Goal: Task Accomplishment & Management: Complete application form

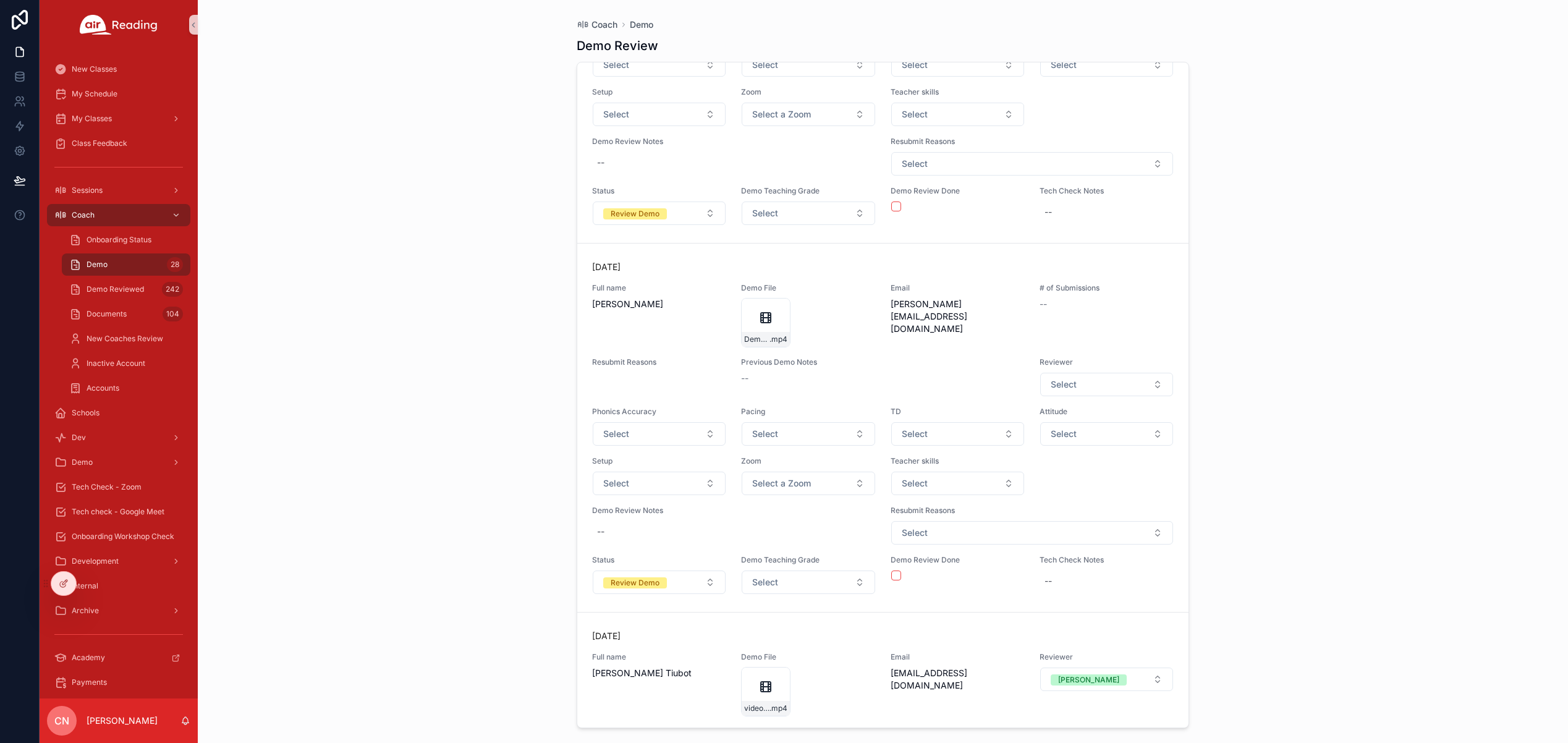
scroll to position [9131, 0]
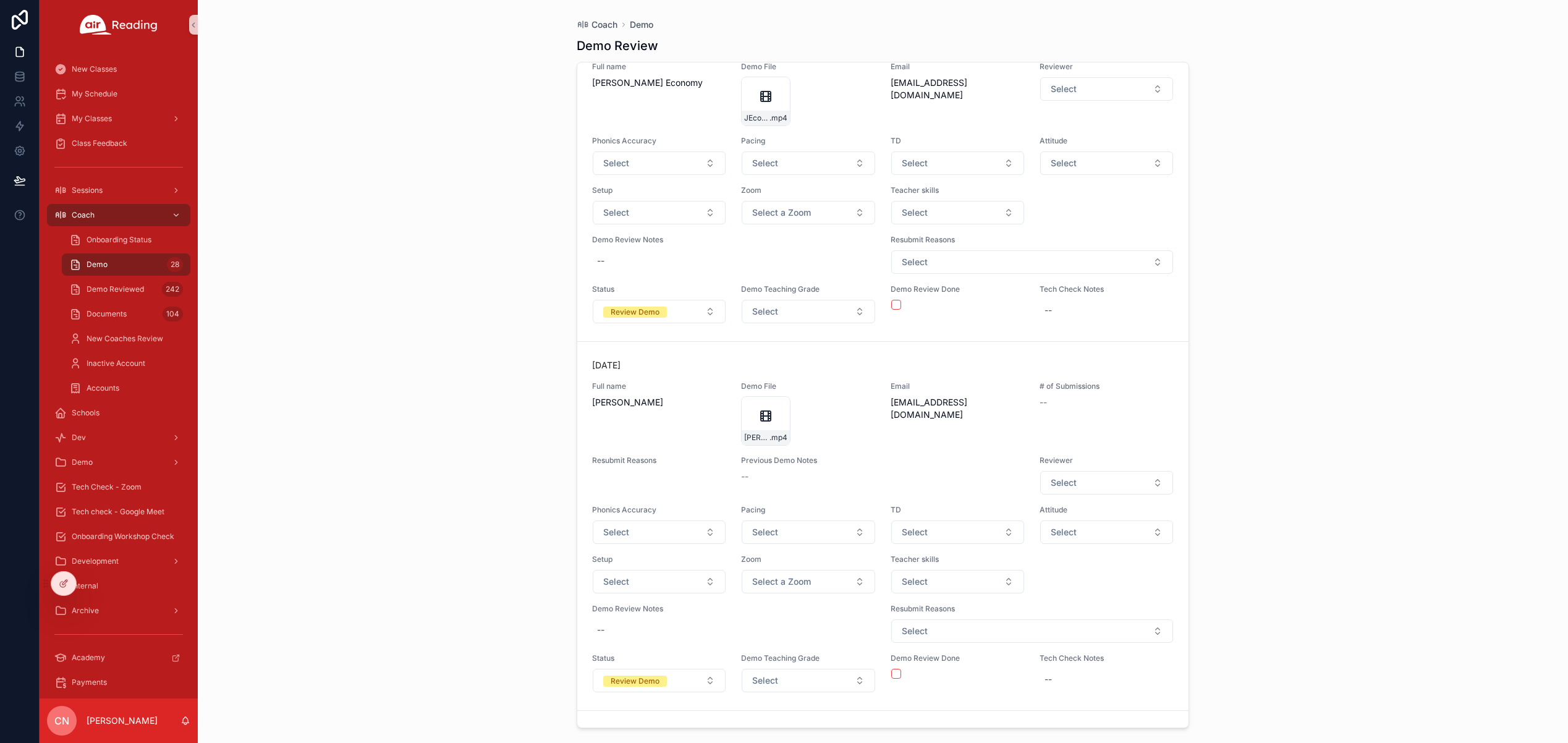
scroll to position [4270, 0]
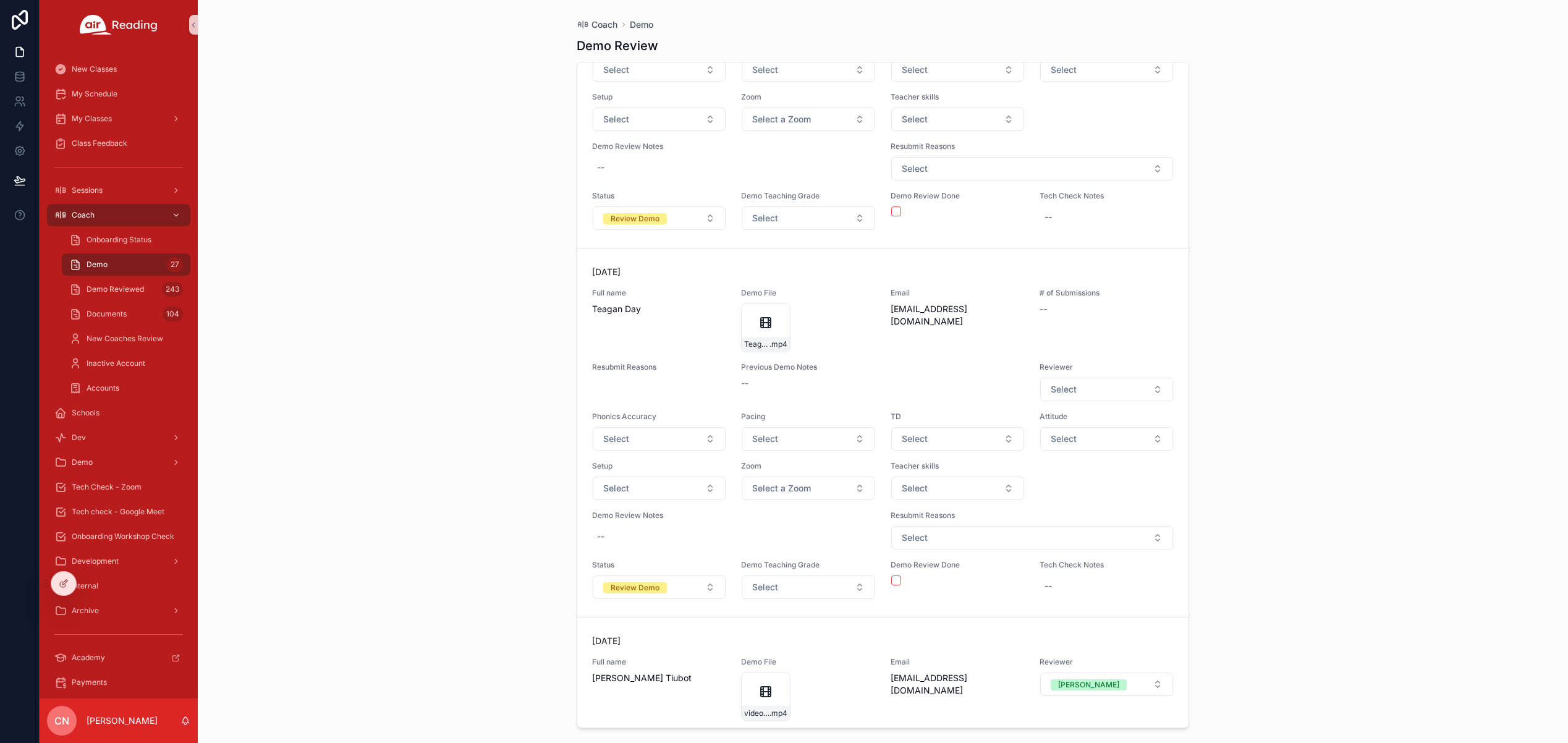
scroll to position [8724, 0]
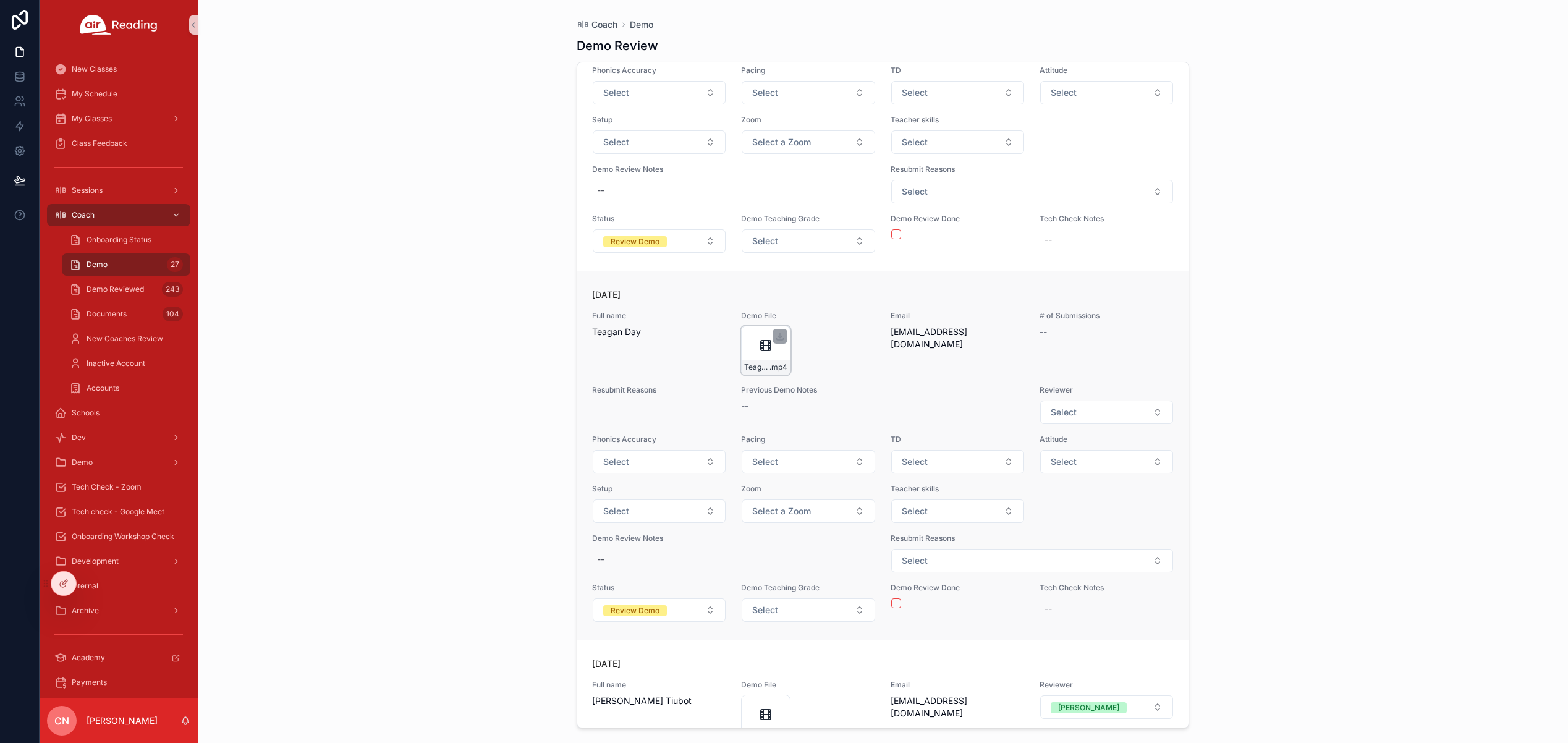
click at [763, 345] on icon "scrollable content" at bounding box center [766, 345] width 10 height 0
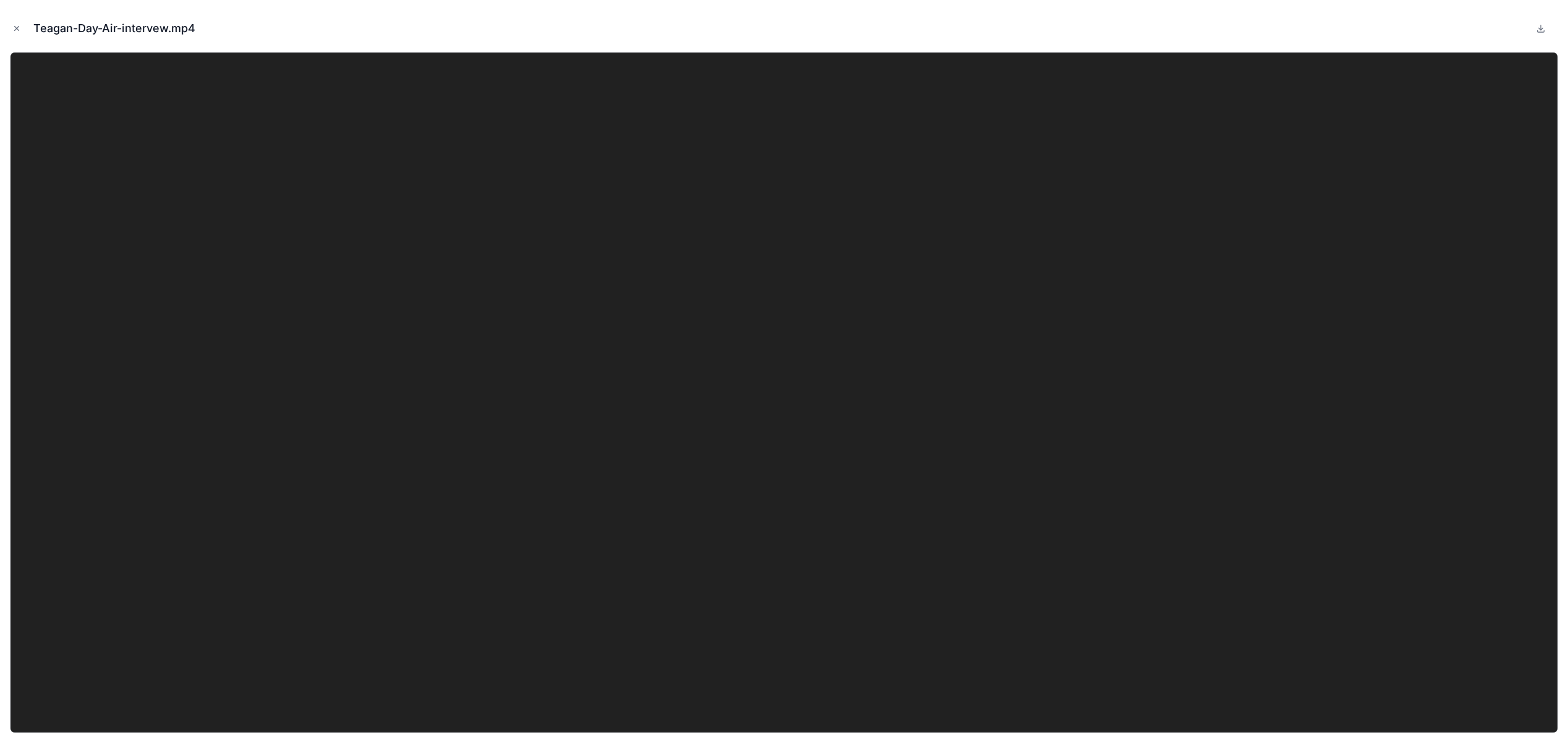
click at [16, 28] on icon "Close modal" at bounding box center [17, 28] width 9 height 9
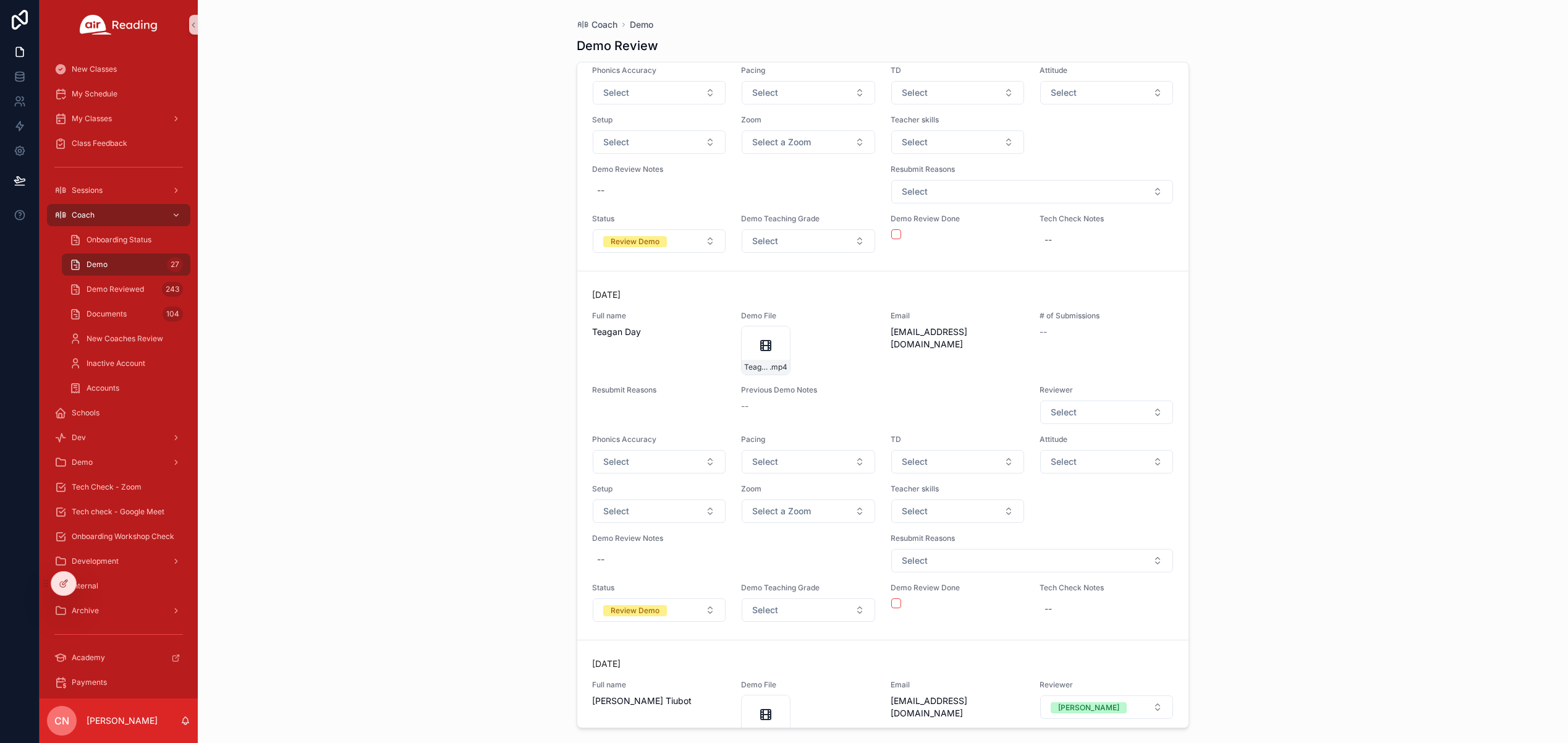
scroll to position [8806, 0]
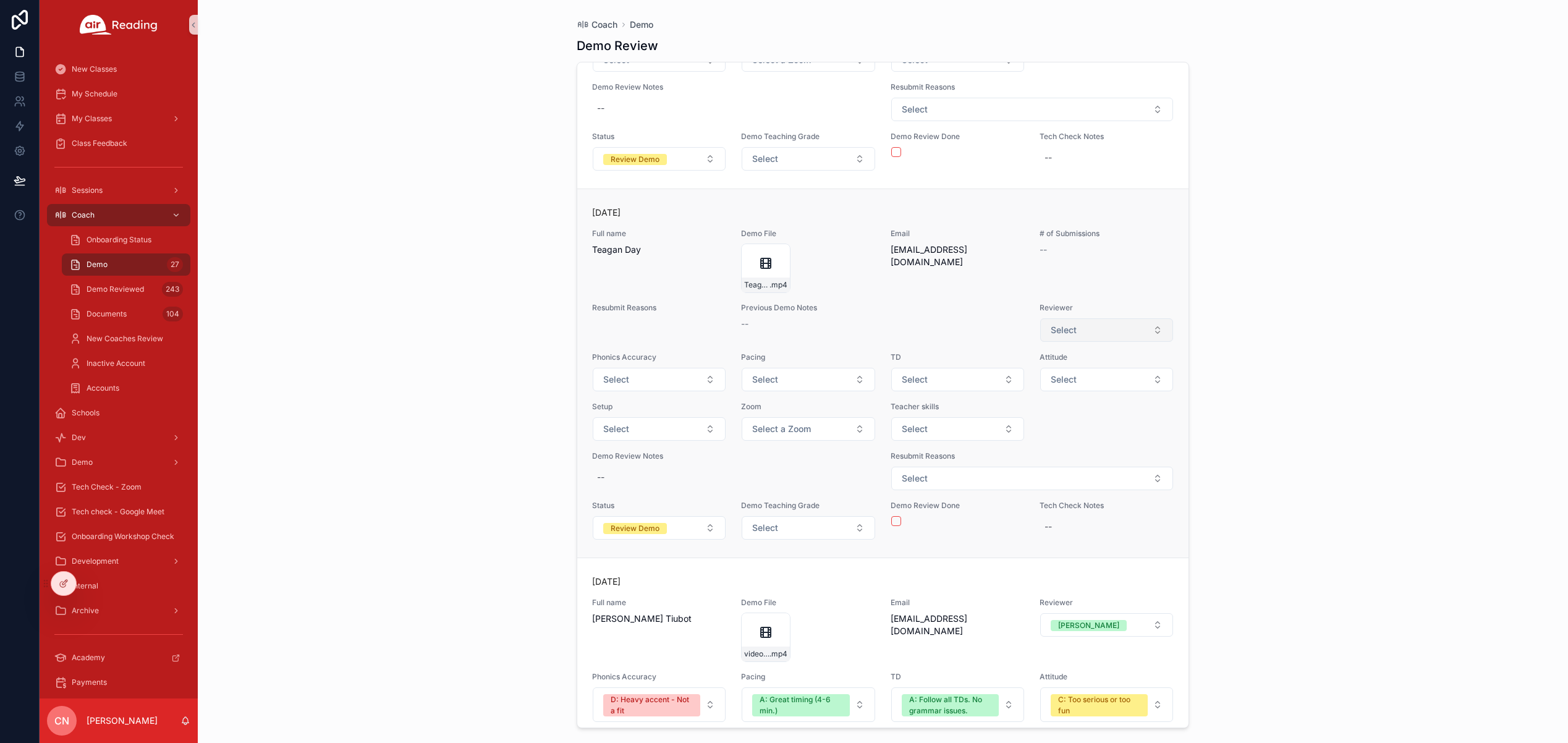
click at [1066, 329] on span "Select" at bounding box center [1063, 330] width 26 height 13
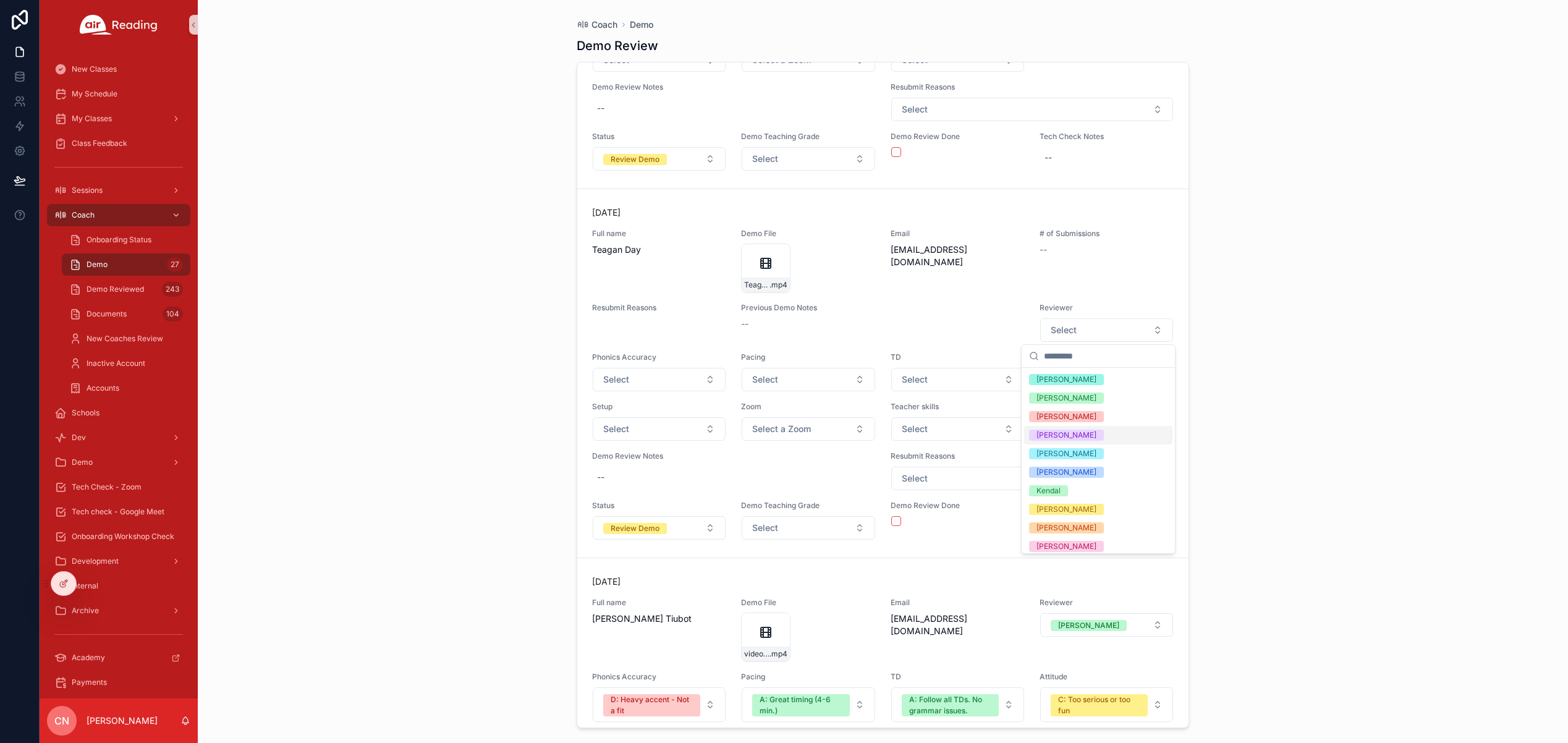
click at [1087, 434] on div "[PERSON_NAME]" at bounding box center [1098, 435] width 148 height 19
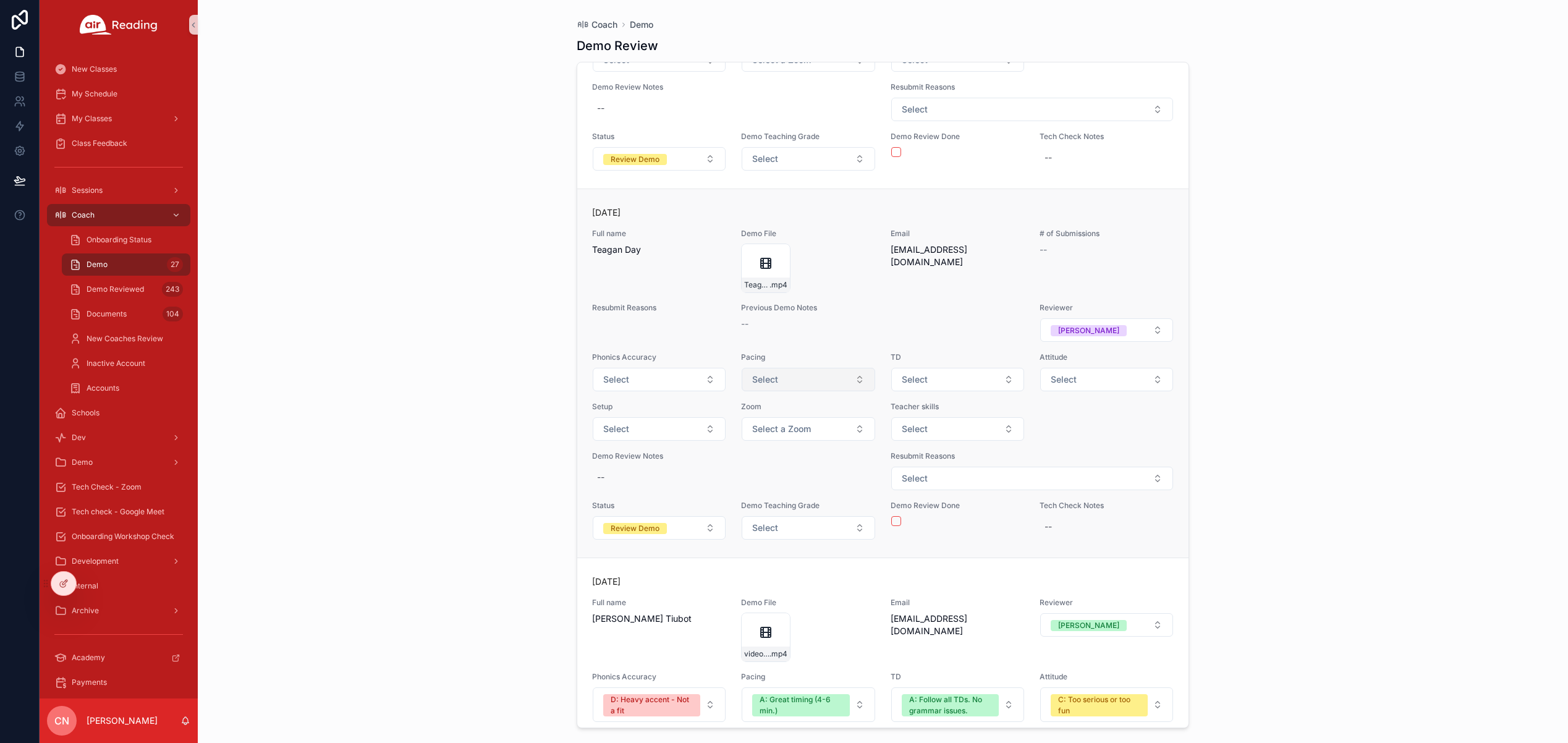
click at [769, 376] on span "Select" at bounding box center [765, 379] width 26 height 13
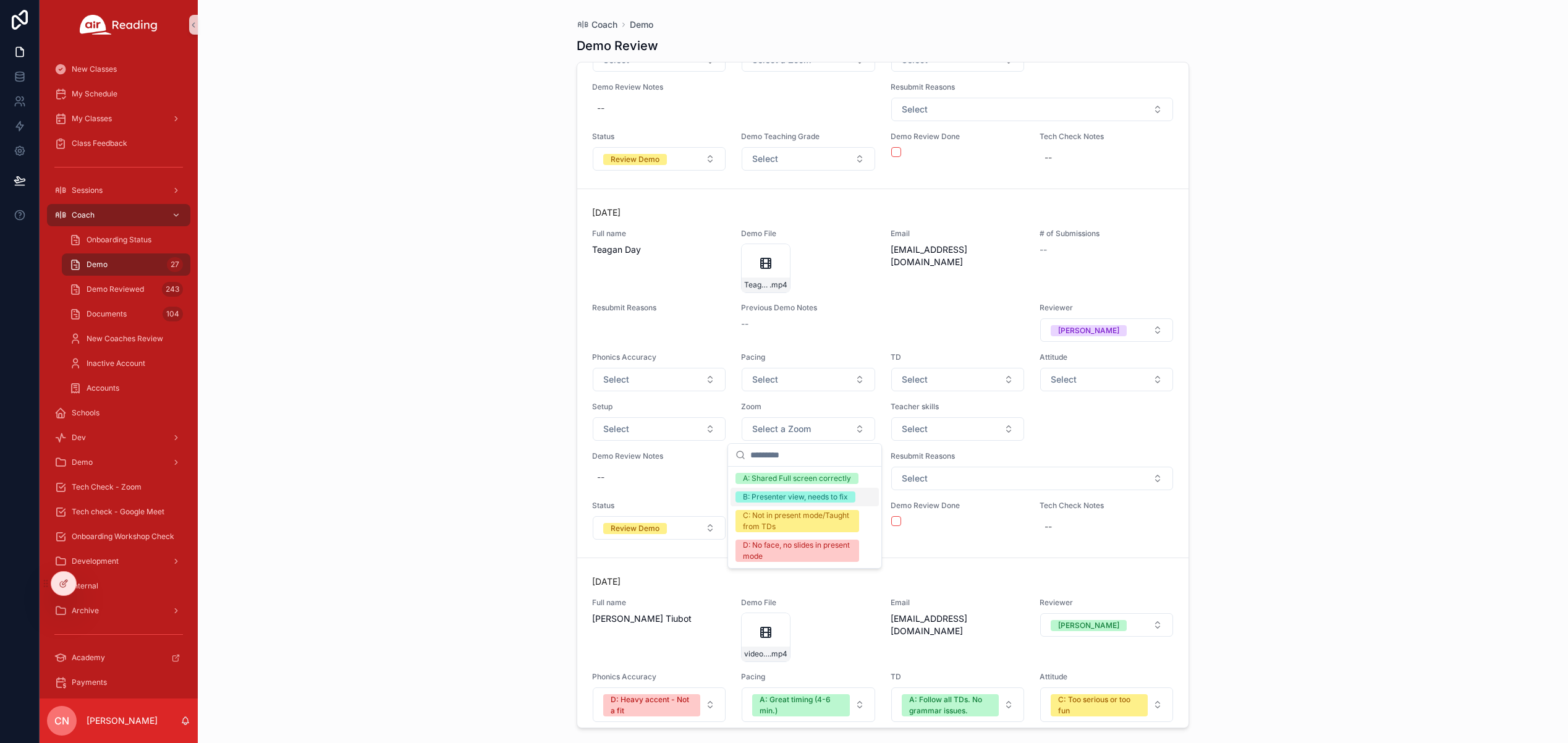
click at [786, 496] on div "B: Presenter view, needs to fix" at bounding box center [795, 496] width 105 height 11
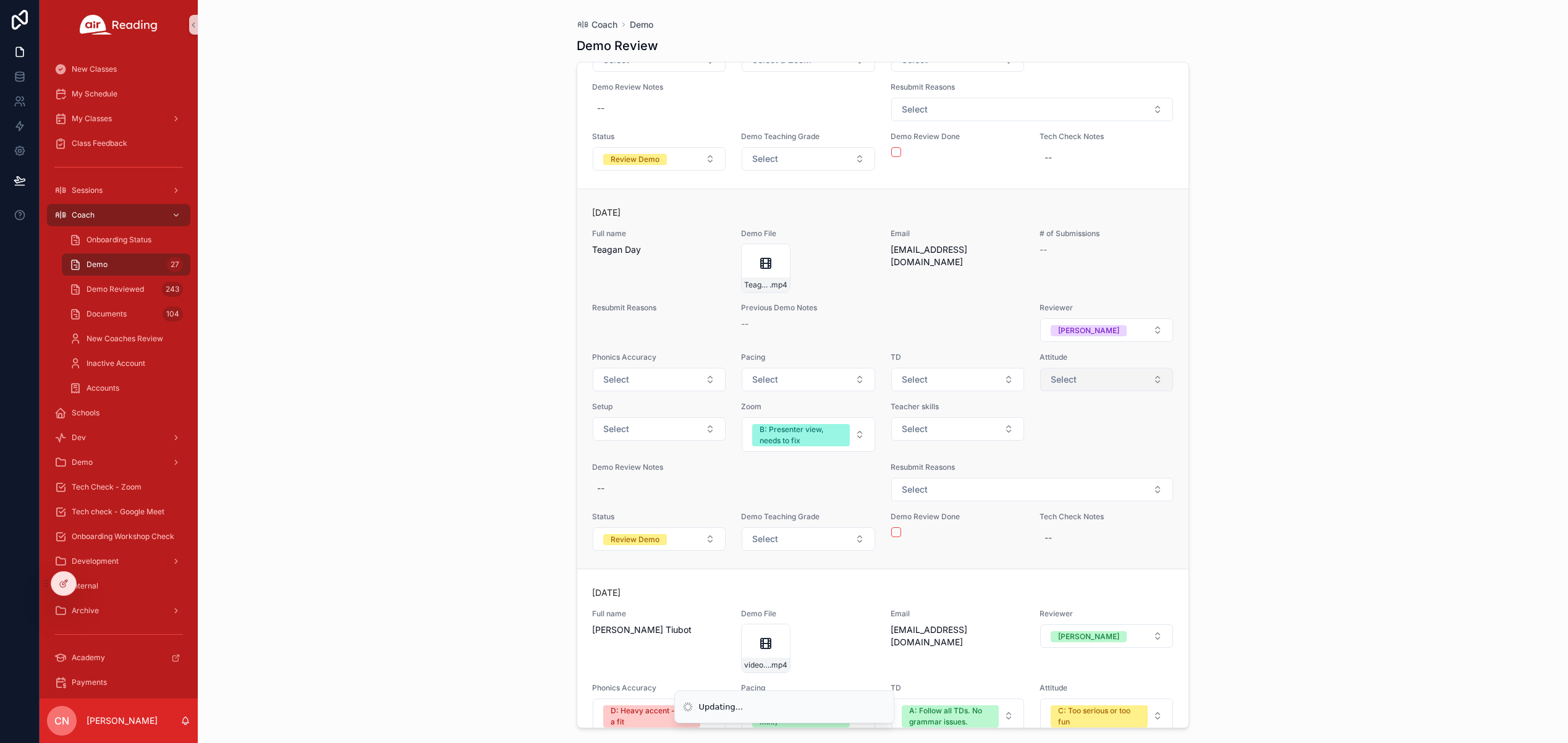
click at [1073, 380] on button "Select" at bounding box center [1106, 379] width 133 height 23
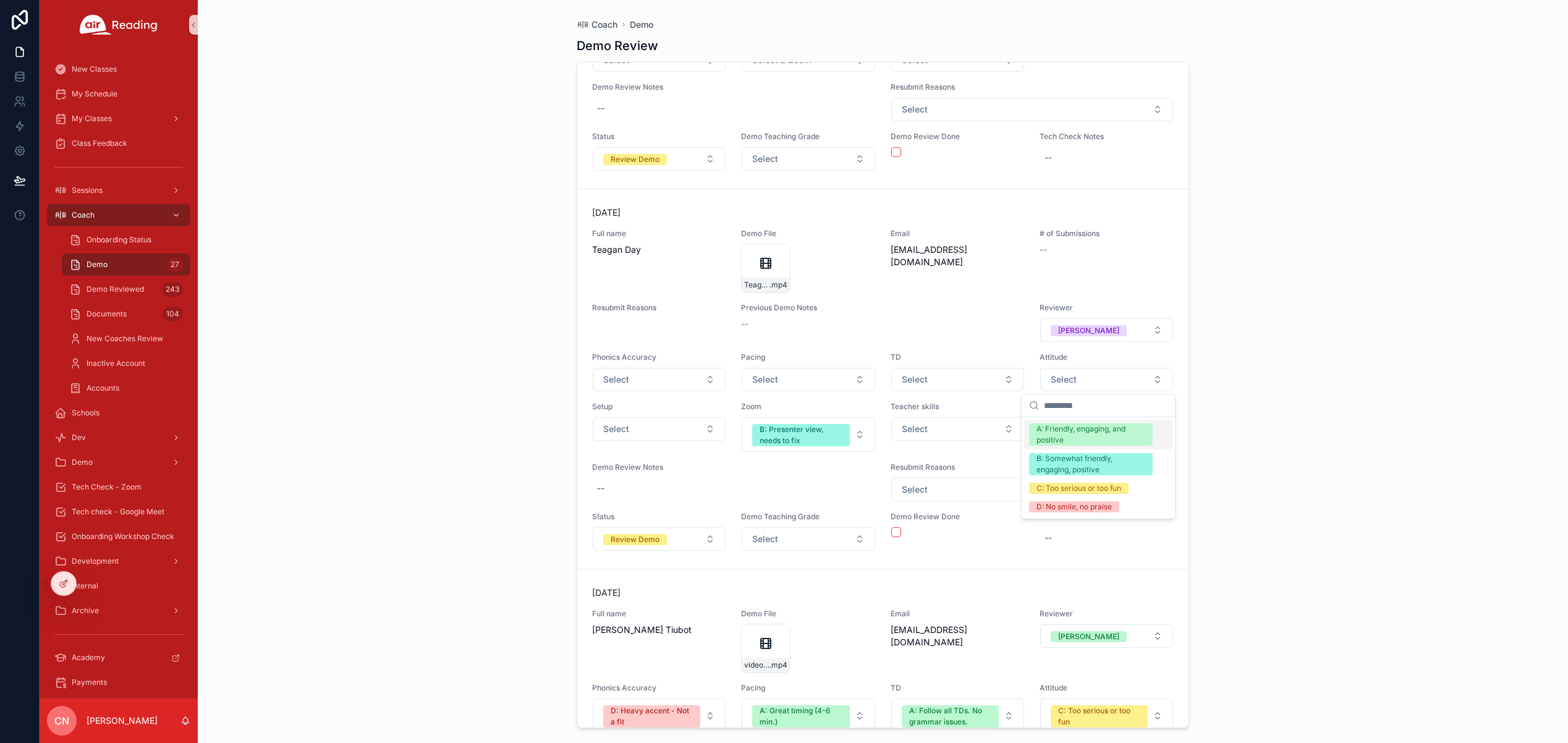
click at [1083, 433] on div "A: Friendly, engaging, and positive" at bounding box center [1090, 434] width 109 height 22
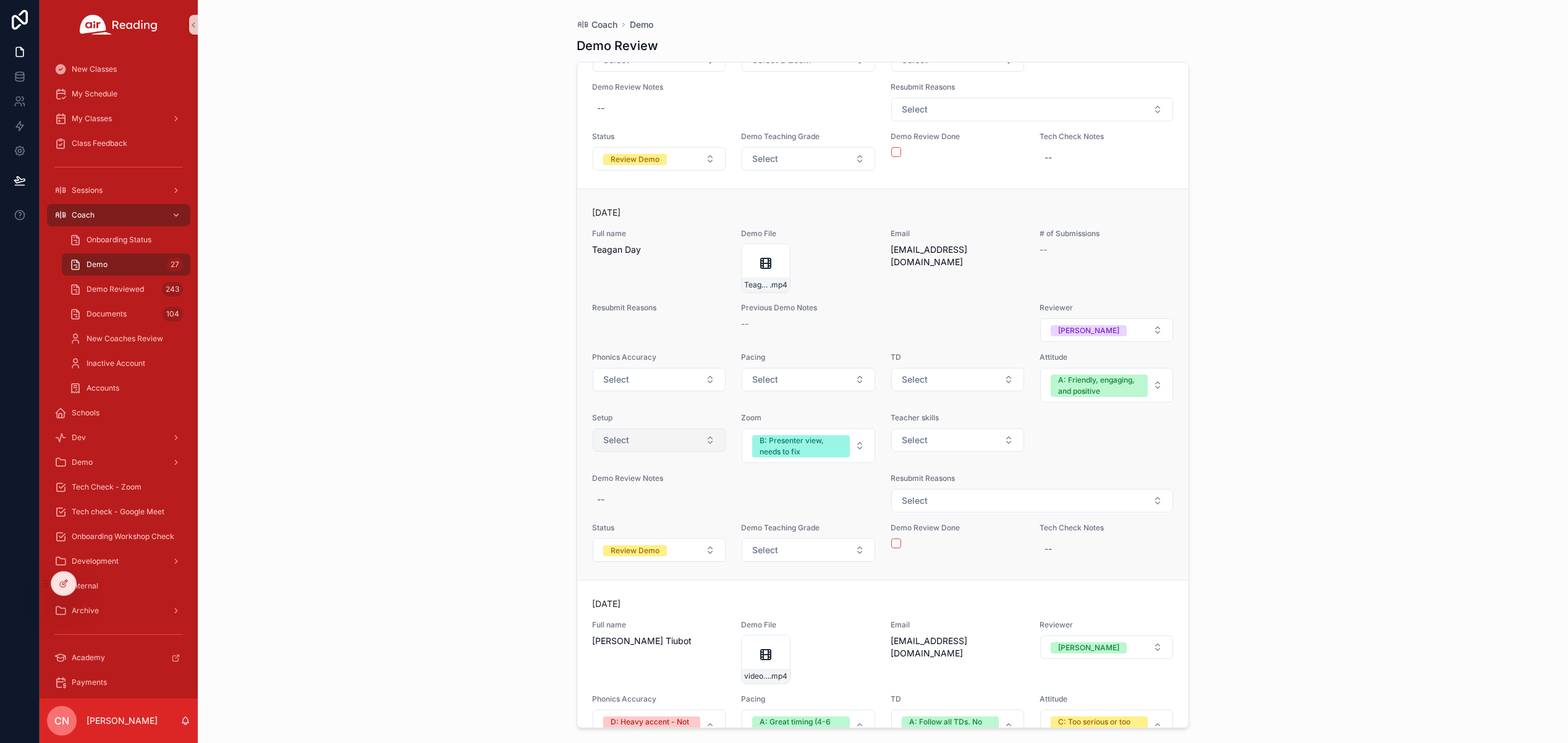
click at [671, 439] on button "Select" at bounding box center [659, 440] width 133 height 23
click at [667, 521] on div "B: Missing 1 - add in comment" at bounding box center [648, 519] width 104 height 11
click at [899, 447] on button "Select" at bounding box center [957, 440] width 133 height 23
click at [899, 447] on button "Select" at bounding box center [957, 440] width 133 height 23
click at [610, 495] on div "--" at bounding box center [733, 499] width 284 height 22
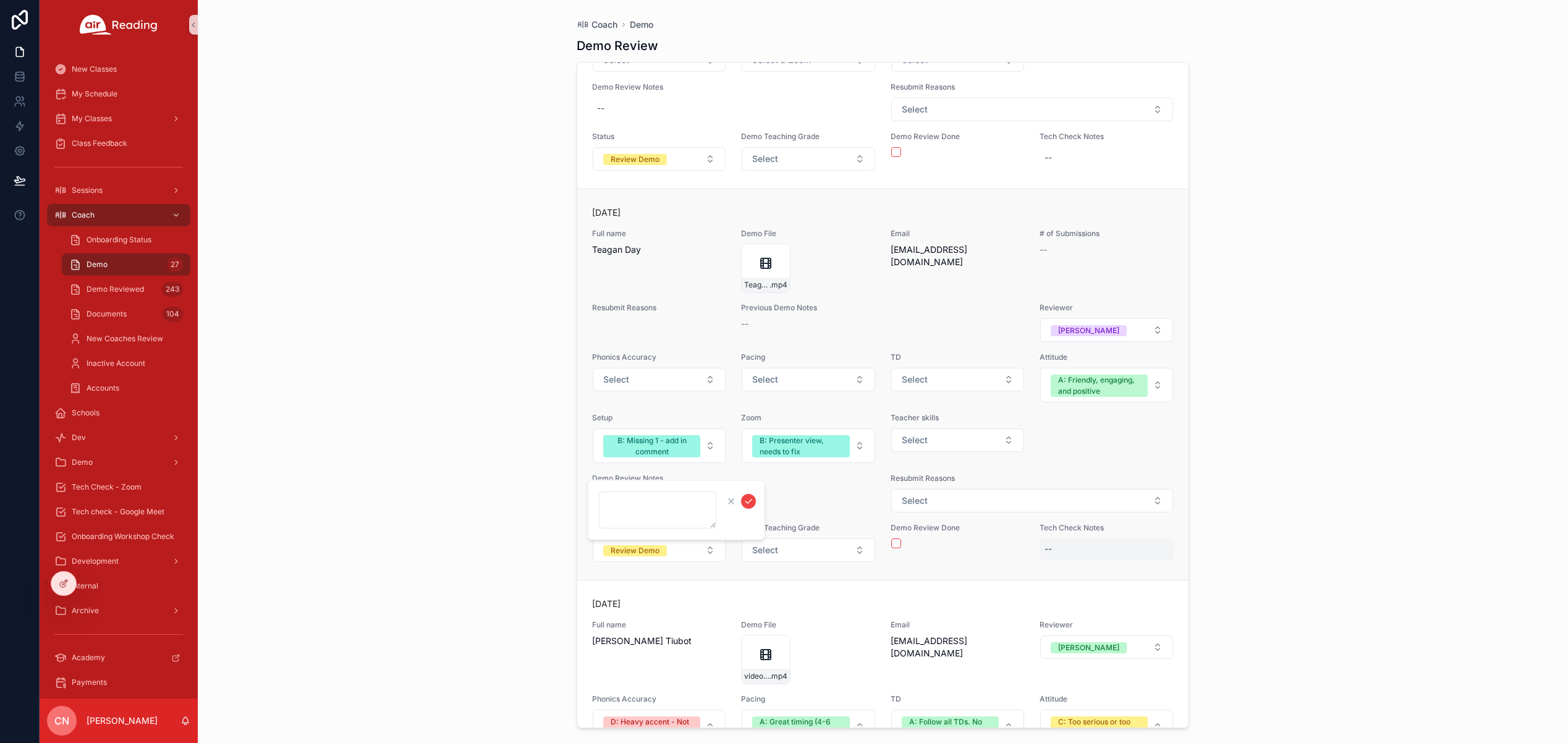
click at [1045, 543] on div "--" at bounding box center [1049, 549] width 8 height 13
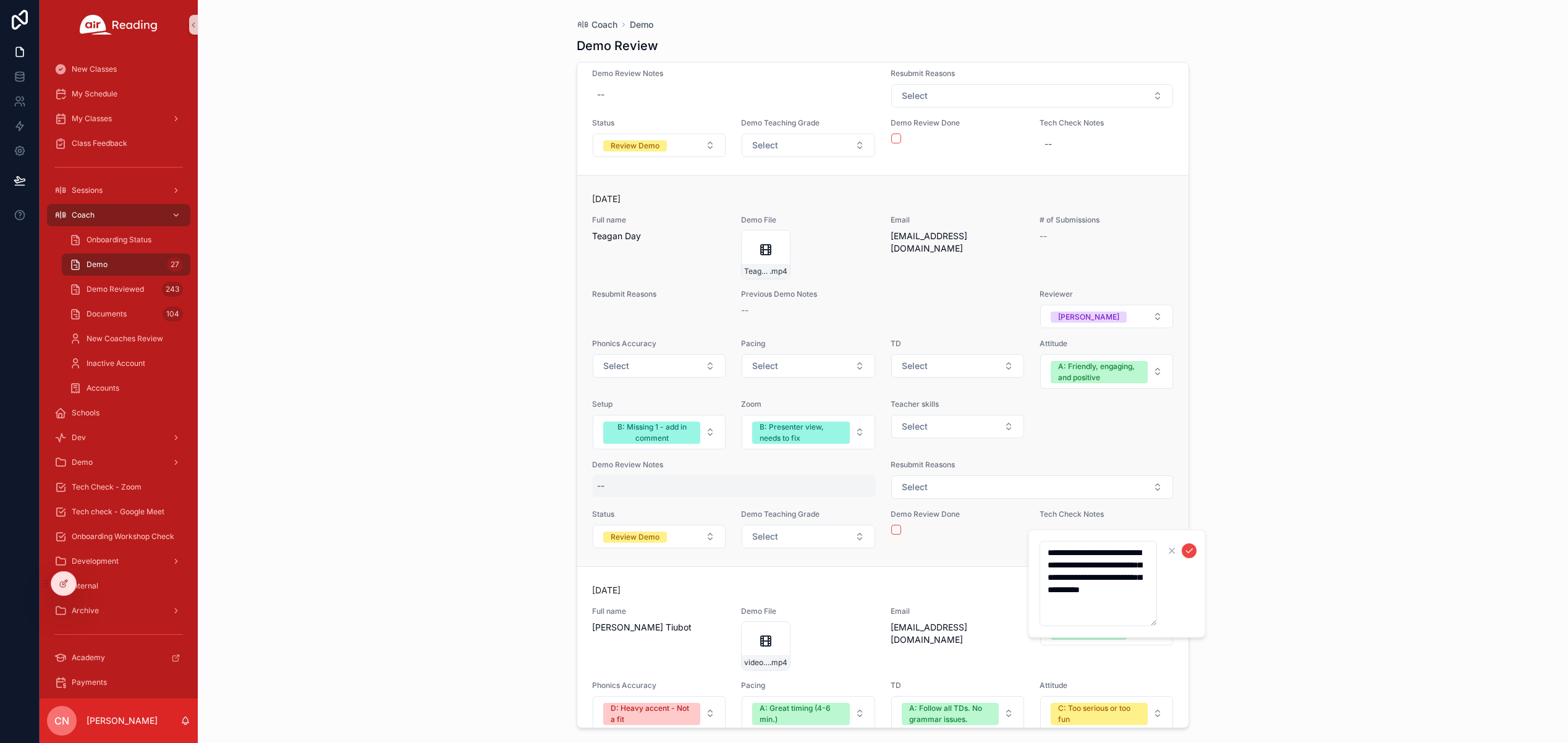
type textarea "**********"
click at [613, 490] on div "--" at bounding box center [733, 486] width 284 height 22
type textarea "**********"
click at [648, 359] on button "Select" at bounding box center [659, 366] width 133 height 23
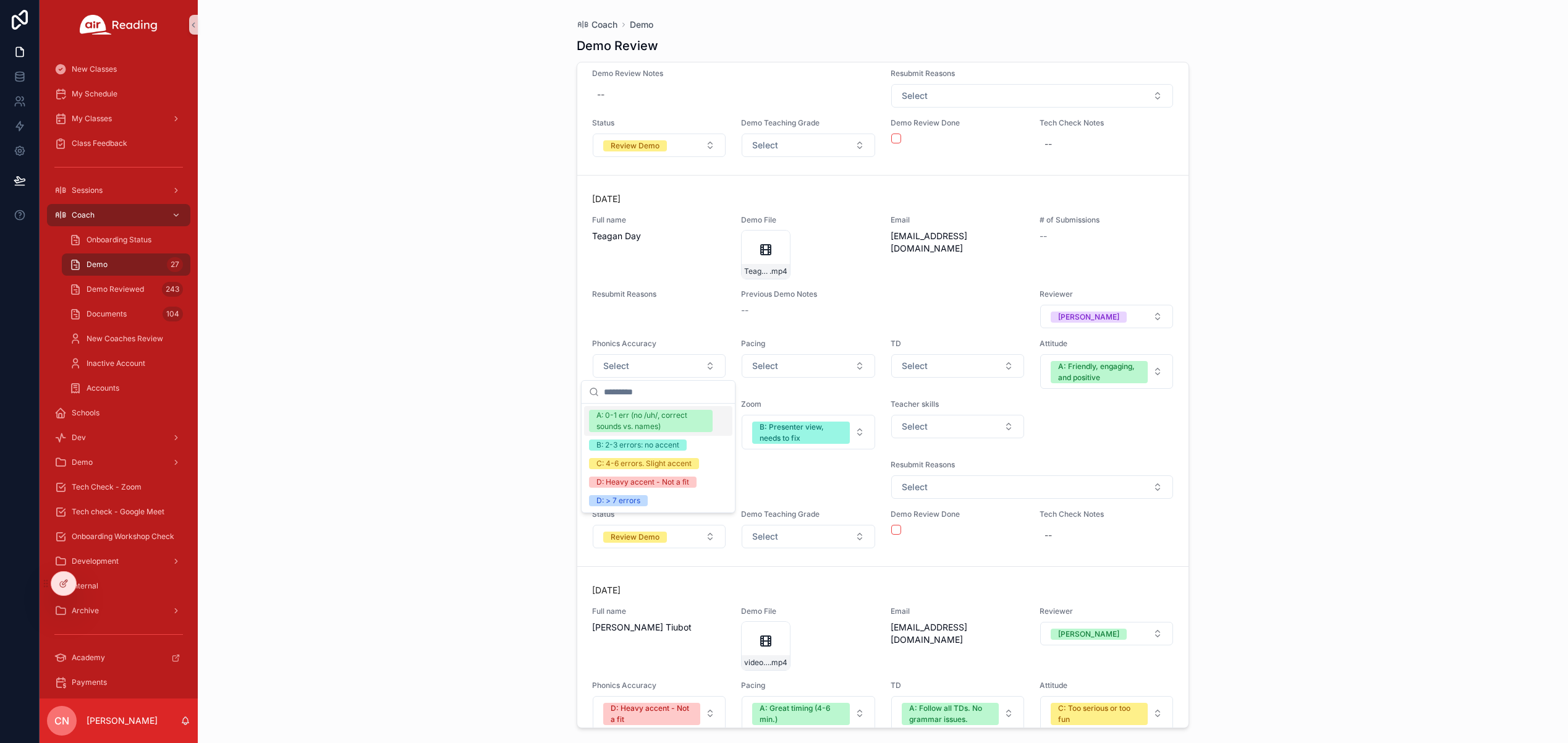
click at [663, 417] on div "A: 0-1 err (no /uh/, correct sounds vs. names)" at bounding box center [651, 420] width 109 height 22
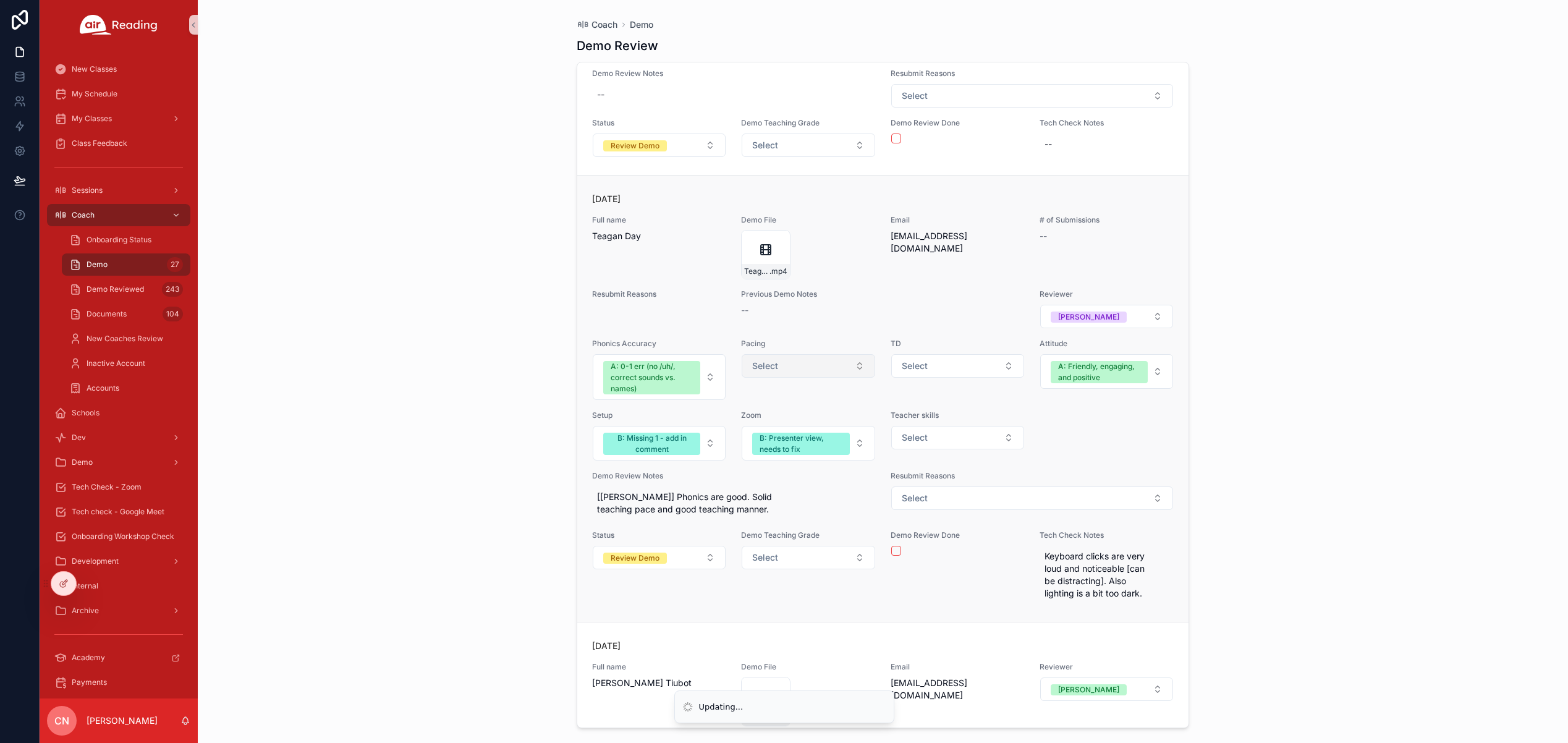
click at [764, 368] on span "Select" at bounding box center [765, 366] width 26 height 13
click at [806, 415] on div "A: Great timing (4-6 min.)" at bounding box center [786, 414] width 89 height 11
click at [908, 368] on span "Select" at bounding box center [914, 366] width 26 height 13
click at [725, 509] on span "[[PERSON_NAME]] Phonics are good. Solid teaching pace and good teaching manner." at bounding box center [734, 502] width 274 height 24
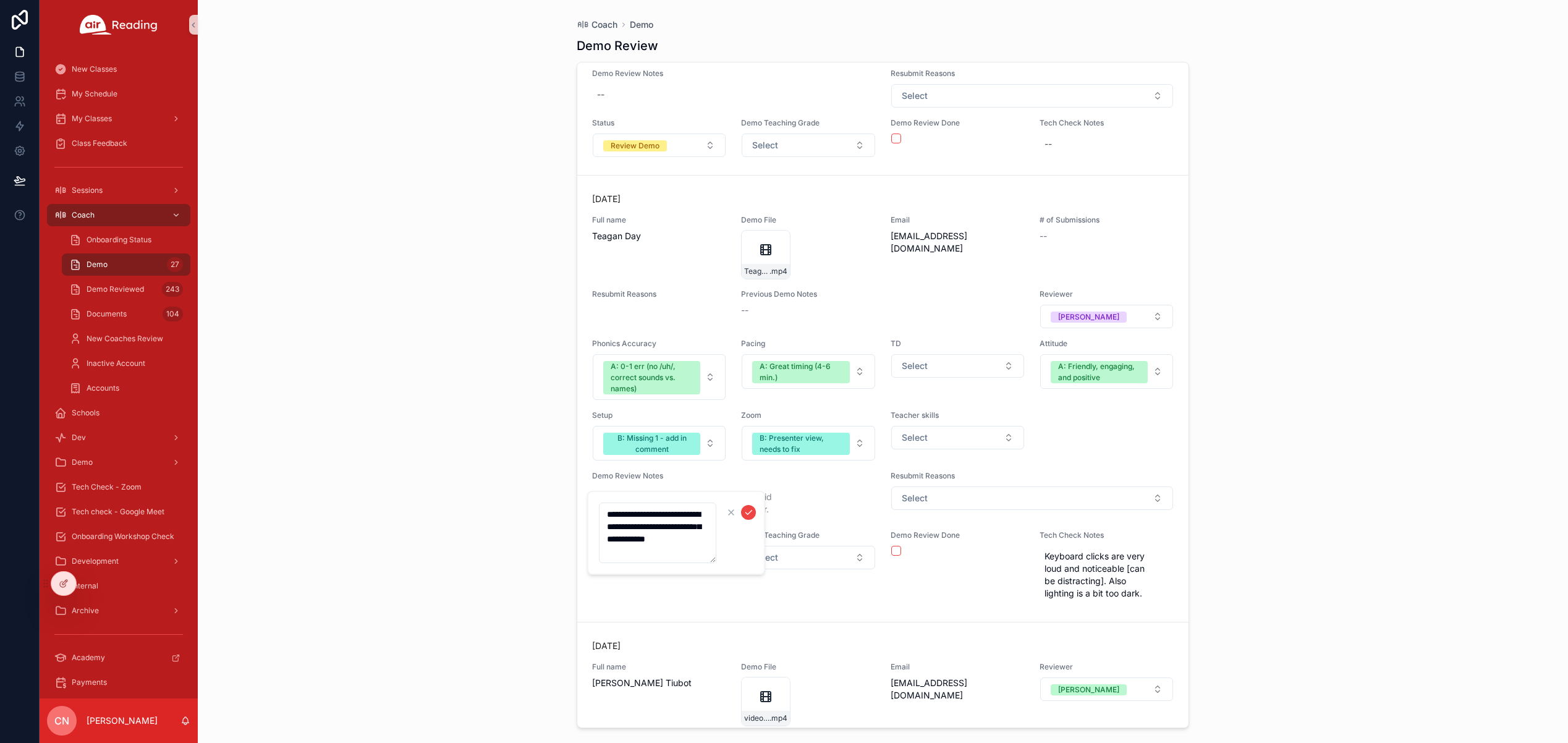
click at [674, 555] on textarea "**********" at bounding box center [657, 532] width 117 height 60
type textarea "**********"
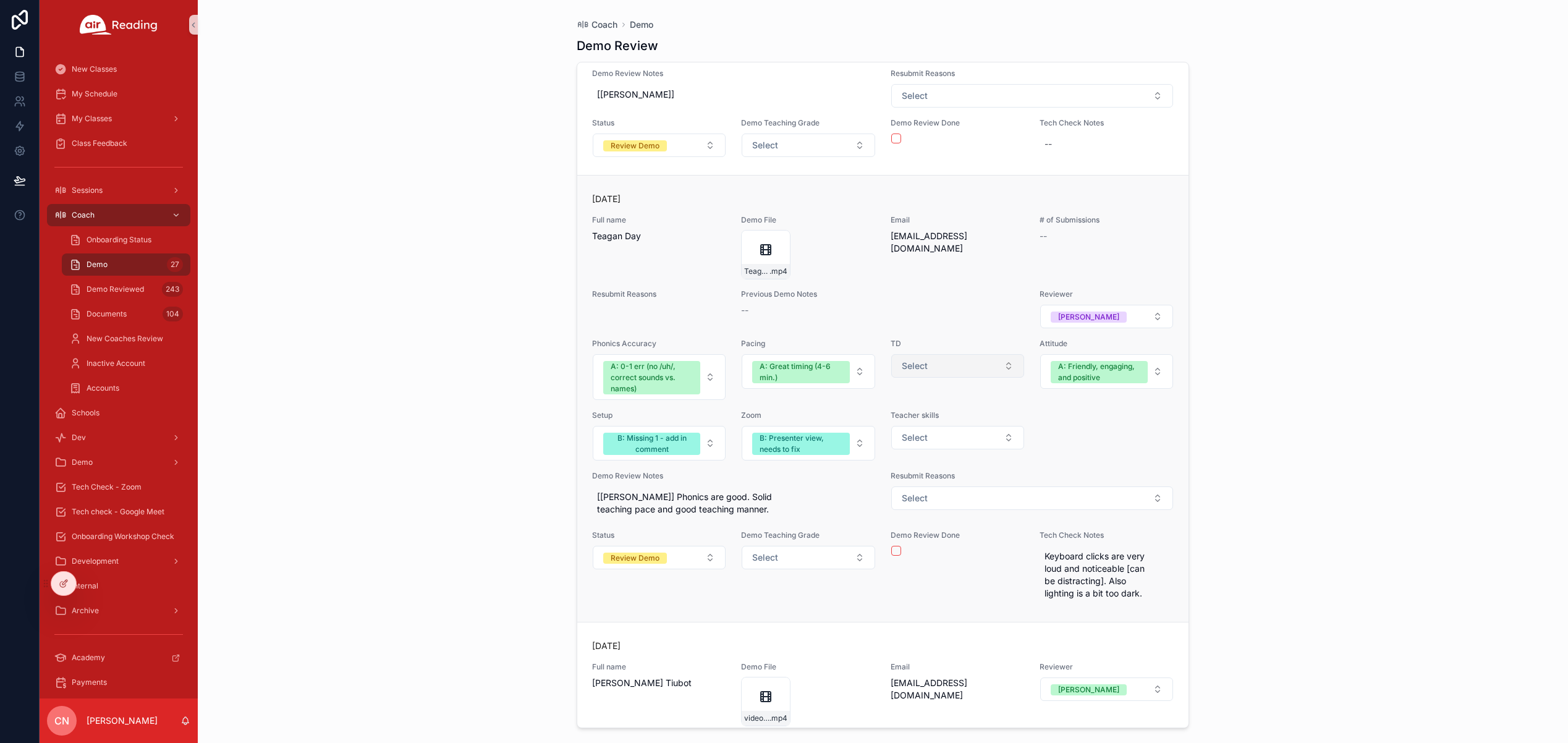
click at [911, 364] on span "Select" at bounding box center [914, 366] width 26 height 13
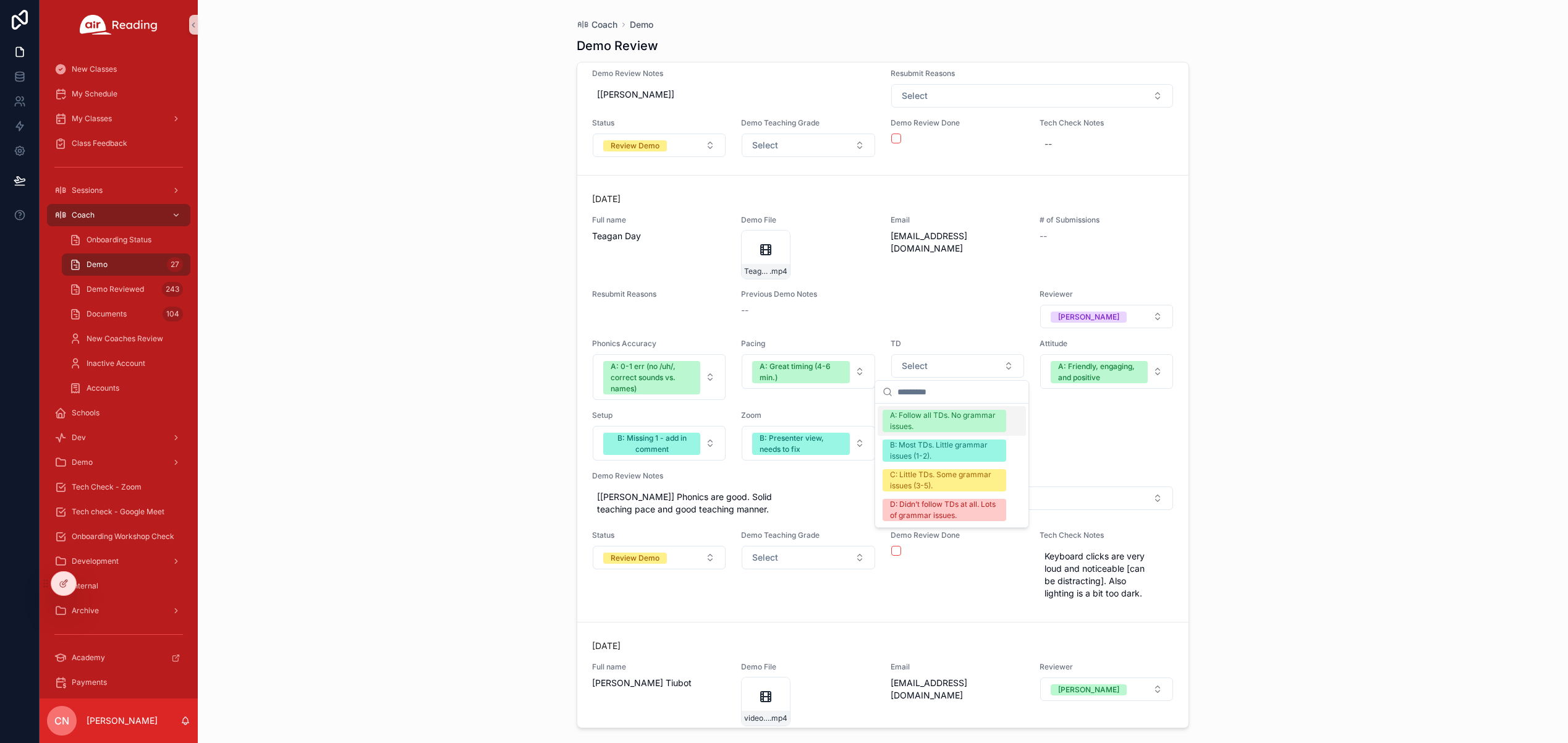
click at [927, 420] on div "A: Follow all TDs. No grammar issues." at bounding box center [944, 420] width 109 height 22
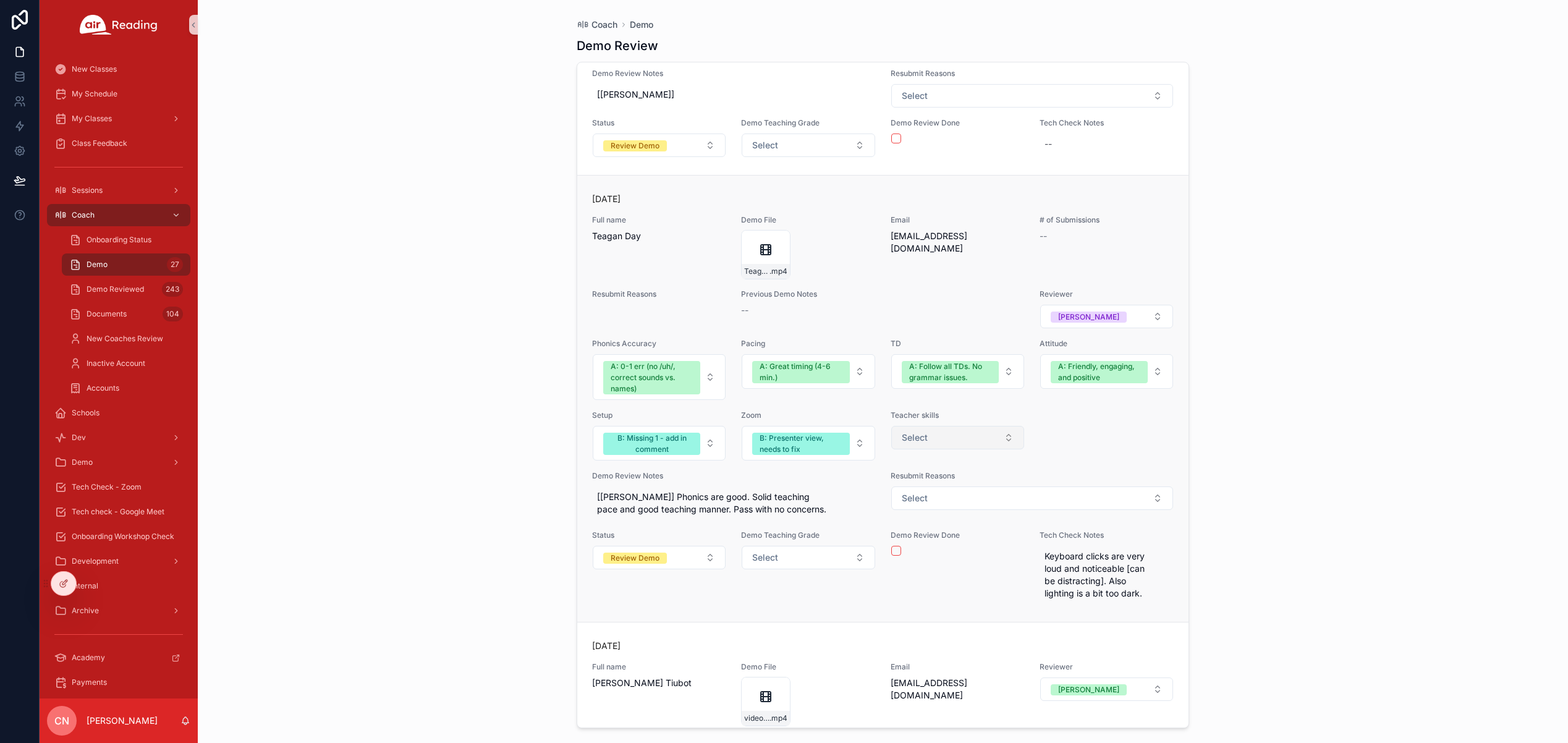
click at [907, 439] on span "Select" at bounding box center [914, 438] width 26 height 13
click at [925, 487] on div "A: Prefer teaching my child" at bounding box center [937, 487] width 95 height 11
click at [754, 506] on span "[[PERSON_NAME]] Phonics are good. Solid teaching pace and good teaching manner.…" at bounding box center [734, 502] width 274 height 24
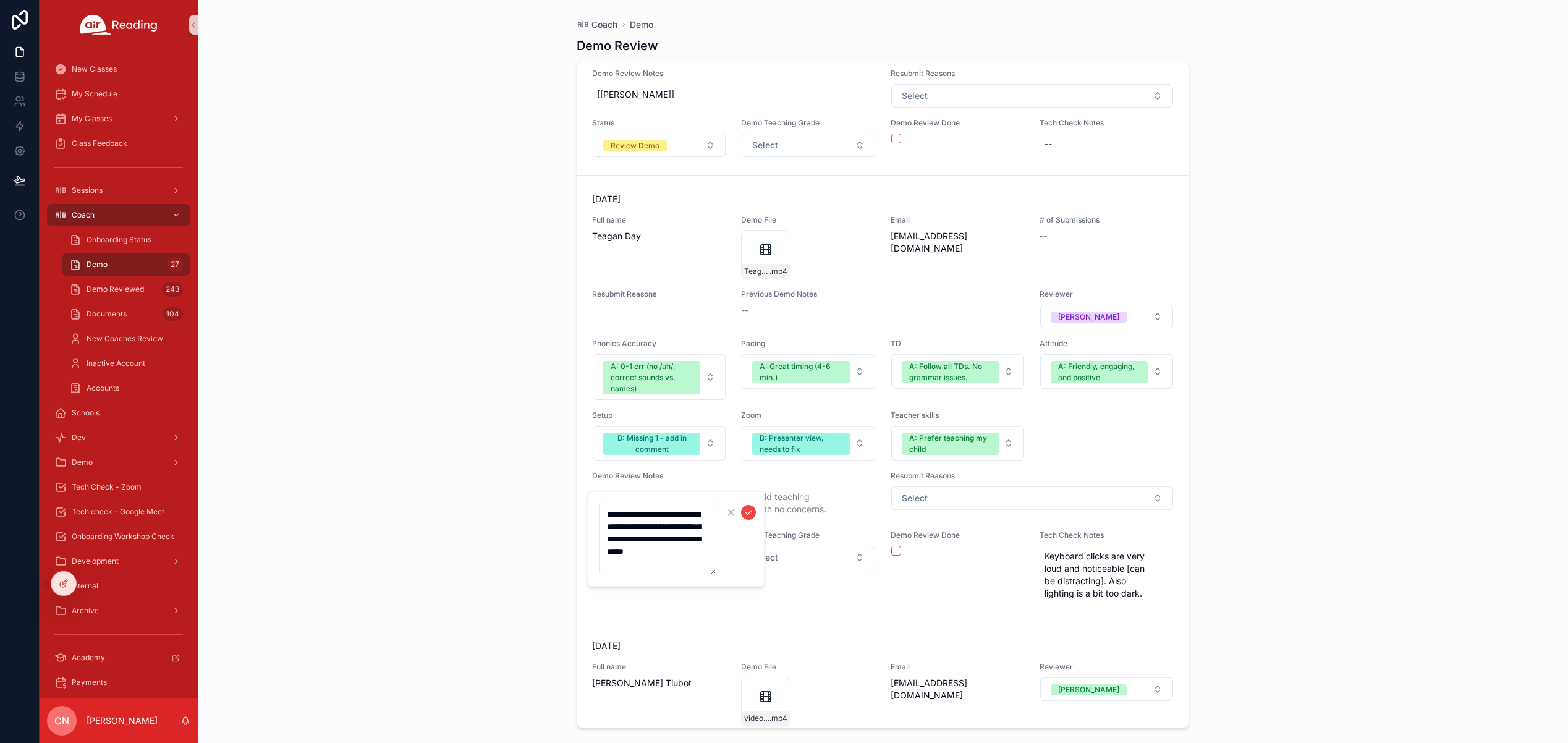
click at [642, 554] on textarea "**********" at bounding box center [657, 538] width 117 height 73
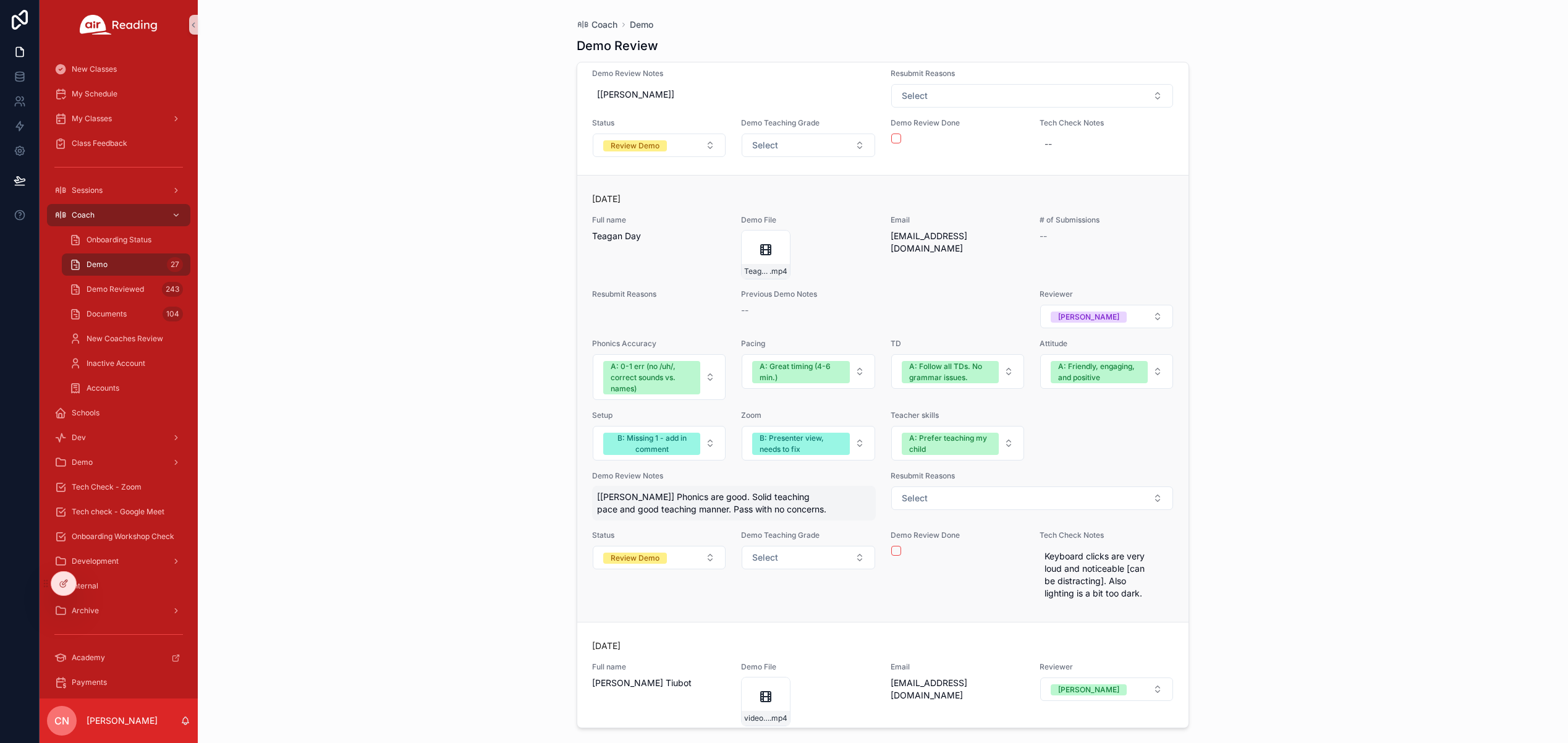
click at [689, 509] on span "[[PERSON_NAME]] Phonics are good. Solid teaching pace and good teaching manner.…" at bounding box center [734, 502] width 274 height 24
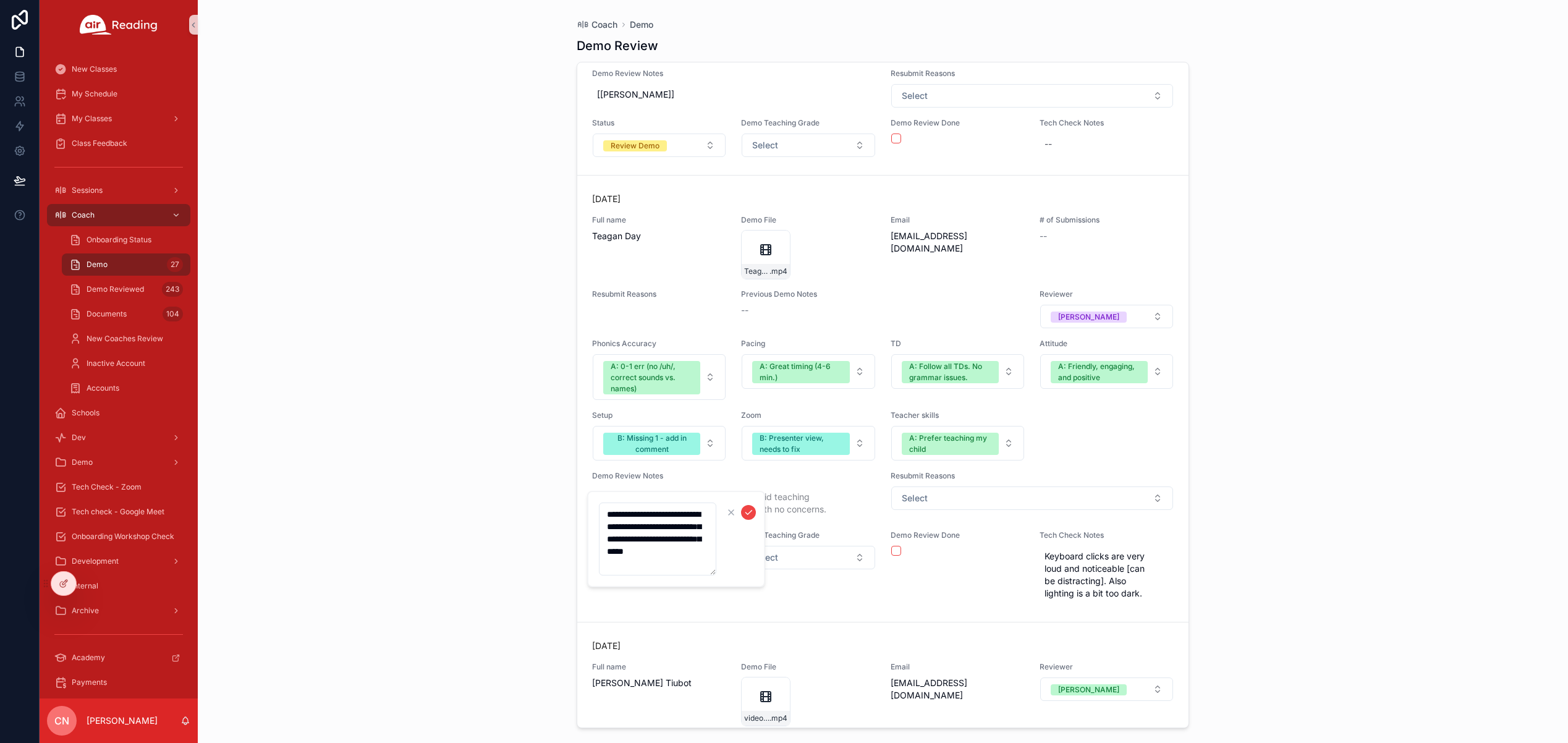
click at [644, 552] on textarea "**********" at bounding box center [657, 538] width 117 height 73
type textarea "**********"
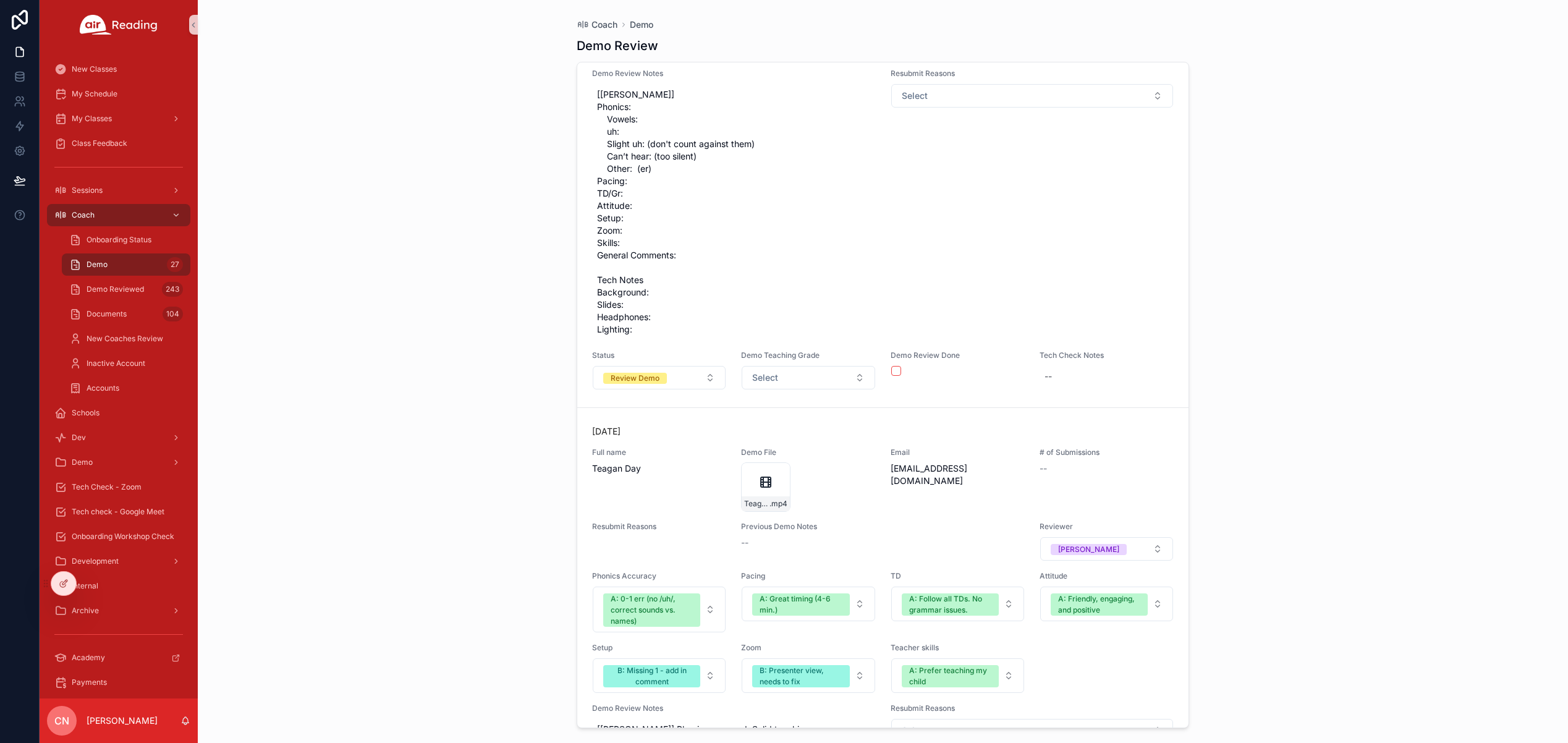
scroll to position [9052, 0]
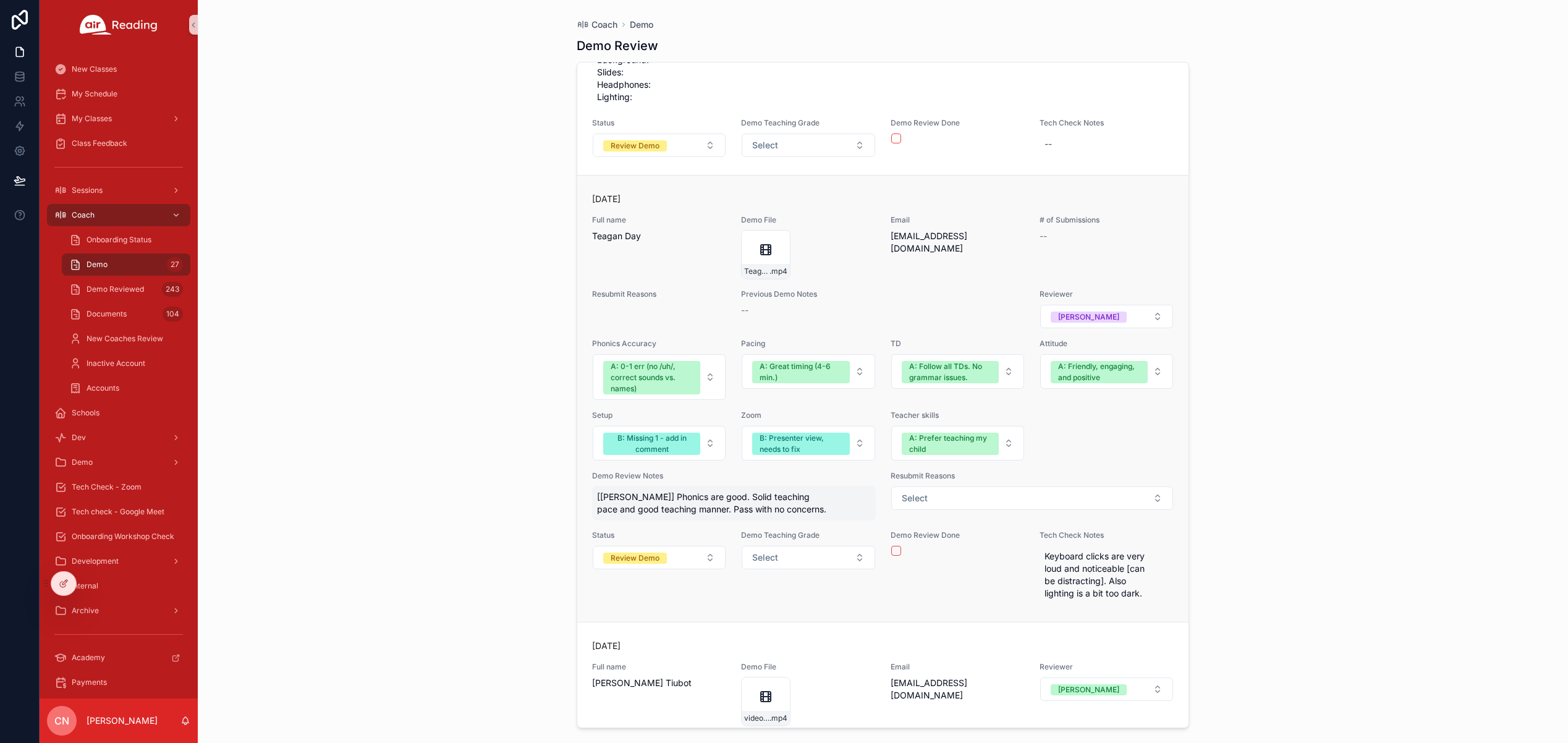
click at [682, 510] on span "[[PERSON_NAME]] Phonics are good. Solid teaching pace and good teaching manner.…" at bounding box center [734, 502] width 274 height 24
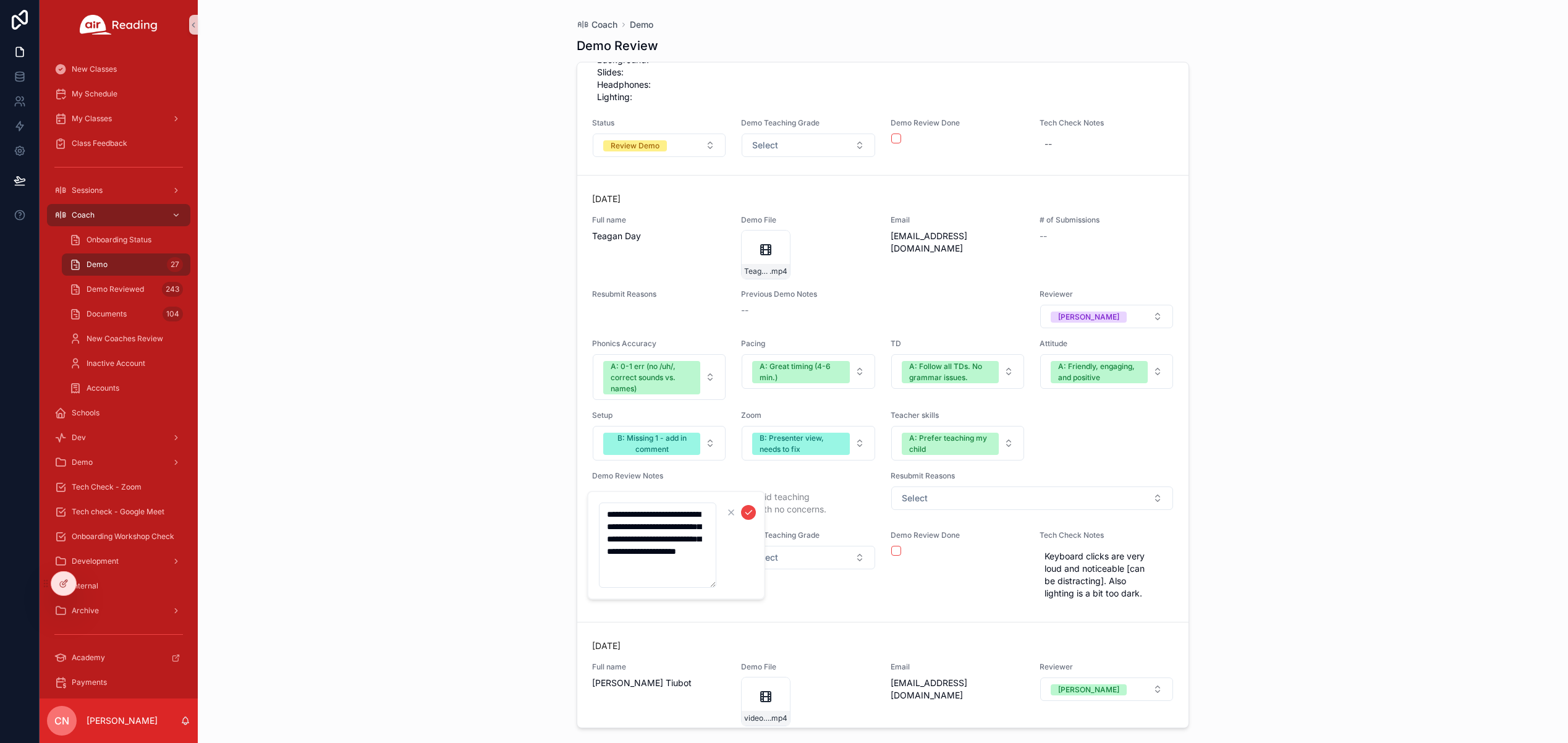
click at [710, 552] on textarea "**********" at bounding box center [657, 545] width 117 height 86
click at [662, 607] on textarea "**********" at bounding box center [657, 564] width 117 height 123
type textarea "**********"
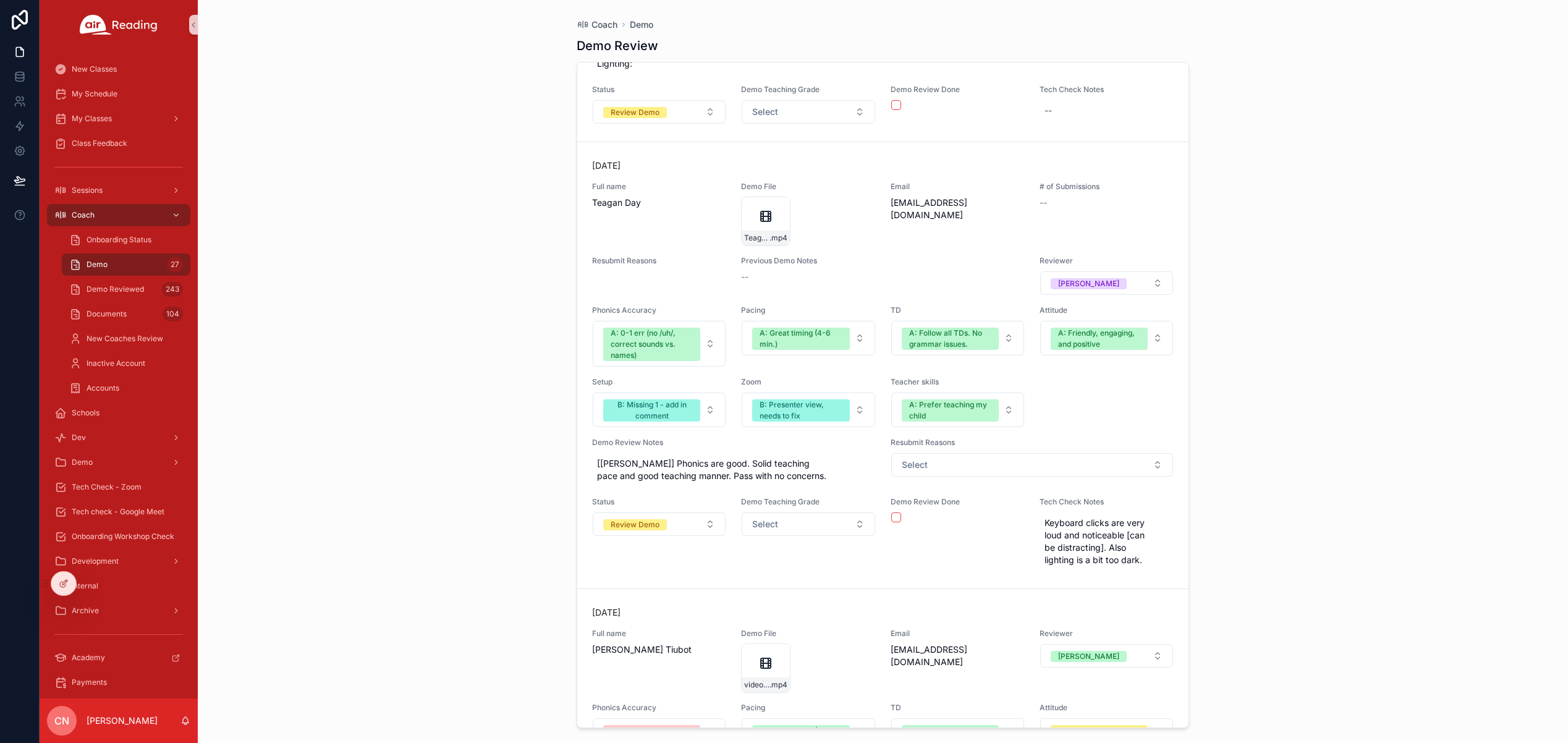
scroll to position [9086, 0]
click at [769, 471] on span "[[PERSON_NAME]] Phonics are good. Solid teaching pace and good teaching manner.…" at bounding box center [734, 469] width 274 height 24
drag, startPoint x: 654, startPoint y: 570, endPoint x: 614, endPoint y: 484, distance: 94.8
click at [600, 478] on textarea "**********" at bounding box center [657, 536] width 117 height 135
drag, startPoint x: 869, startPoint y: 547, endPoint x: 861, endPoint y: 544, distance: 8.5
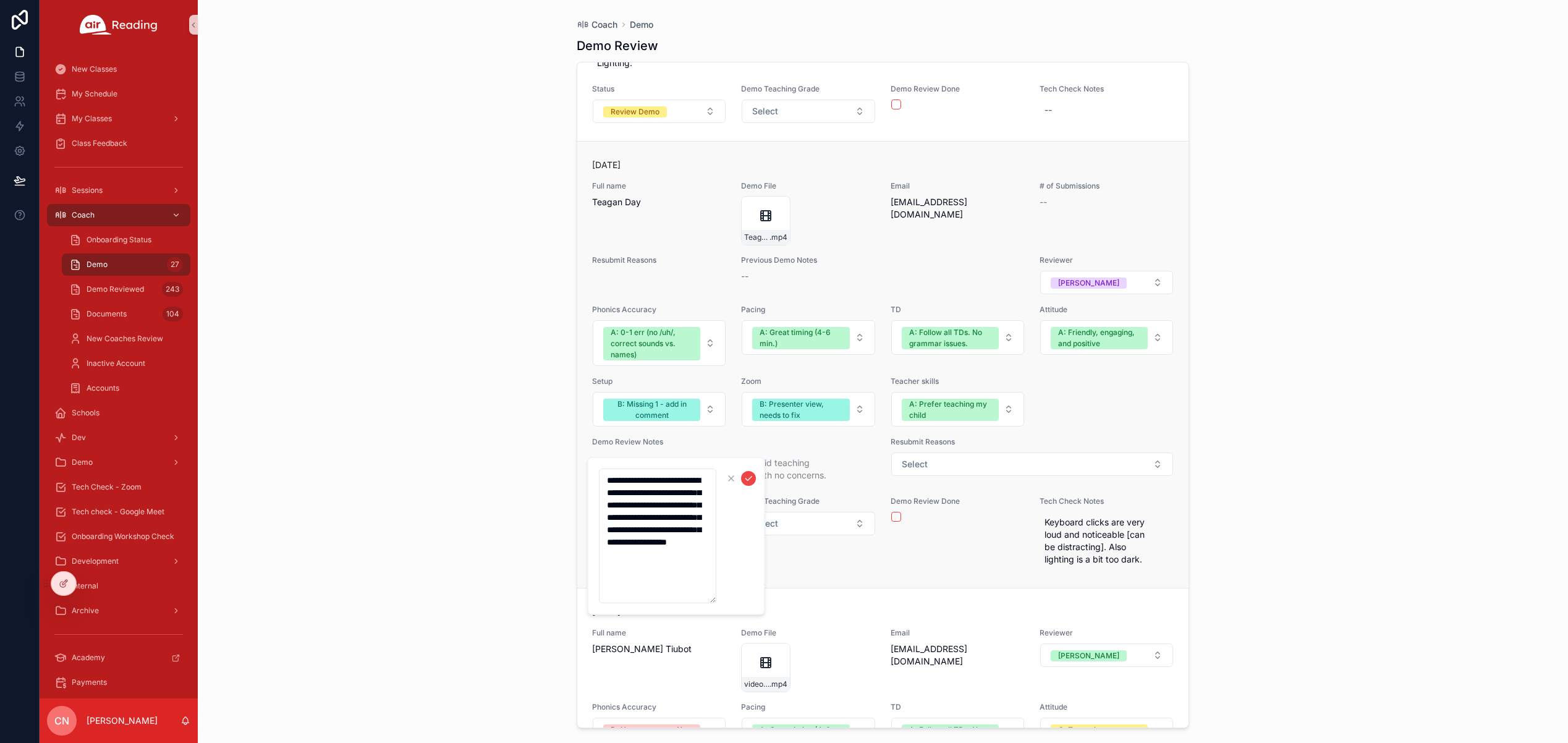
click at [869, 547] on div "Demo Teaching Grade Select" at bounding box center [808, 533] width 134 height 74
click at [665, 473] on span "[[PERSON_NAME]] Phonics are good. Solid teaching pace and good teaching manner.…" at bounding box center [734, 469] width 274 height 24
click at [744, 479] on icon "scrollable content" at bounding box center [748, 479] width 10 height 10
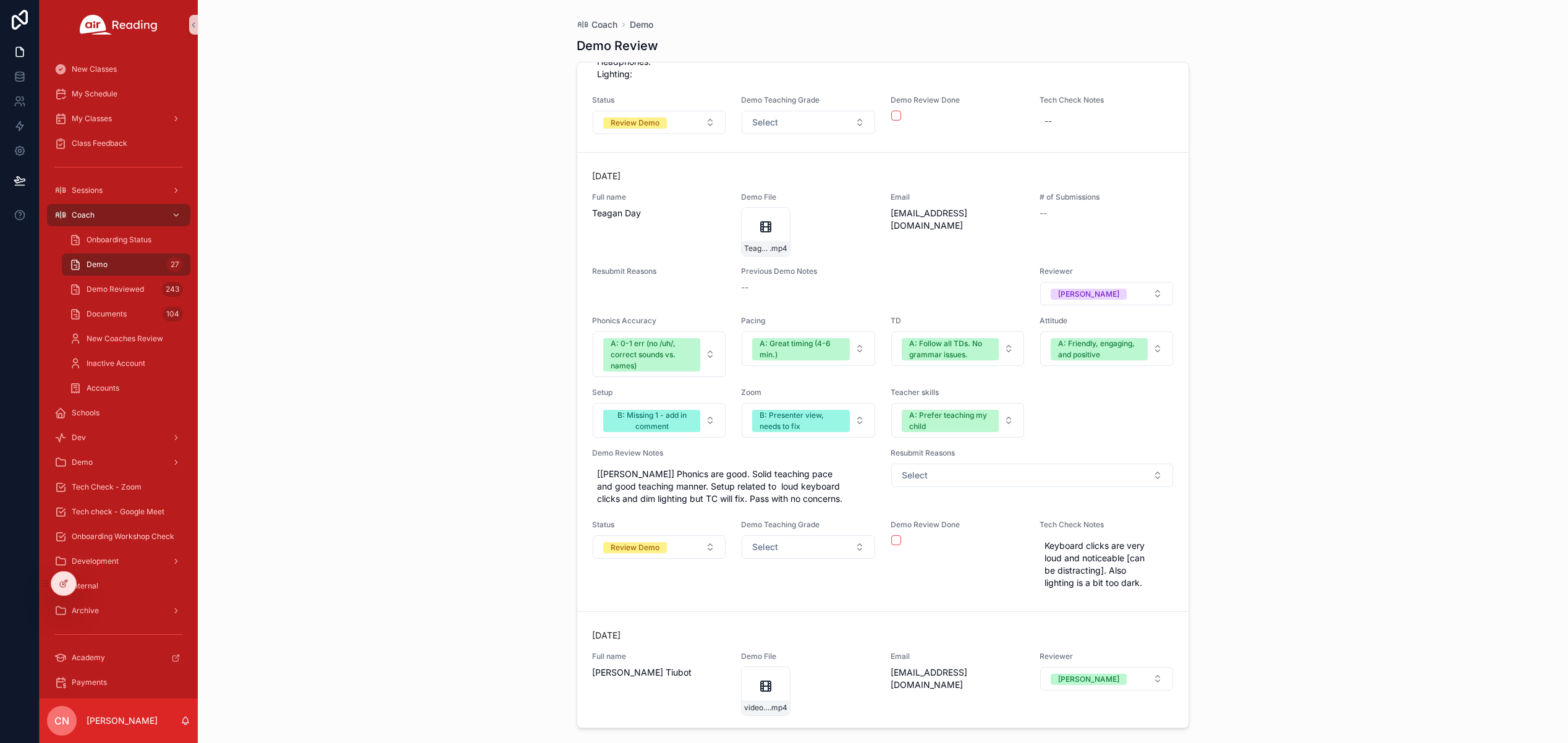
scroll to position [9108, 0]
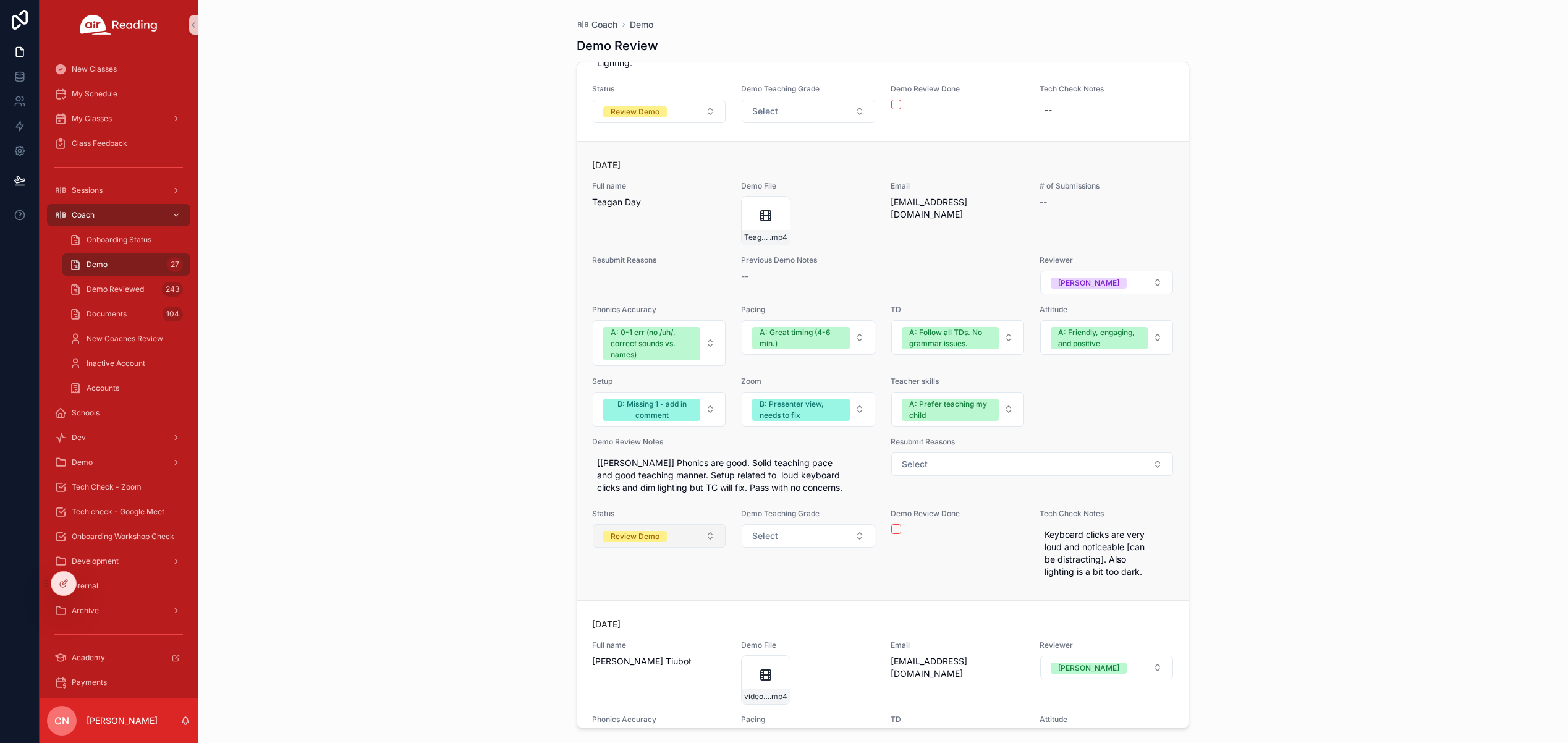
click at [638, 537] on div "Review Demo" at bounding box center [634, 536] width 49 height 11
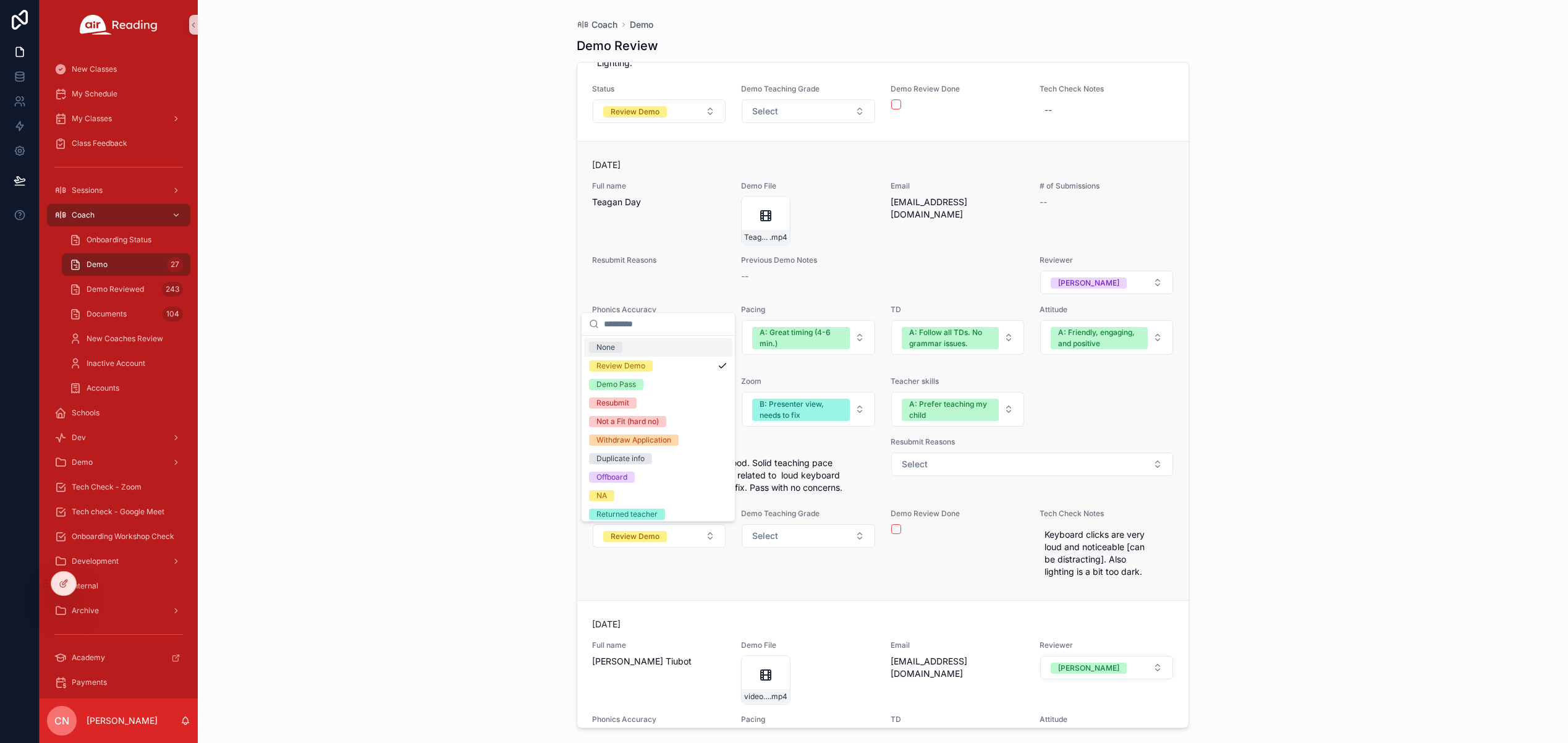
click at [617, 599] on div "[DATE] Full name Teagan Day Demo File Teagan-Day-Air-intervew .mp4 Email [EMAIL…" at bounding box center [882, 371] width 611 height 459
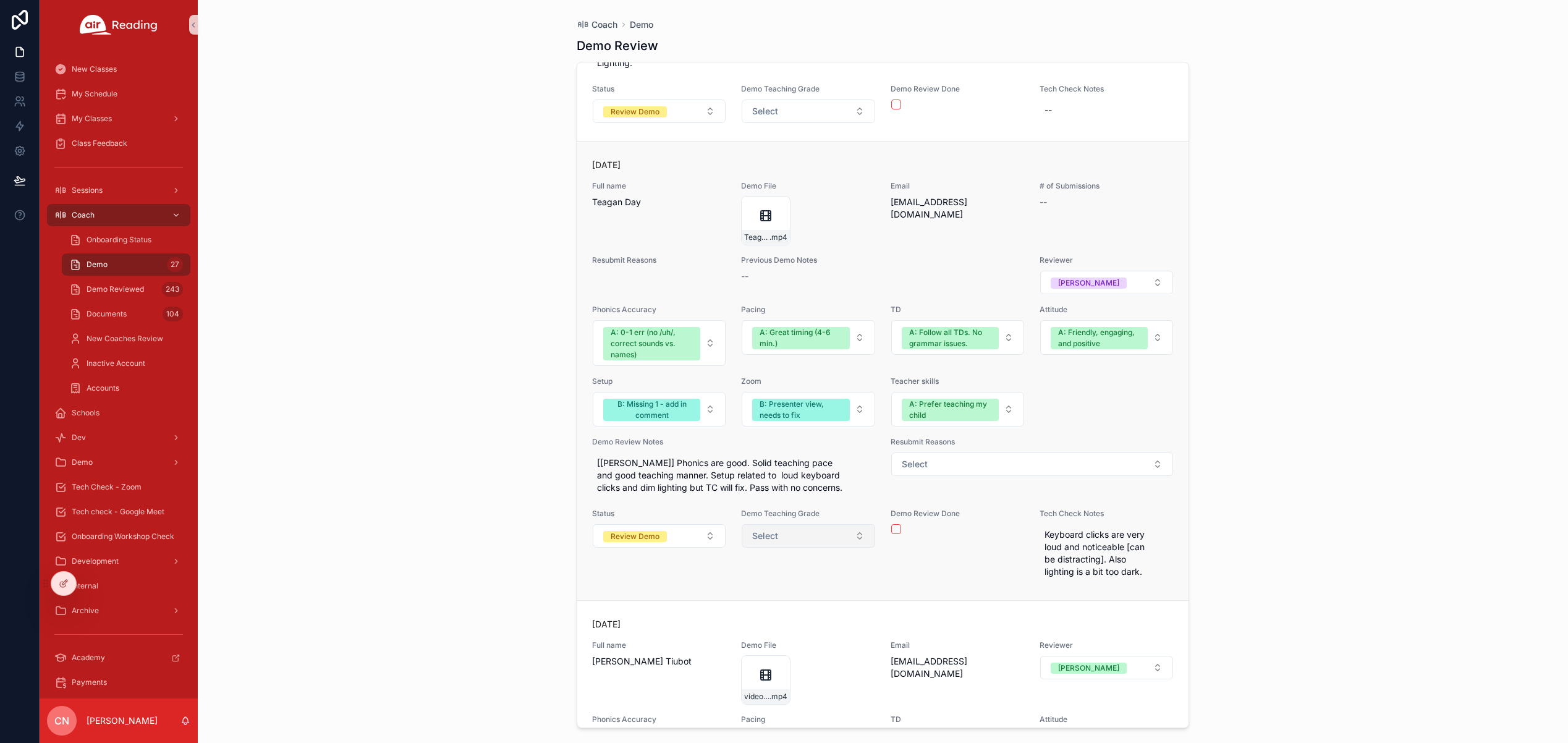
click at [856, 533] on button "Select" at bounding box center [808, 536] width 133 height 23
click at [818, 602] on div "A: No concerns" at bounding box center [804, 604] width 148 height 19
click at [660, 536] on span "Review Demo" at bounding box center [634, 536] width 63 height 11
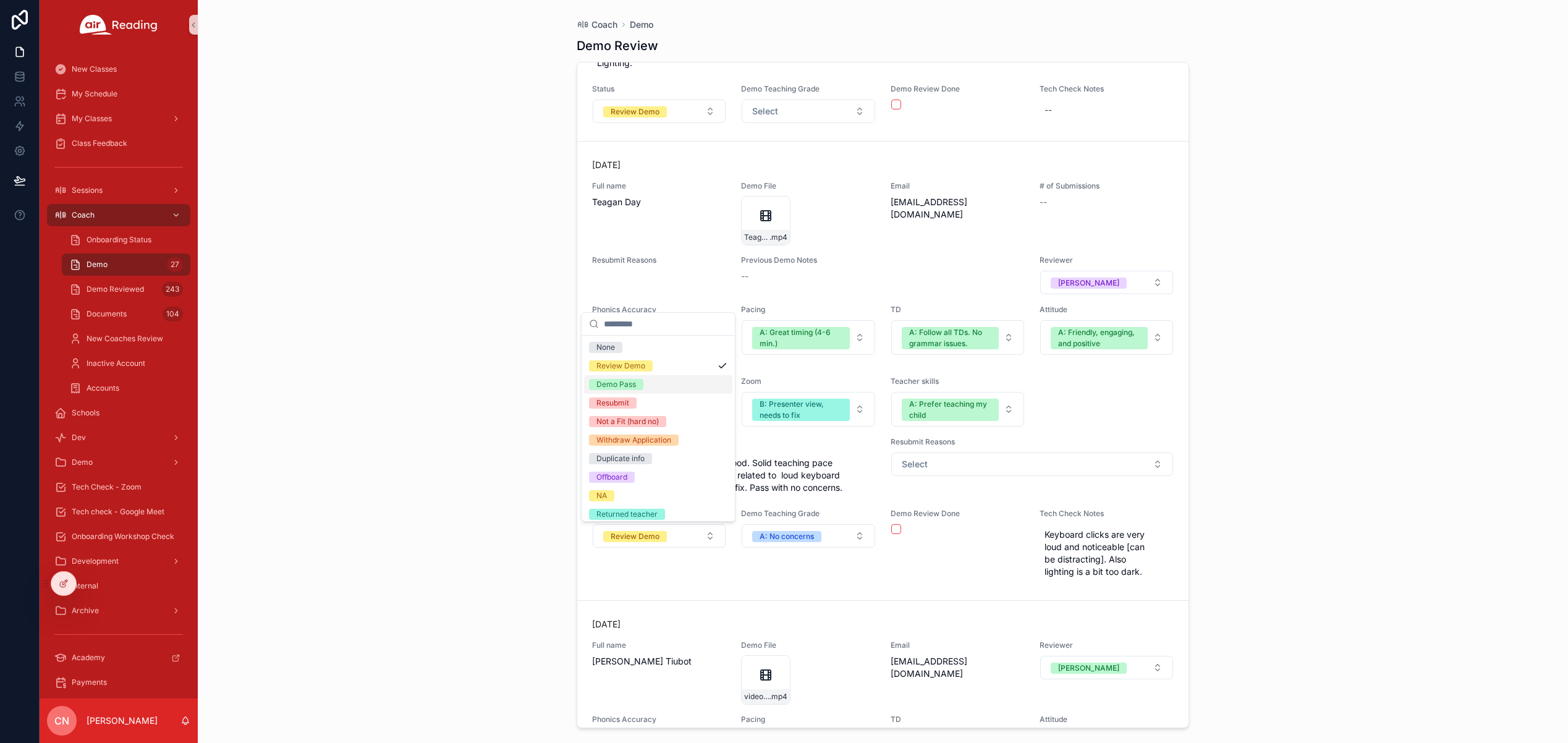
click at [639, 383] on span "Demo Pass" at bounding box center [616, 384] width 55 height 11
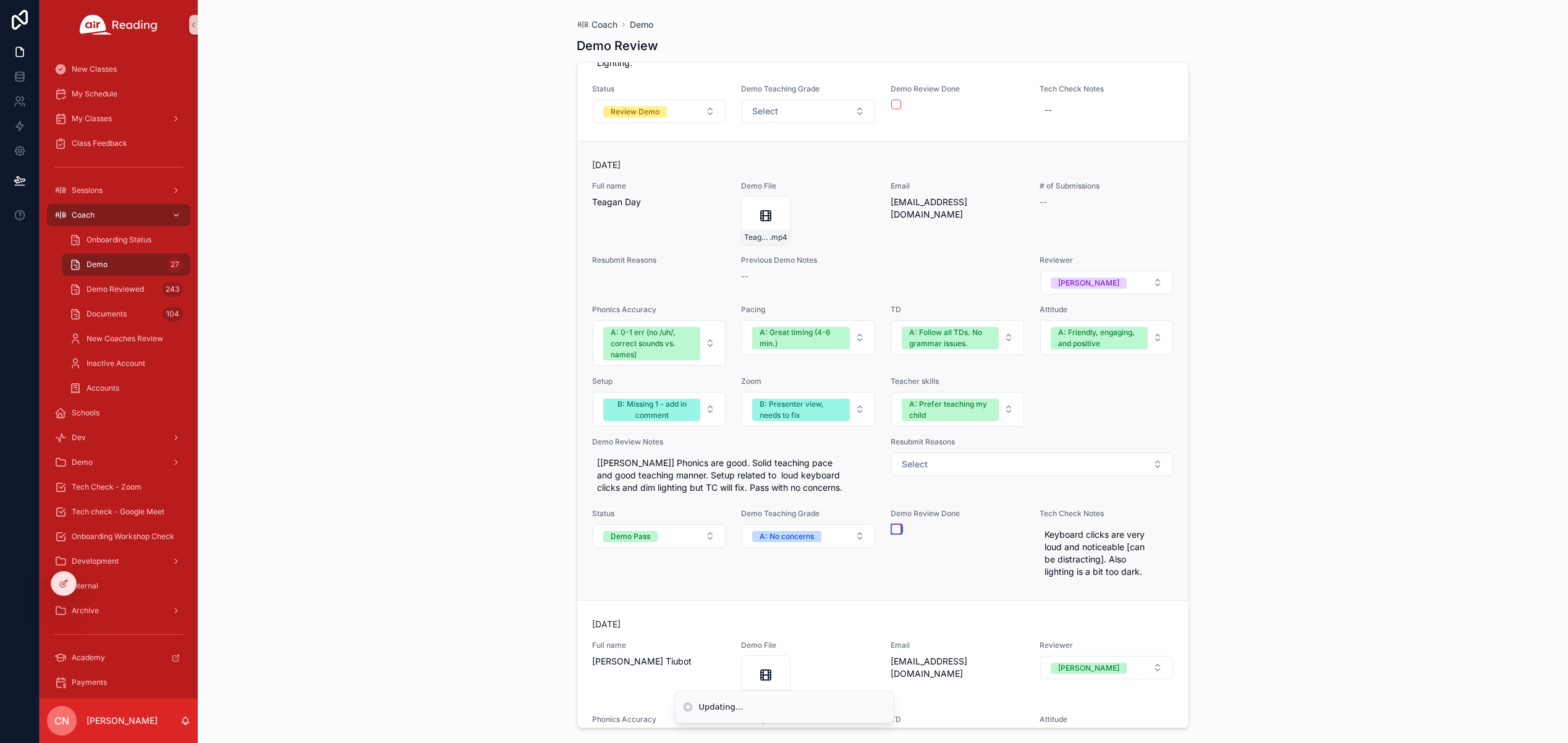
click at [891, 529] on button "scrollable content" at bounding box center [896, 529] width 10 height 10
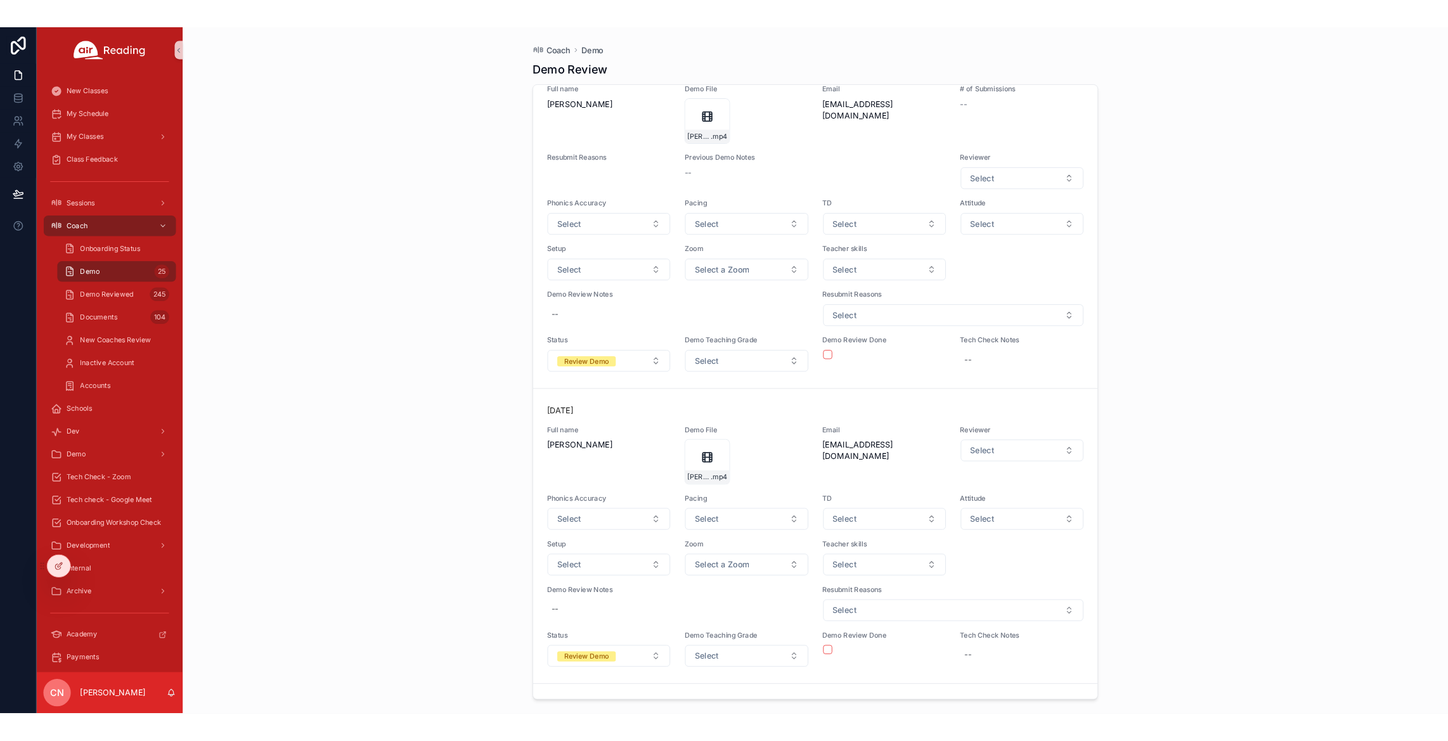
scroll to position [8038, 0]
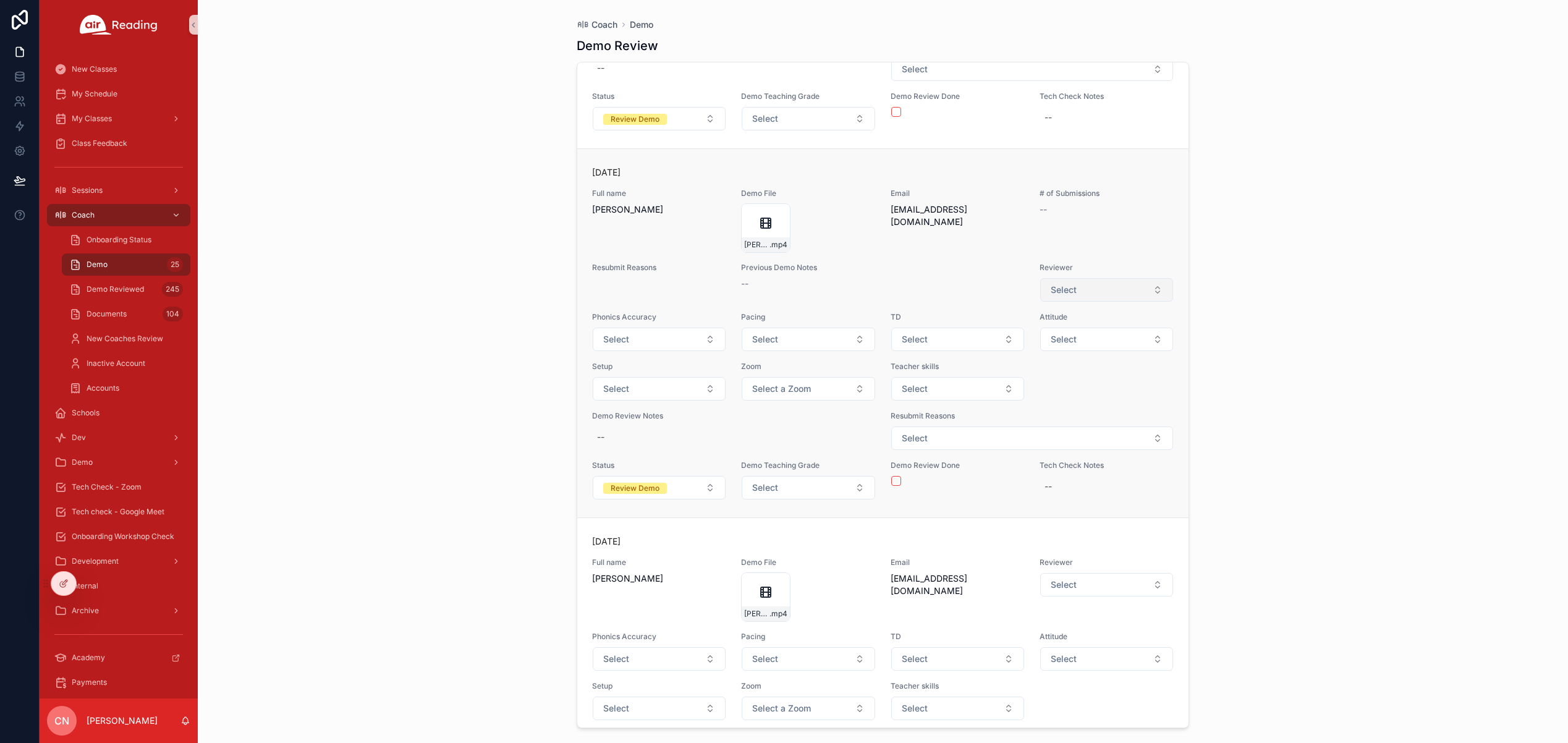
click at [1056, 292] on span "Select" at bounding box center [1063, 290] width 26 height 13
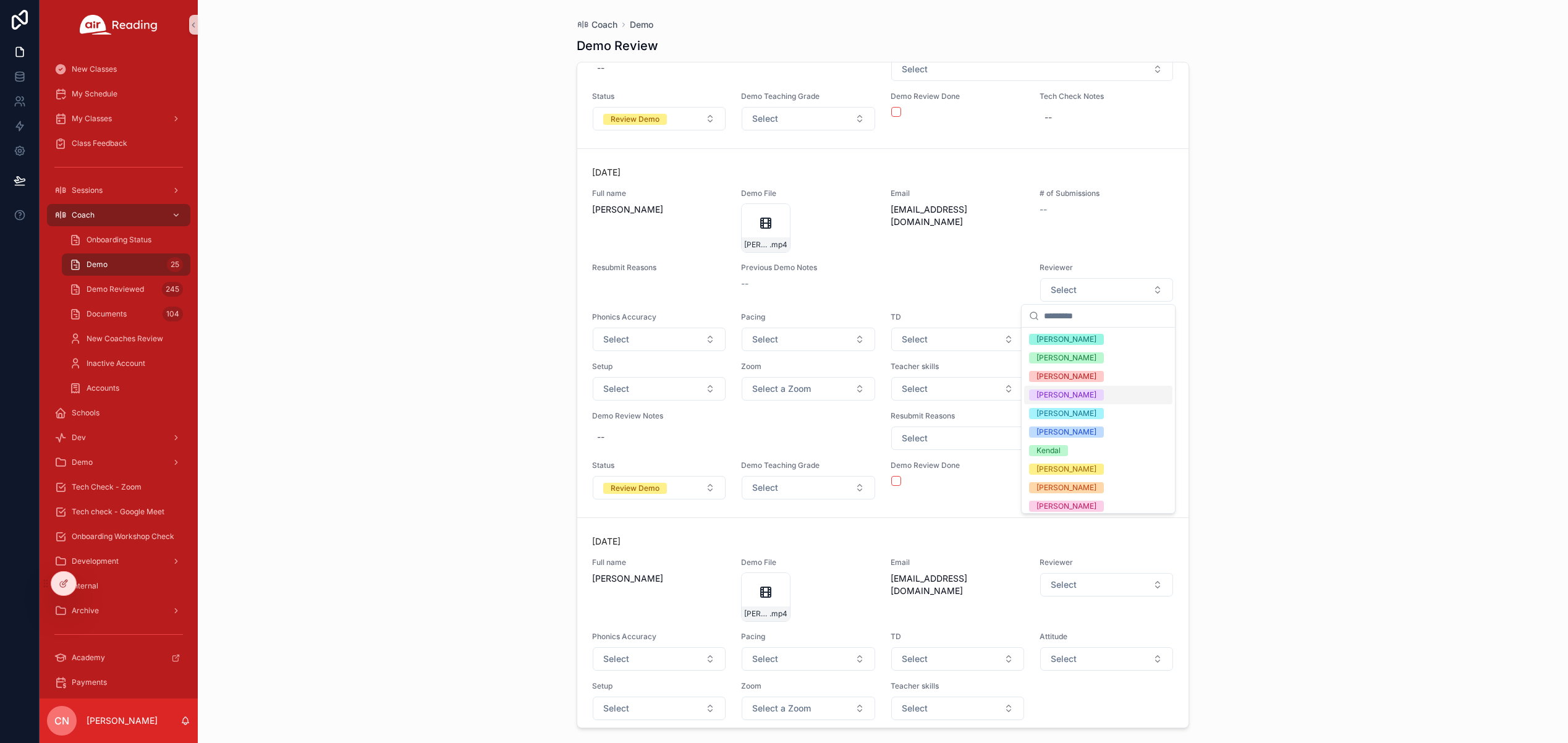
click at [1047, 398] on div "[PERSON_NAME]" at bounding box center [1066, 394] width 60 height 11
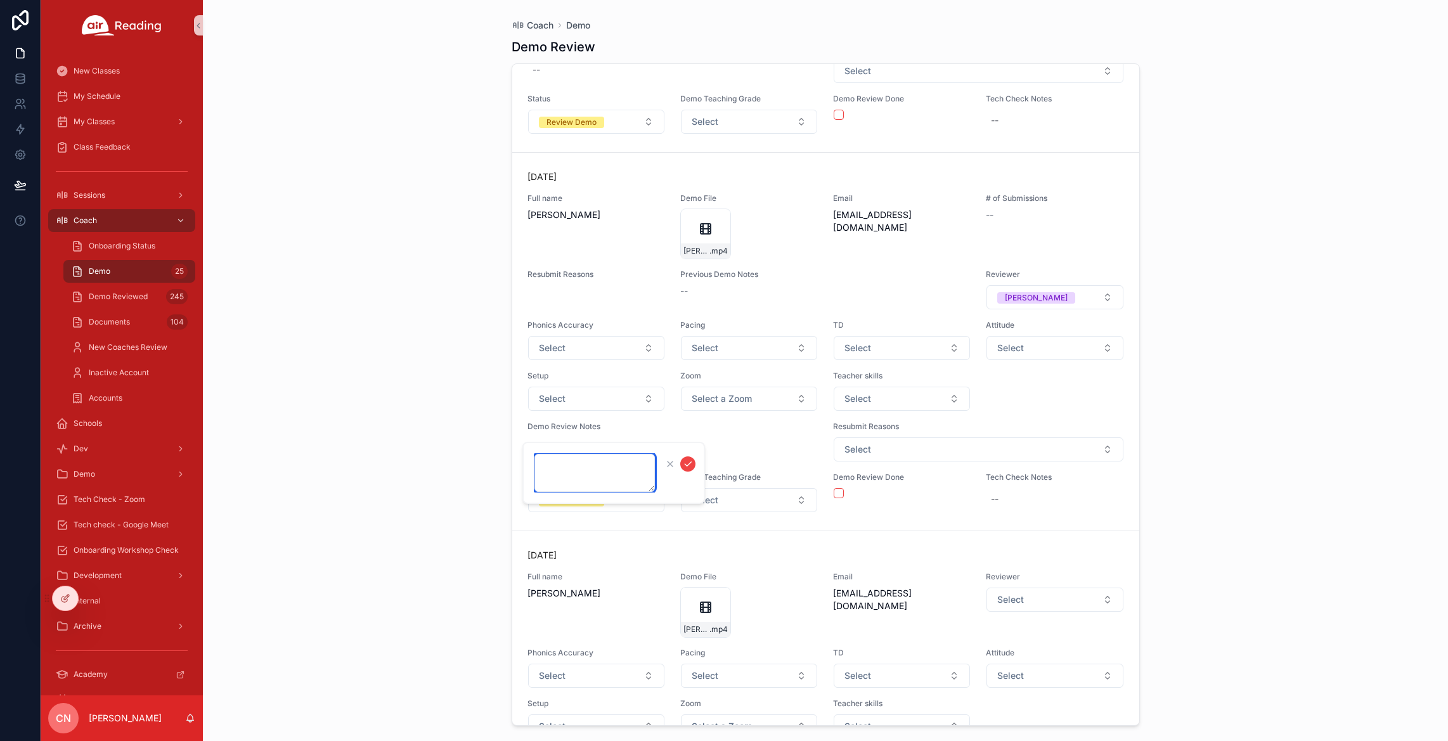
click at [555, 466] on textarea "scrollable content" at bounding box center [595, 473] width 120 height 38
type textarea "*******"
click at [915, 349] on button "Select" at bounding box center [902, 348] width 136 height 24
click at [1009, 351] on span "Select" at bounding box center [1010, 348] width 27 height 13
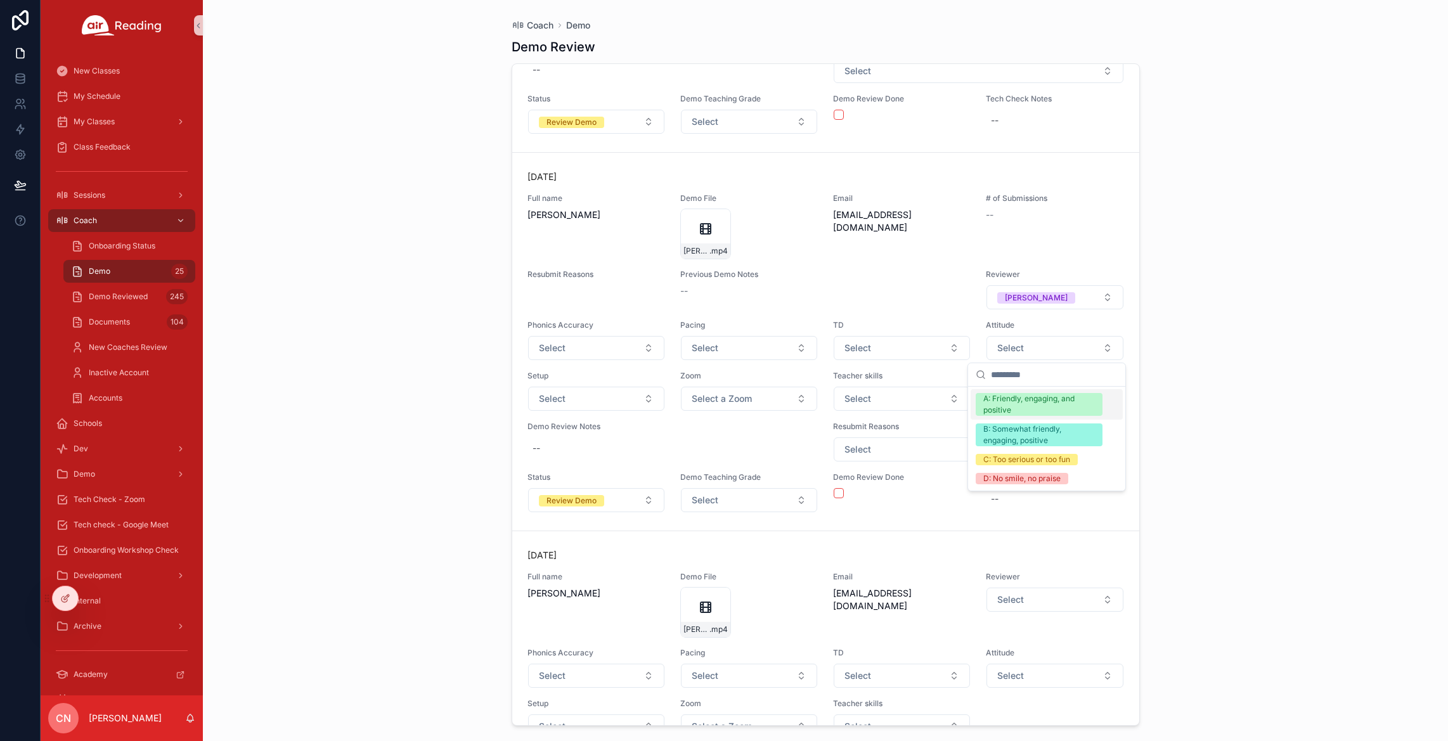
click at [1018, 400] on div "A: Friendly, engaging, and positive" at bounding box center [1039, 404] width 112 height 23
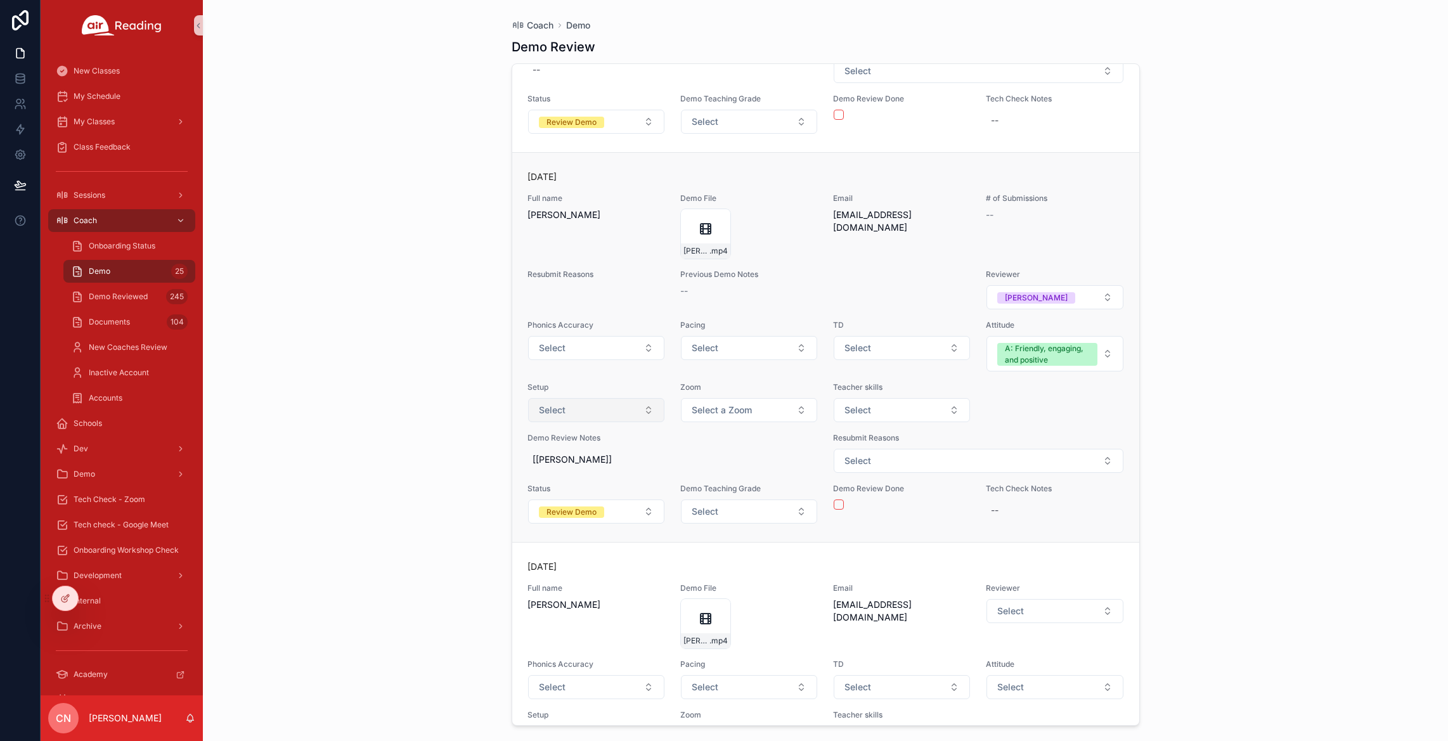
click at [623, 412] on button "Select" at bounding box center [596, 410] width 136 height 24
click at [622, 411] on button "Select" at bounding box center [596, 410] width 136 height 24
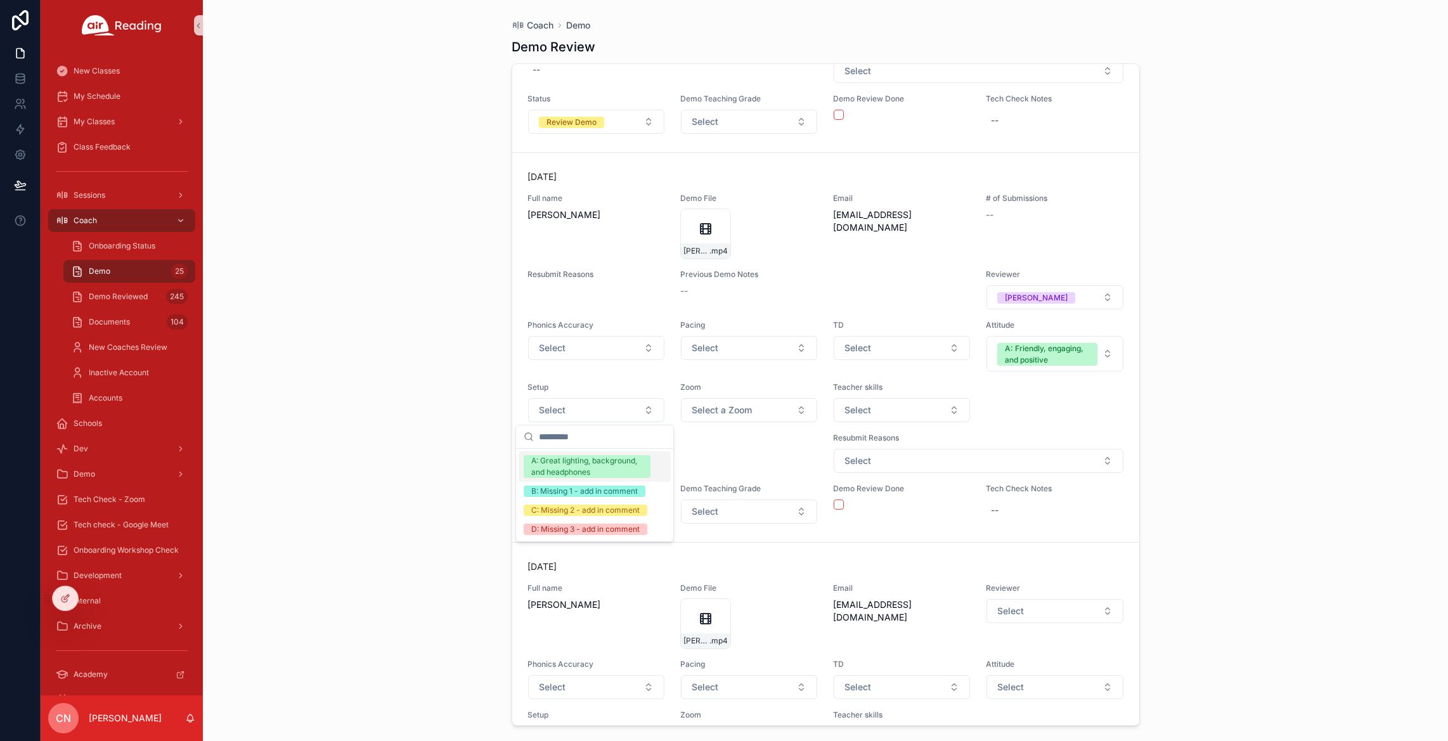
click at [606, 465] on div "A: Great lighting, background, and headphones" at bounding box center [587, 466] width 112 height 23
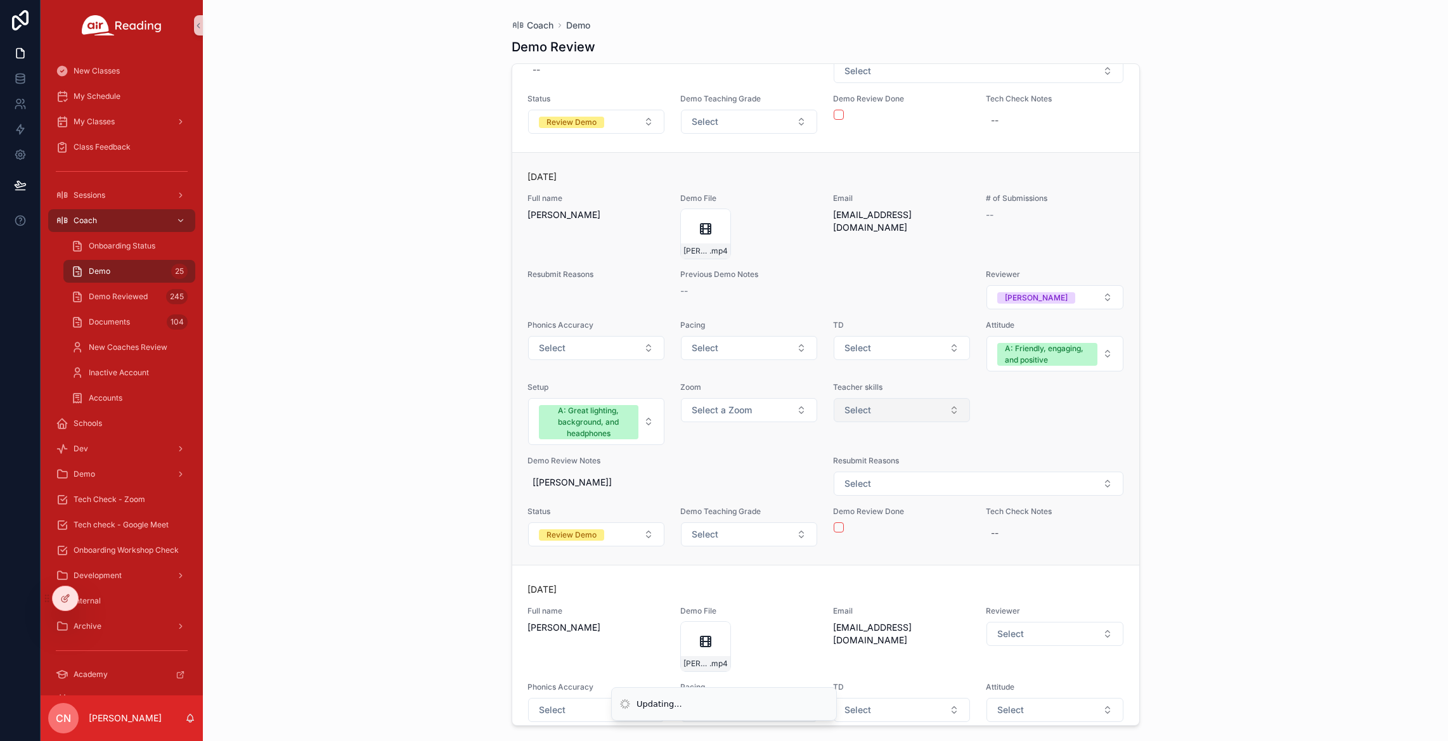
click at [891, 403] on button "Select" at bounding box center [902, 410] width 136 height 24
click at [892, 403] on button "Select" at bounding box center [902, 410] width 136 height 24
click at [773, 406] on button "Select a Zoom" at bounding box center [749, 410] width 136 height 24
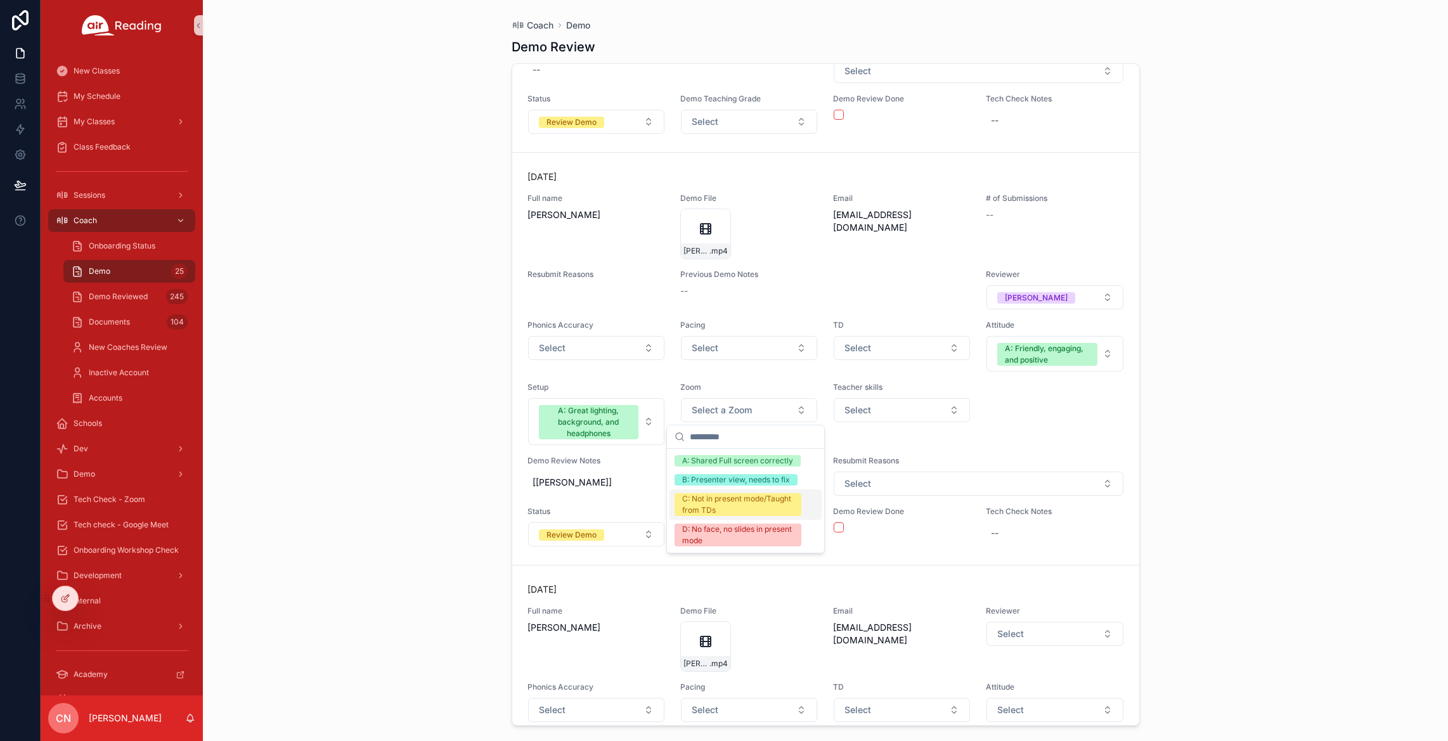
click at [744, 503] on div "C: Not in present mode/Taught from TDs" at bounding box center [738, 504] width 112 height 23
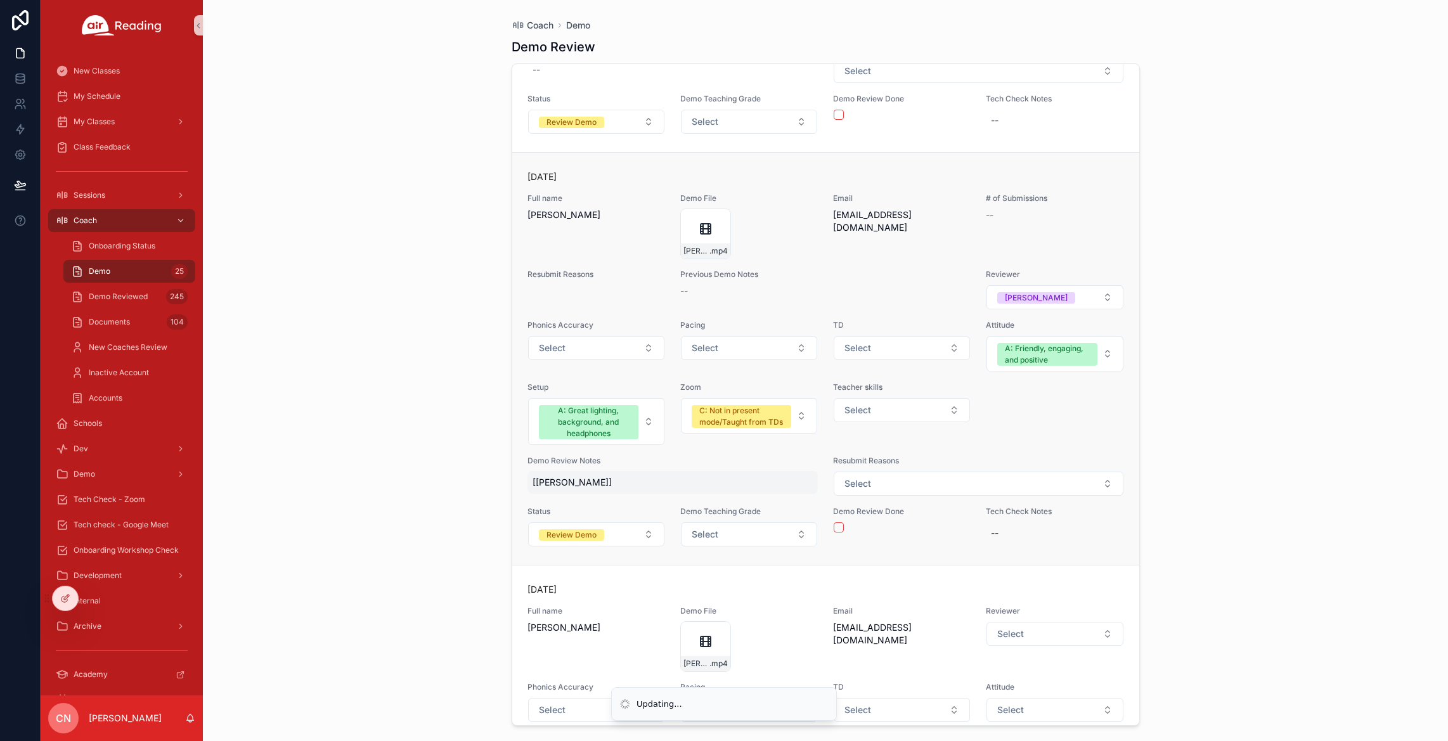
click at [581, 481] on span "[[PERSON_NAME]]" at bounding box center [673, 482] width 281 height 13
click at [587, 500] on textarea "*******" at bounding box center [595, 507] width 120 height 38
click at [574, 483] on span "[[PERSON_NAME]]" at bounding box center [673, 482] width 281 height 13
click at [573, 482] on div "*******" at bounding box center [613, 507] width 183 height 62
click at [581, 497] on textarea "*******" at bounding box center [595, 507] width 120 height 38
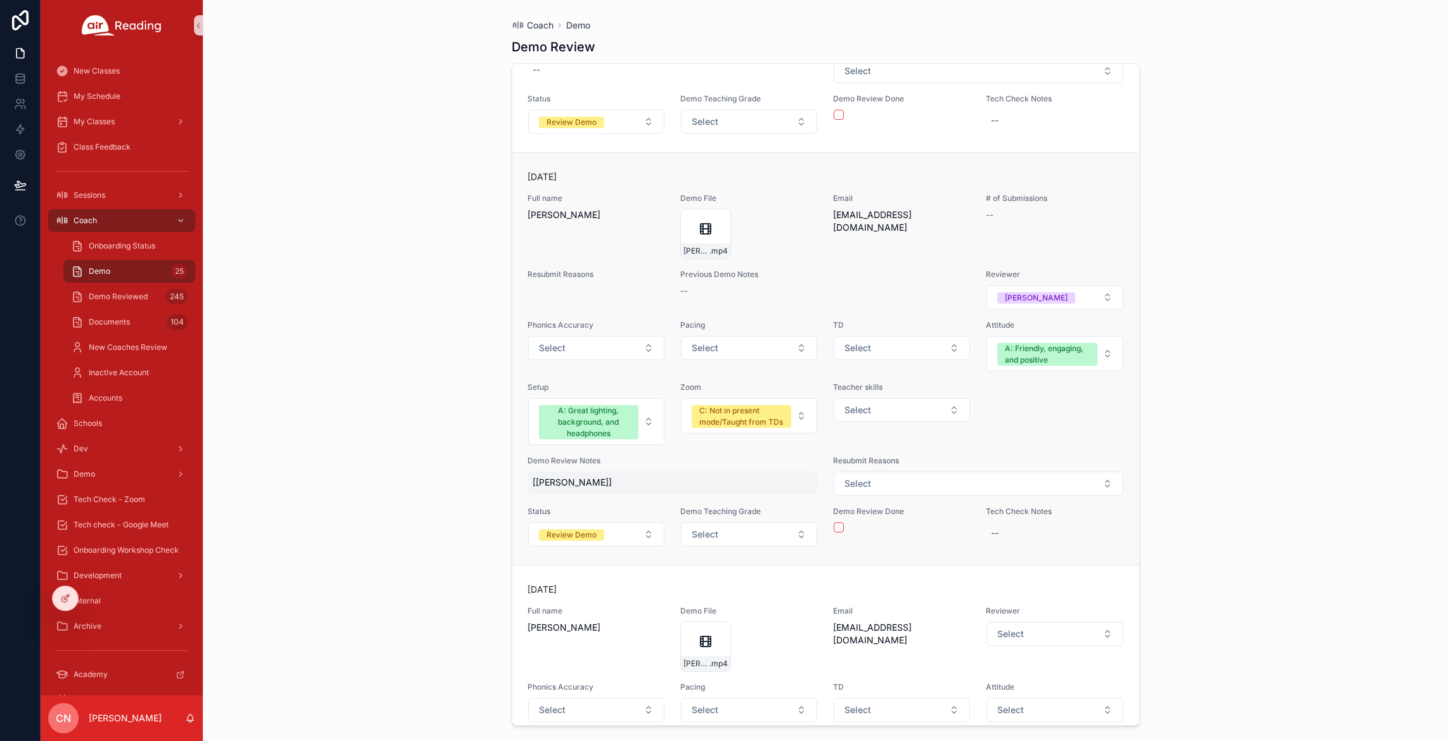
click at [574, 480] on span "[[PERSON_NAME]]" at bounding box center [673, 482] width 281 height 13
click at [585, 499] on textarea "*******" at bounding box center [595, 507] width 120 height 38
type textarea "**********"
click at [566, 481] on span "[[PERSON_NAME]]" at bounding box center [673, 482] width 281 height 13
click at [593, 510] on textarea "**********" at bounding box center [595, 507] width 120 height 38
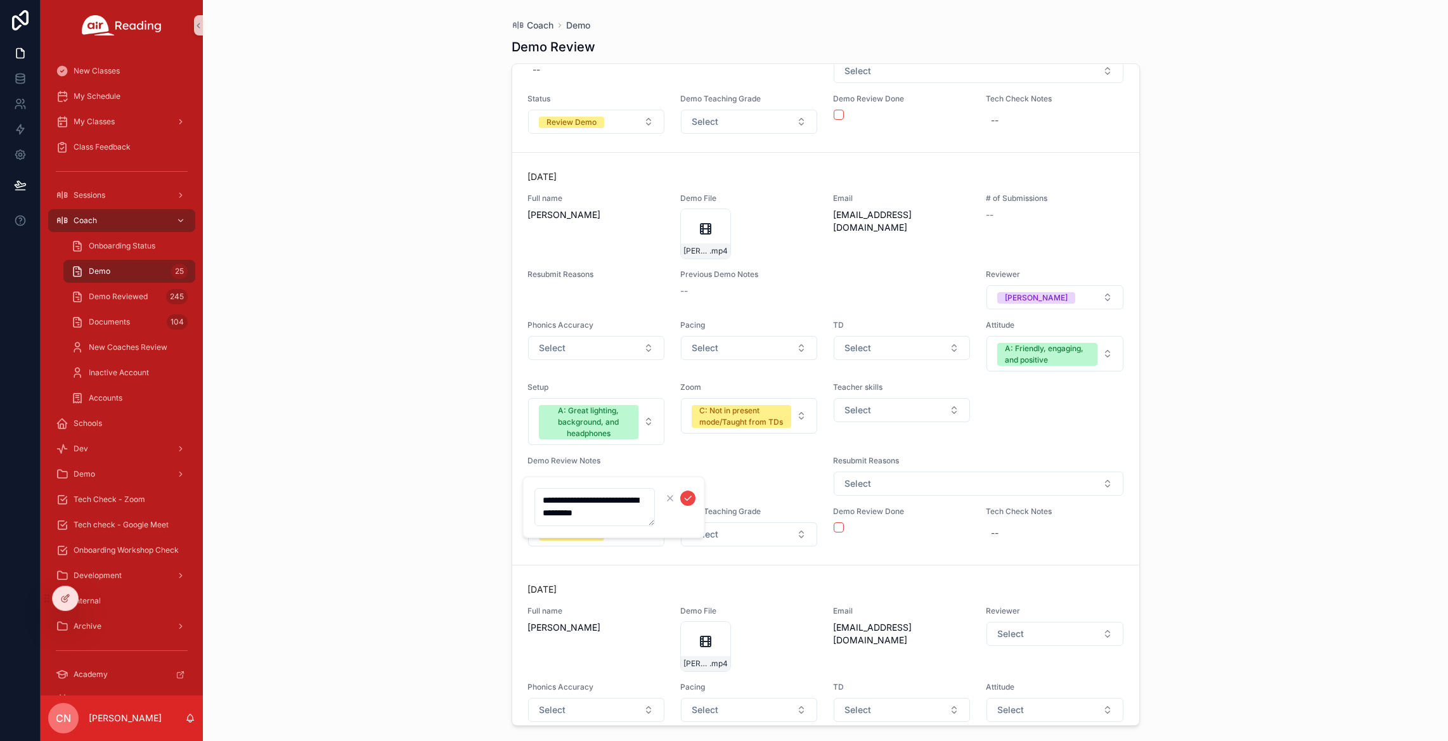
type textarea "**********"
click at [585, 483] on span "[[PERSON_NAME]]" at bounding box center [673, 482] width 281 height 13
drag, startPoint x: 628, startPoint y: 509, endPoint x: 571, endPoint y: 496, distance: 57.8
click at [576, 501] on textarea "**********" at bounding box center [595, 512] width 120 height 49
type textarea "**********"
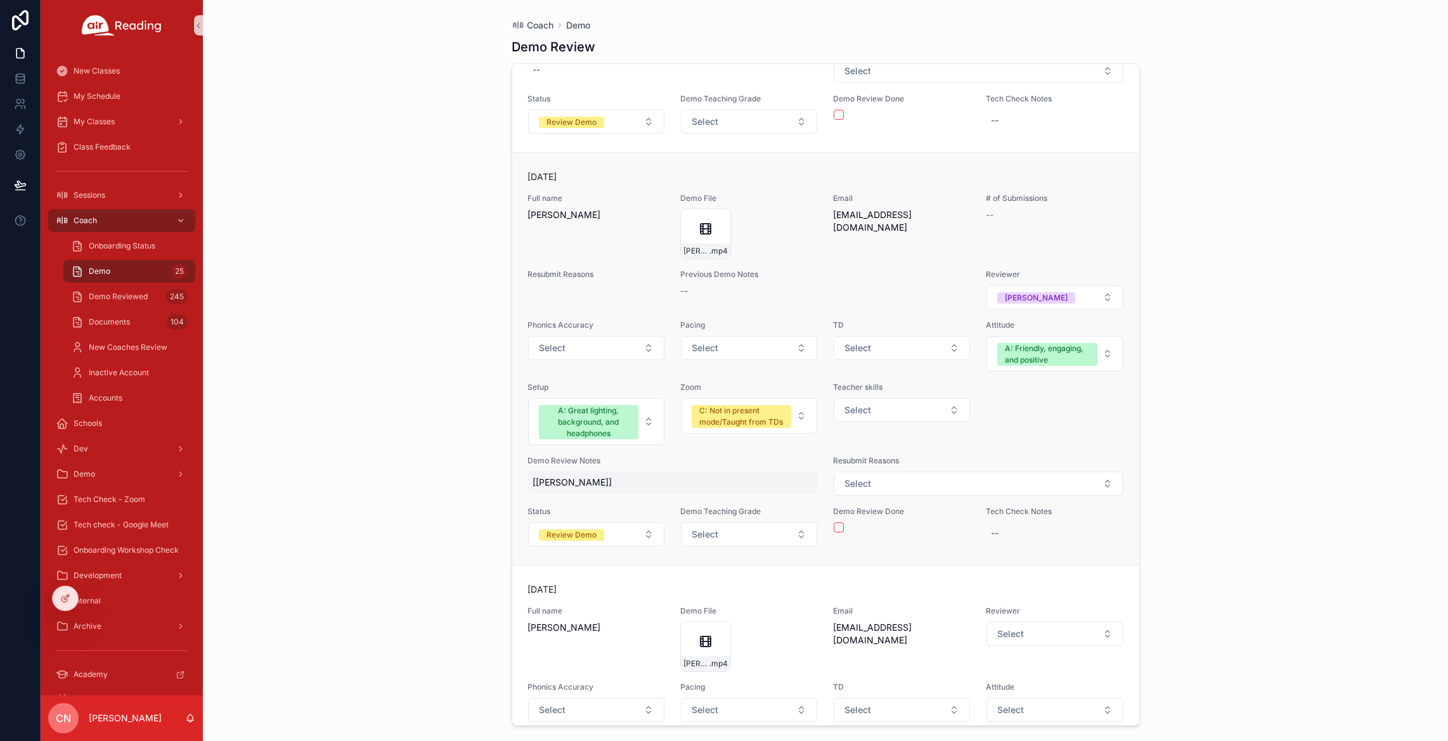
click at [605, 472] on div "[[PERSON_NAME]]" at bounding box center [673, 482] width 291 height 23
drag, startPoint x: 597, startPoint y: 513, endPoint x: 591, endPoint y: 506, distance: 9.4
click at [597, 513] on textarea "**********" at bounding box center [595, 507] width 120 height 38
click at [569, 488] on div "[[PERSON_NAME]]" at bounding box center [673, 482] width 291 height 23
click at [597, 515] on textarea "**********" at bounding box center [595, 507] width 120 height 38
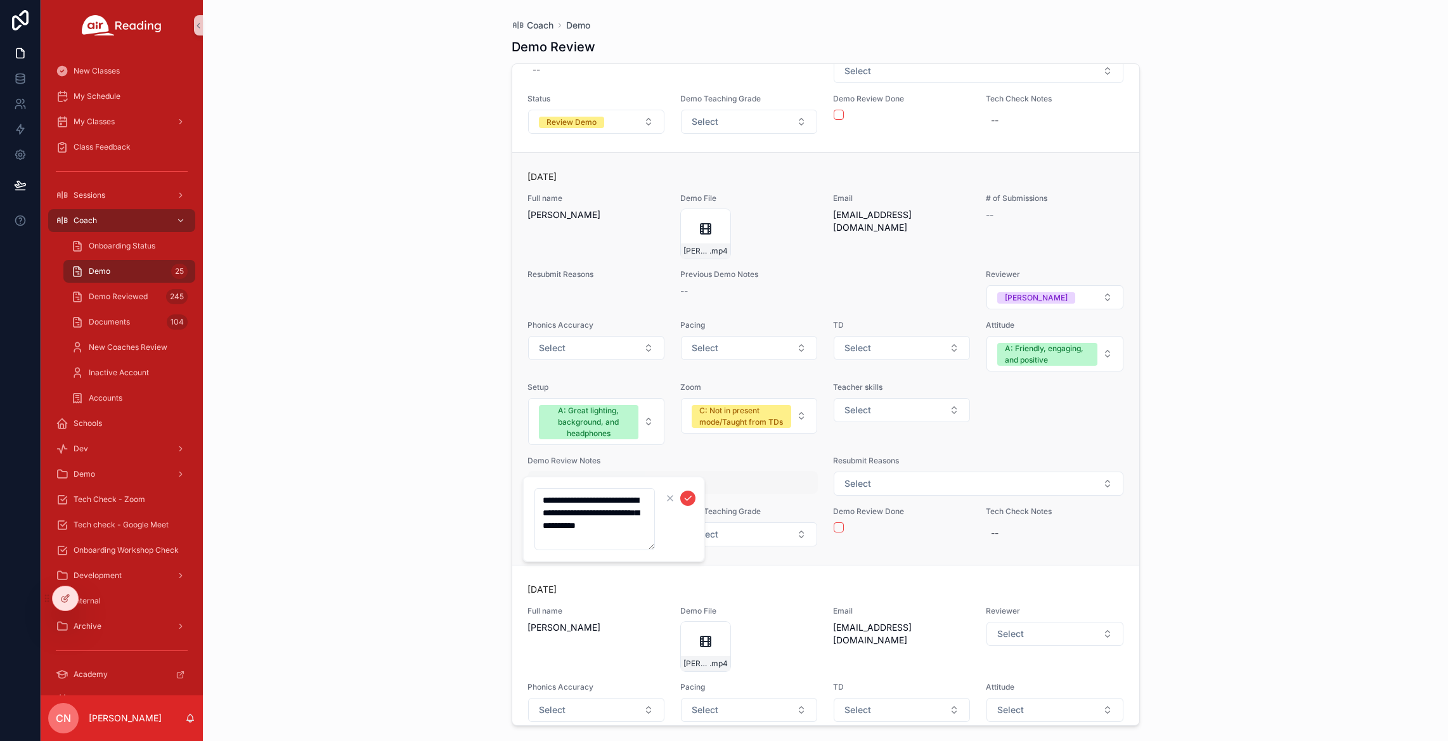
click at [591, 514] on textarea "**********" at bounding box center [595, 519] width 120 height 62
click at [651, 528] on textarea "**********" at bounding box center [595, 519] width 120 height 62
click at [570, 525] on textarea "**********" at bounding box center [595, 525] width 120 height 75
click at [569, 525] on textarea "**********" at bounding box center [595, 525] width 120 height 75
type textarea "**********"
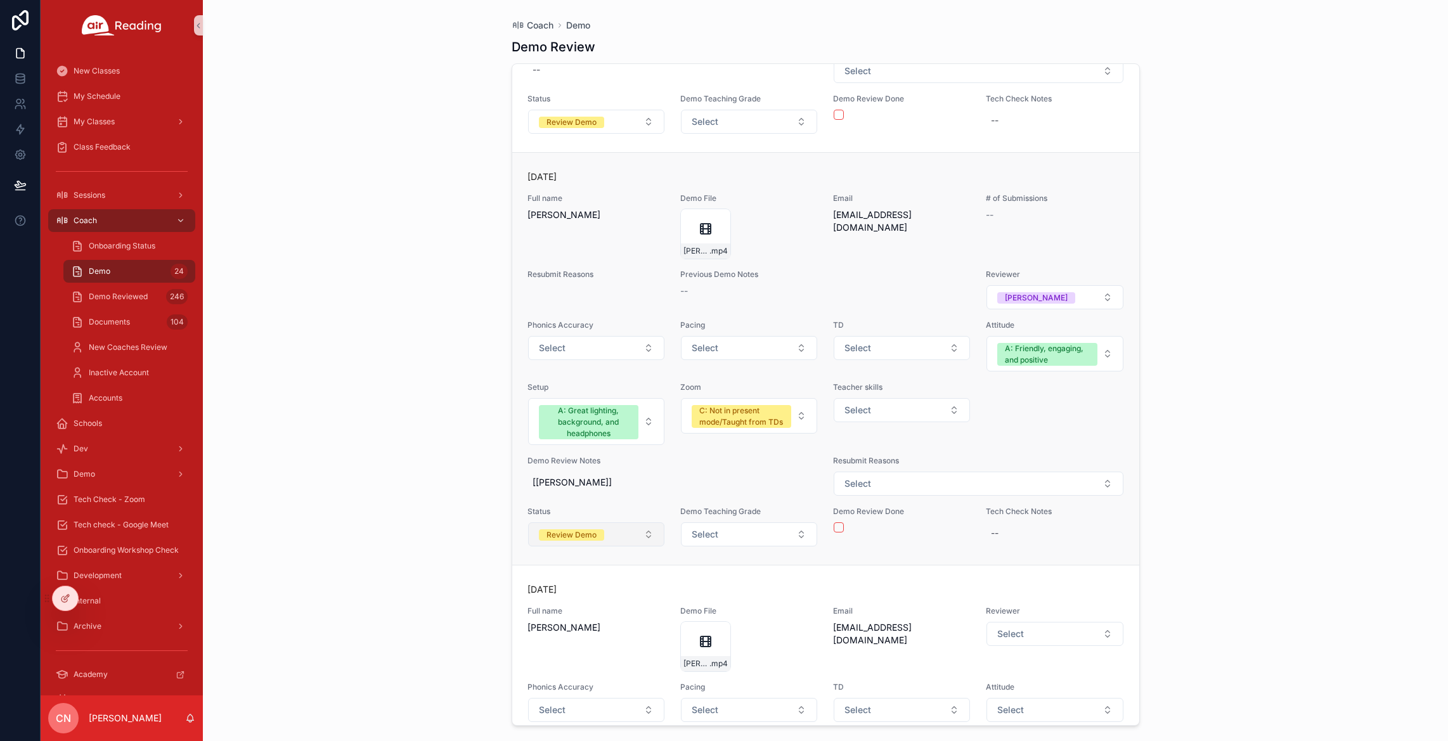
click at [595, 540] on div "Review Demo" at bounding box center [572, 534] width 50 height 11
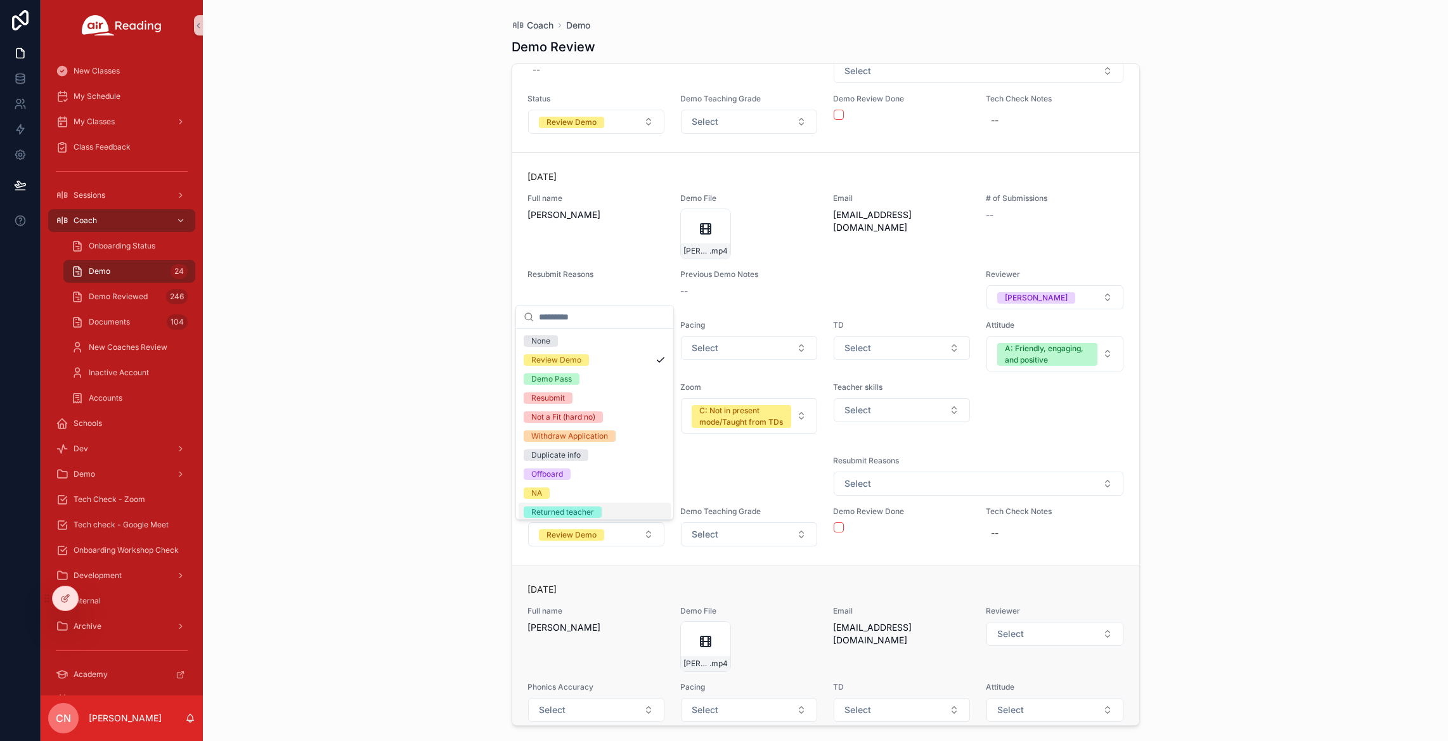
click at [608, 588] on div "[DATE]" at bounding box center [826, 589] width 597 height 13
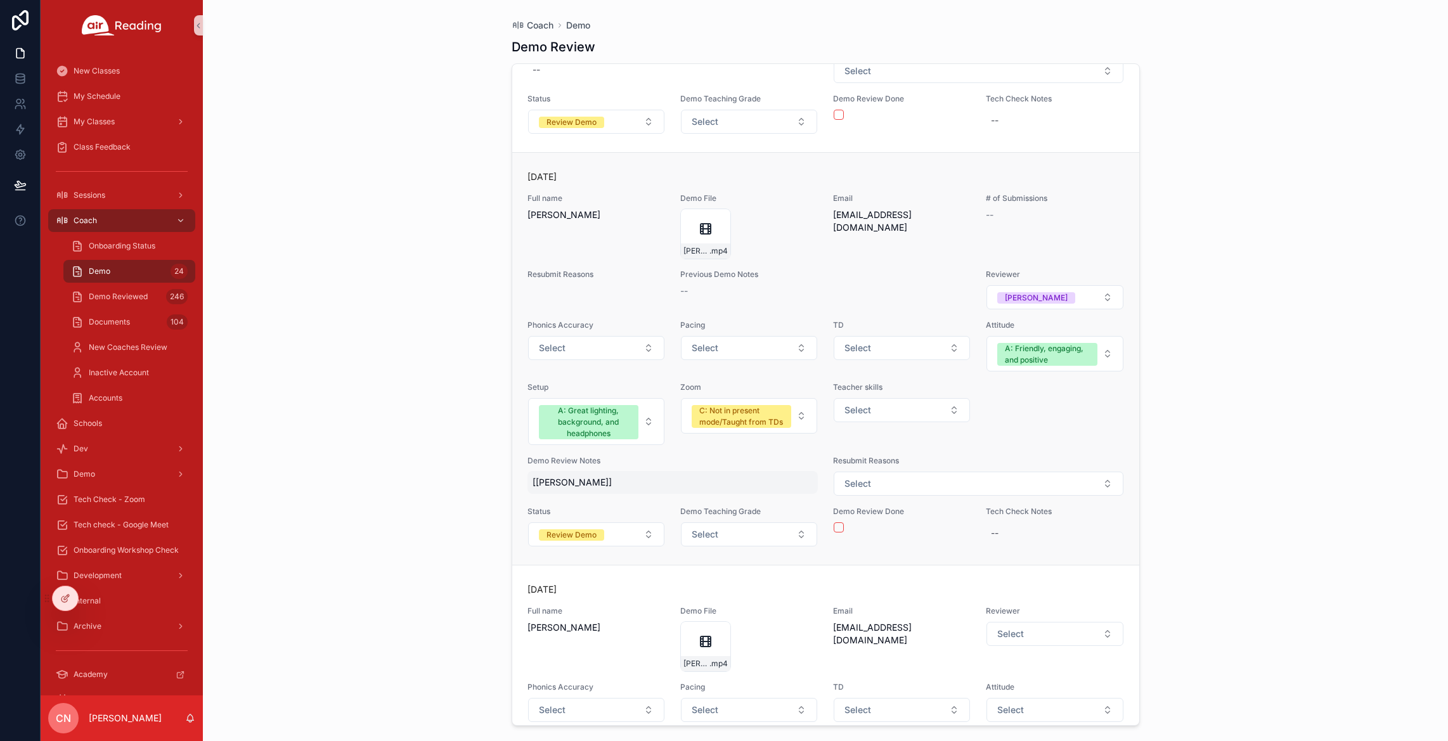
click at [580, 490] on div "[[PERSON_NAME]]" at bounding box center [673, 482] width 291 height 23
click at [690, 496] on icon "scrollable content" at bounding box center [688, 498] width 10 height 10
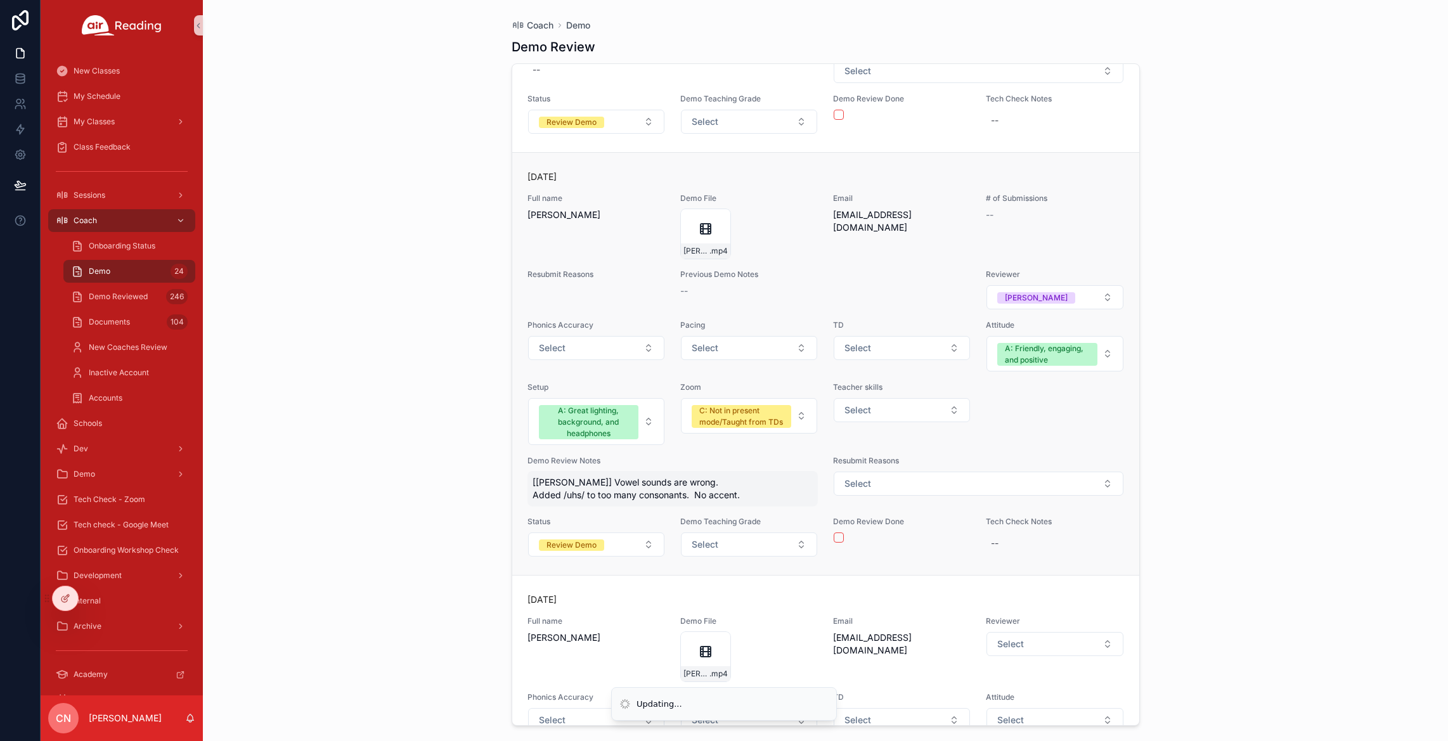
click at [637, 490] on span "[[PERSON_NAME]] Vowel sounds are wrong. Added /uhs/ to too many consonants. No …" at bounding box center [673, 488] width 281 height 25
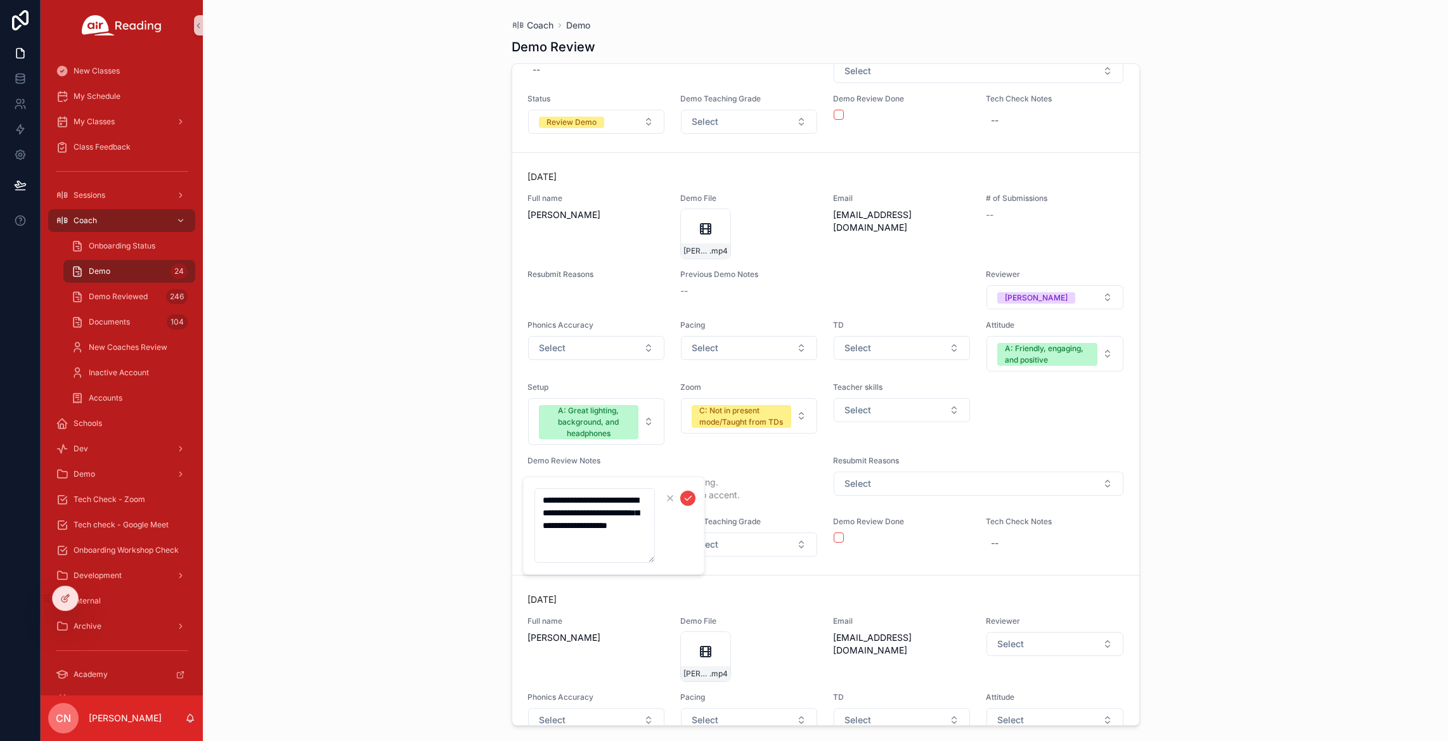
click at [606, 538] on textarea "**********" at bounding box center [595, 525] width 120 height 75
type textarea "**********"
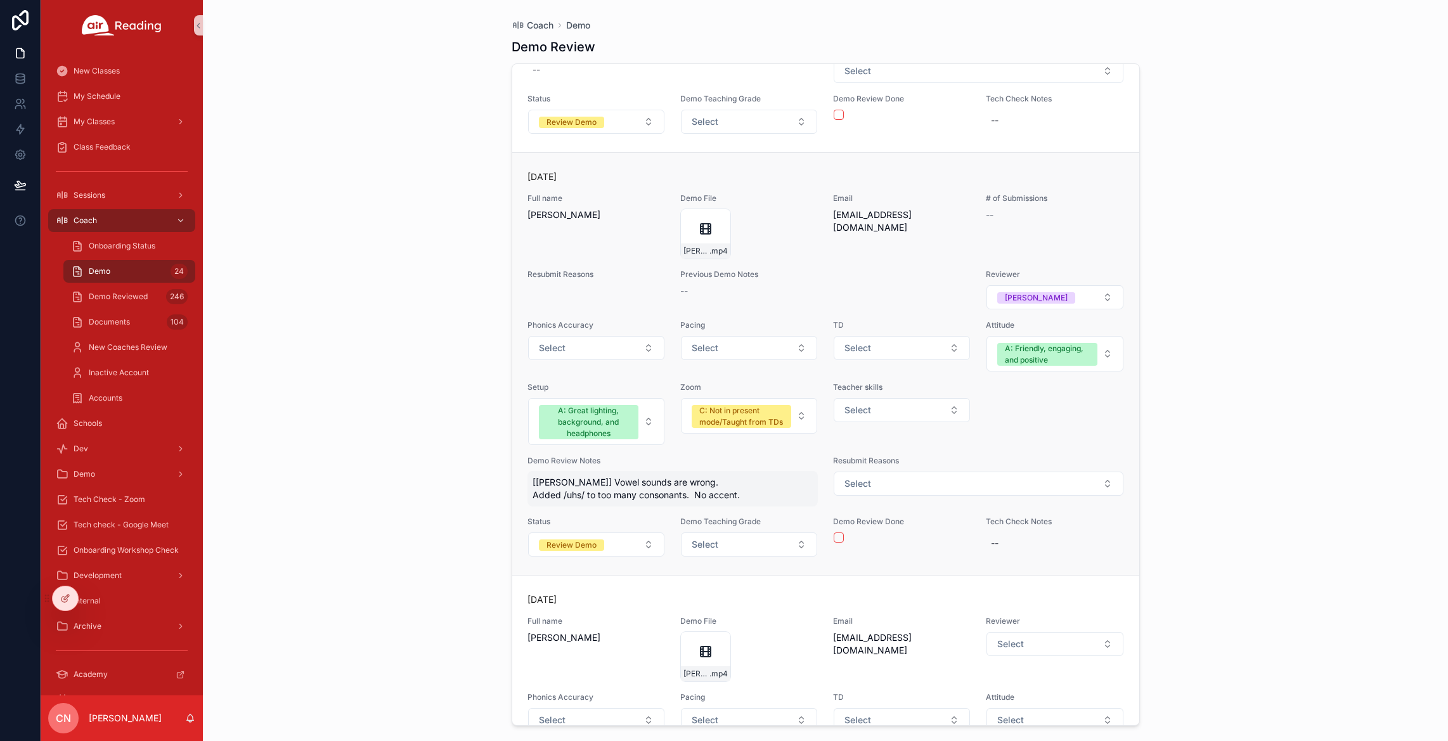
click at [592, 494] on span "[[PERSON_NAME]] Vowel sounds are wrong. Added /uhs/ to too many consonants. No …" at bounding box center [673, 488] width 281 height 25
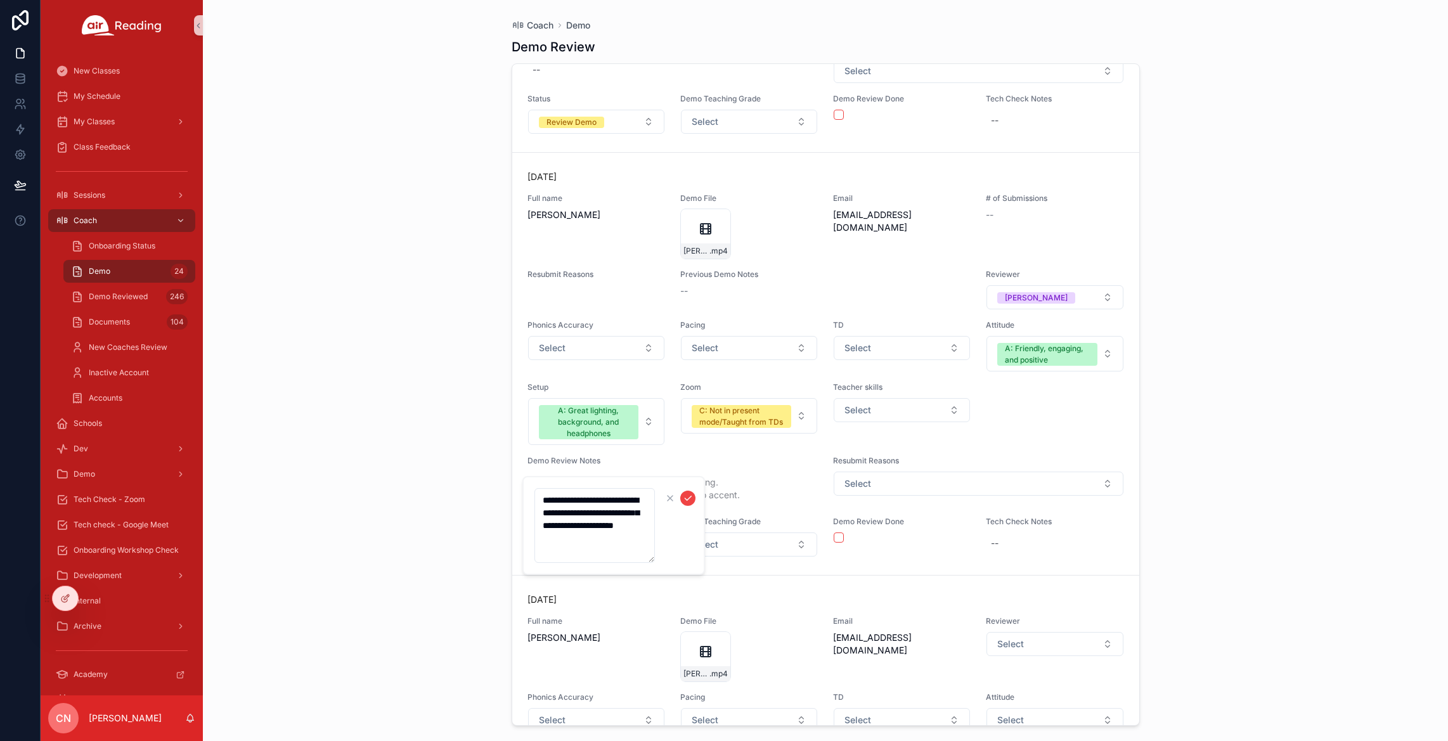
click at [611, 540] on textarea "**********" at bounding box center [595, 525] width 120 height 75
type textarea "**********"
click at [687, 497] on icon "scrollable content" at bounding box center [688, 498] width 10 height 10
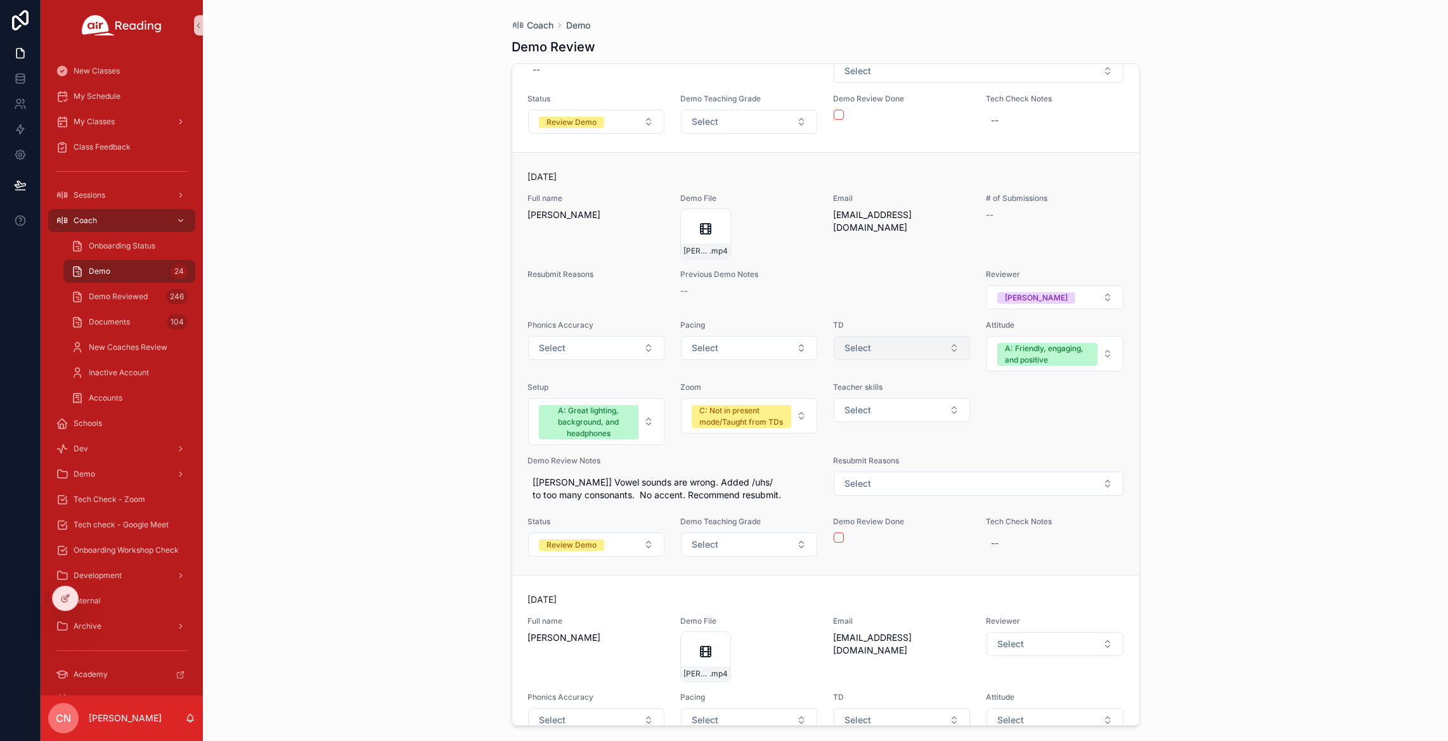
click at [869, 346] on button "Select" at bounding box center [902, 348] width 136 height 24
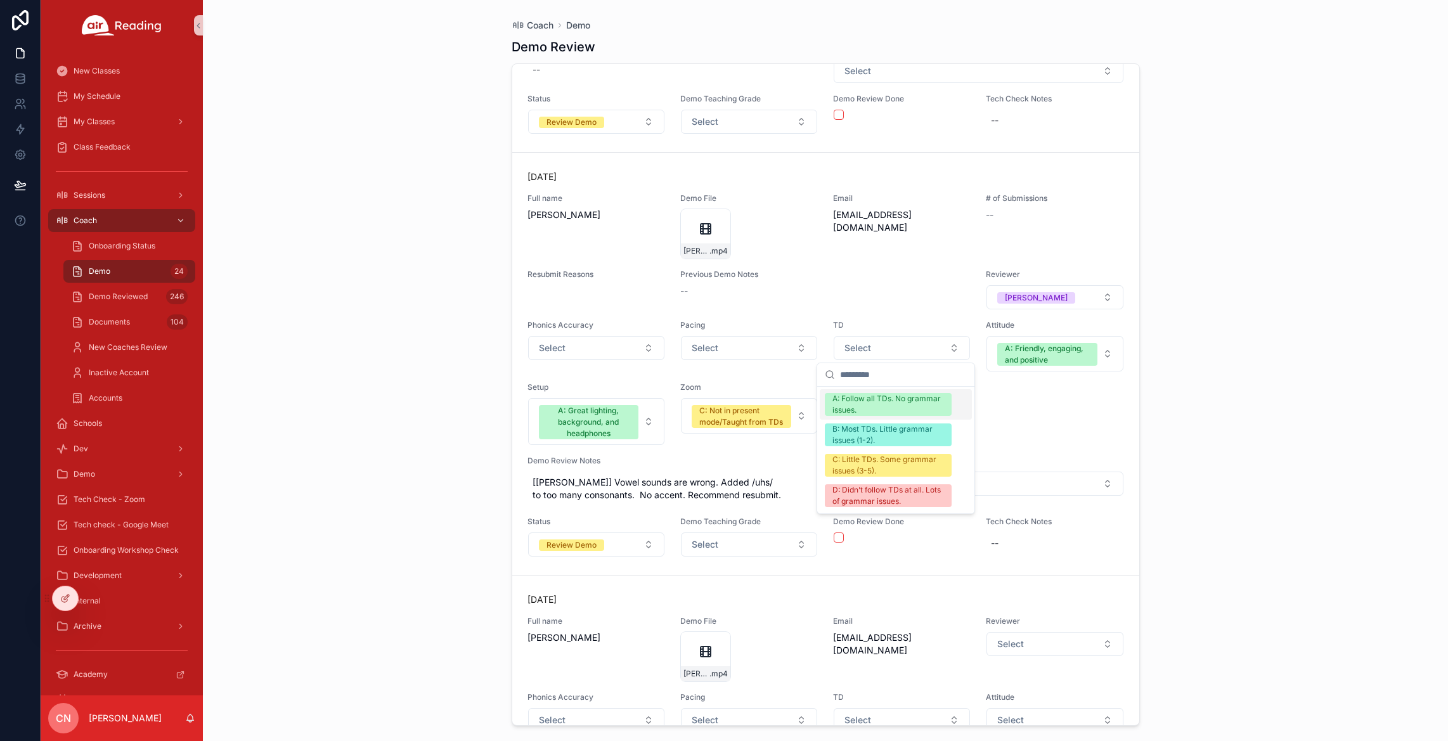
click at [865, 400] on div "A: Follow all TDs. No grammar issues." at bounding box center [889, 404] width 112 height 23
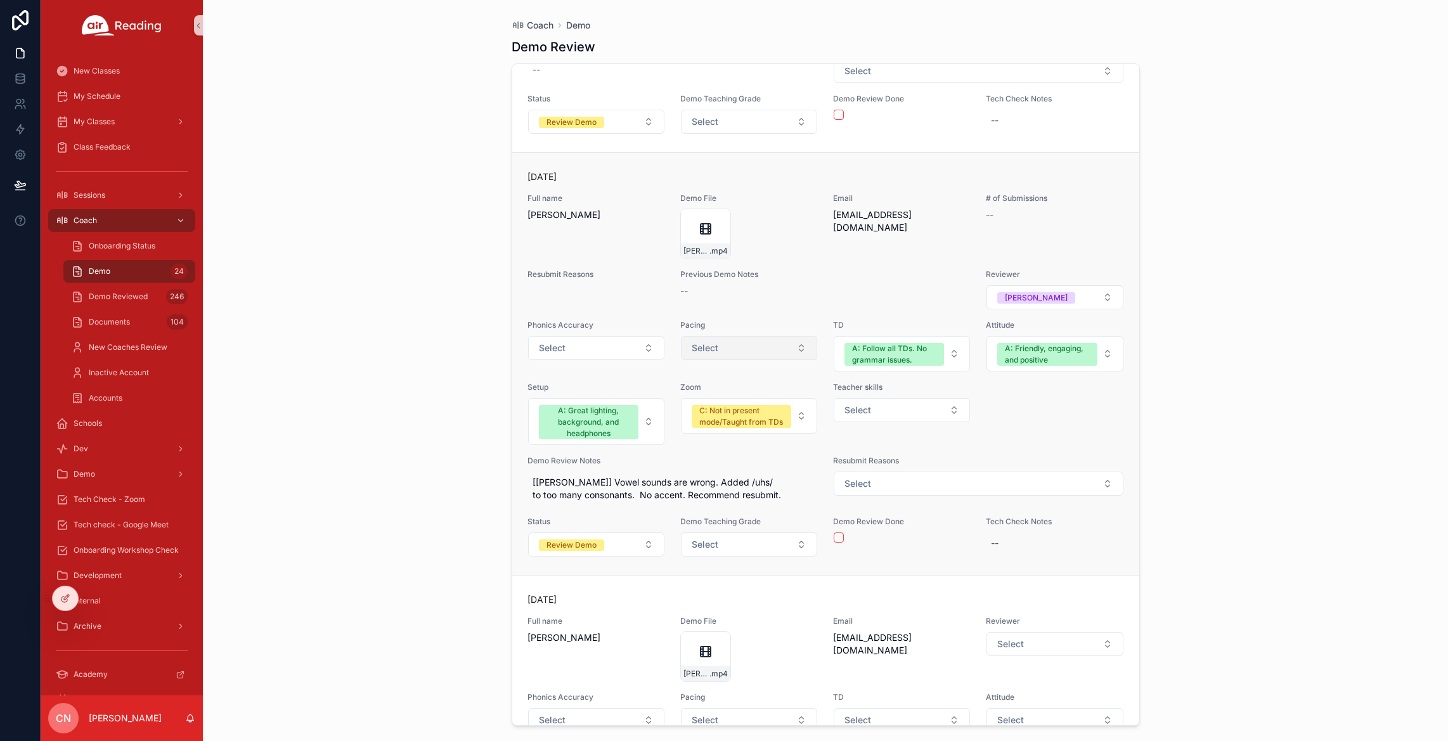
click at [713, 349] on span "Select" at bounding box center [705, 348] width 27 height 13
click at [734, 397] on div "A: Great timing (4-6 min.)" at bounding box center [727, 398] width 91 height 11
click at [597, 347] on button "Select" at bounding box center [596, 348] width 136 height 24
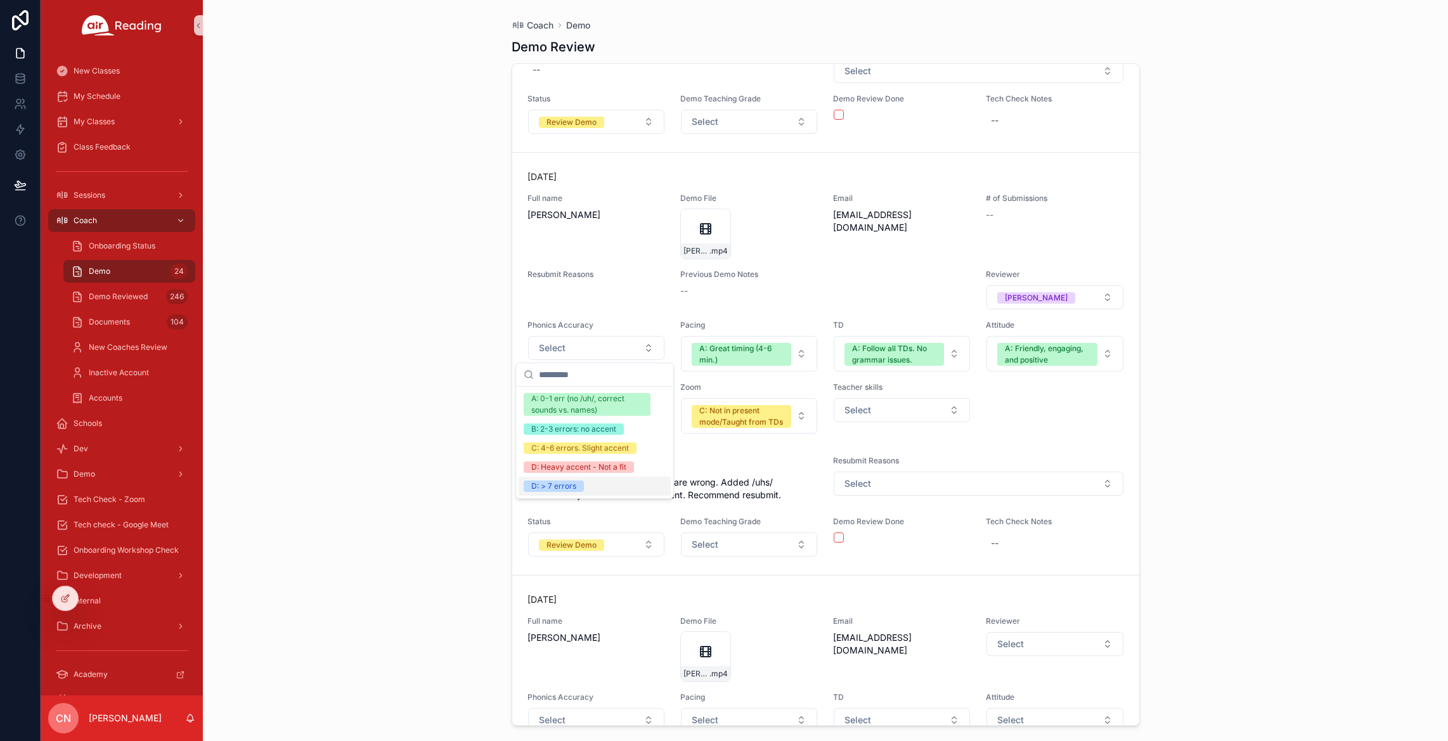
click at [564, 489] on div "D: > 7 errors" at bounding box center [553, 486] width 45 height 11
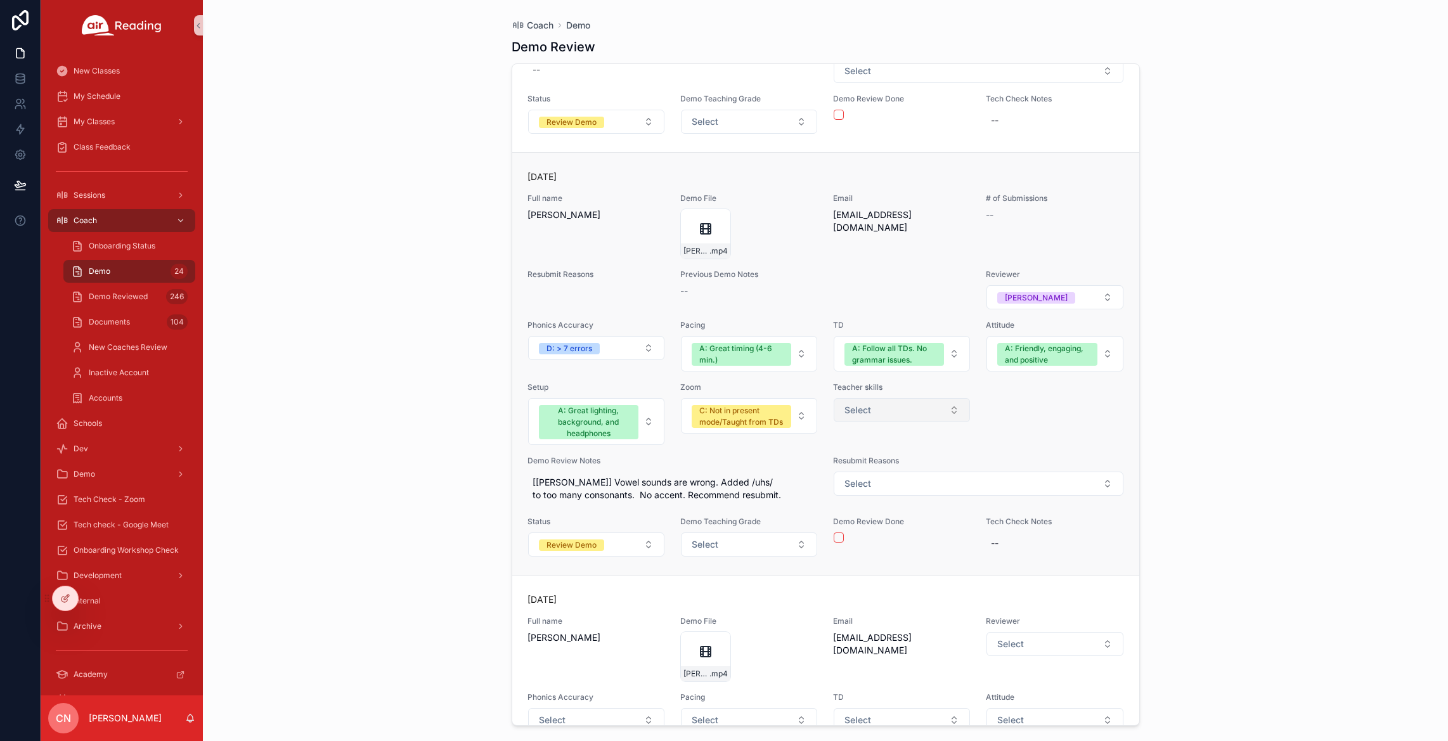
click at [845, 412] on span "Select" at bounding box center [858, 410] width 27 height 13
click at [922, 479] on button "Select" at bounding box center [979, 484] width 290 height 24
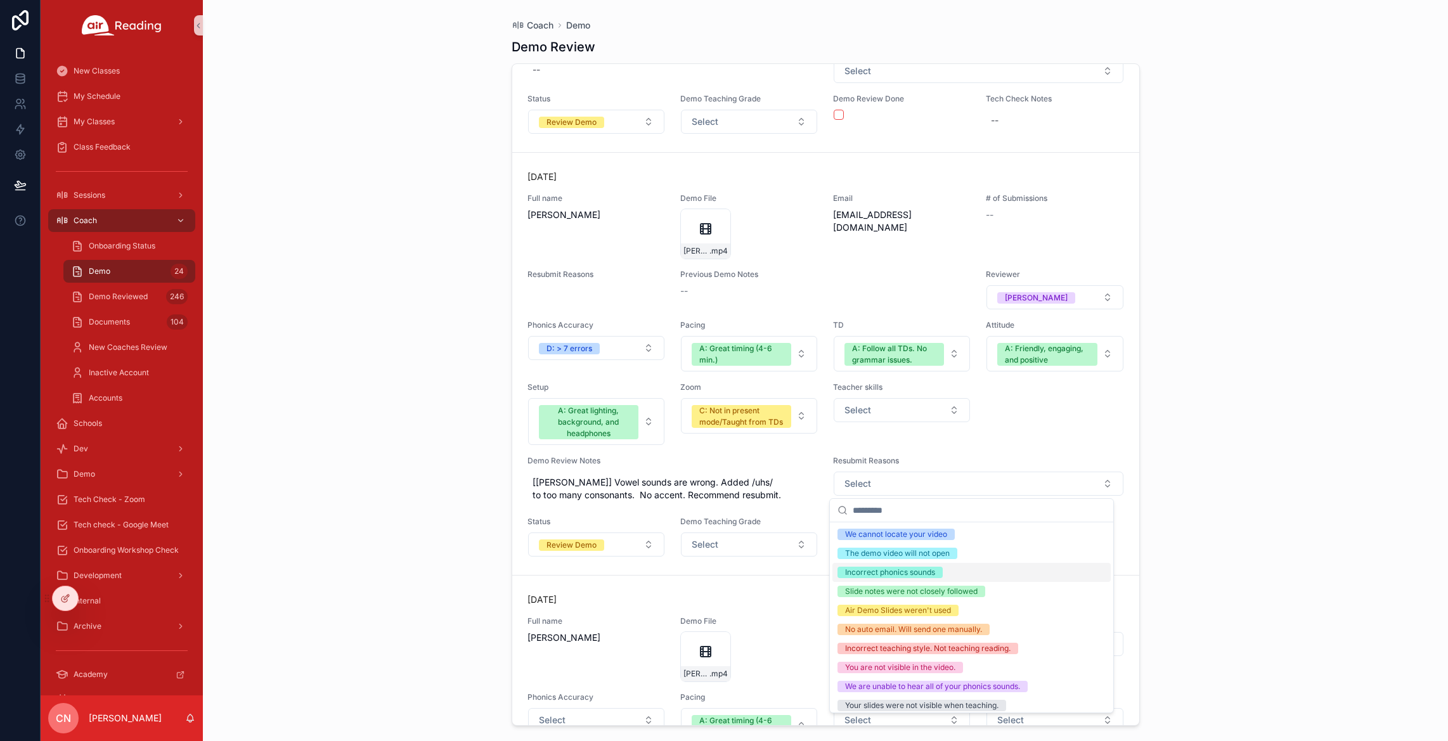
click at [917, 576] on div "Incorrect phonics sounds" at bounding box center [890, 572] width 90 height 11
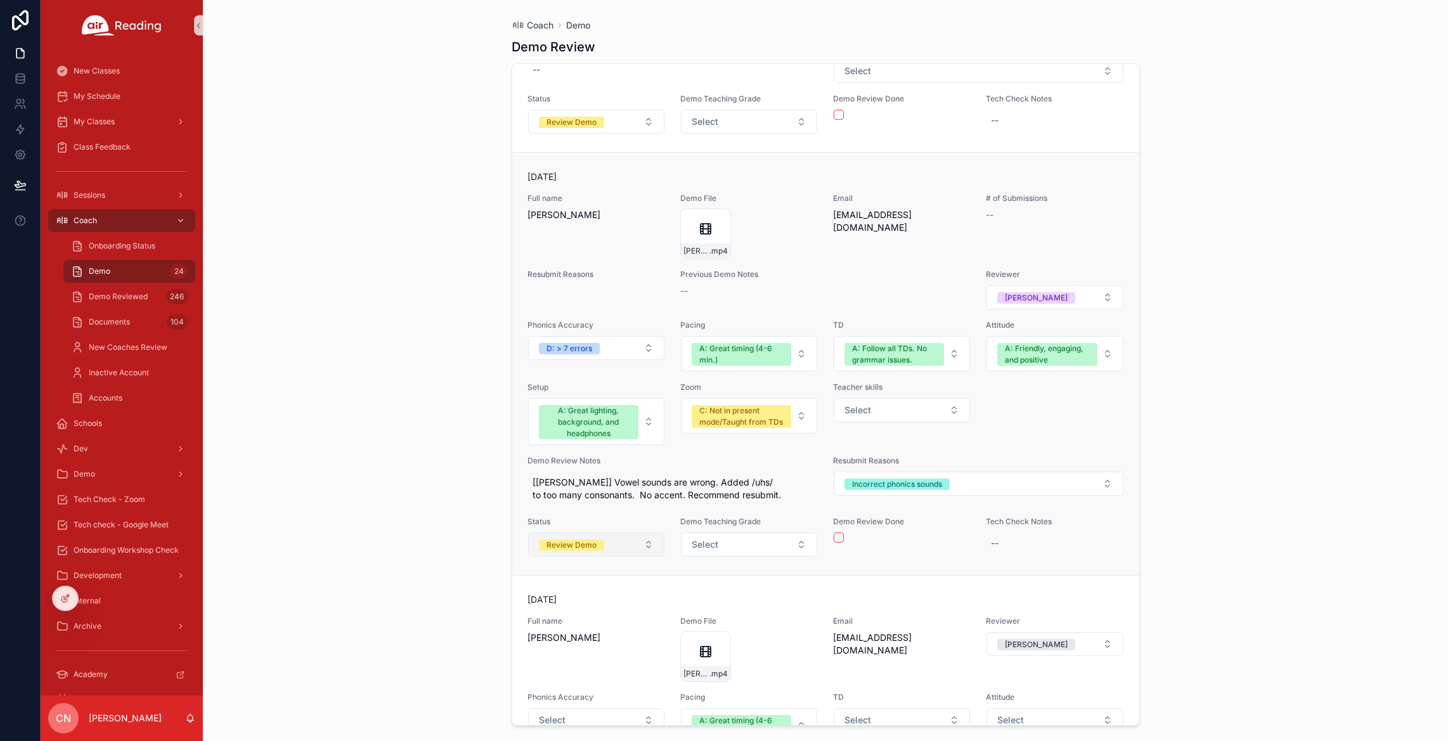
click at [618, 544] on button "Review Demo" at bounding box center [596, 545] width 136 height 24
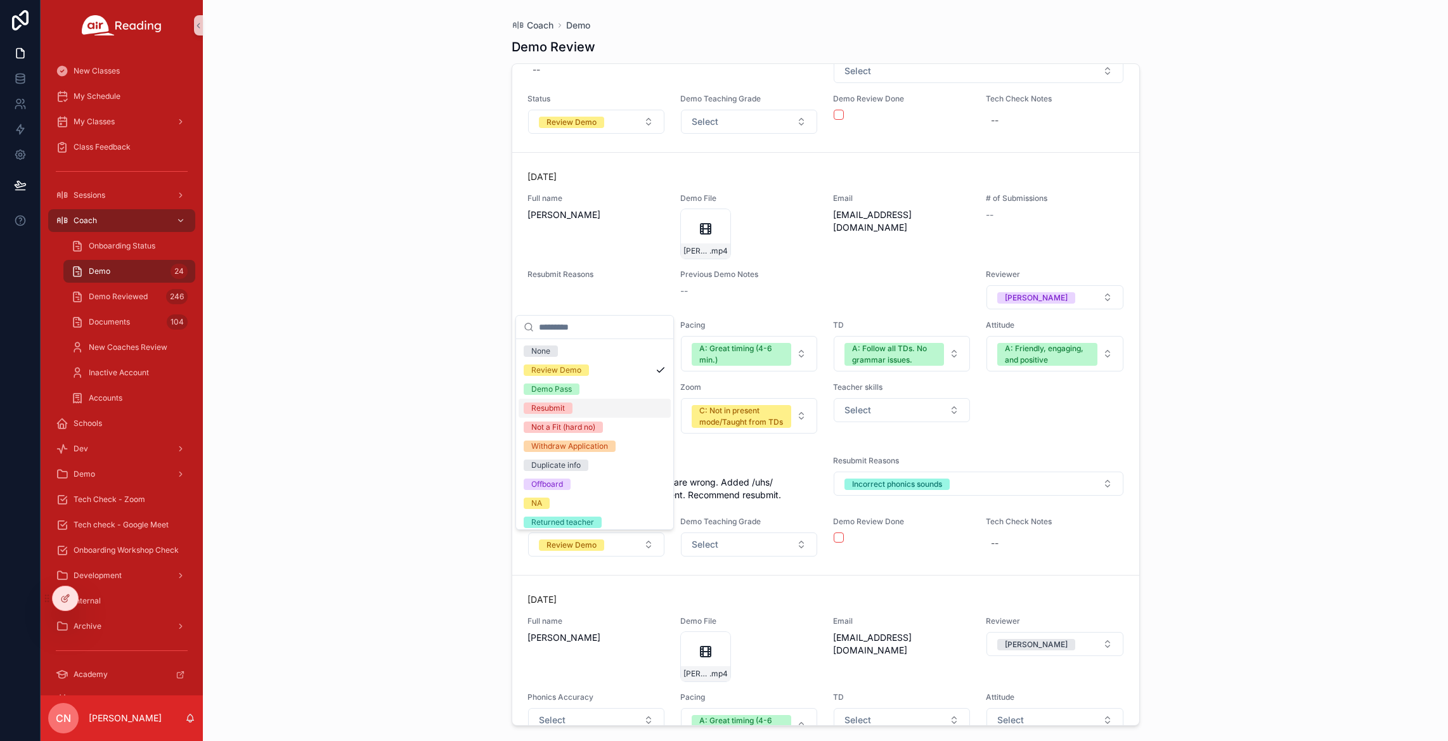
click at [574, 413] on div "Resubmit" at bounding box center [595, 408] width 152 height 19
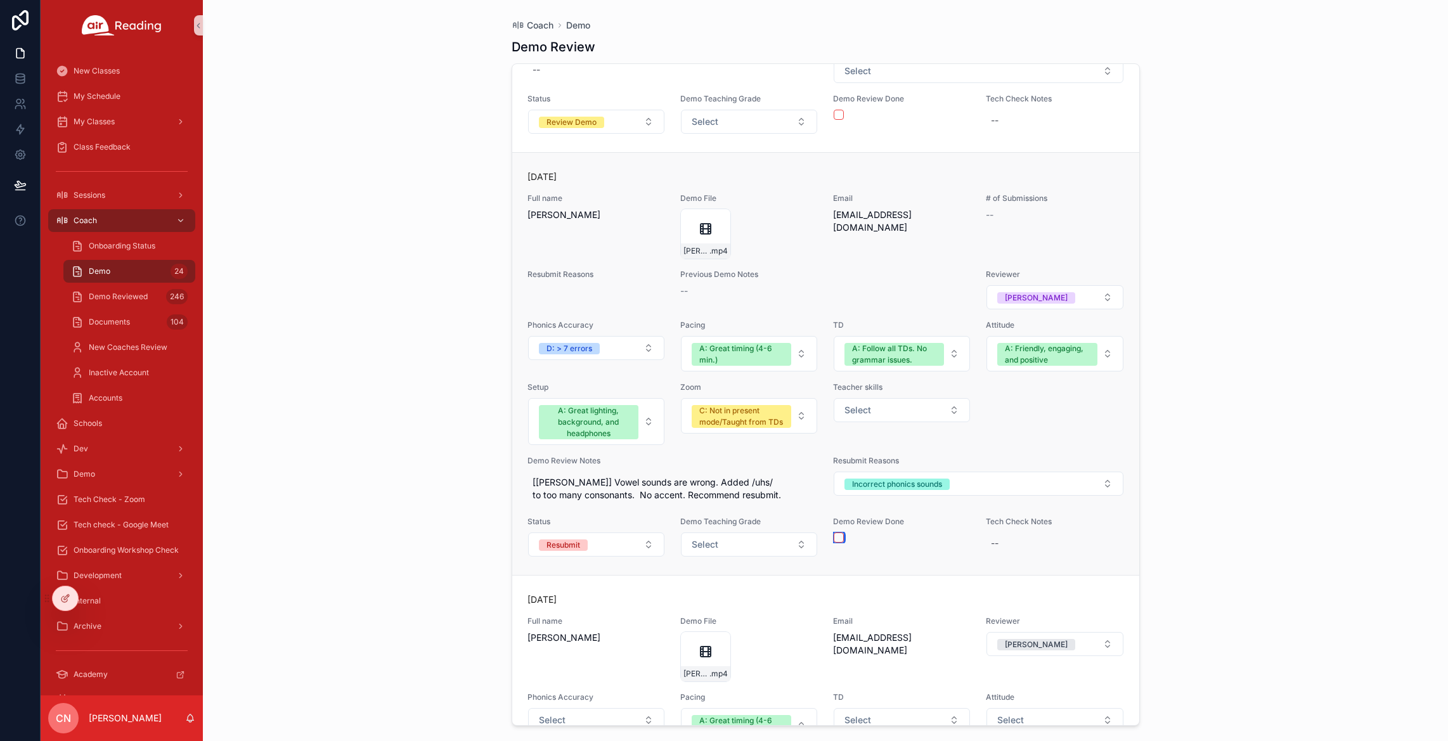
click at [836, 538] on button "scrollable content" at bounding box center [839, 538] width 10 height 10
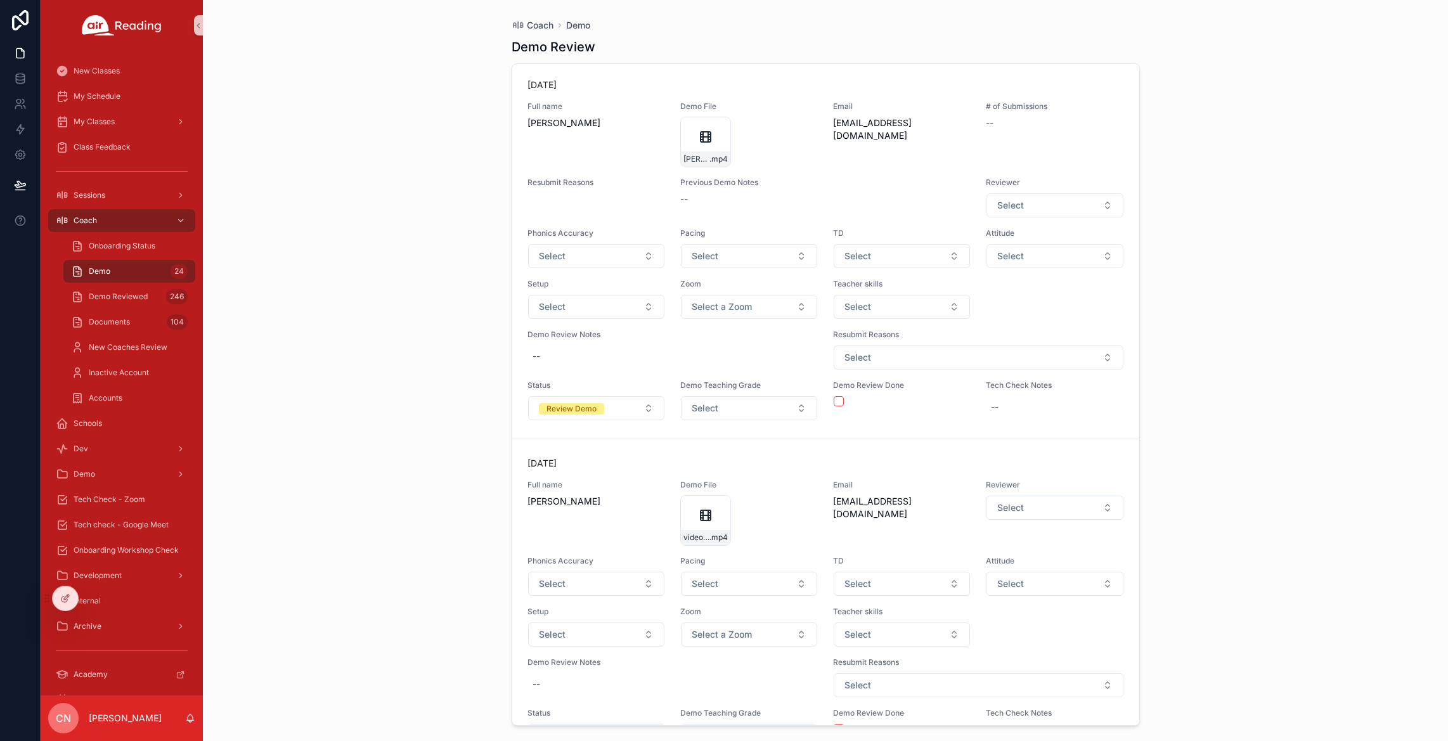
scroll to position [6278, 0]
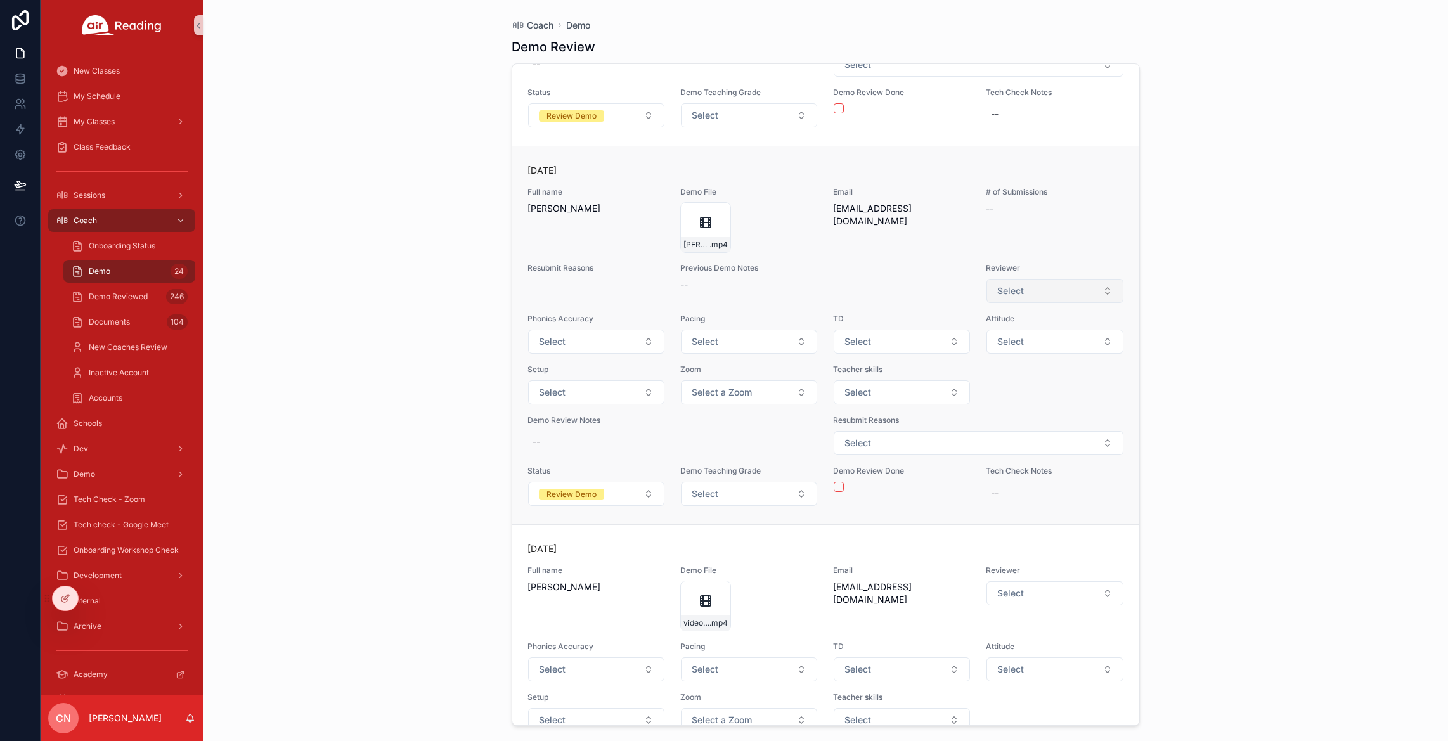
click at [1005, 297] on span "Select" at bounding box center [1010, 291] width 27 height 13
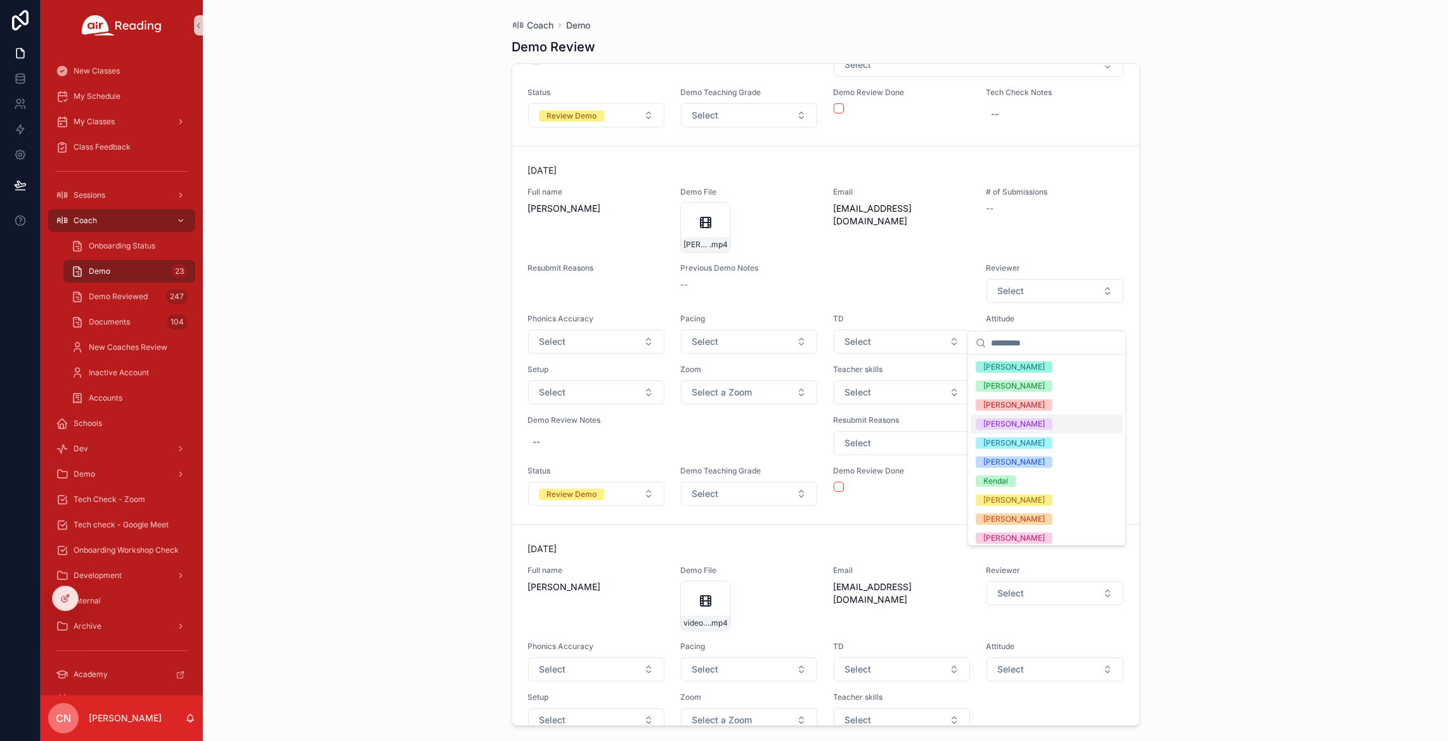
click at [1013, 423] on div "[PERSON_NAME]" at bounding box center [1014, 423] width 62 height 11
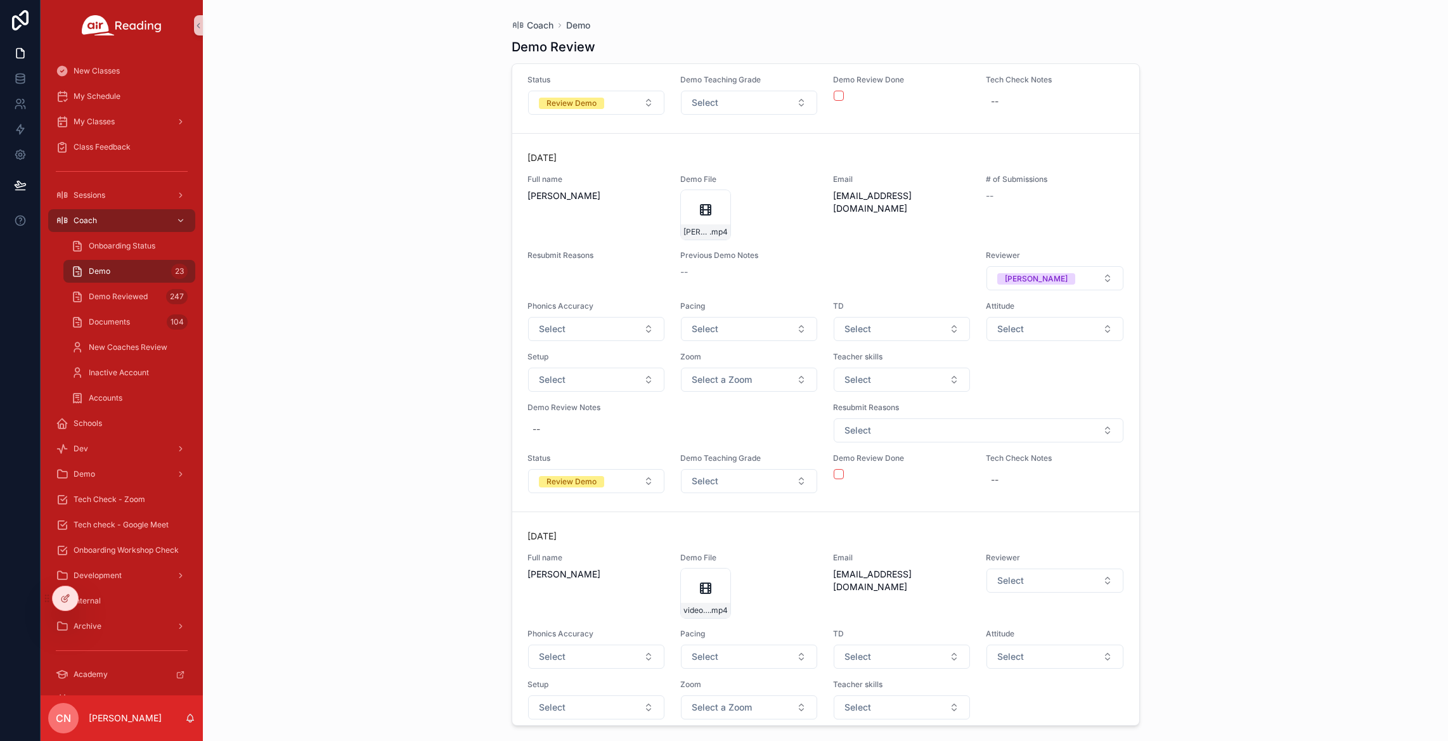
scroll to position [6304, 0]
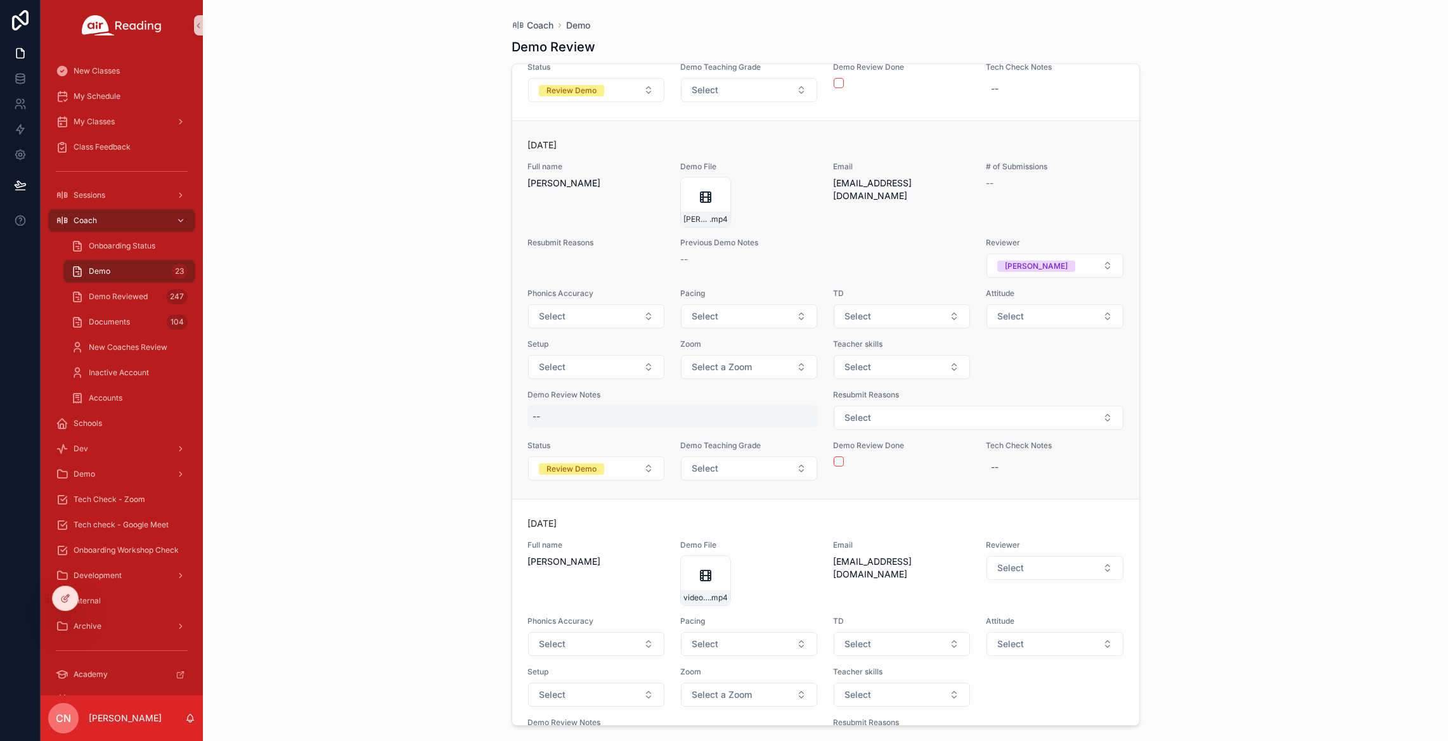
click at [545, 428] on div "--" at bounding box center [673, 416] width 291 height 23
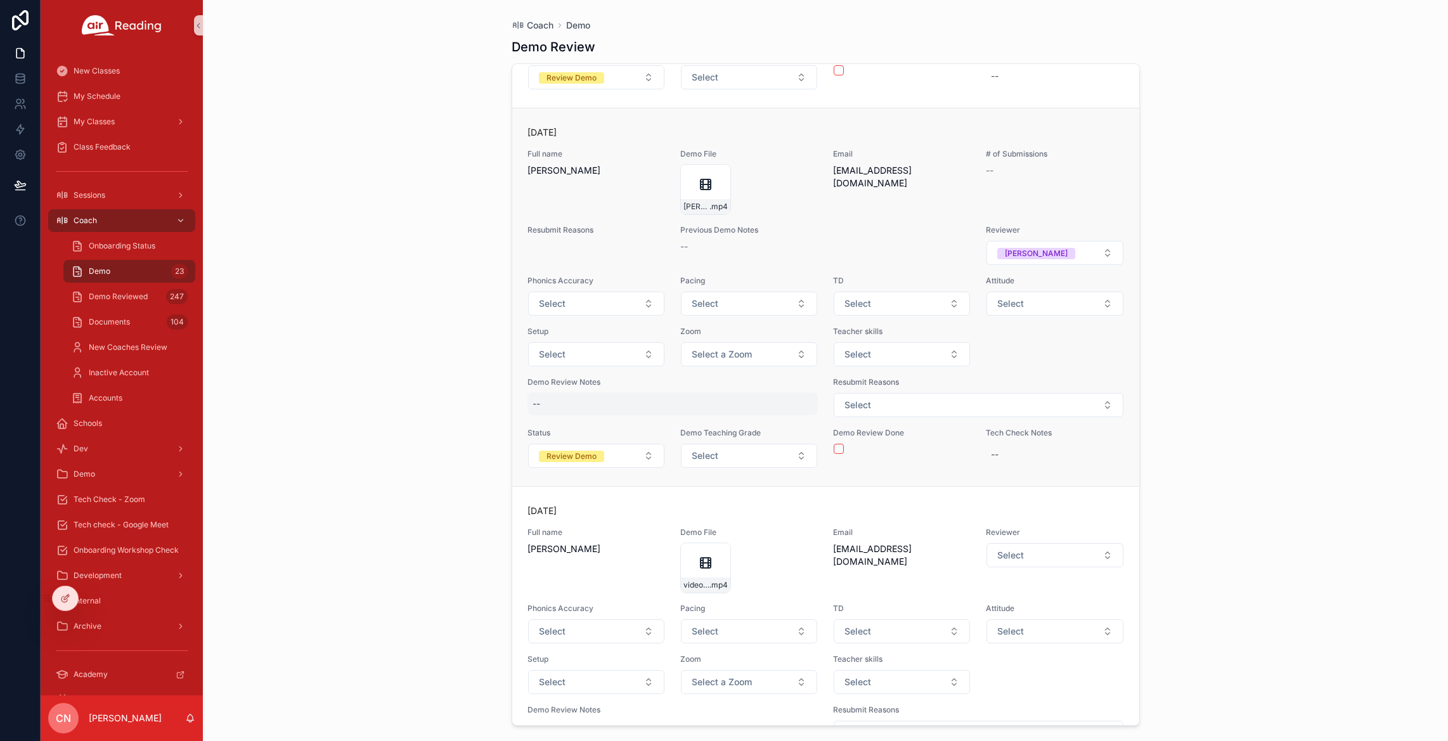
click at [547, 415] on div "--" at bounding box center [673, 403] width 291 height 23
type textarea "*******"
click at [859, 361] on span "Select" at bounding box center [858, 354] width 27 height 13
click at [723, 361] on span "Select a Zoom" at bounding box center [722, 354] width 60 height 13
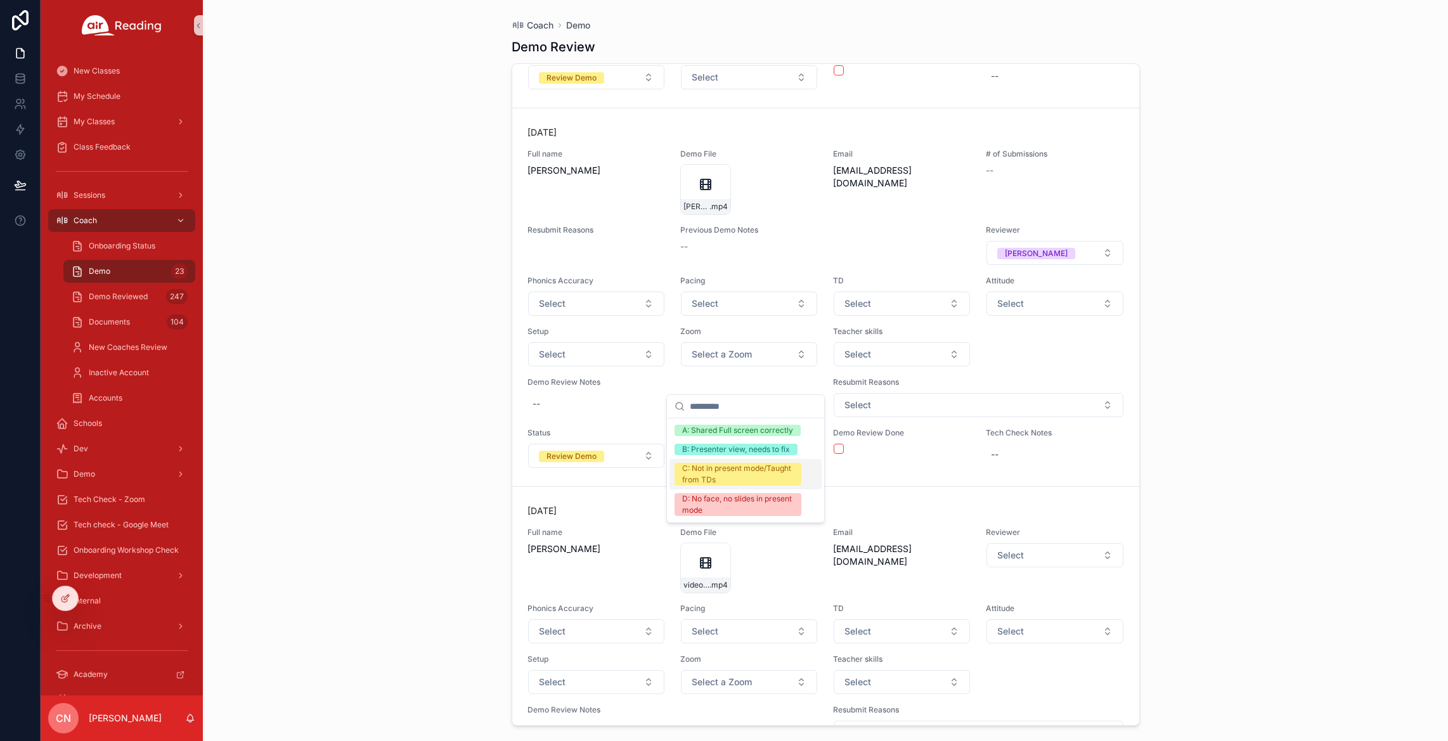
click at [742, 474] on div "C: Not in present mode/Taught from TDs" at bounding box center [738, 474] width 112 height 23
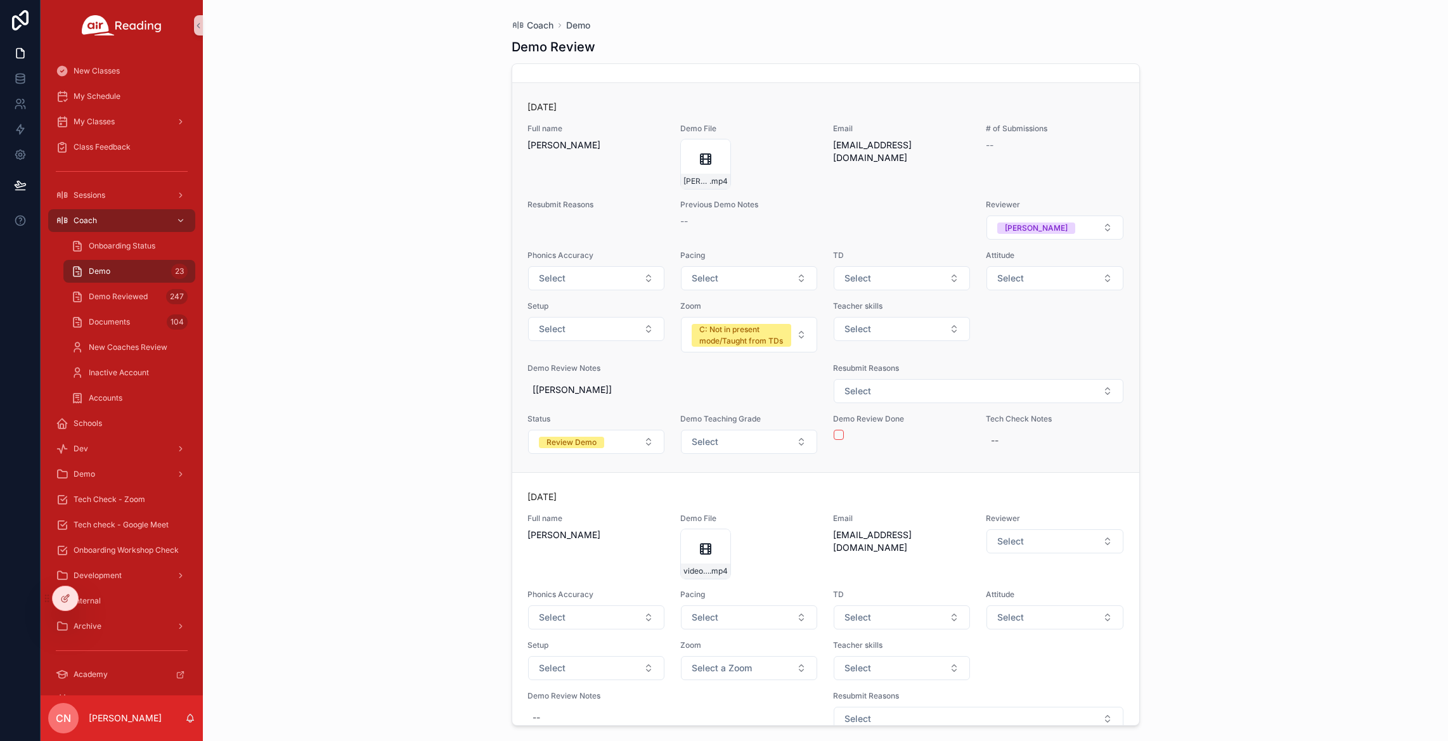
scroll to position [6355, 0]
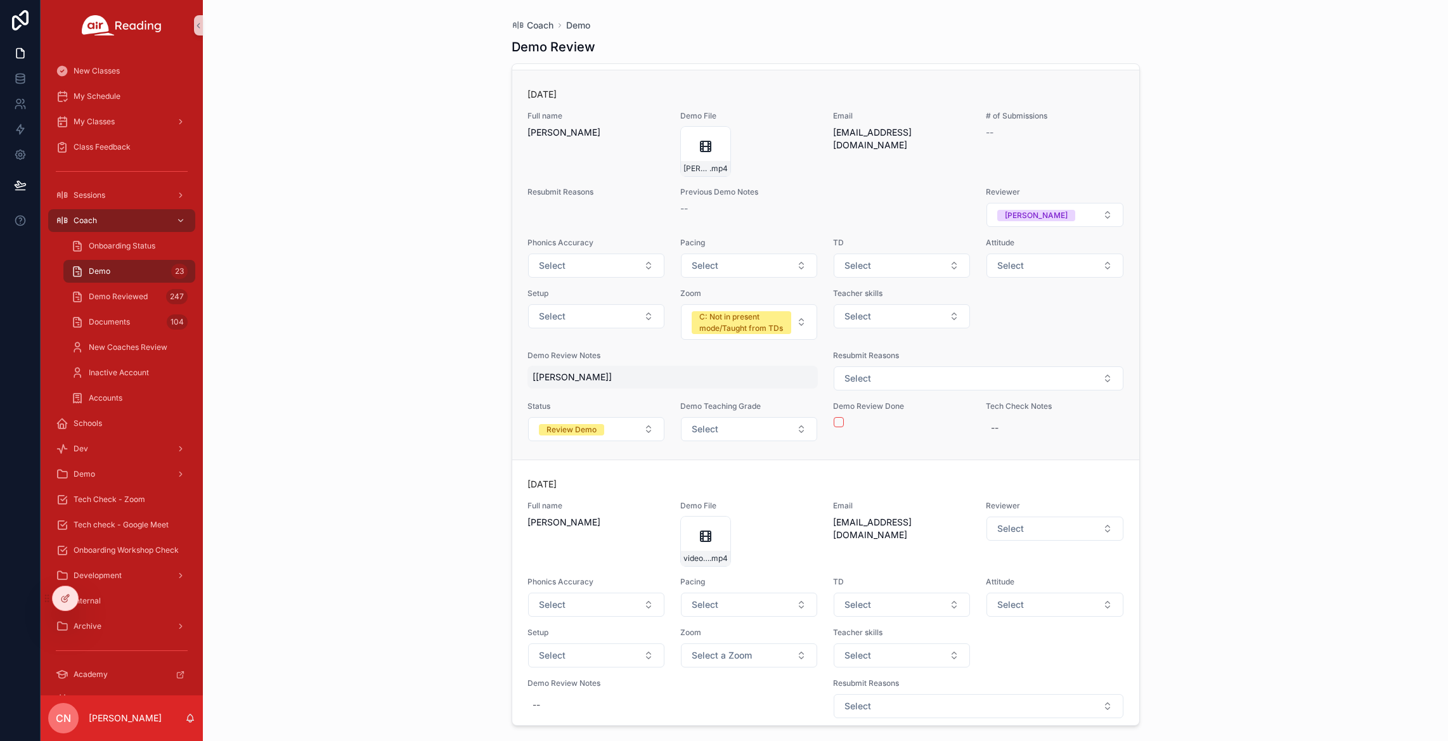
click at [578, 384] on span "[[PERSON_NAME]]" at bounding box center [673, 377] width 281 height 13
click at [582, 432] on textarea "*******" at bounding box center [595, 439] width 120 height 38
type textarea "**********"
click at [688, 429] on icon "scrollable content" at bounding box center [688, 430] width 10 height 10
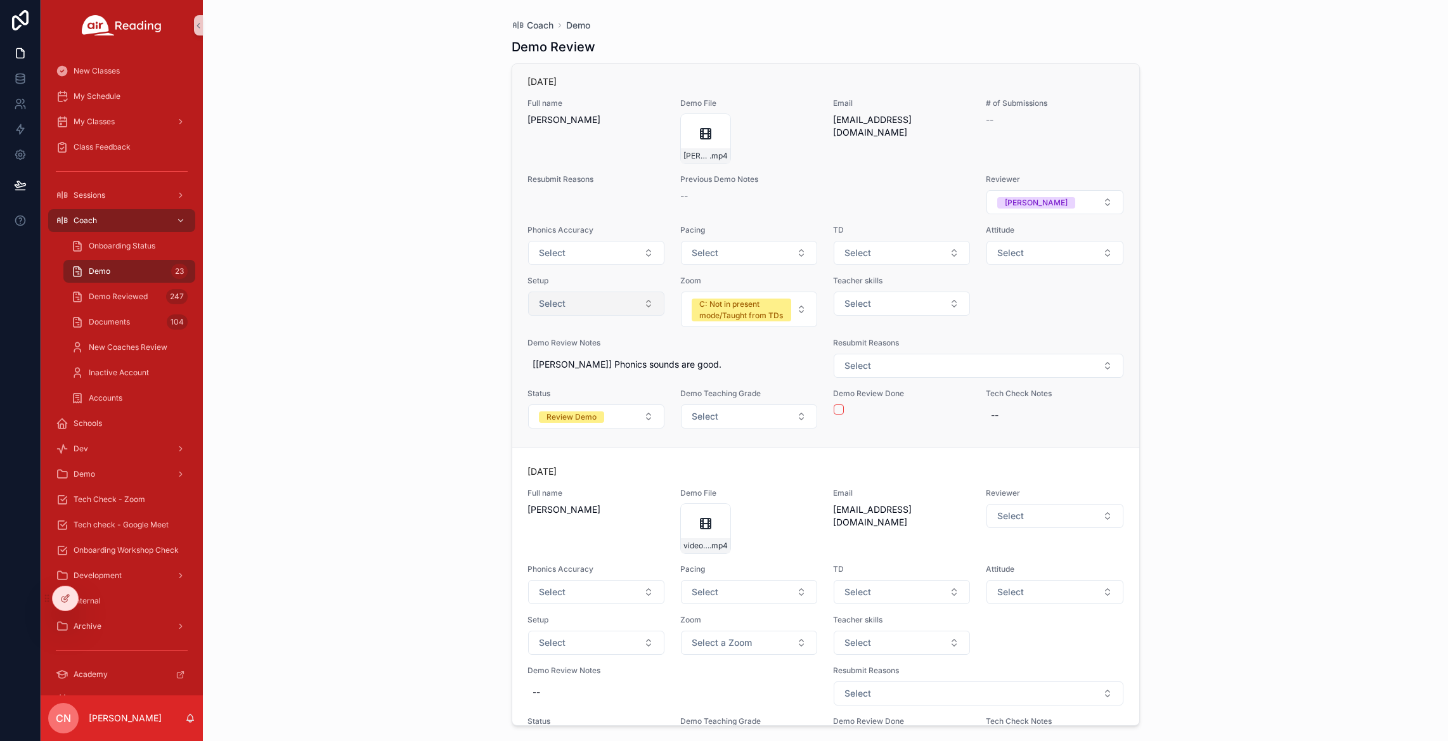
click at [583, 316] on button "Select" at bounding box center [596, 304] width 136 height 24
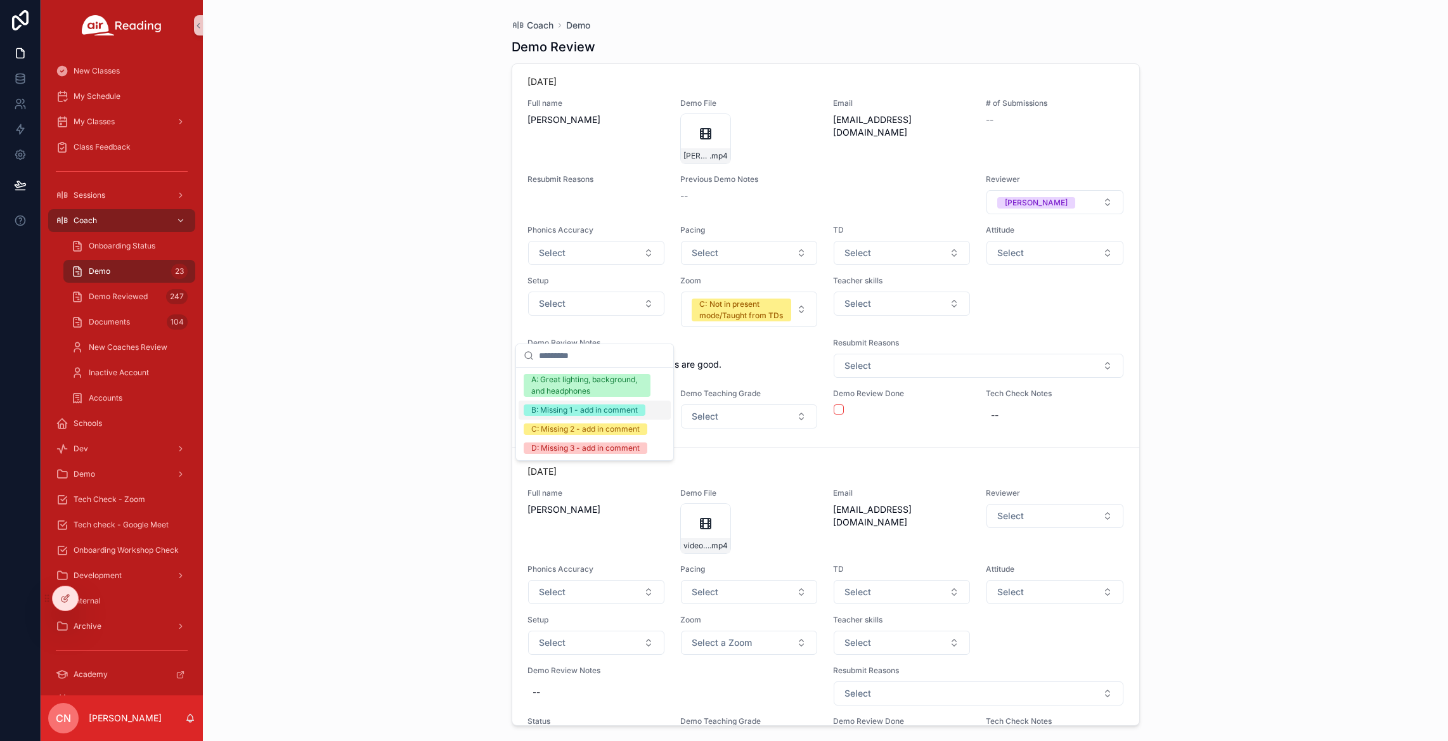
click at [580, 408] on div "B: Missing 1 - add in comment" at bounding box center [584, 410] width 107 height 11
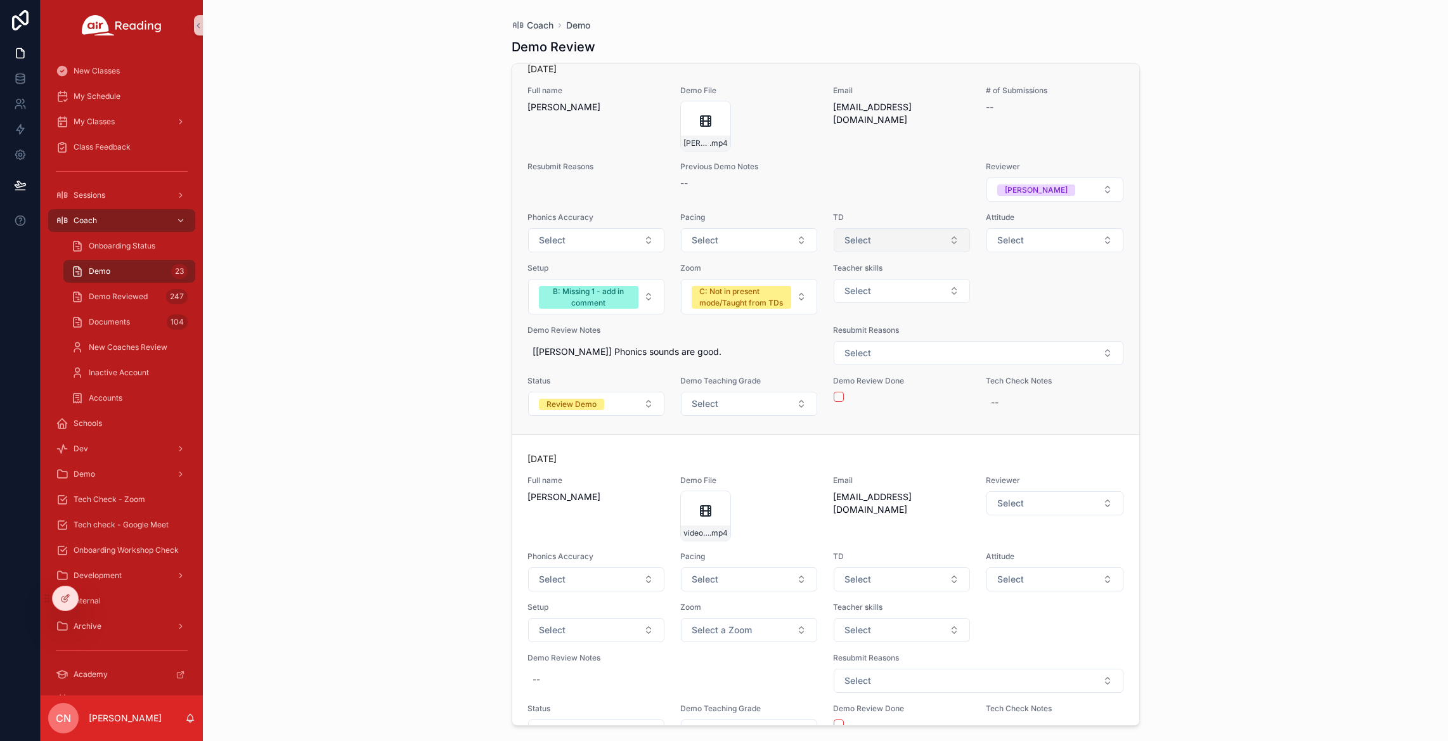
scroll to position [6393, 0]
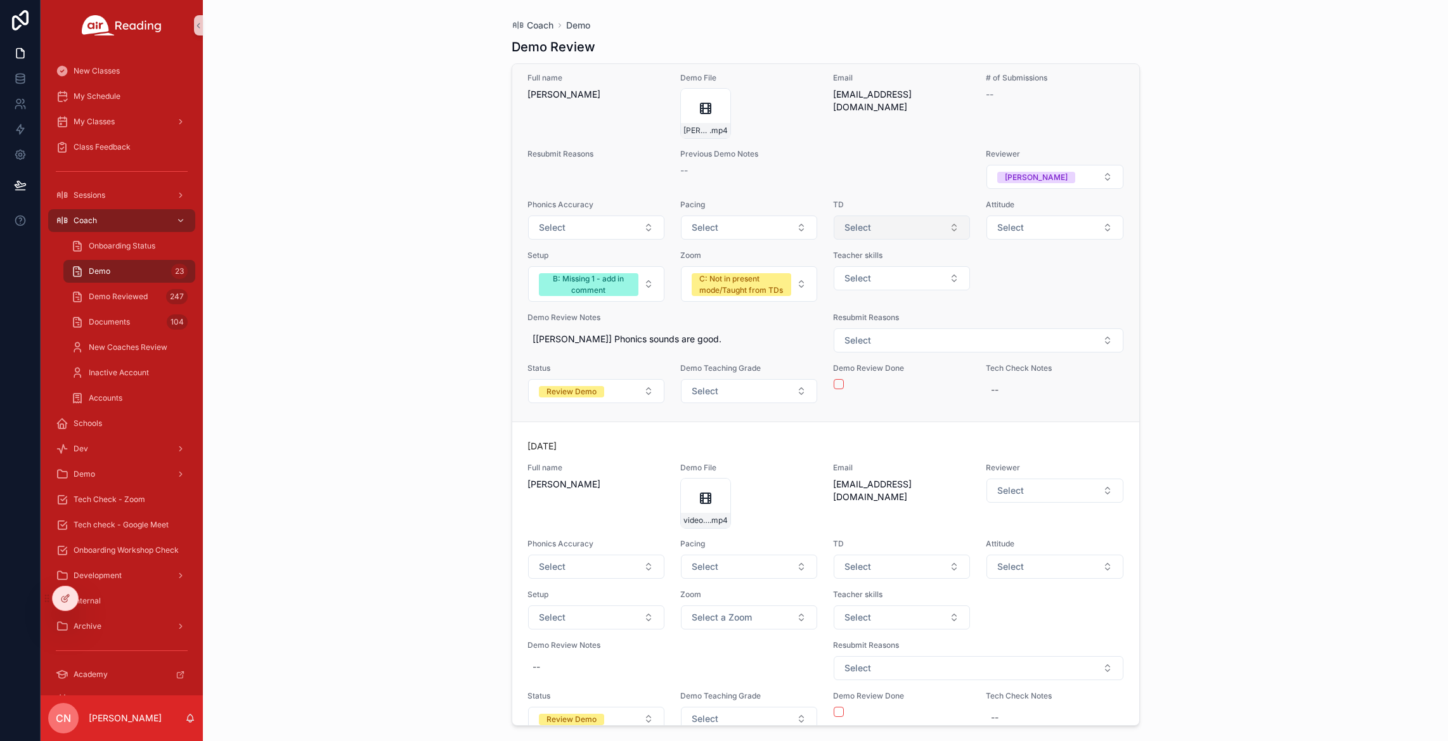
click at [858, 234] on span "Select" at bounding box center [858, 227] width 27 height 13
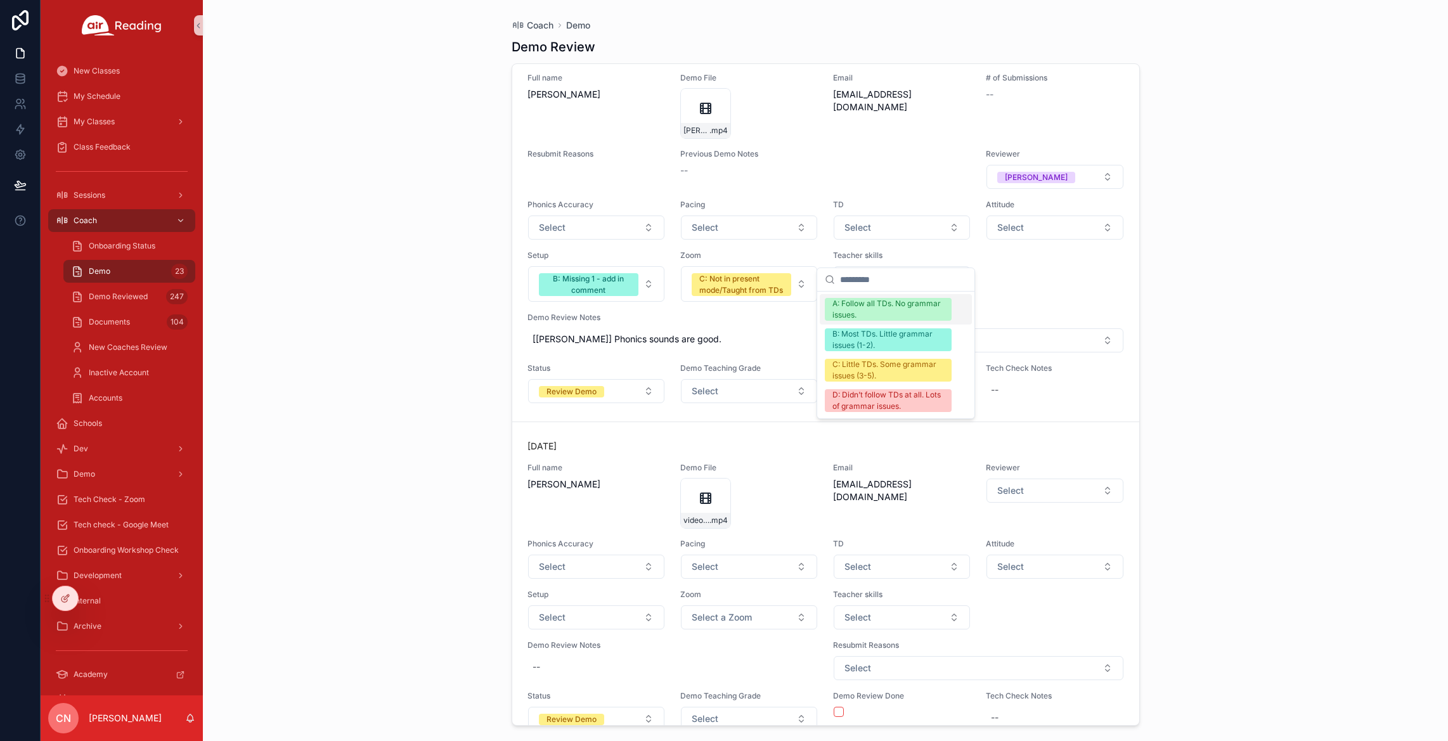
click at [876, 307] on div "A: Follow all TDs. No grammar issues." at bounding box center [889, 309] width 112 height 23
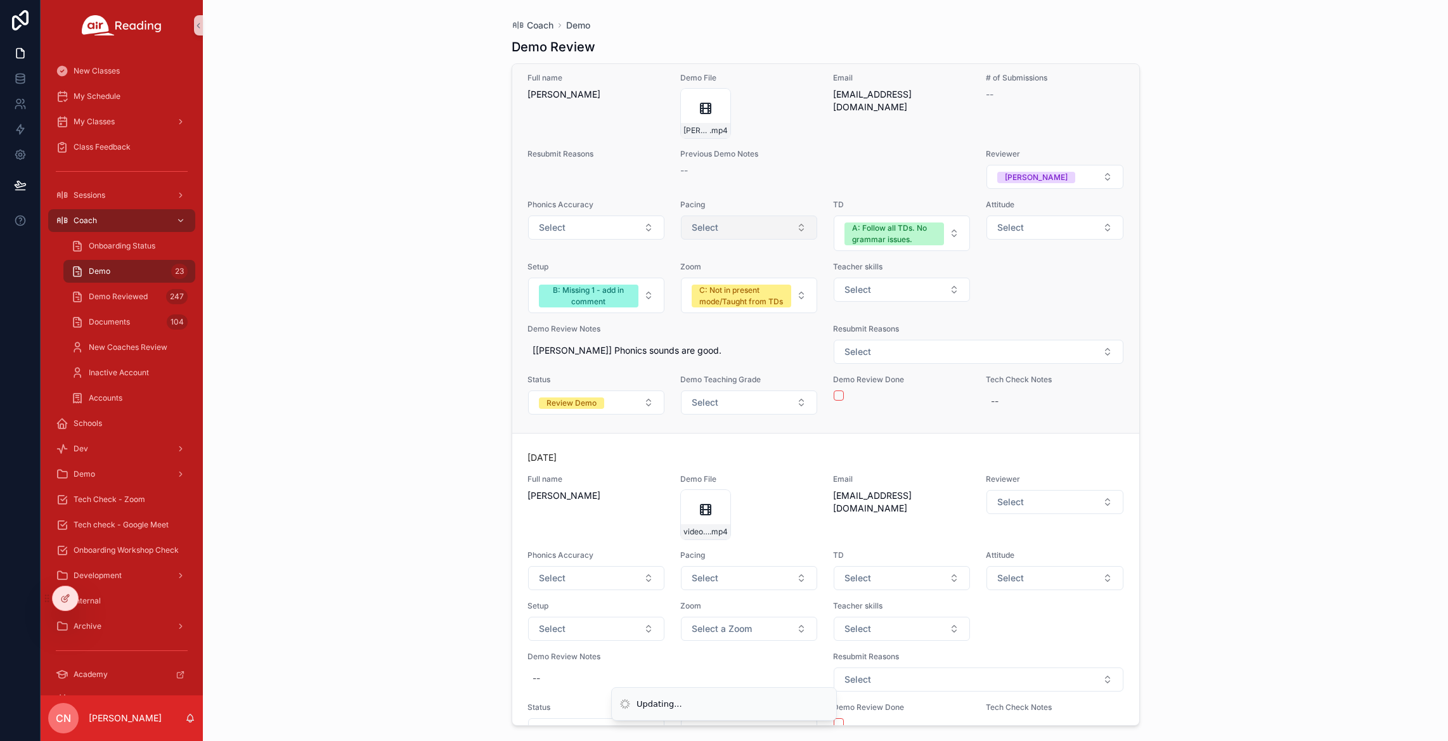
scroll to position [6404, 0]
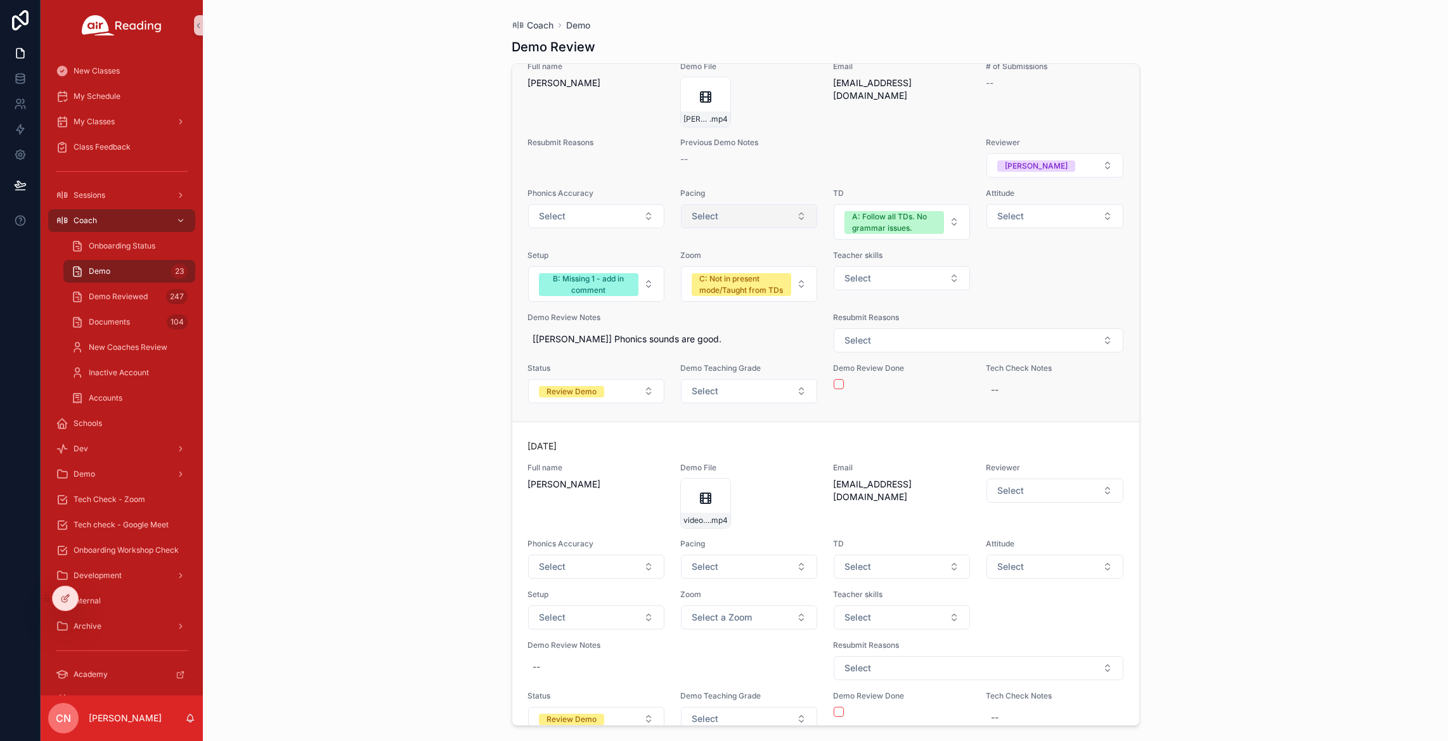
click at [726, 228] on button "Select" at bounding box center [749, 216] width 136 height 24
click at [743, 290] on div "C: Not in present mode/Taught from TDs" at bounding box center [741, 284] width 84 height 23
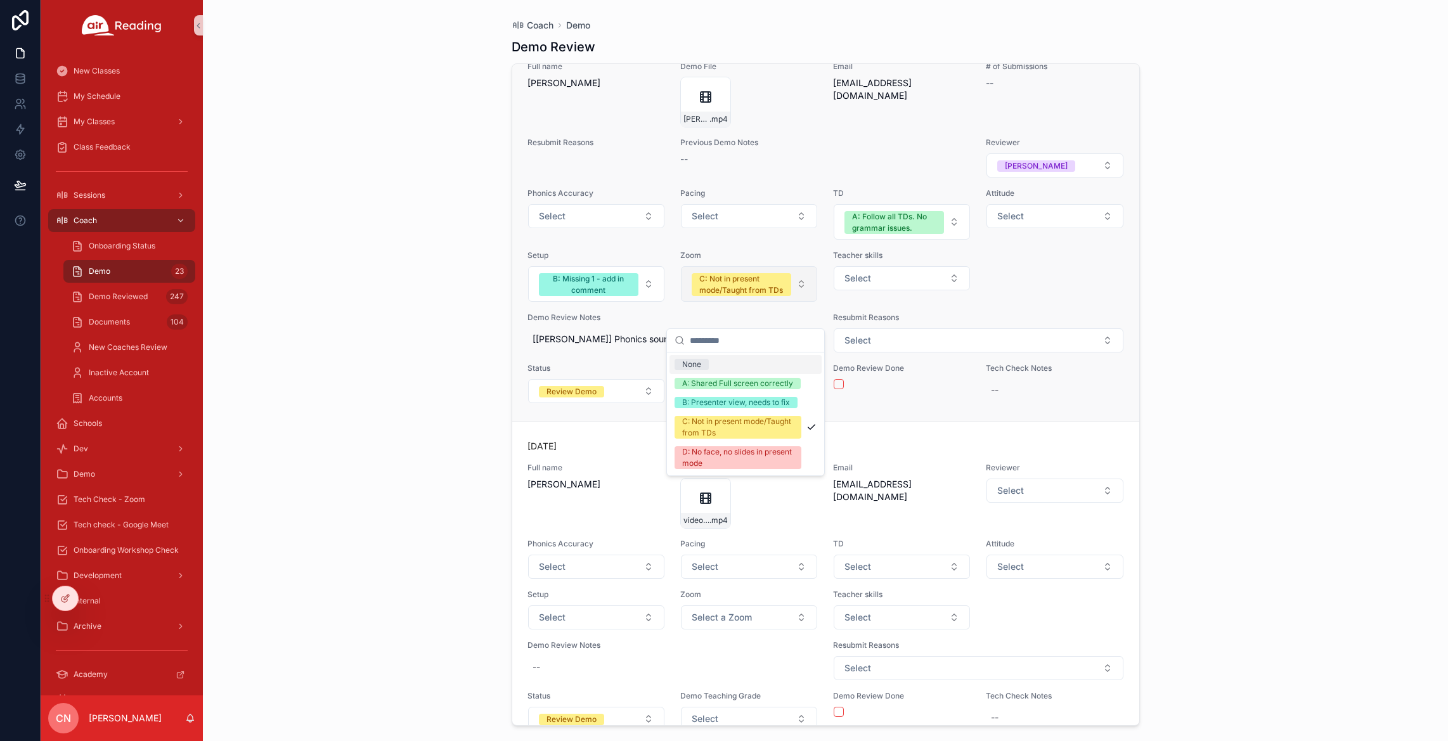
scroll to position [6417, 0]
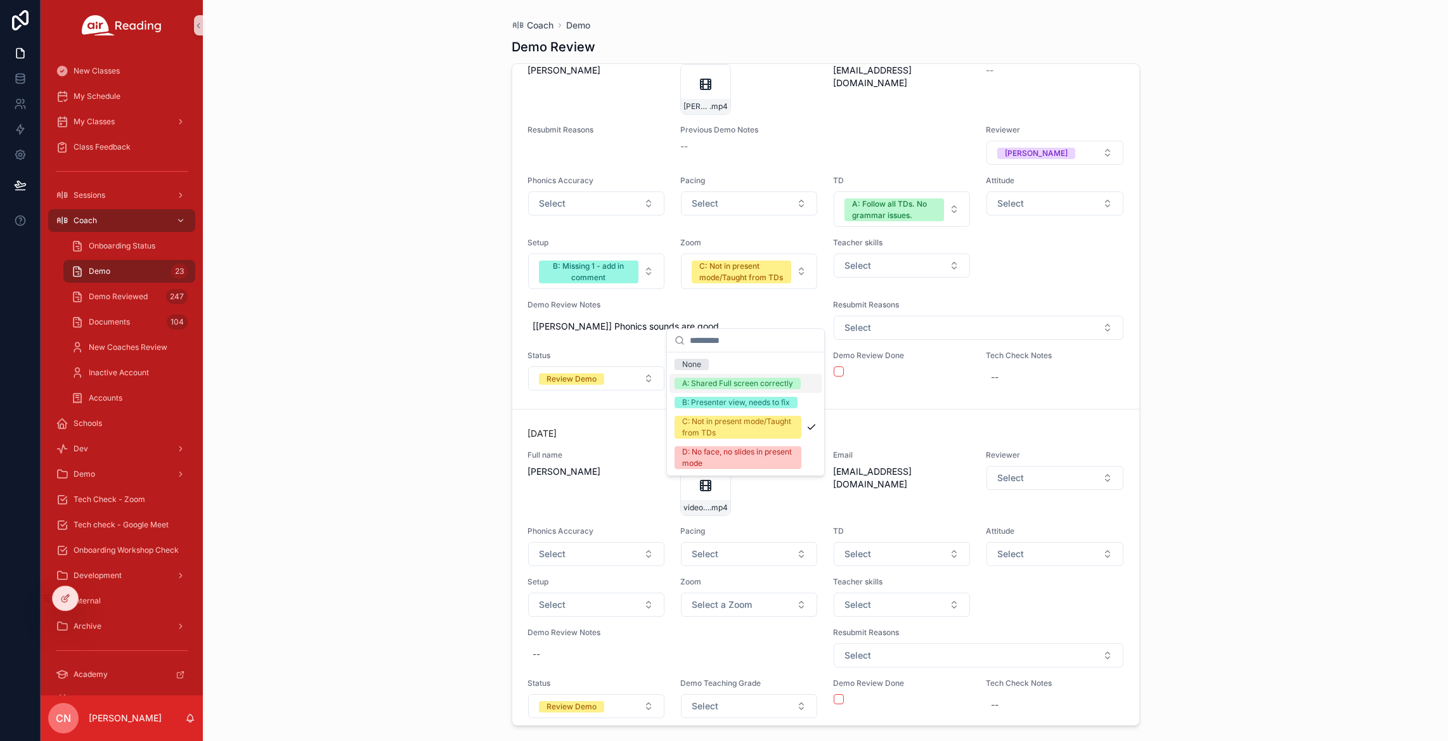
click at [710, 384] on div "A: Shared Full screen correctly" at bounding box center [737, 383] width 111 height 11
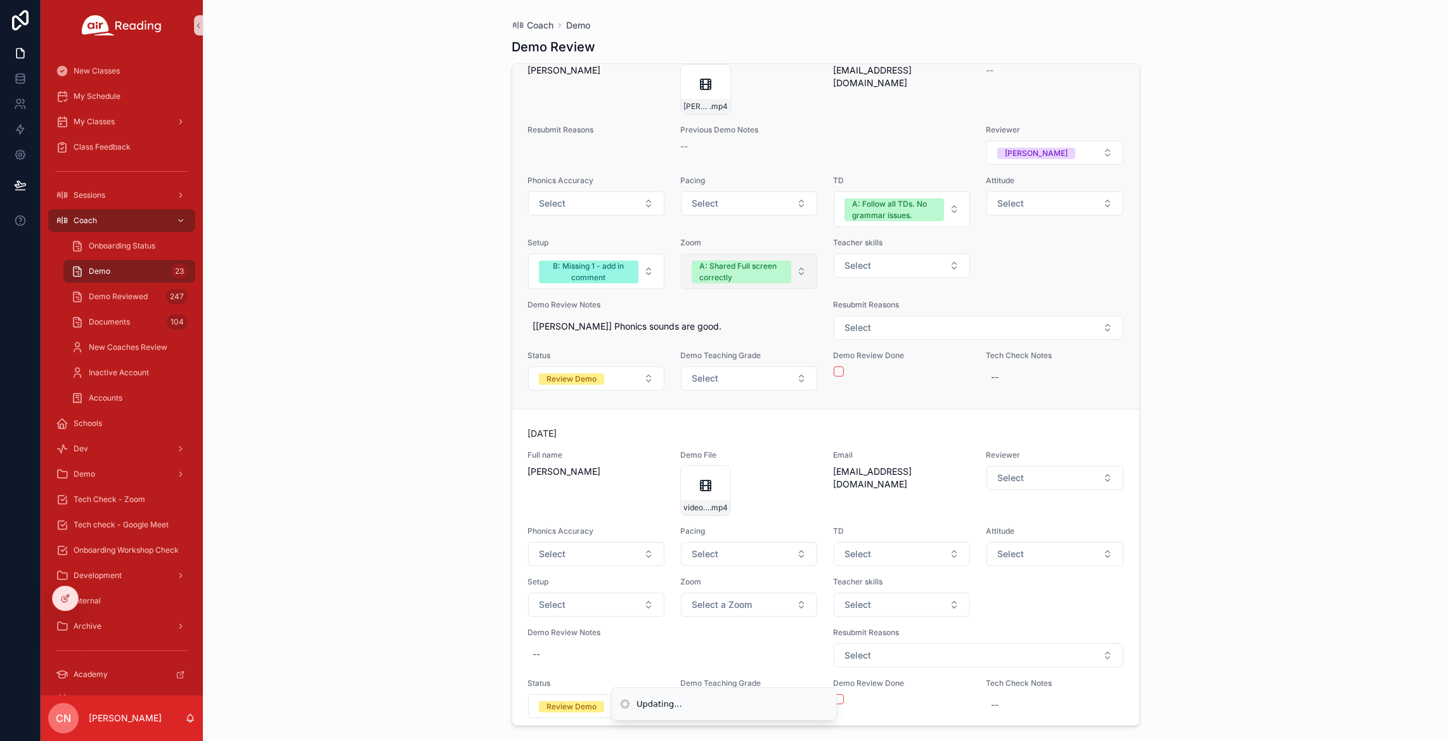
scroll to position [6405, 0]
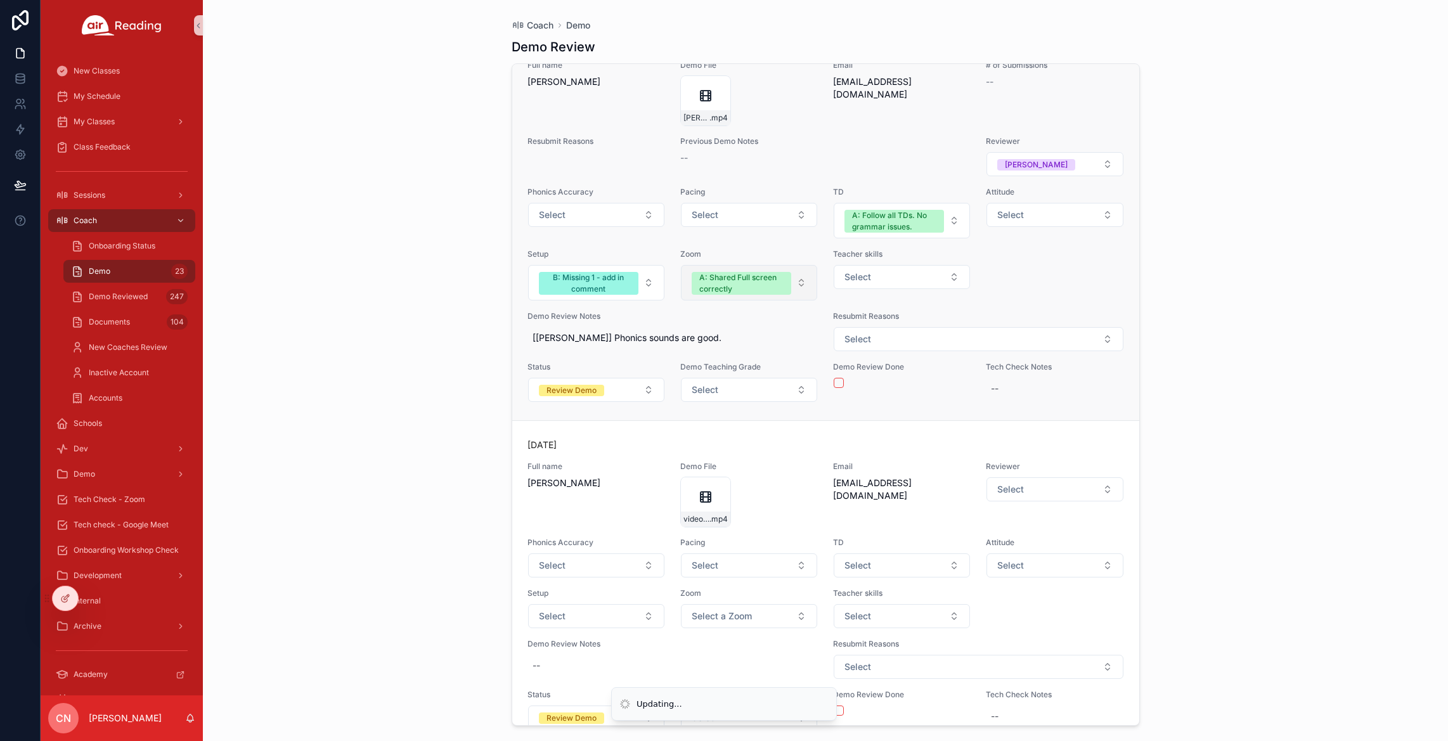
click at [717, 295] on div "A: Shared Full screen correctly" at bounding box center [741, 283] width 84 height 23
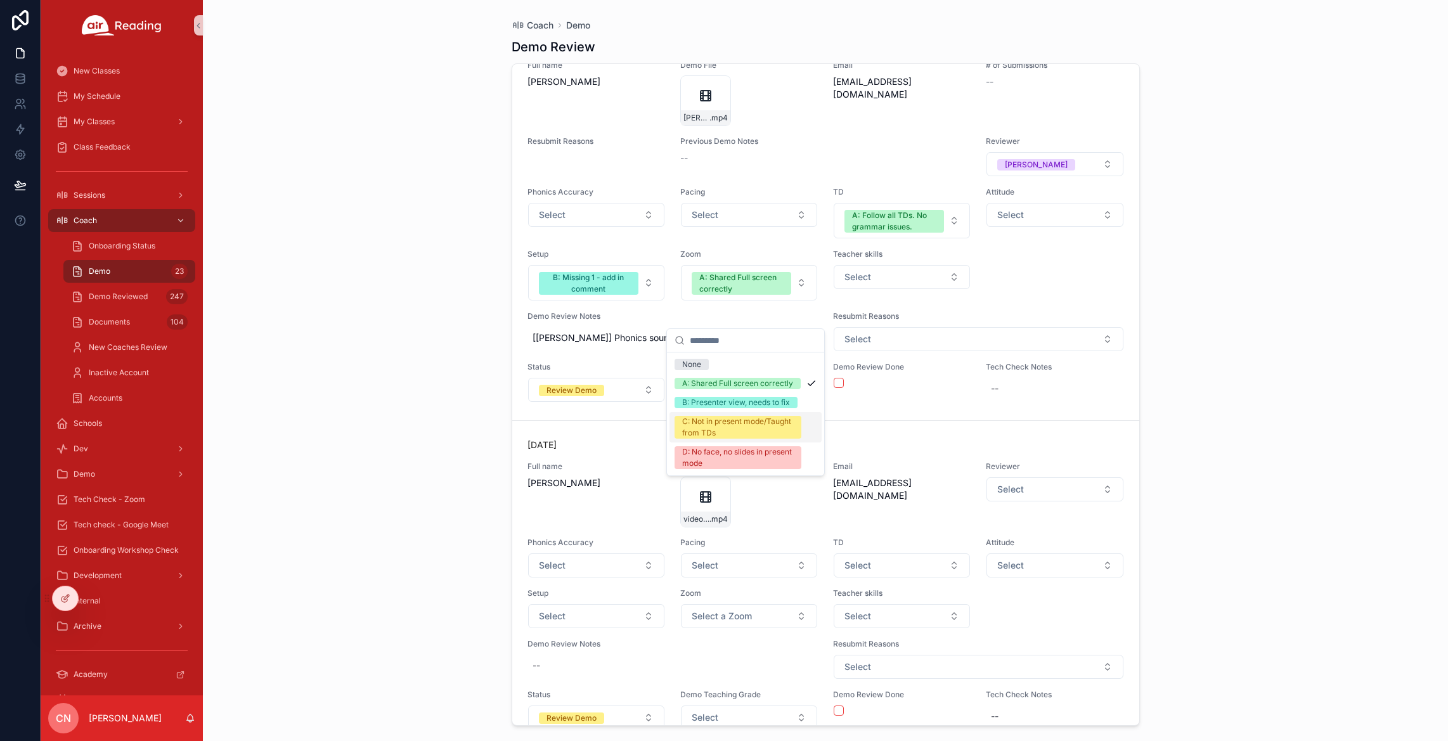
click at [703, 427] on div "C: Not in present mode/Taught from TDs" at bounding box center [738, 427] width 112 height 23
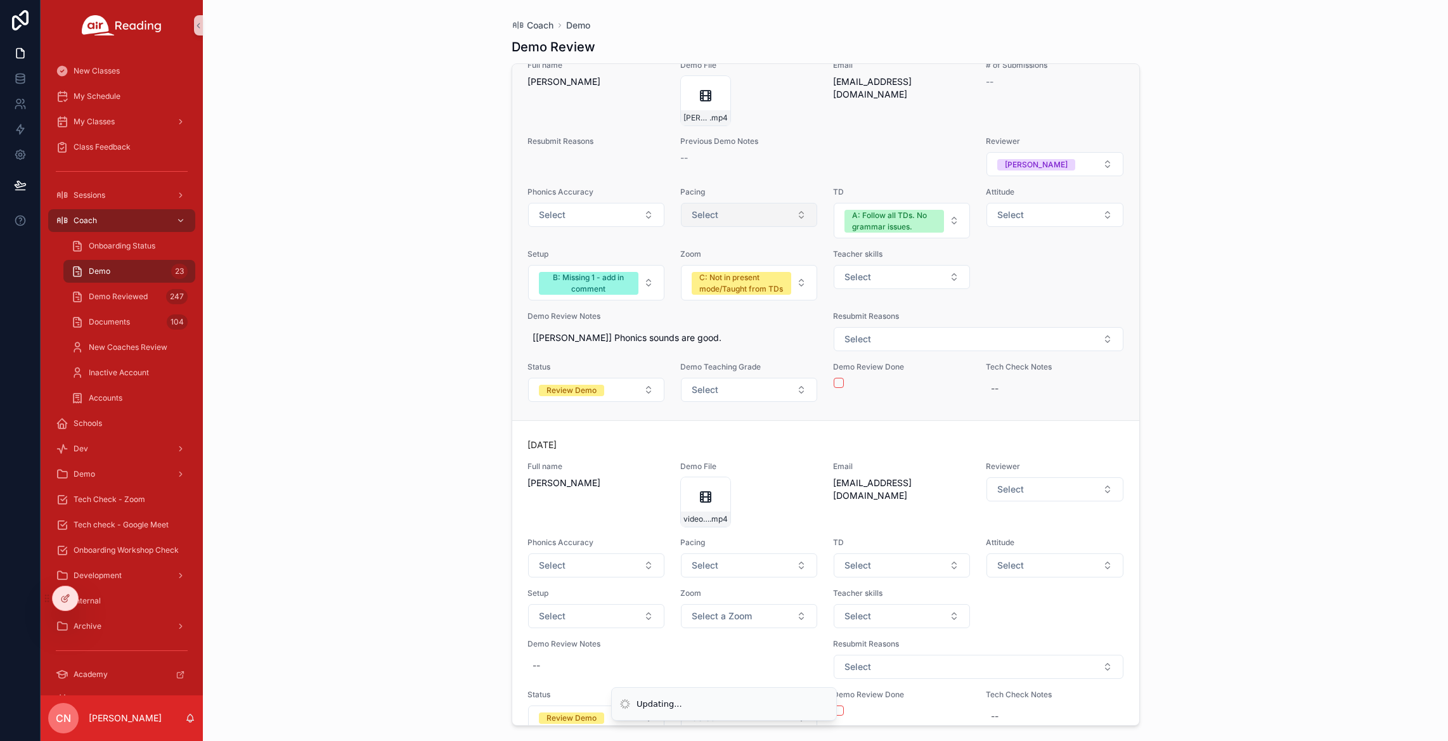
click at [698, 221] on span "Select" at bounding box center [705, 215] width 27 height 13
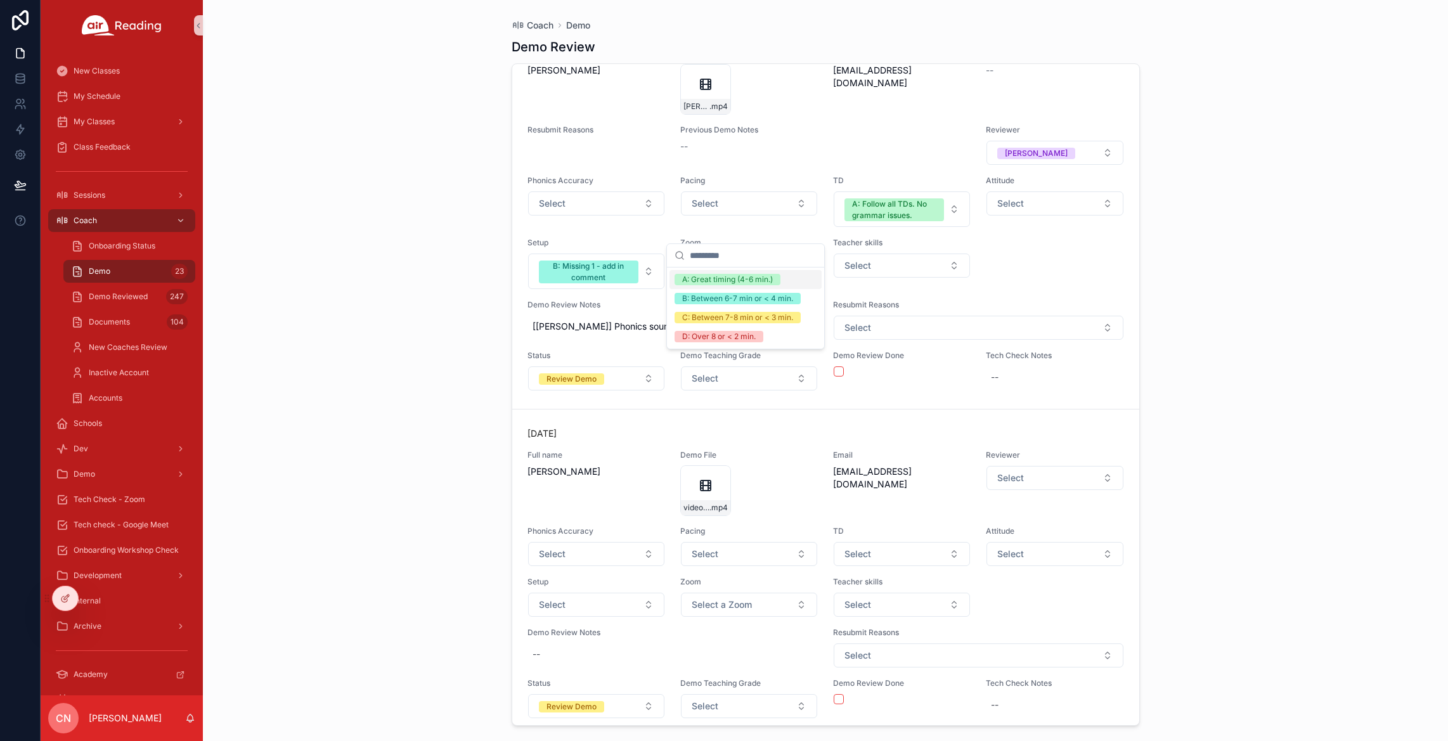
click at [702, 280] on div "A: Great timing (4-6 min.)" at bounding box center [727, 279] width 91 height 11
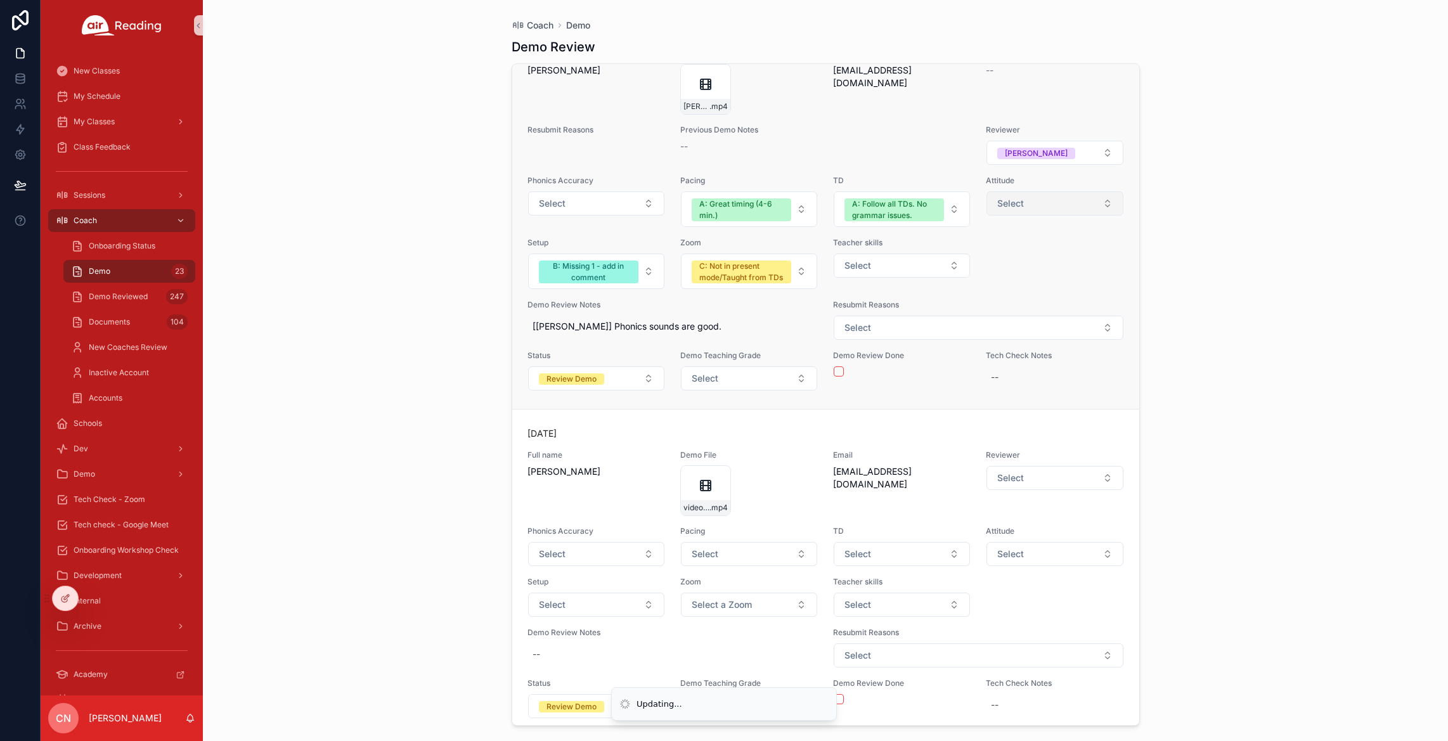
scroll to position [6429, 0]
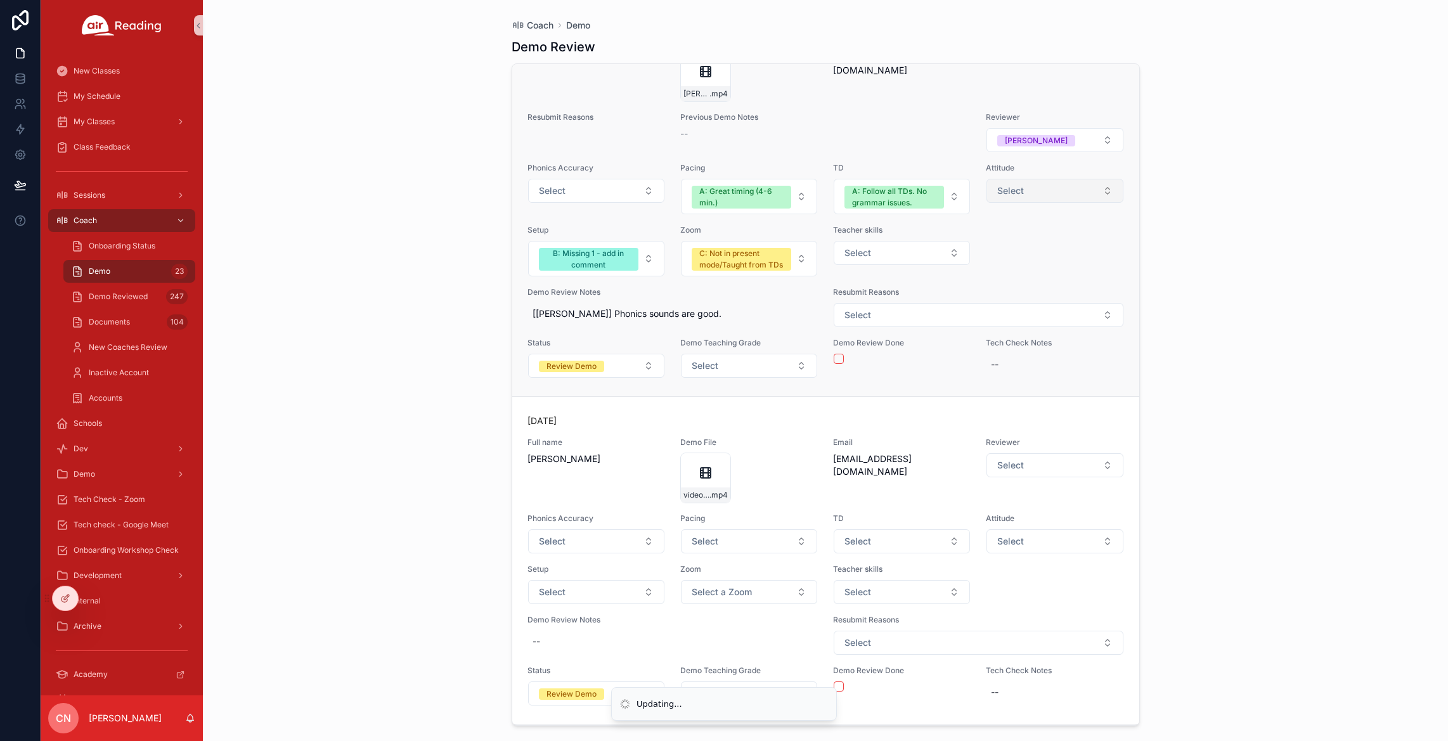
click at [1013, 197] on span "Select" at bounding box center [1010, 191] width 27 height 13
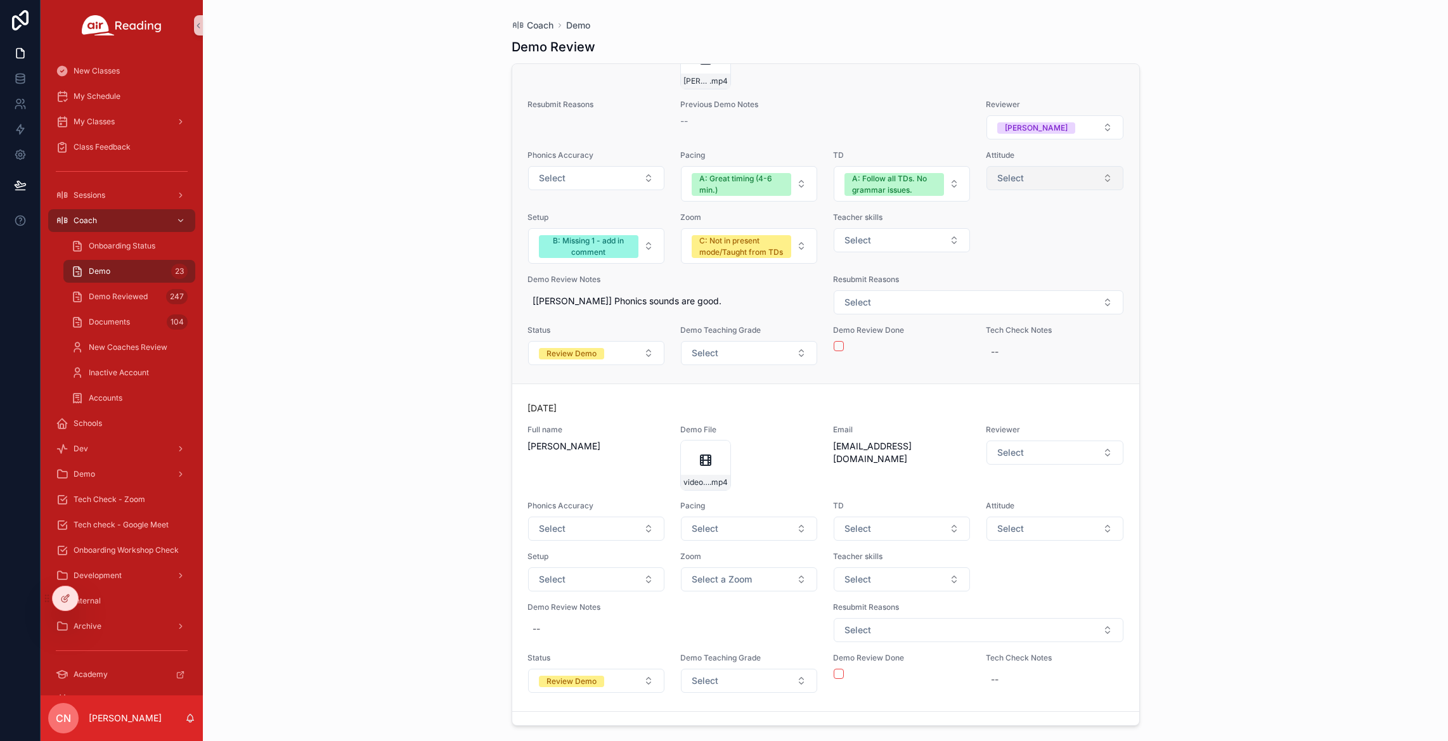
scroll to position [6455, 0]
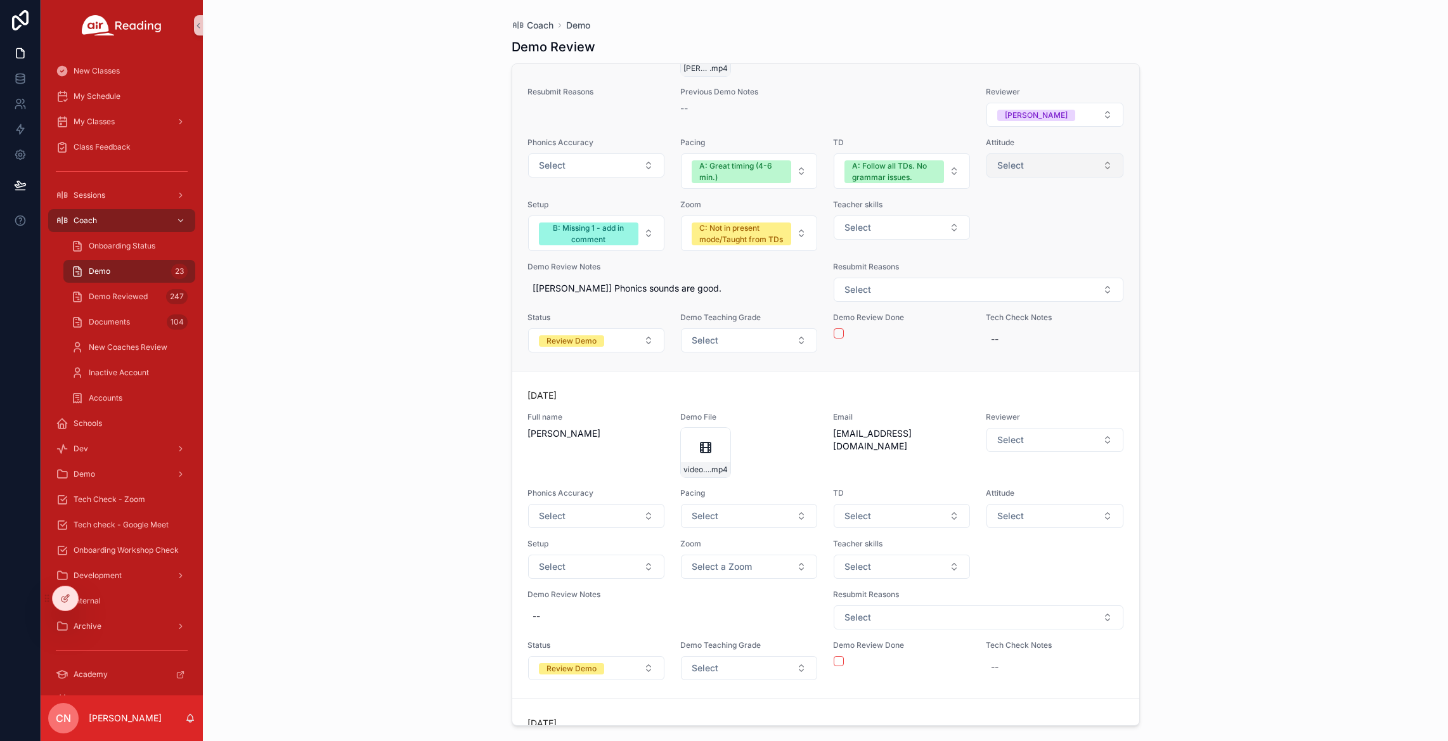
click at [1028, 178] on button "Select" at bounding box center [1055, 165] width 136 height 24
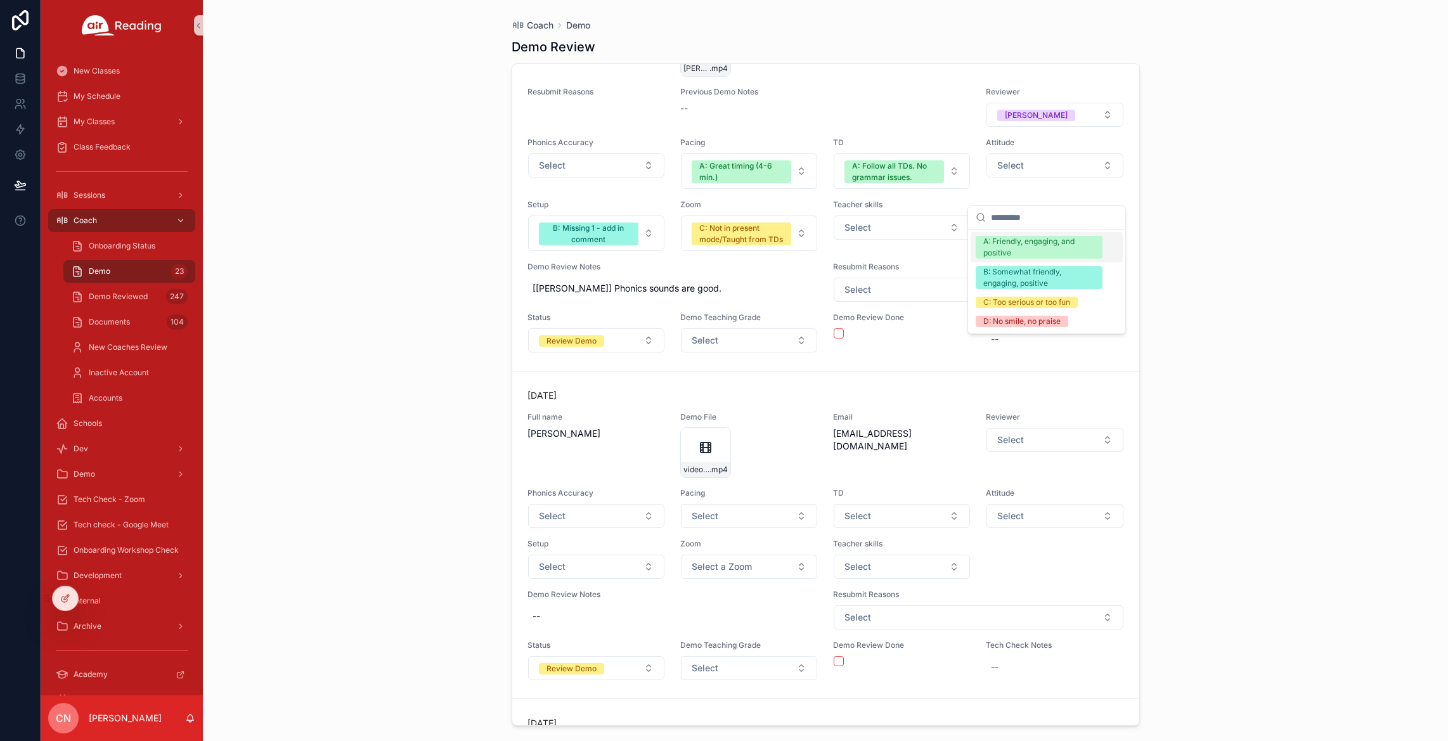
click at [1030, 245] on div "A: Friendly, engaging, and positive" at bounding box center [1039, 247] width 112 height 23
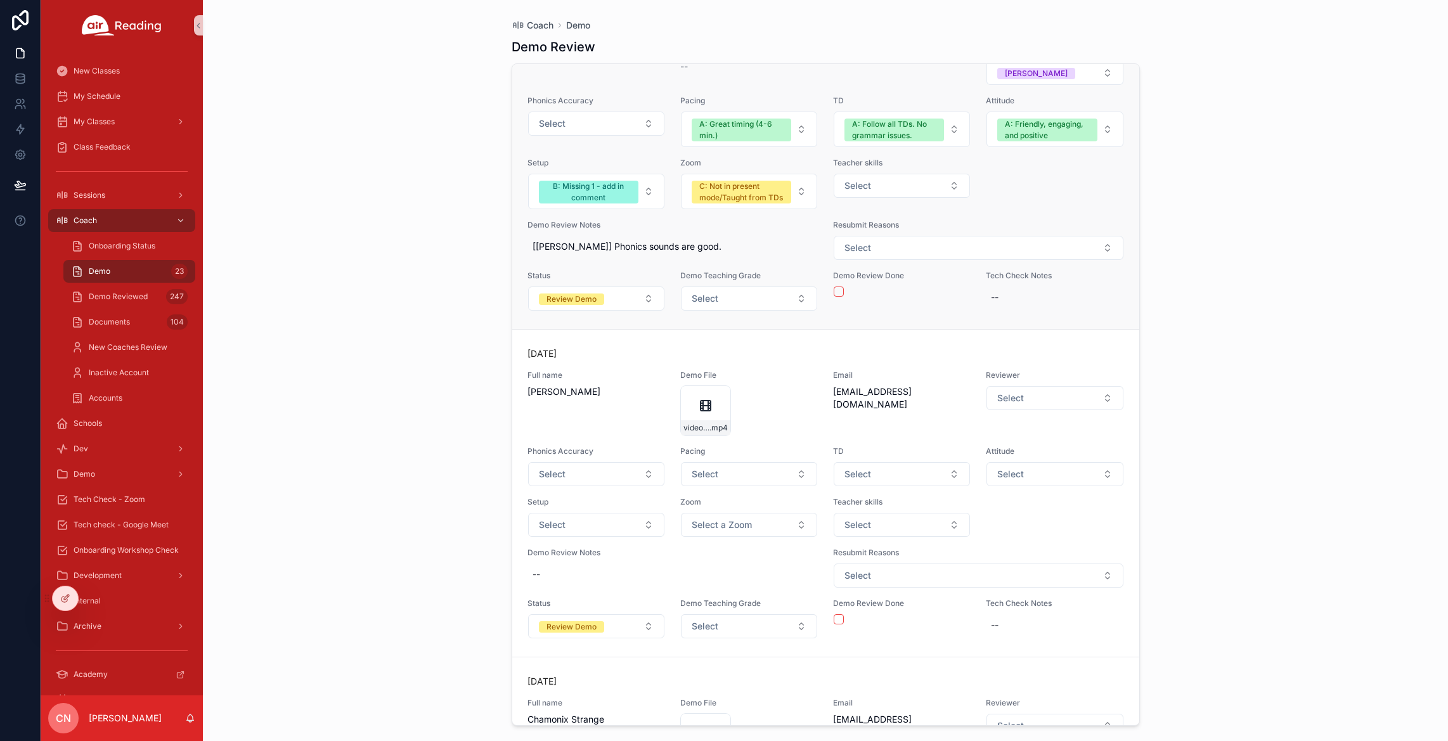
scroll to position [6312, 0]
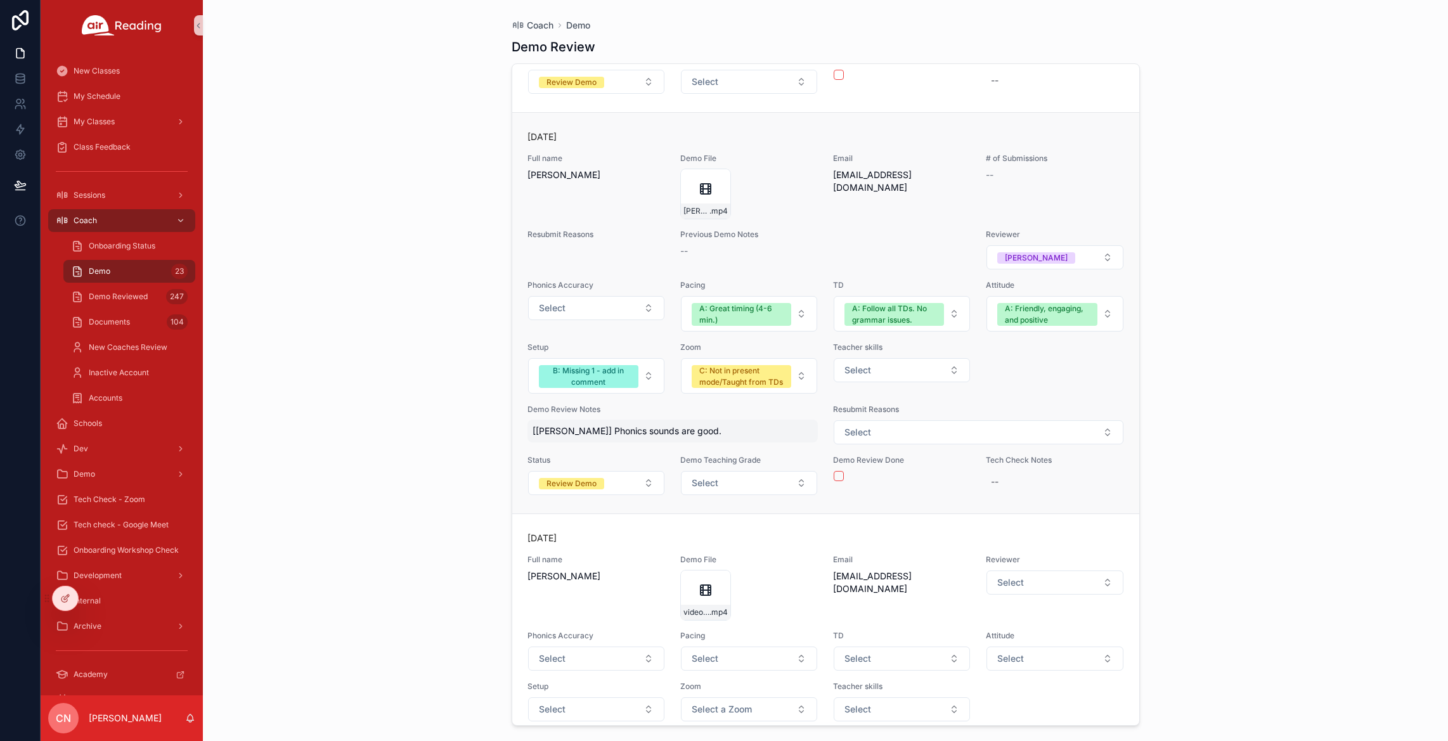
click at [619, 438] on span "[[PERSON_NAME]] Phonics sounds are good." at bounding box center [673, 431] width 281 height 13
click at [611, 320] on button "Select" at bounding box center [596, 308] width 136 height 24
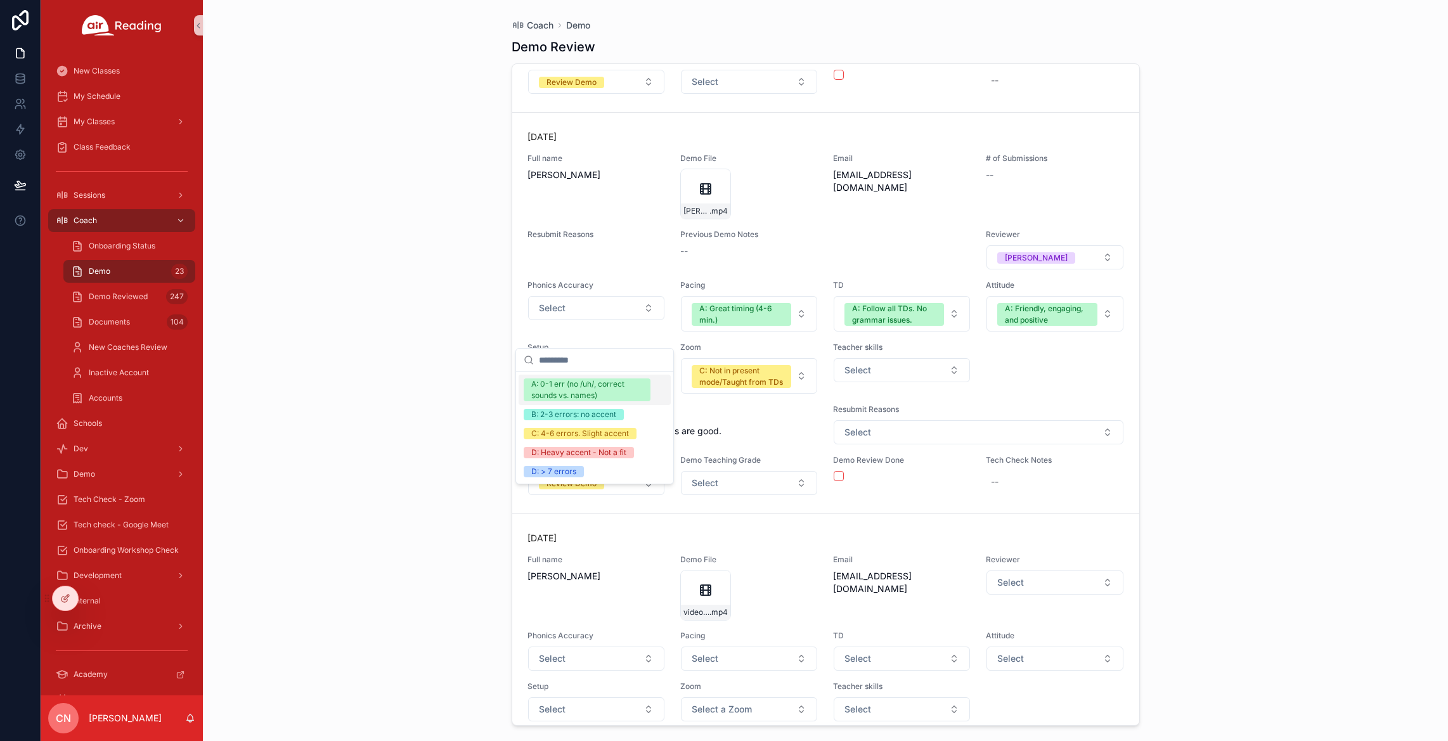
click at [594, 389] on div "A: 0-1 err (no /uh/, correct sounds vs. names)" at bounding box center [587, 390] width 112 height 23
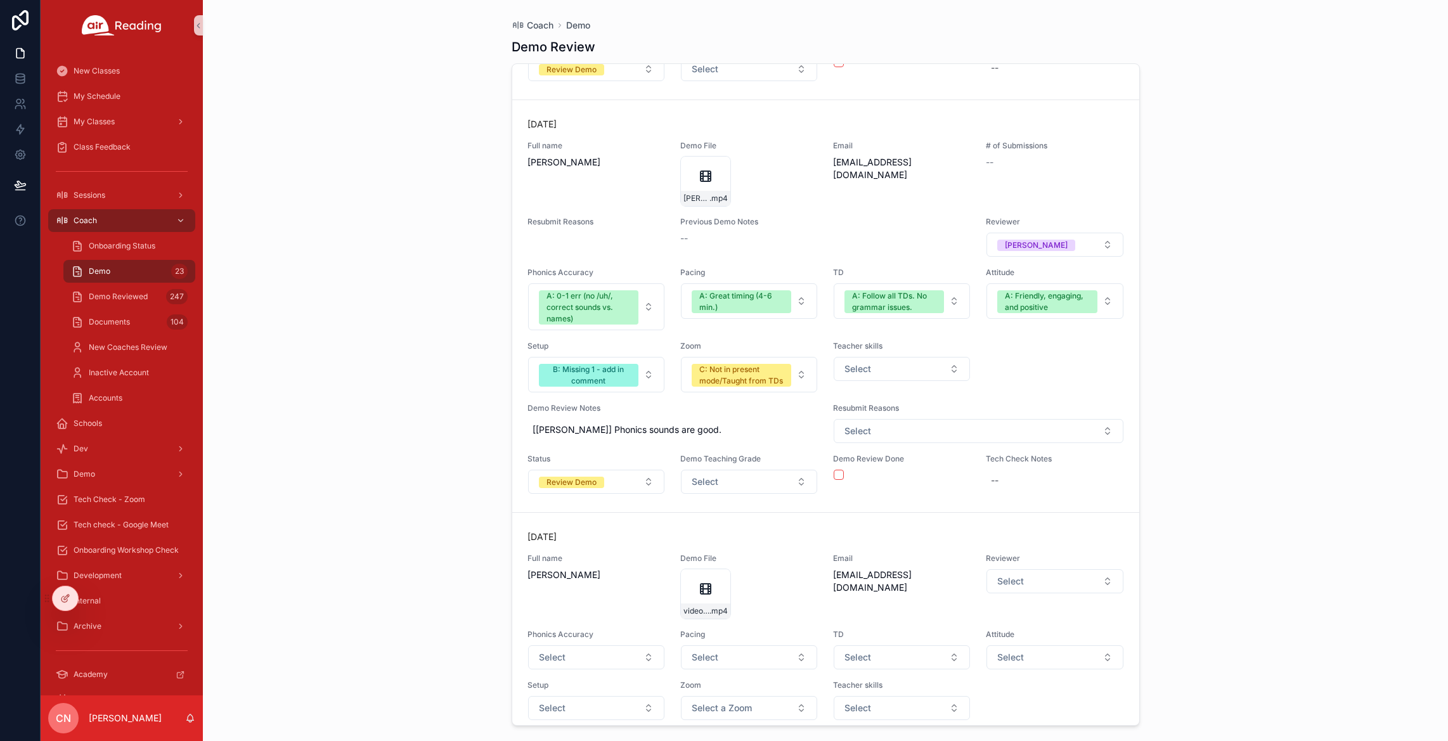
scroll to position [6337, 0]
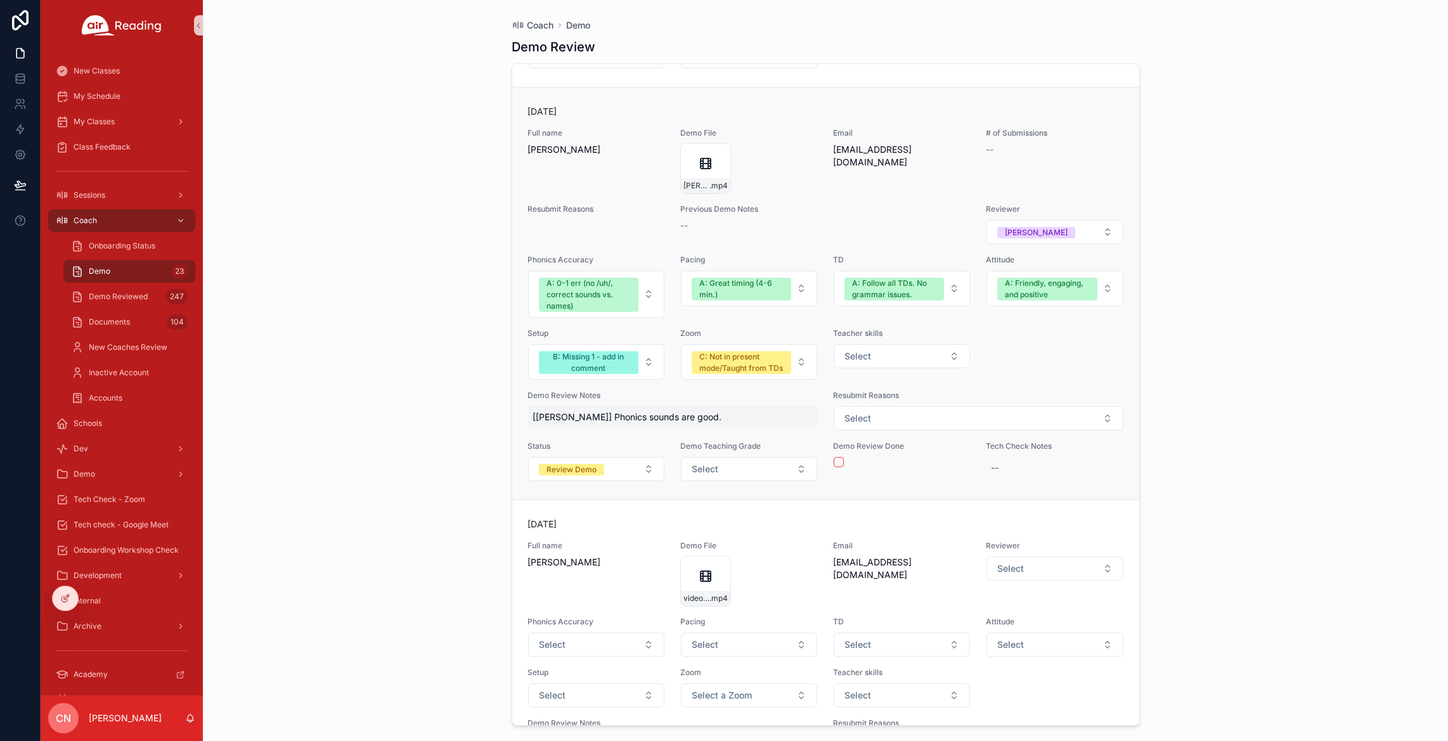
click at [638, 424] on span "[[PERSON_NAME]] Phonics sounds are good." at bounding box center [673, 417] width 281 height 13
click at [613, 486] on textarea "**********" at bounding box center [595, 479] width 120 height 38
click at [994, 479] on div "--" at bounding box center [1055, 468] width 138 height 23
type textarea "**********"
click at [1142, 520] on icon "scrollable content" at bounding box center [1139, 520] width 10 height 10
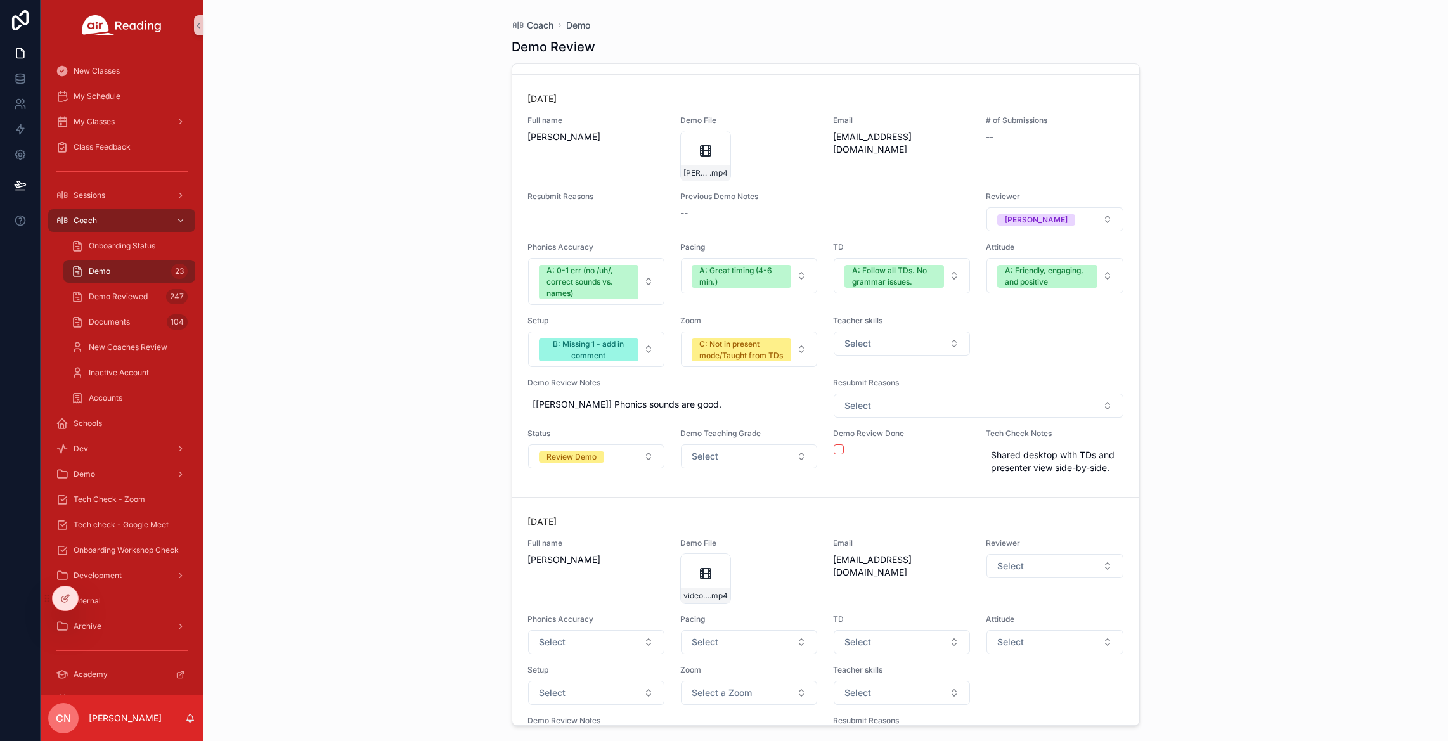
scroll to position [6363, 0]
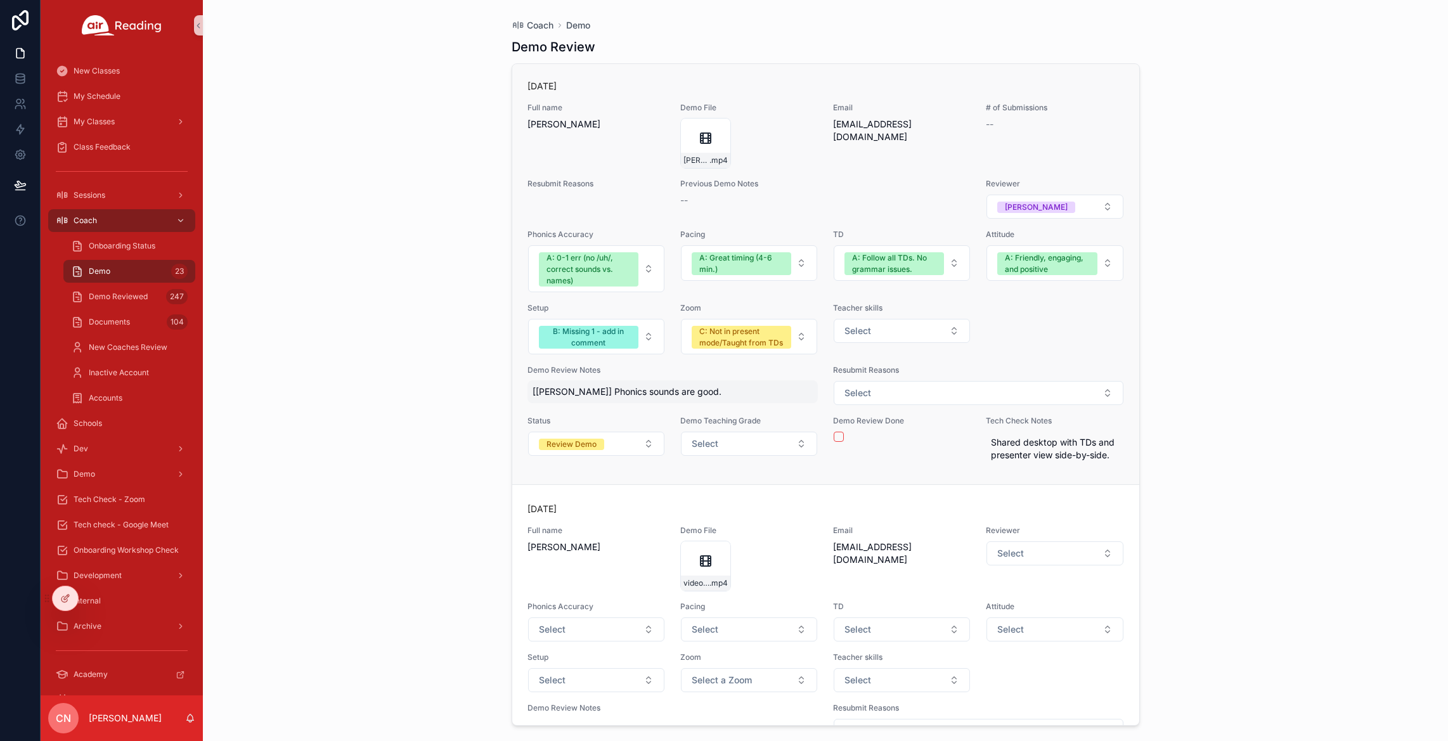
click at [634, 398] on span "[[PERSON_NAME]] Phonics sounds are good." at bounding box center [673, 392] width 281 height 13
click at [616, 457] on textarea "**********" at bounding box center [595, 453] width 120 height 38
type textarea "**********"
click at [688, 443] on icon "scrollable content" at bounding box center [688, 444] width 10 height 10
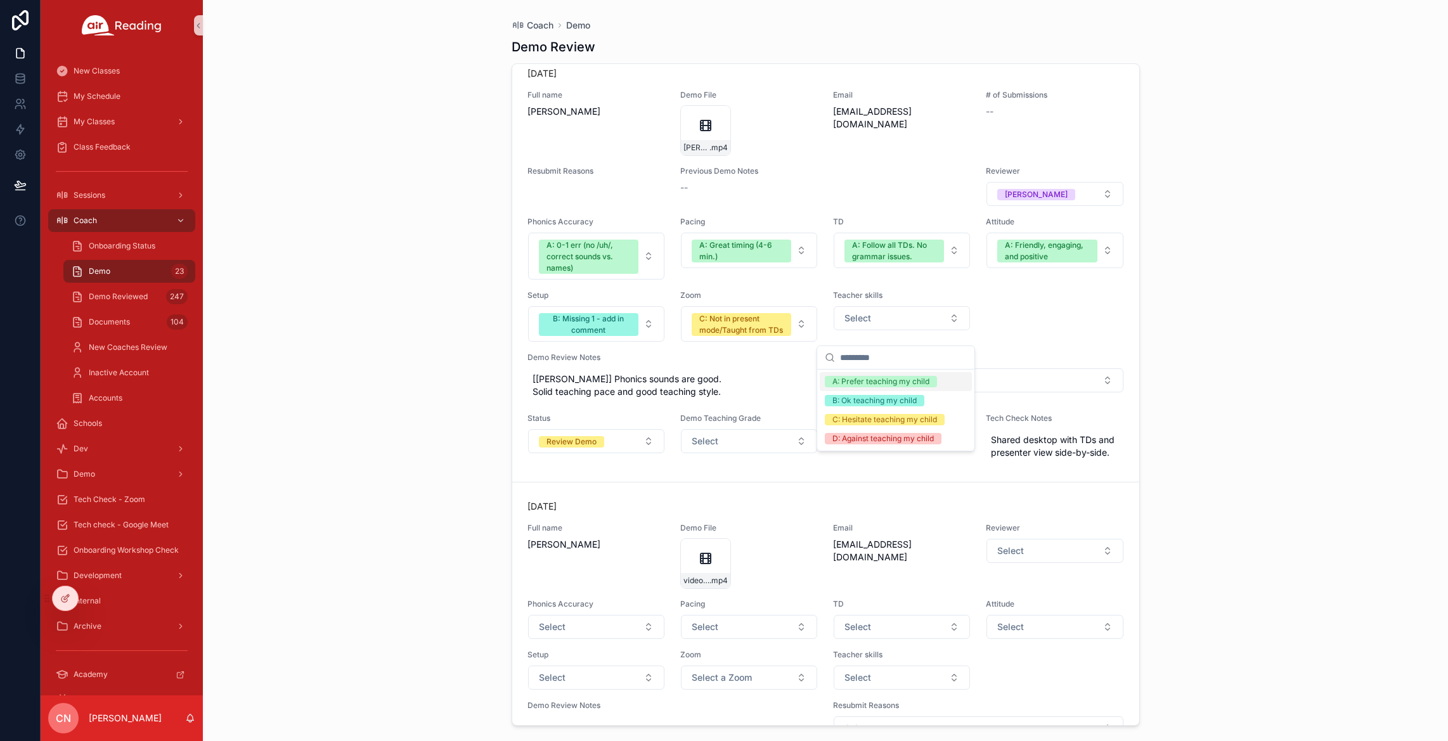
scroll to position [6388, 0]
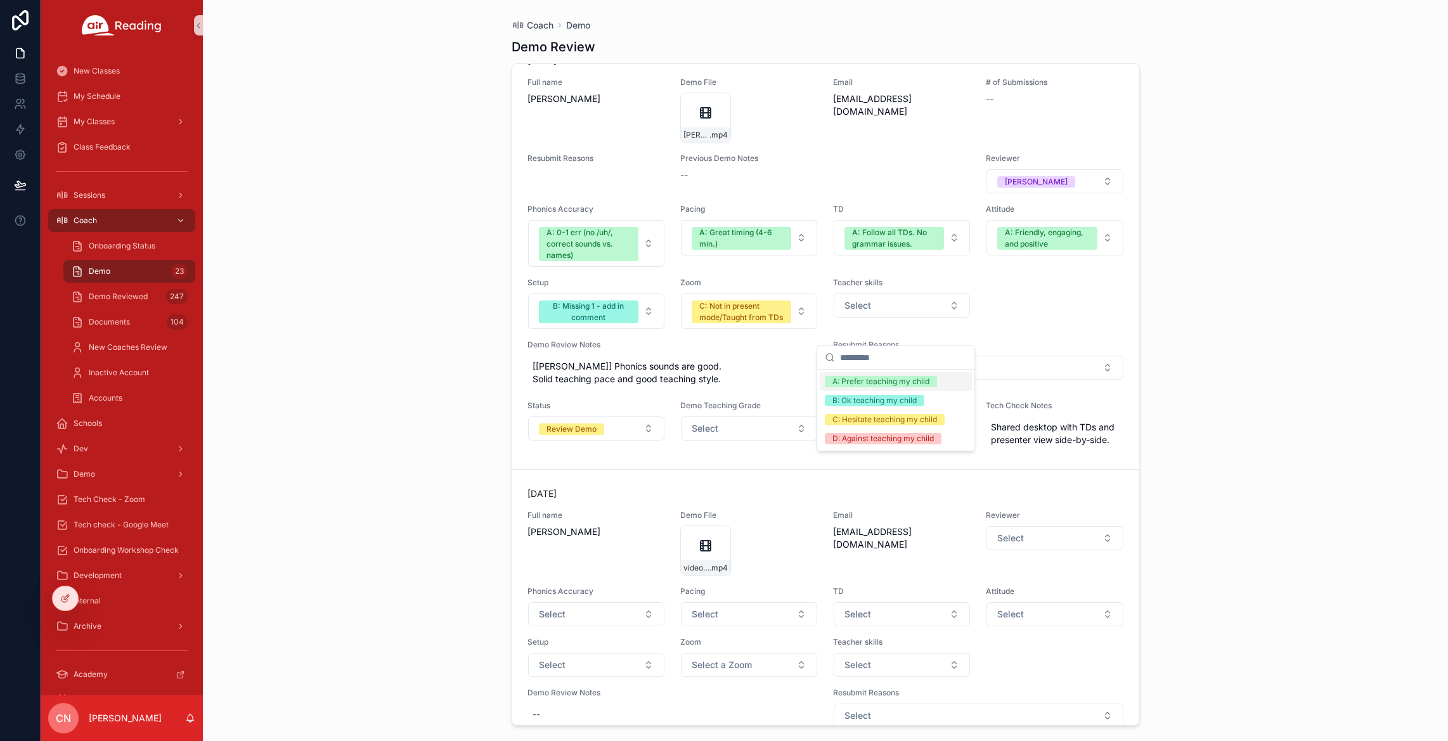
click at [889, 379] on div "A: Prefer teaching my child" at bounding box center [881, 381] width 97 height 11
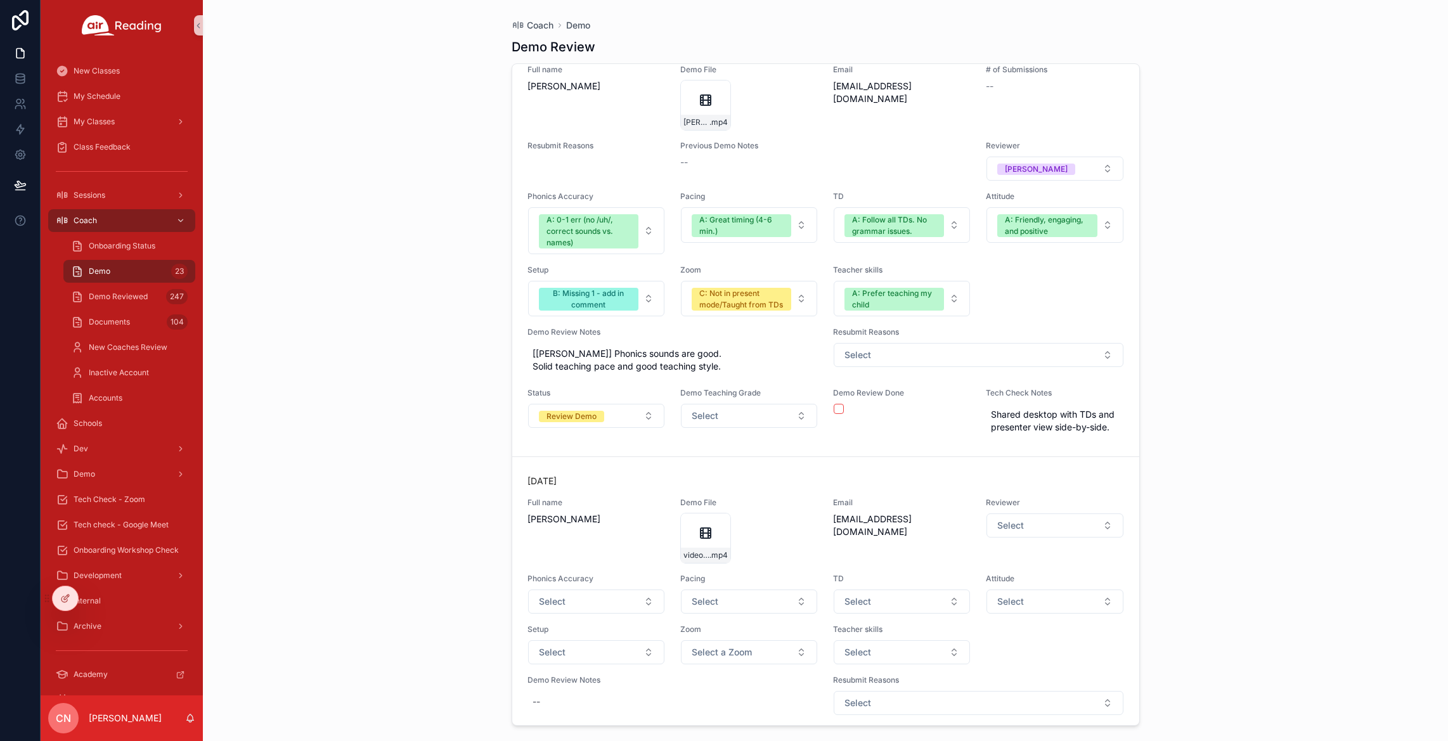
scroll to position [6413, 0]
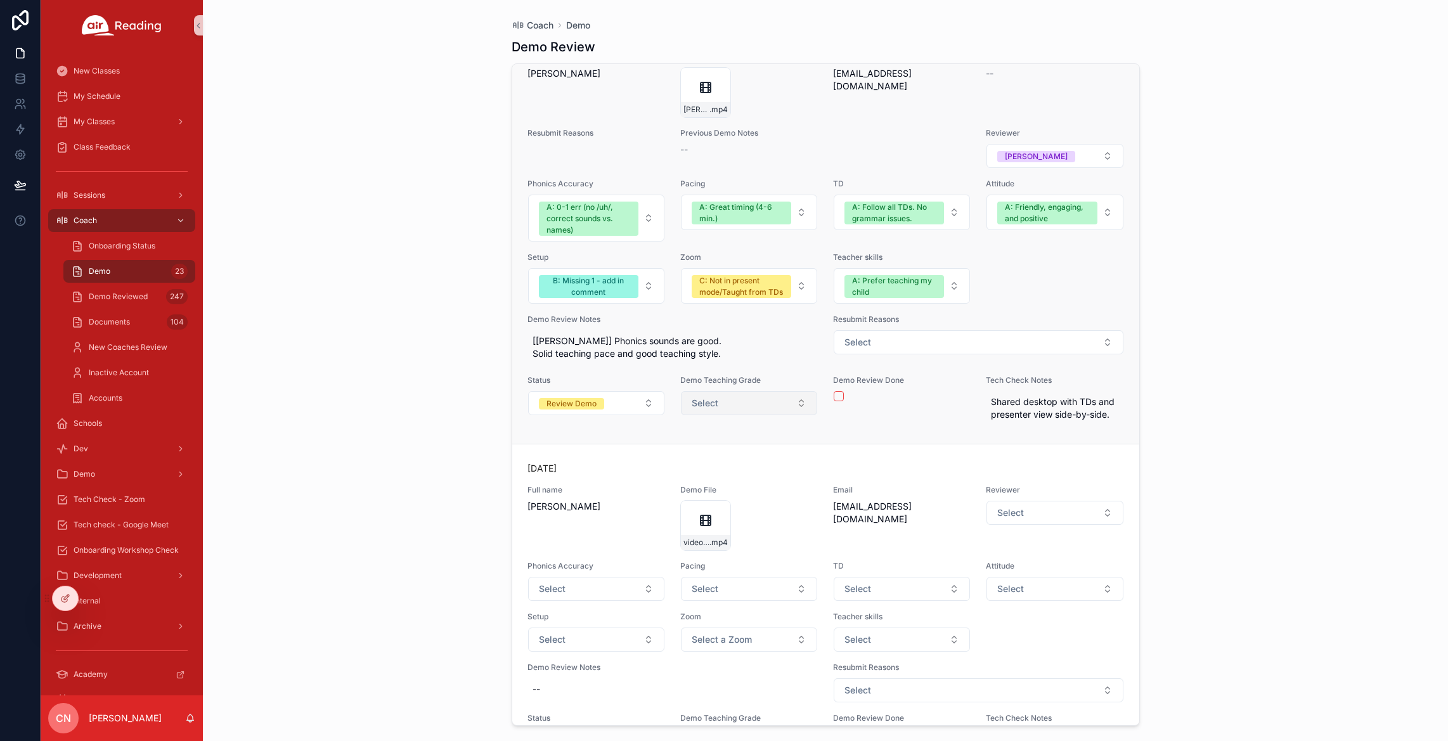
click at [701, 410] on span "Select" at bounding box center [705, 403] width 27 height 13
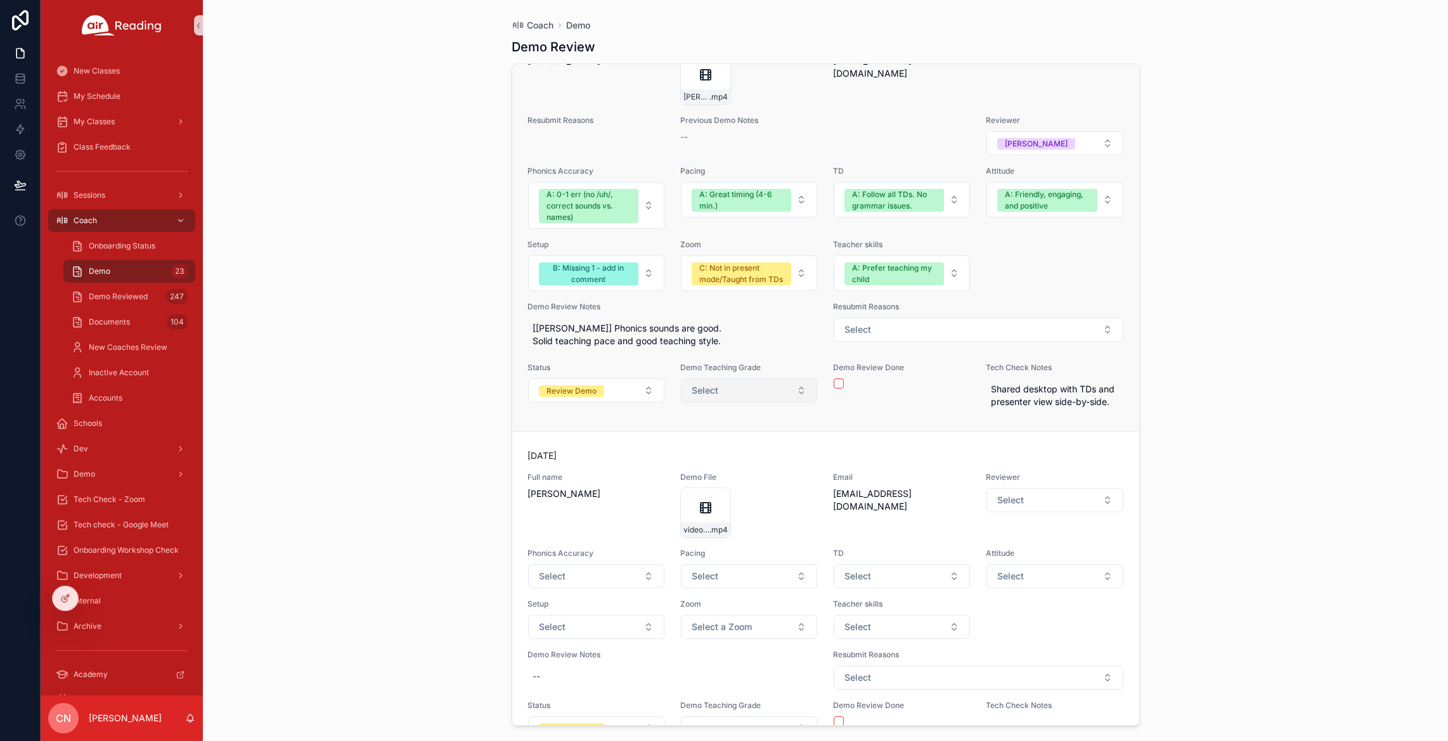
click at [707, 397] on span "Select" at bounding box center [705, 390] width 27 height 13
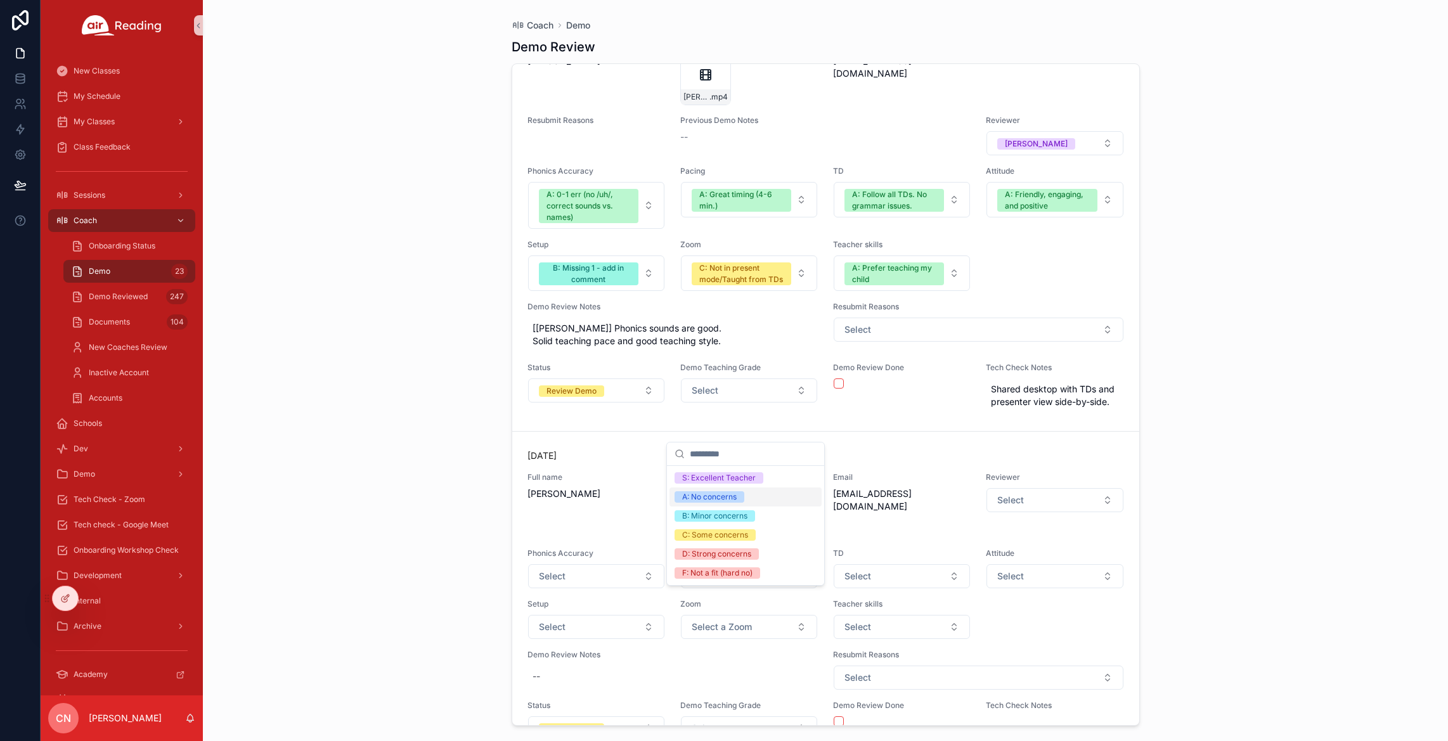
click at [704, 494] on div "A: No concerns" at bounding box center [709, 496] width 55 height 11
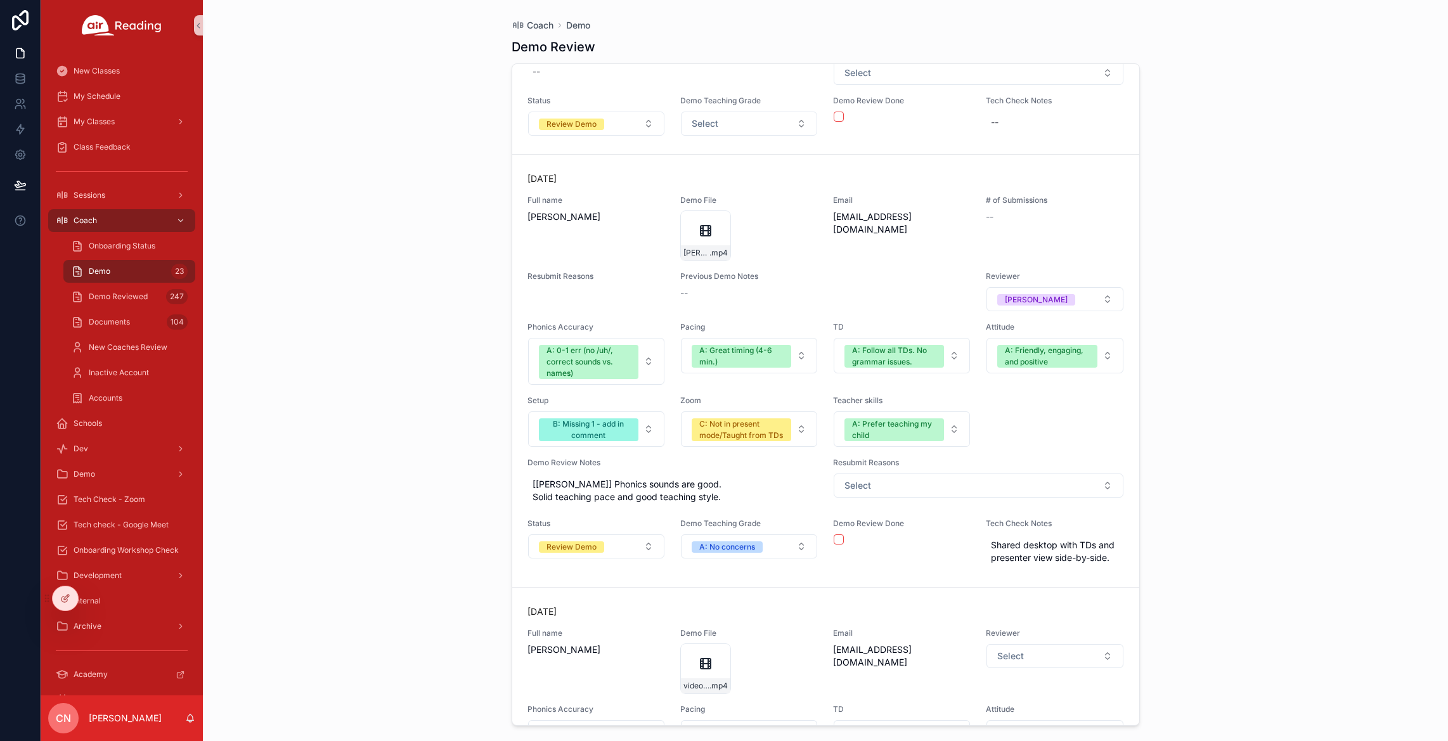
scroll to position [6283, 0]
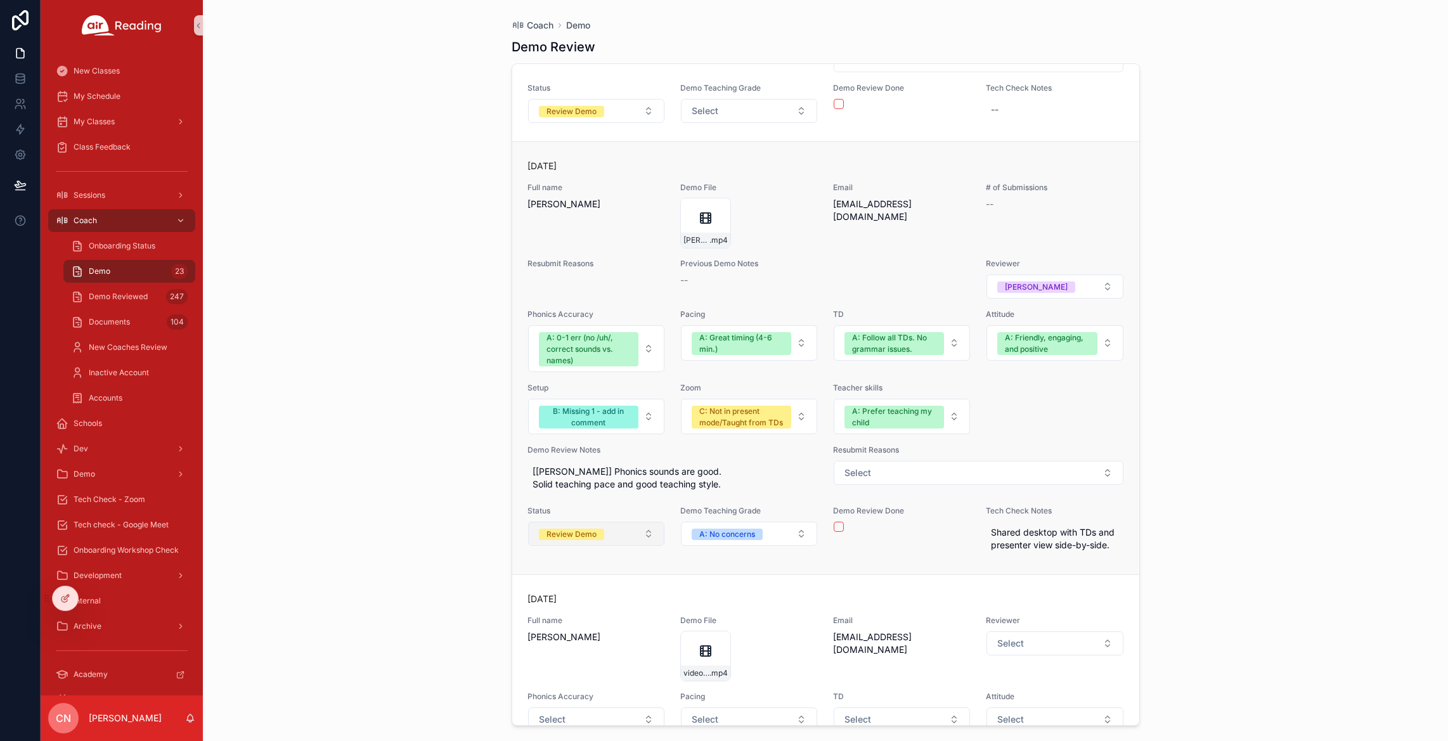
click at [602, 540] on span "Review Demo" at bounding box center [571, 534] width 65 height 11
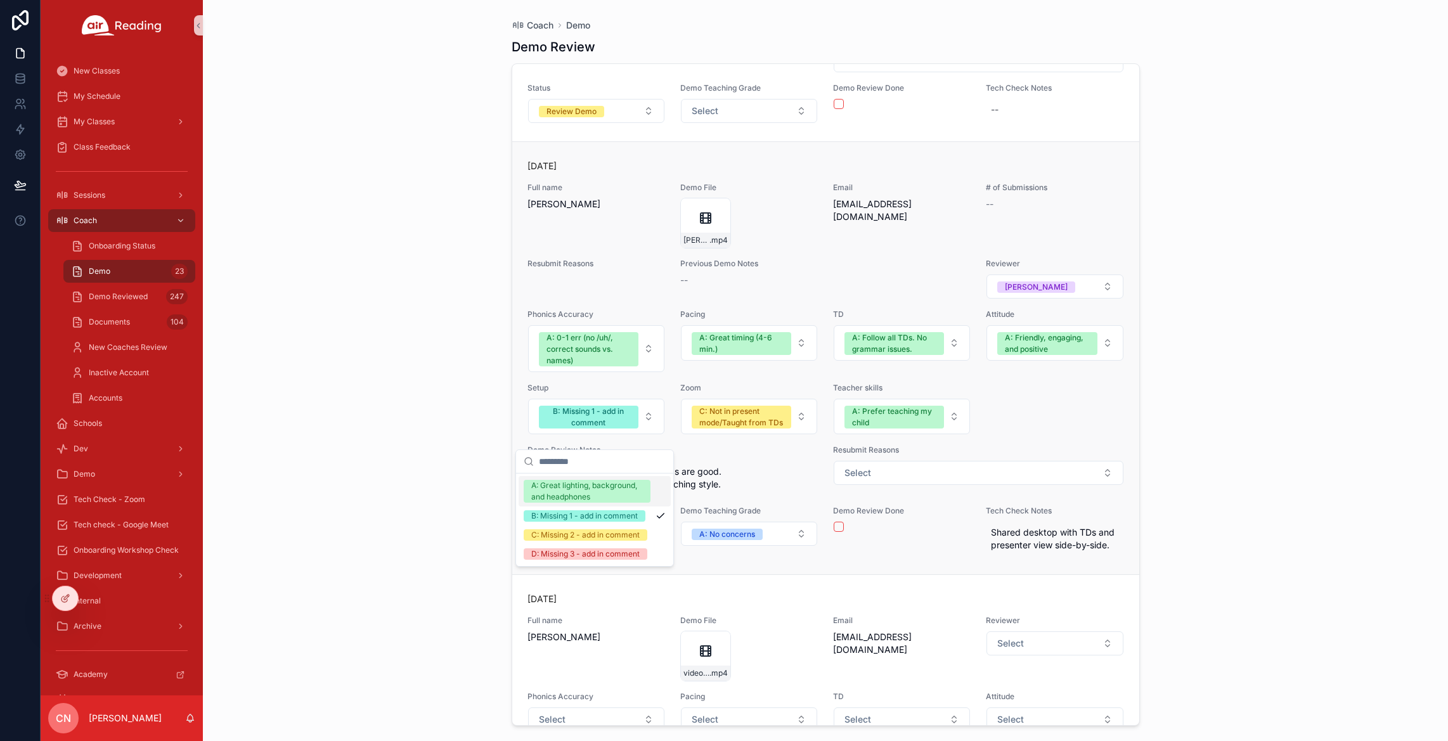
scroll to position [6296, 0]
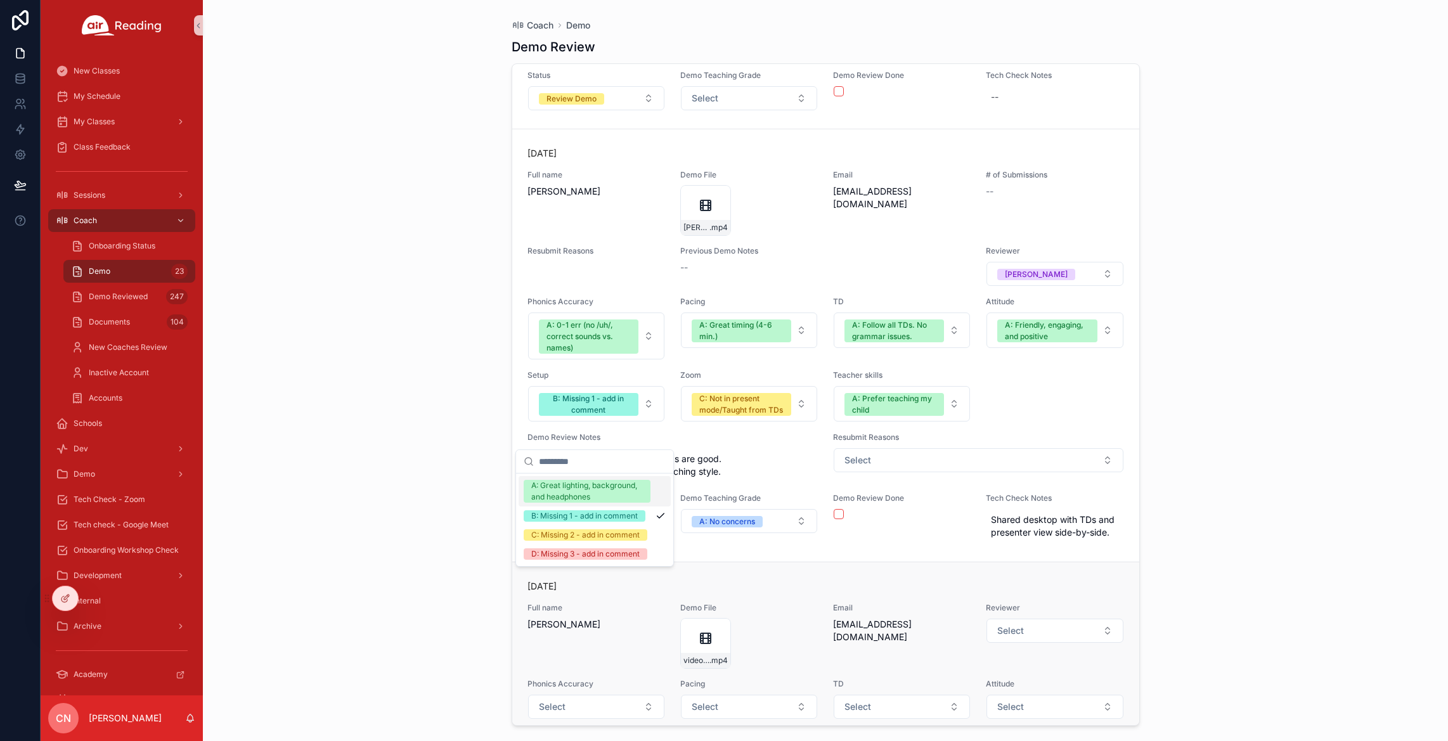
click at [665, 601] on div "[DATE] Full name [PERSON_NAME] Demo File video1674314433 .mp4 Email [EMAIL_ADDR…" at bounding box center [825, 726] width 627 height 328
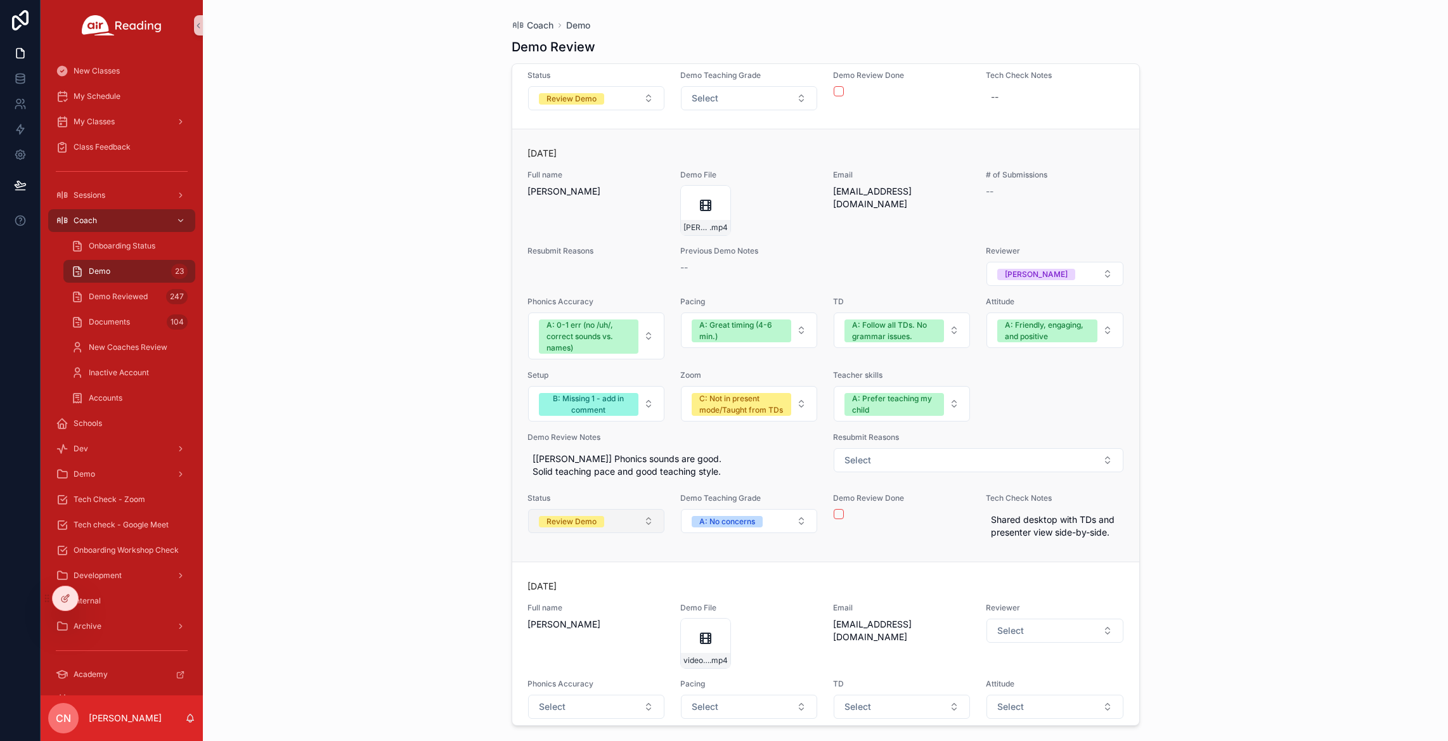
click at [581, 528] on div "Review Demo" at bounding box center [572, 521] width 50 height 11
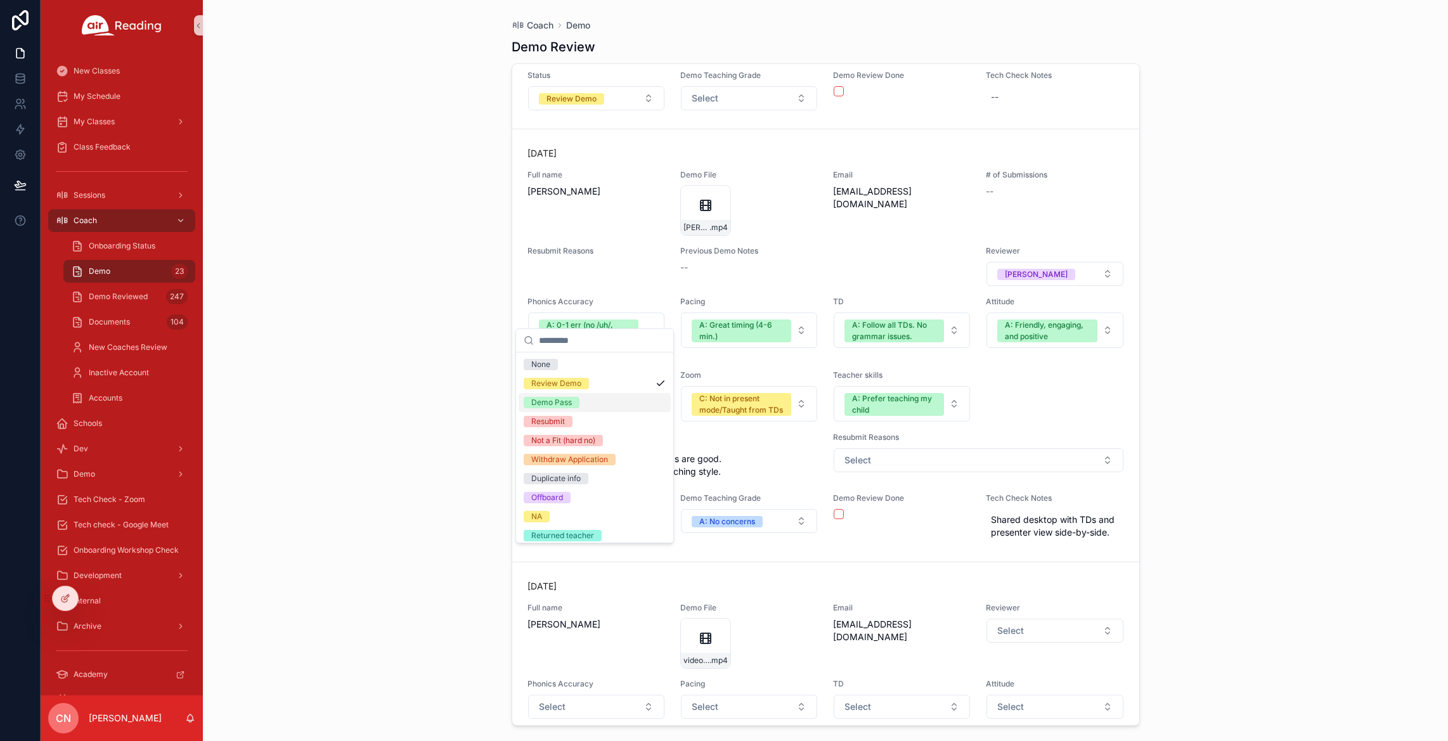
click at [578, 405] on span "Demo Pass" at bounding box center [552, 402] width 56 height 11
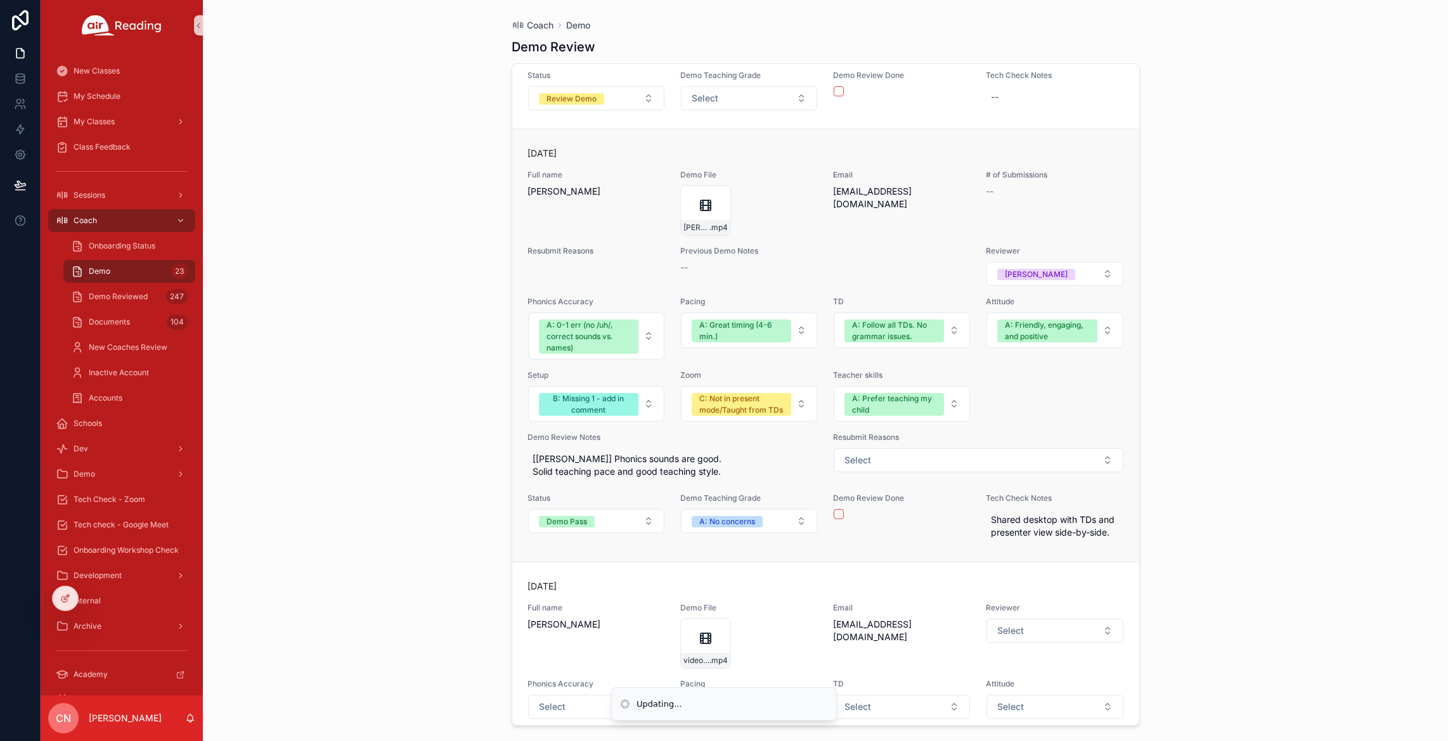
scroll to position [6308, 0]
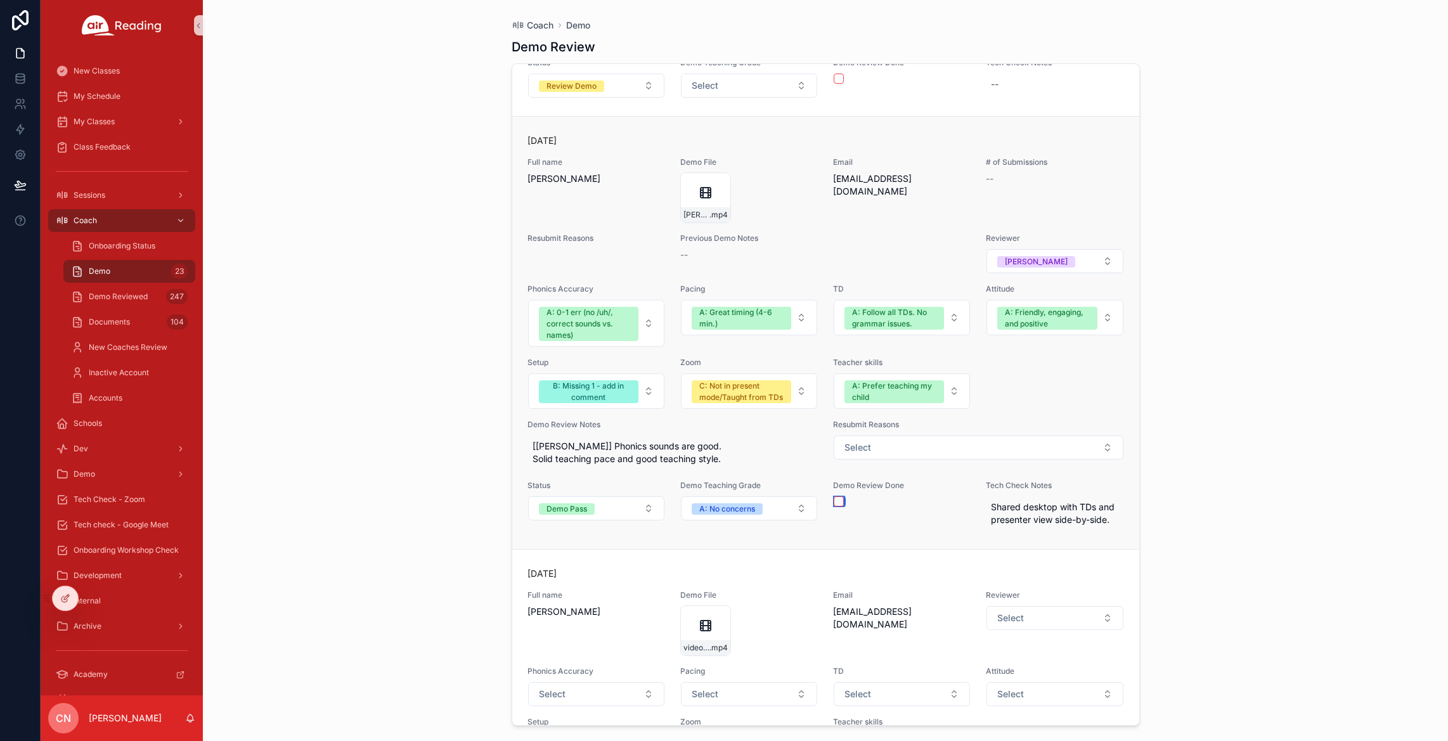
click at [834, 507] on button "scrollable content" at bounding box center [839, 501] width 10 height 10
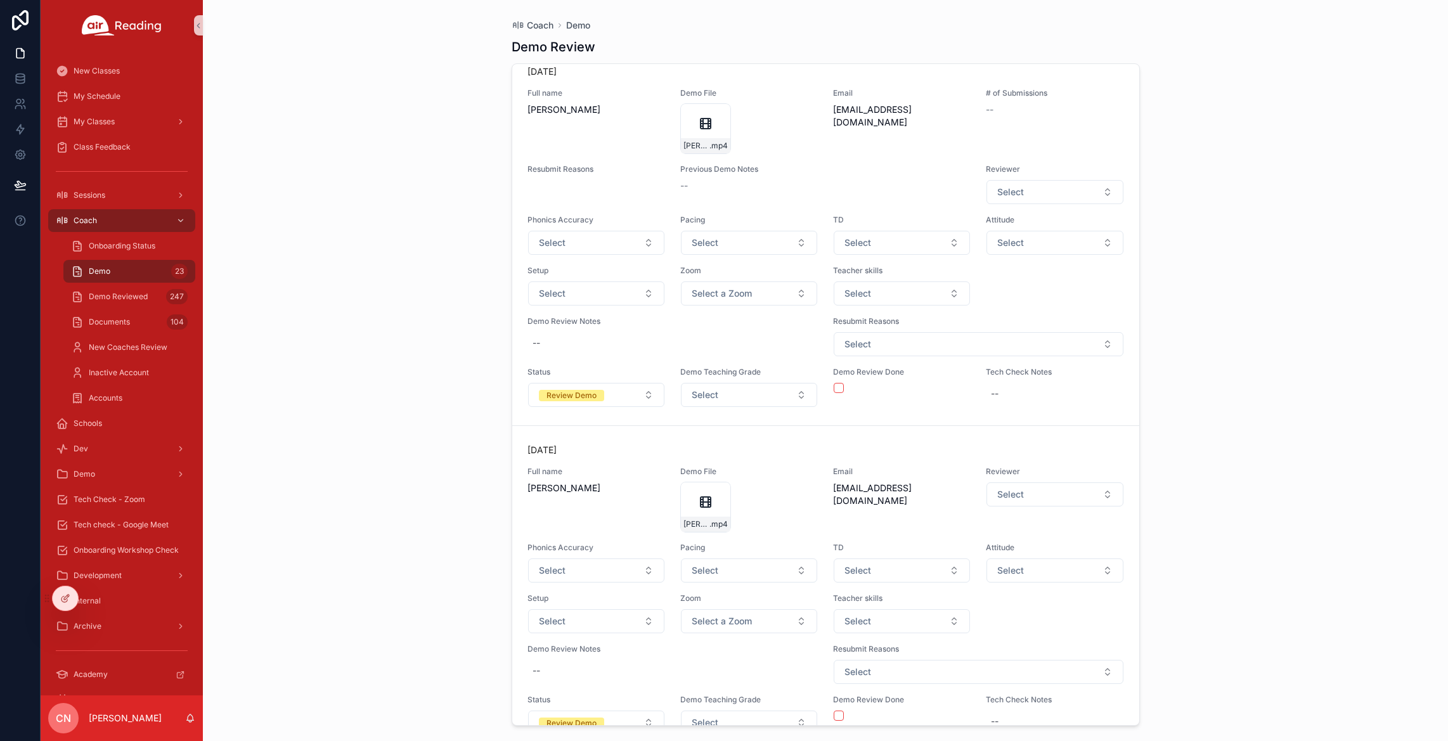
scroll to position [5571, 0]
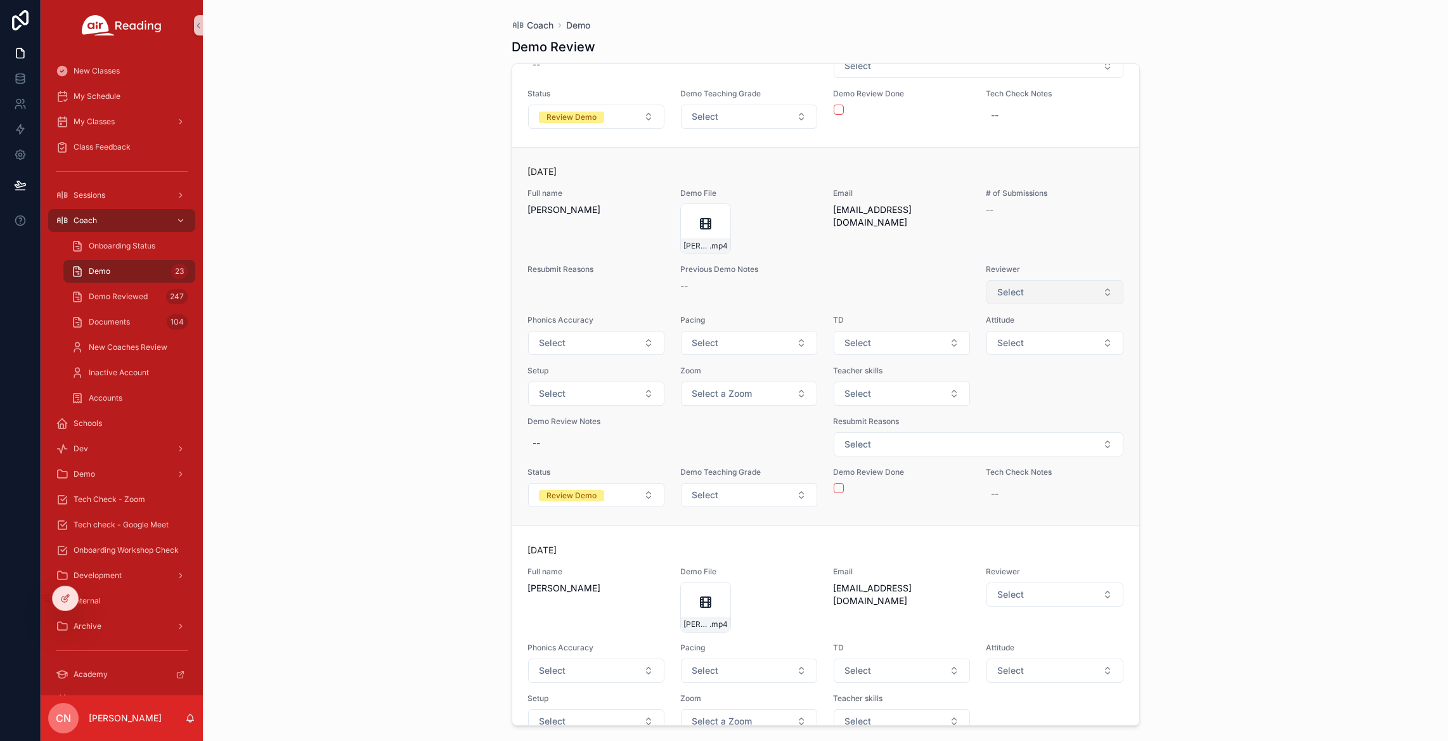
click at [1004, 299] on span "Select" at bounding box center [1010, 292] width 27 height 13
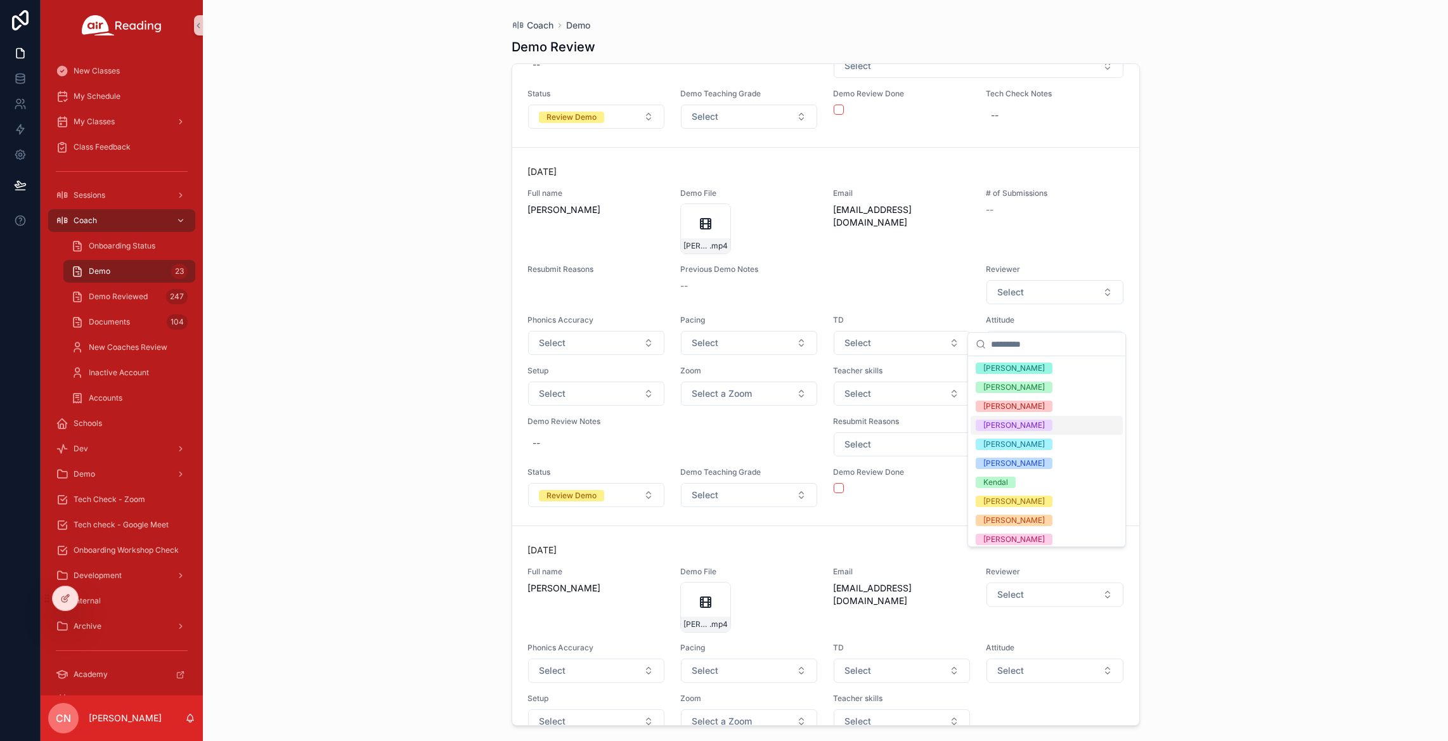
click at [1021, 423] on span "[PERSON_NAME]" at bounding box center [1014, 425] width 77 height 11
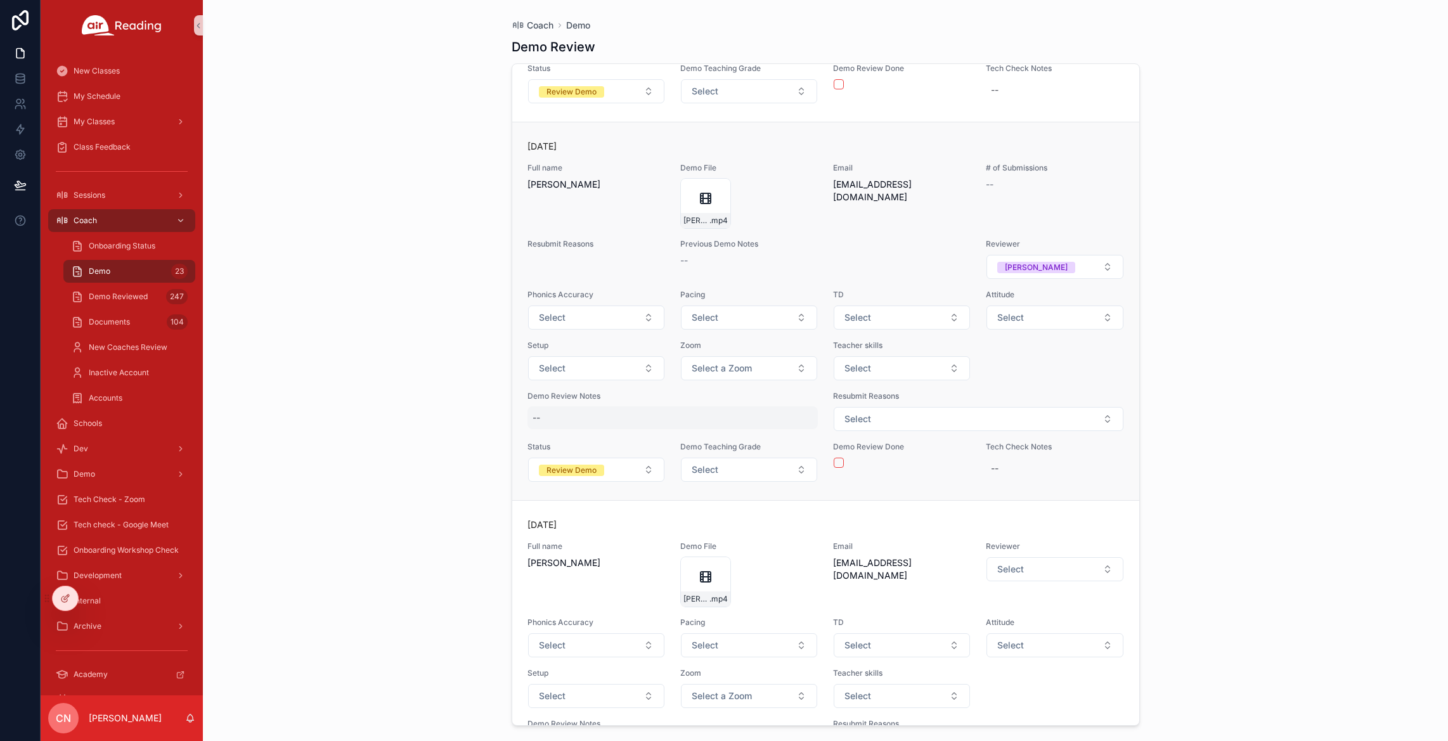
scroll to position [5609, 0]
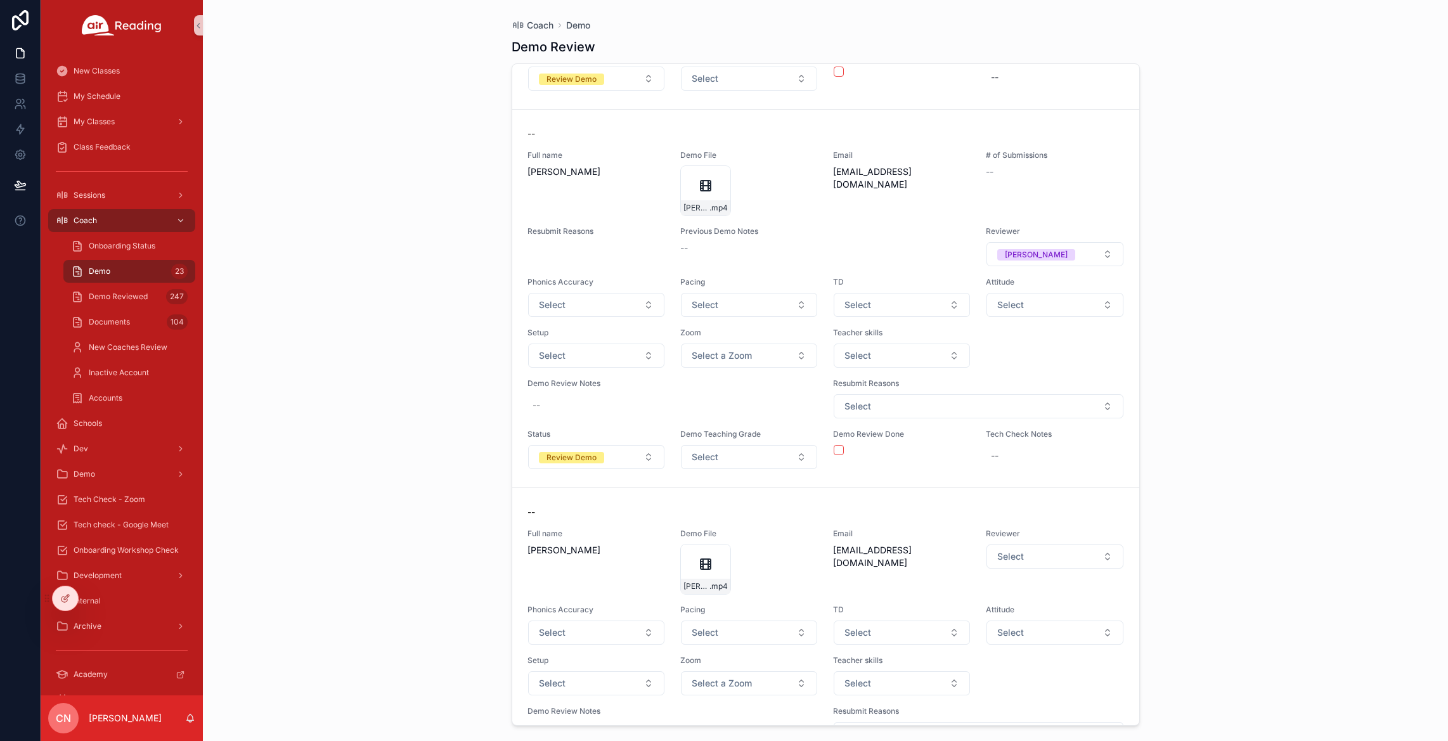
click at [565, 419] on div "Demo Review Notes --" at bounding box center [673, 399] width 291 height 41
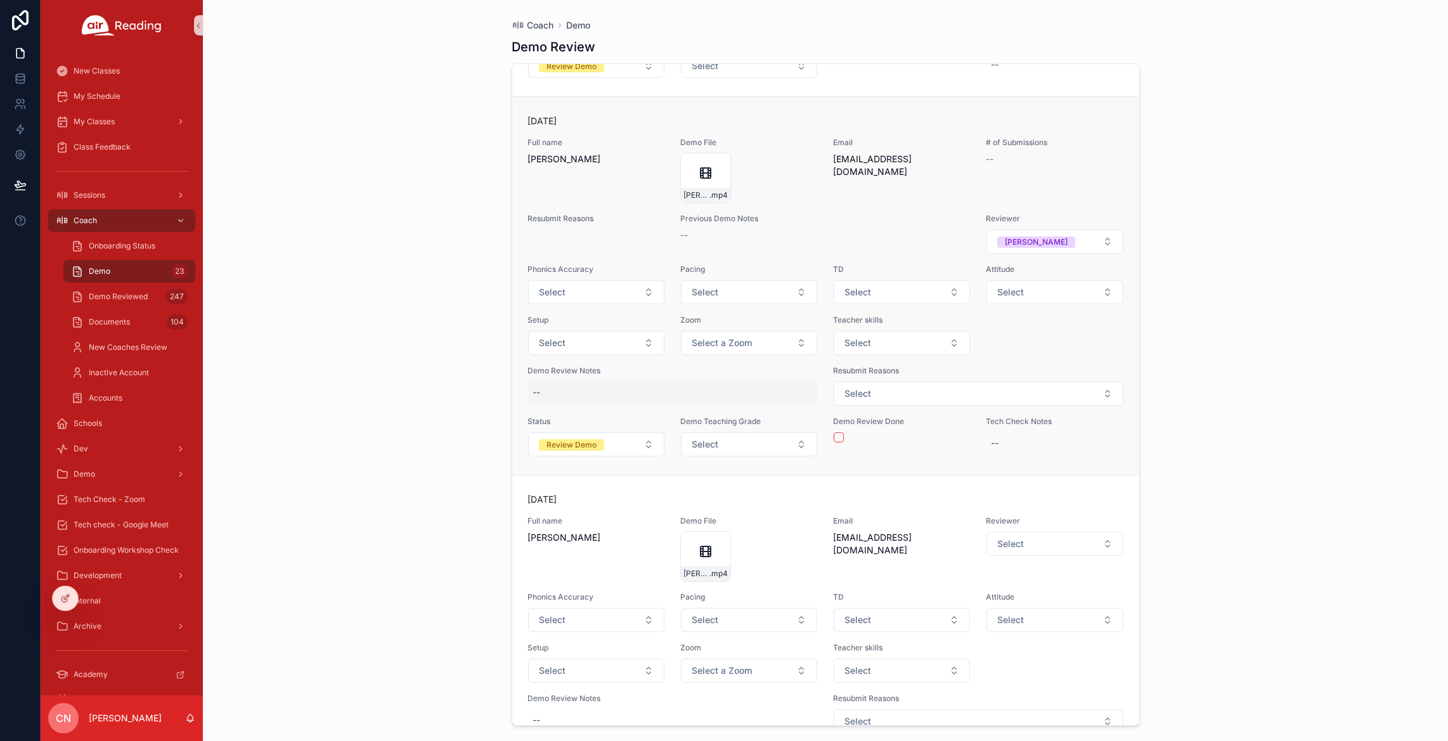
click at [602, 404] on div "--" at bounding box center [673, 392] width 291 height 23
type textarea "*******"
click at [723, 349] on span "Select a Zoom" at bounding box center [722, 343] width 60 height 13
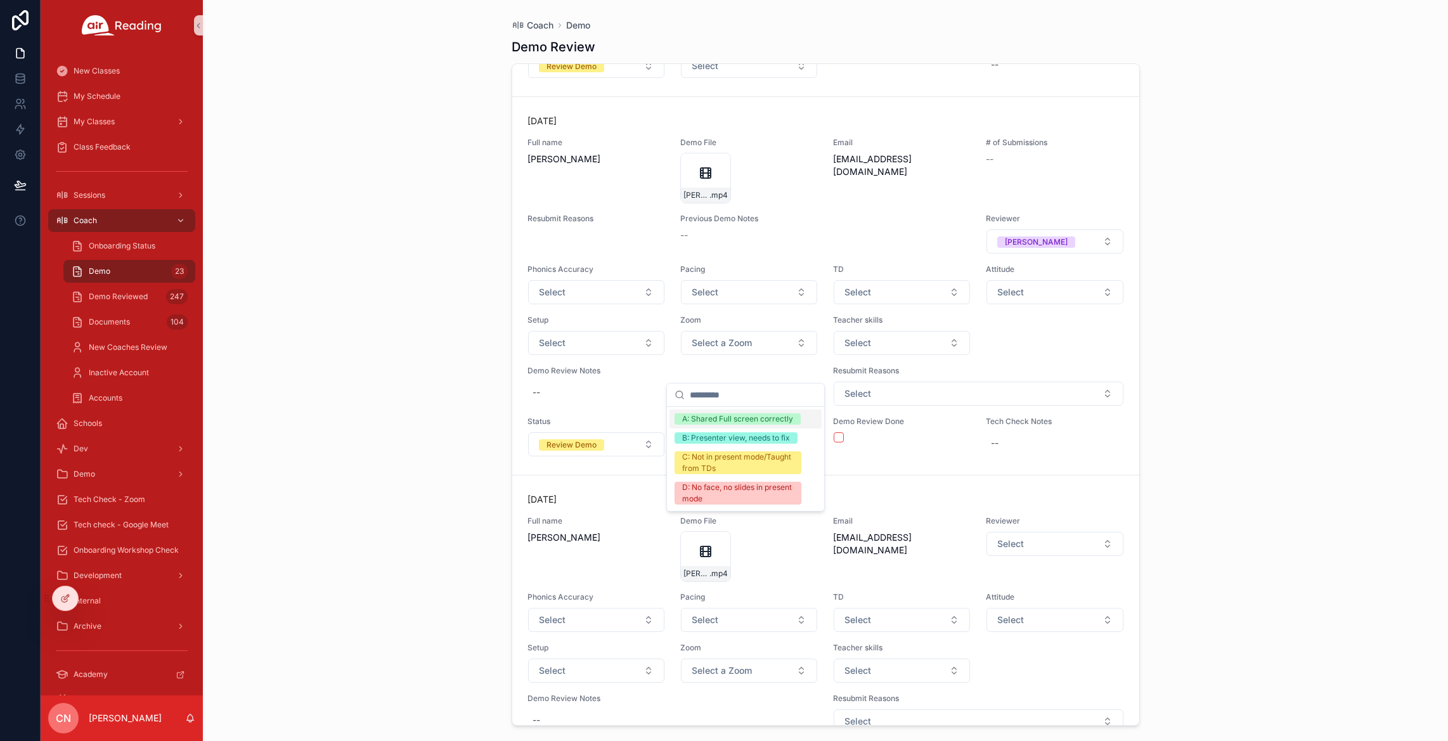
click at [732, 420] on div "A: Shared Full screen correctly" at bounding box center [737, 418] width 111 height 11
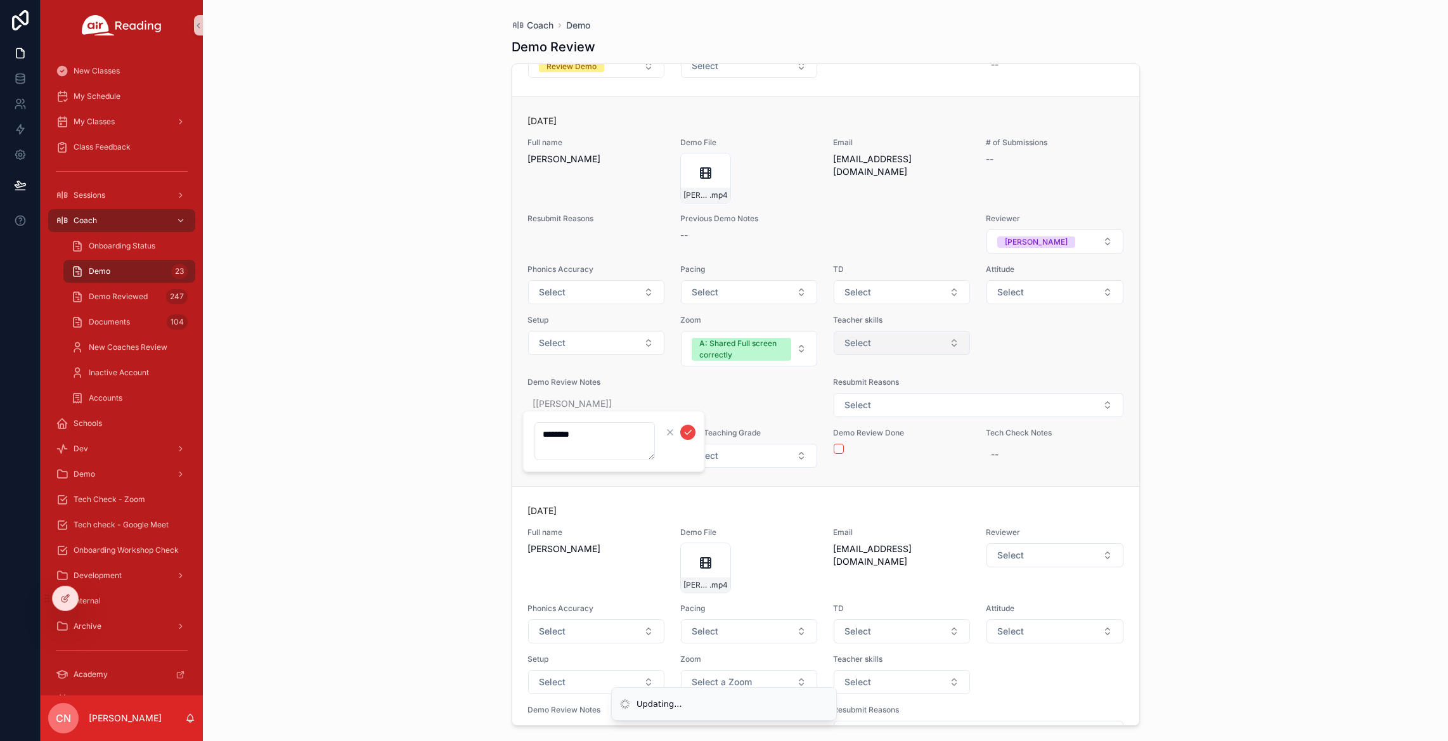
scroll to position [5634, 0]
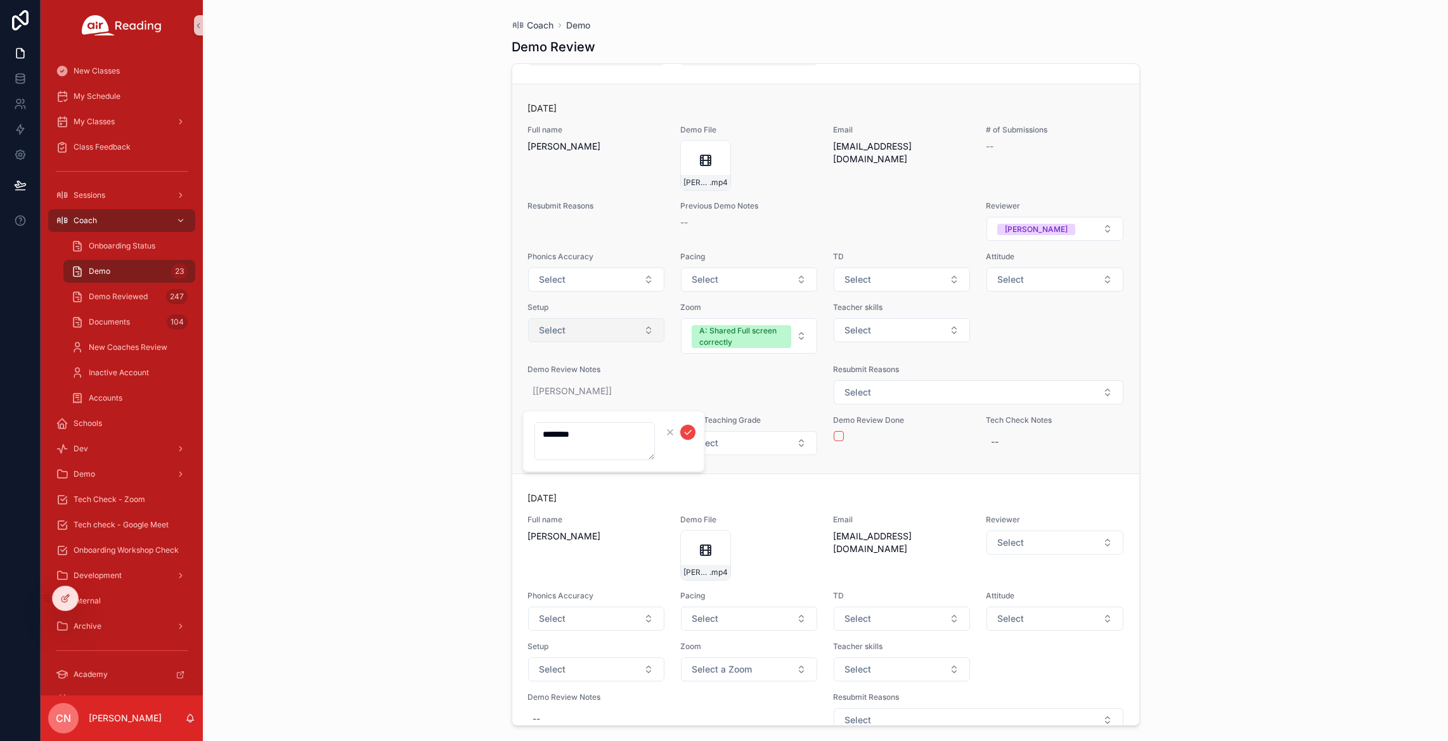
click at [573, 342] on button "Select" at bounding box center [596, 330] width 136 height 24
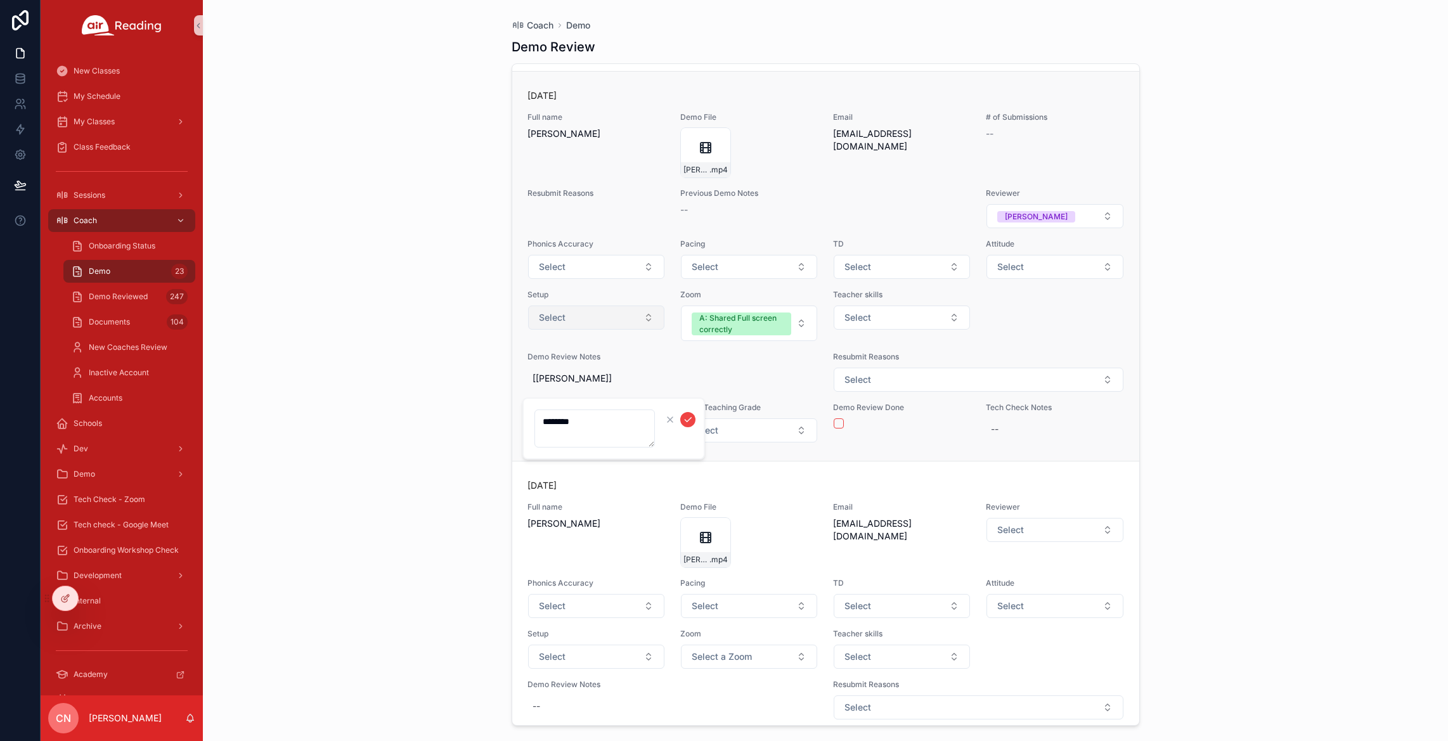
click at [578, 330] on button "Select" at bounding box center [596, 318] width 136 height 24
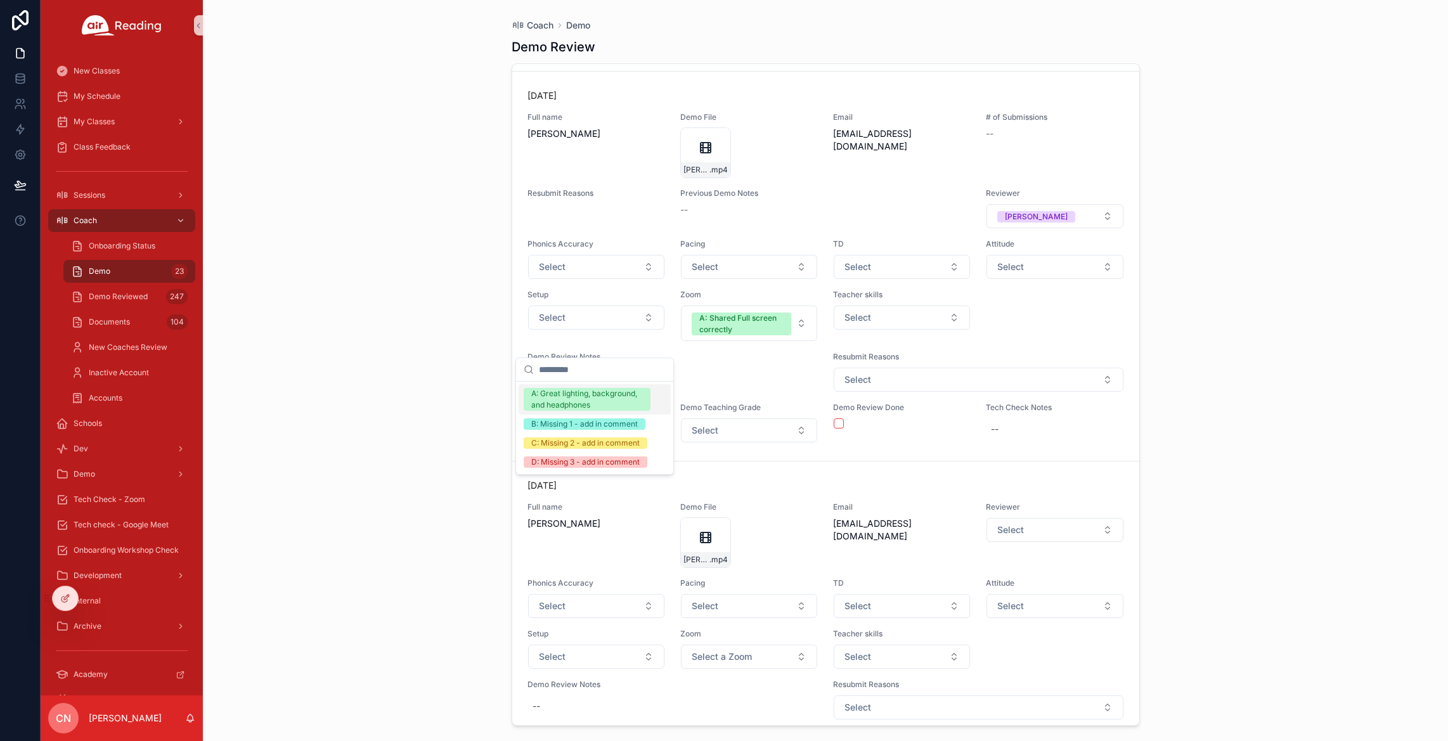
click at [574, 398] on div "A: Great lighting, background, and headphones" at bounding box center [587, 399] width 112 height 23
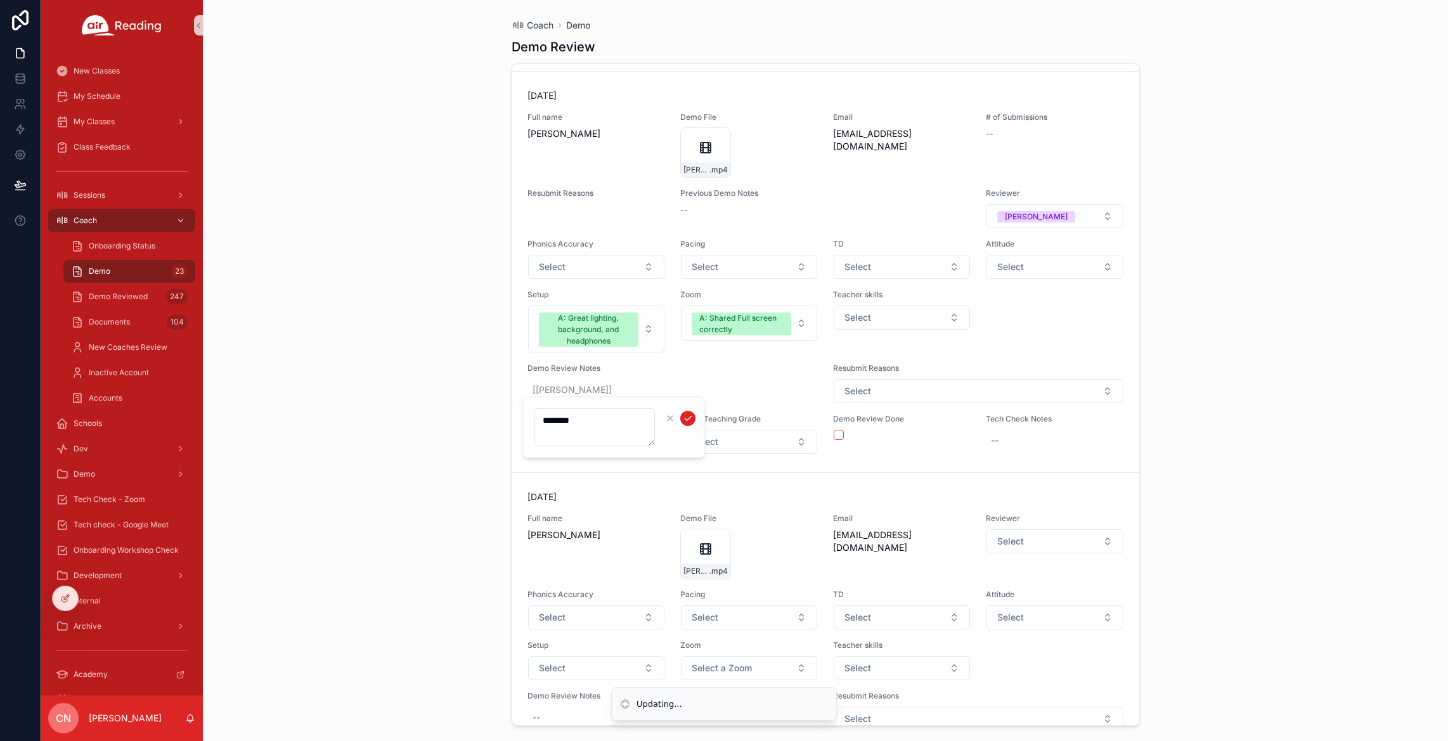
scroll to position [5660, 0]
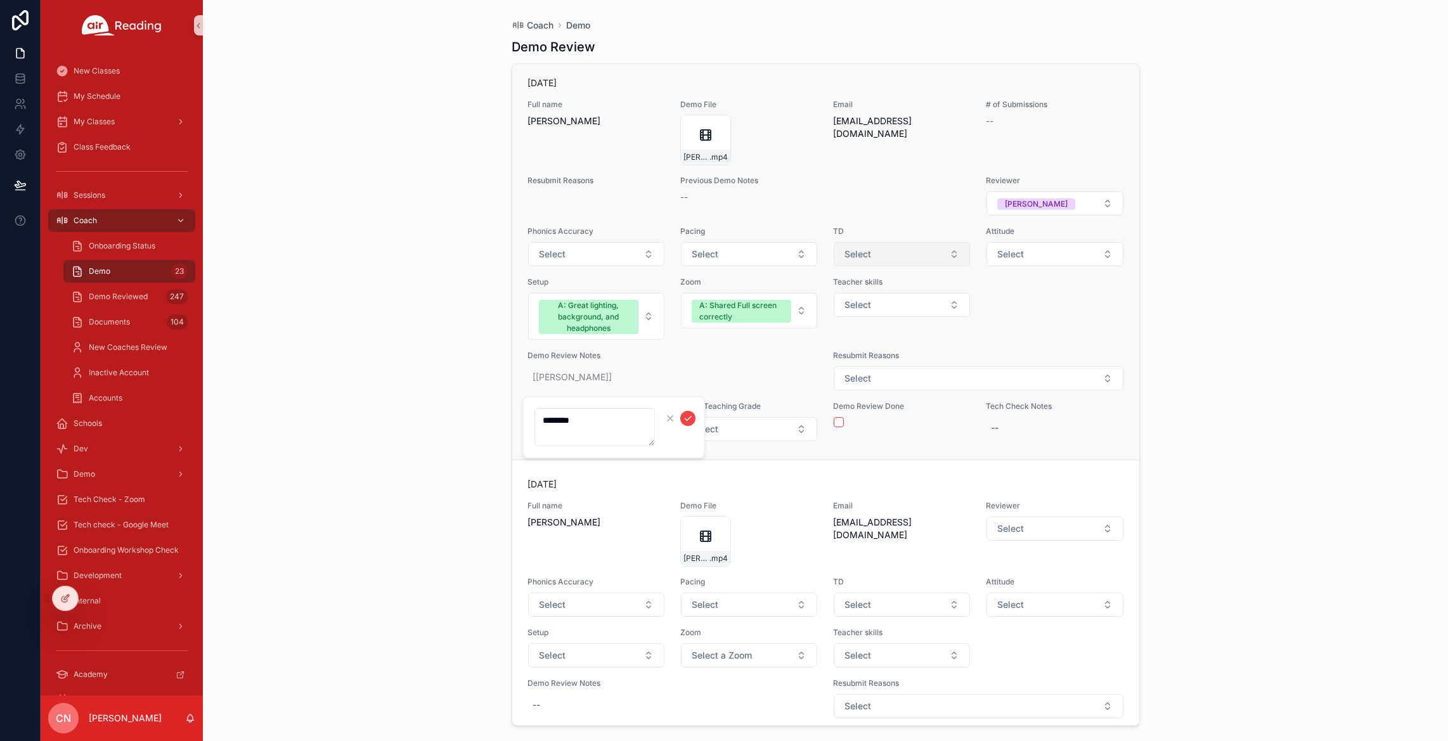
click at [912, 266] on button "Select" at bounding box center [902, 254] width 136 height 24
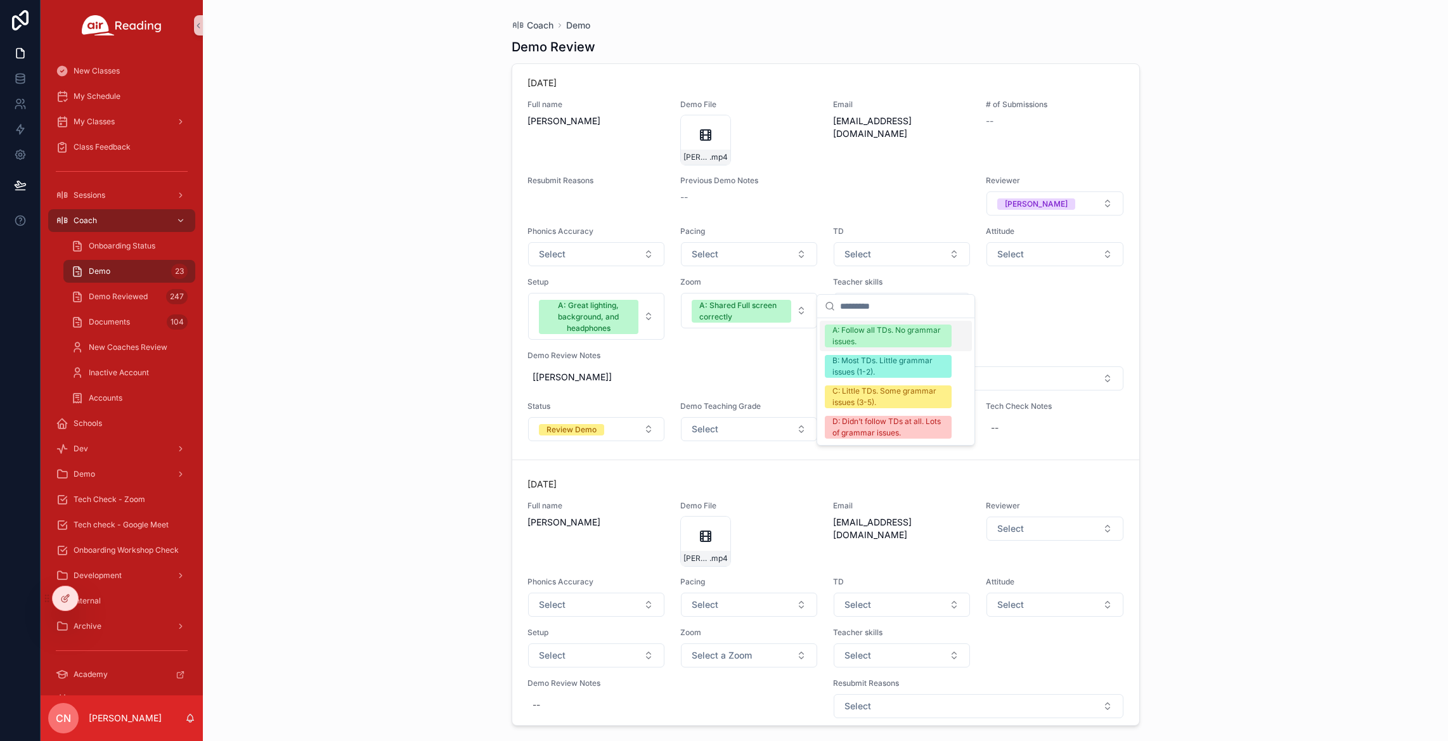
click at [887, 334] on div "A: Follow all TDs. No grammar issues." at bounding box center [889, 336] width 112 height 23
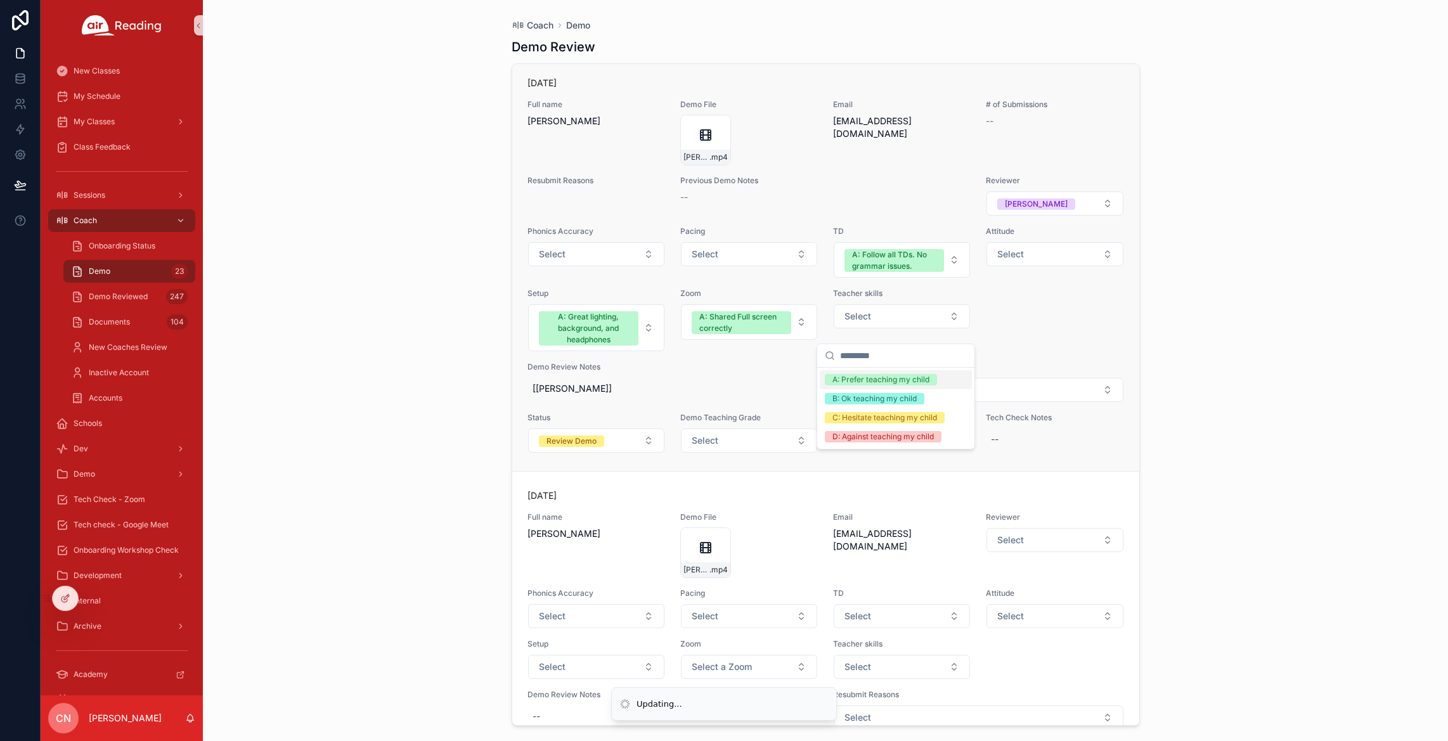
scroll to position [5672, 0]
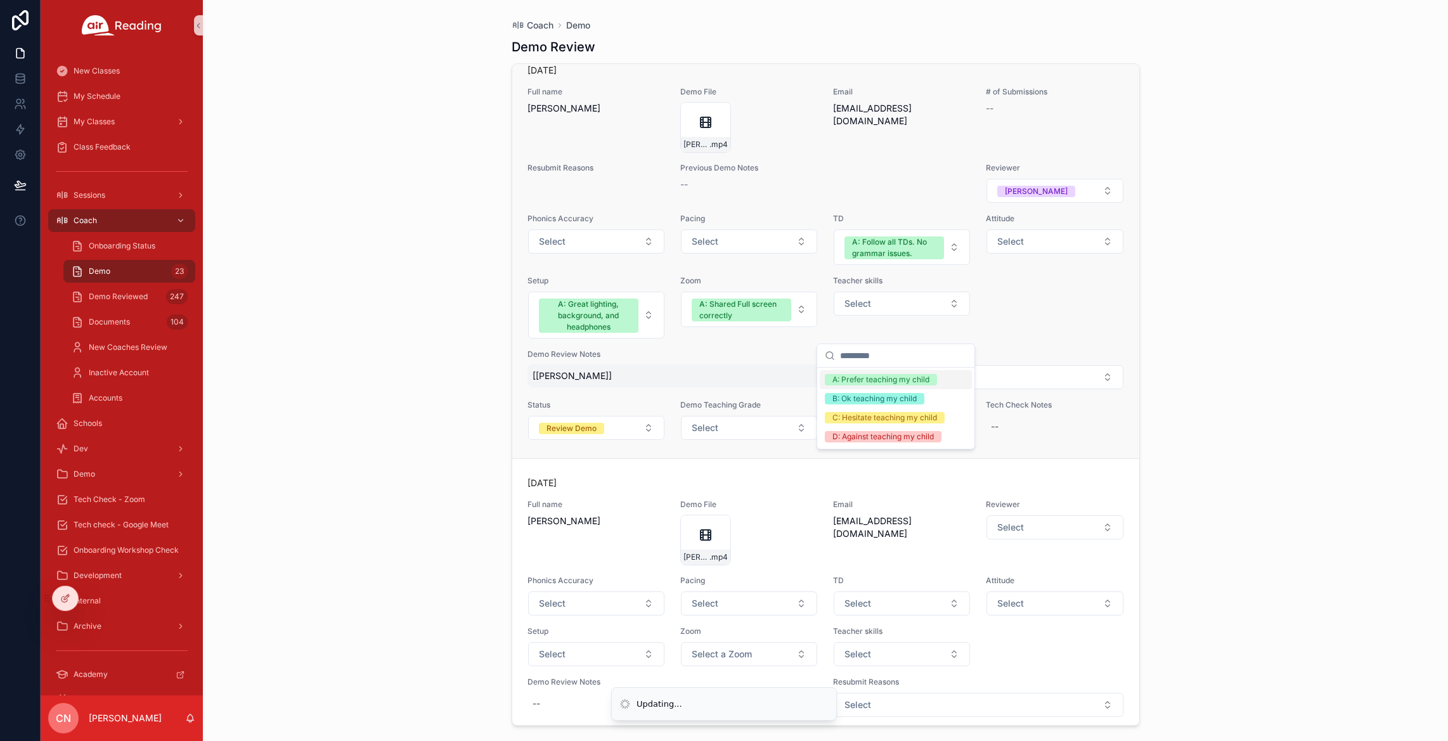
click at [581, 382] on span "[[PERSON_NAME]]" at bounding box center [673, 376] width 281 height 13
click at [580, 410] on span "Status" at bounding box center [597, 405] width 138 height 10
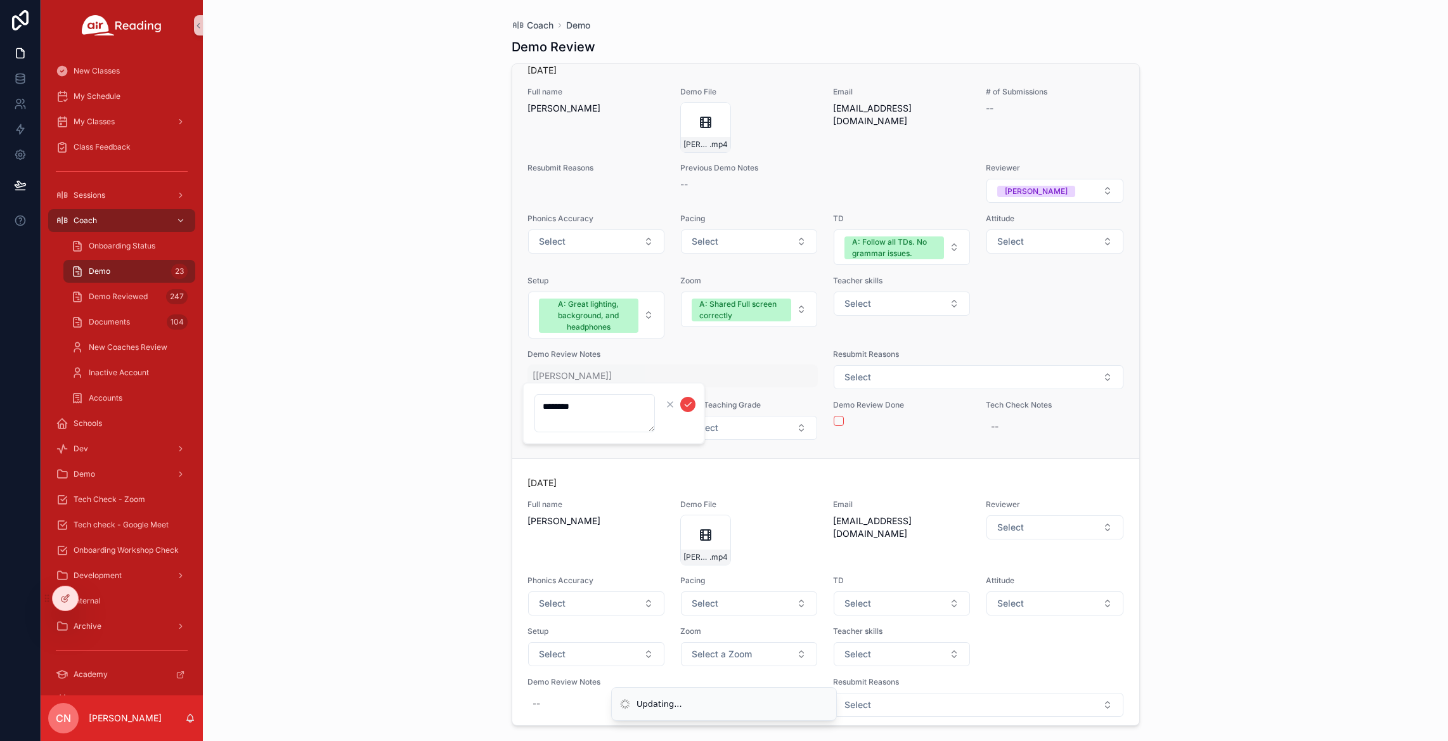
scroll to position [5685, 0]
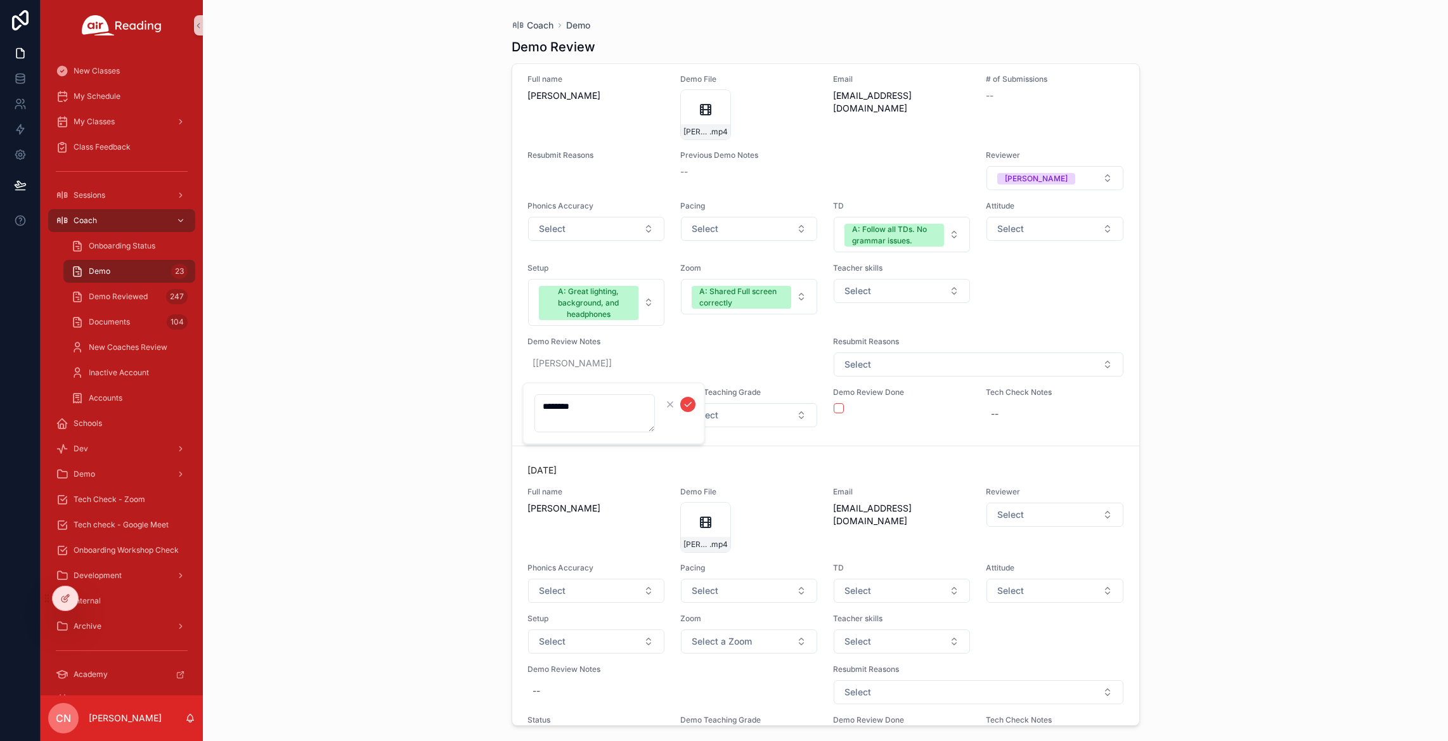
click at [589, 403] on textarea "*******" at bounding box center [595, 413] width 120 height 38
type textarea "**********"
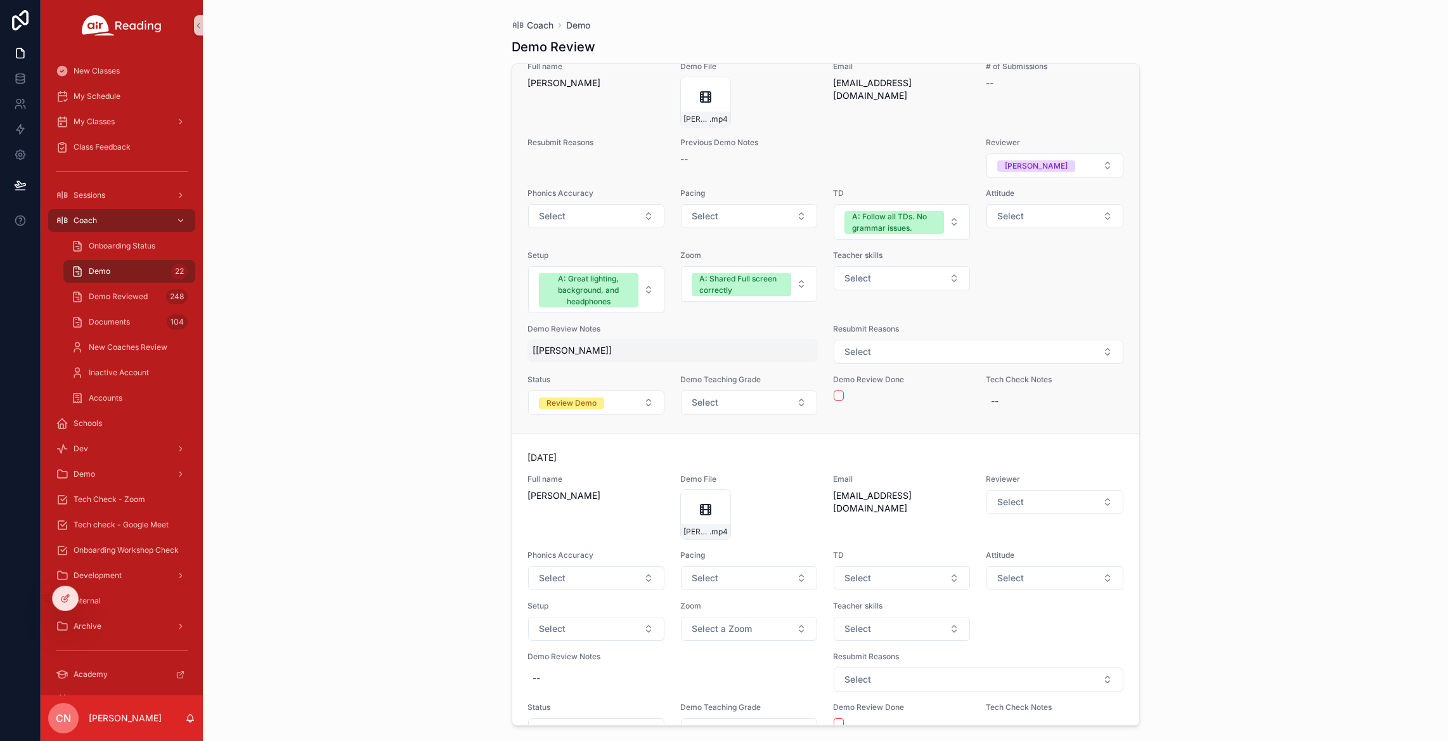
click at [587, 357] on span "[[PERSON_NAME]]" at bounding box center [673, 350] width 281 height 13
click at [578, 424] on textarea "**********" at bounding box center [595, 406] width 120 height 49
type textarea "**********"
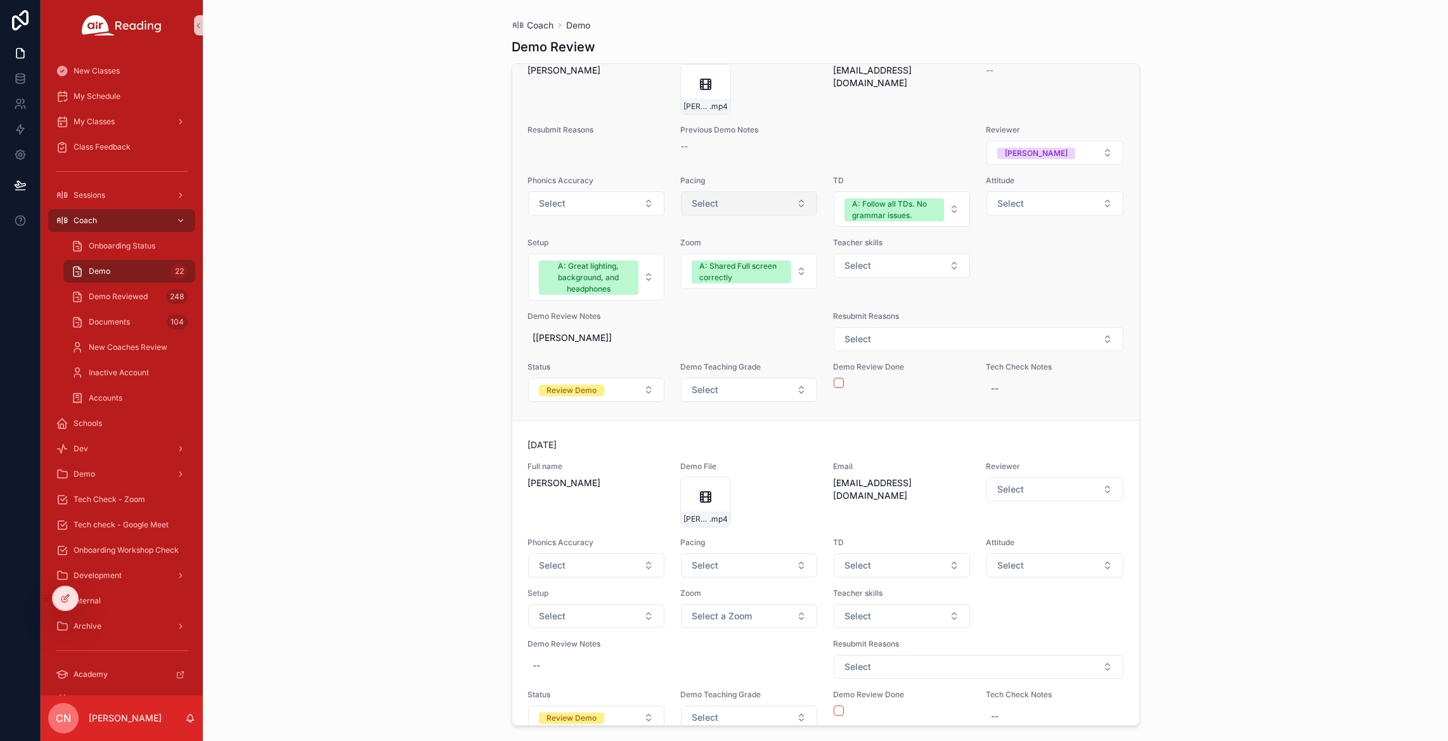
scroll to position [5618, 0]
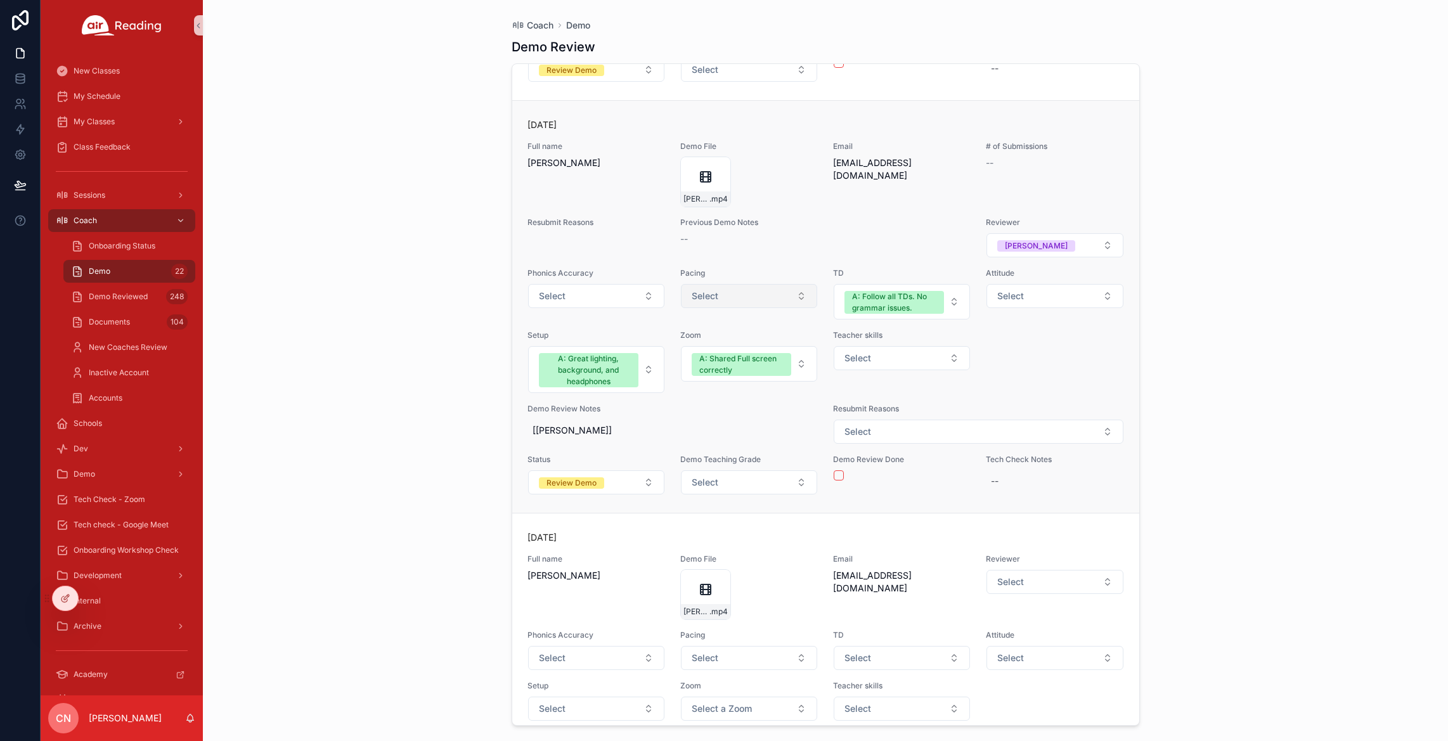
click at [713, 302] on span "Select" at bounding box center [705, 296] width 27 height 13
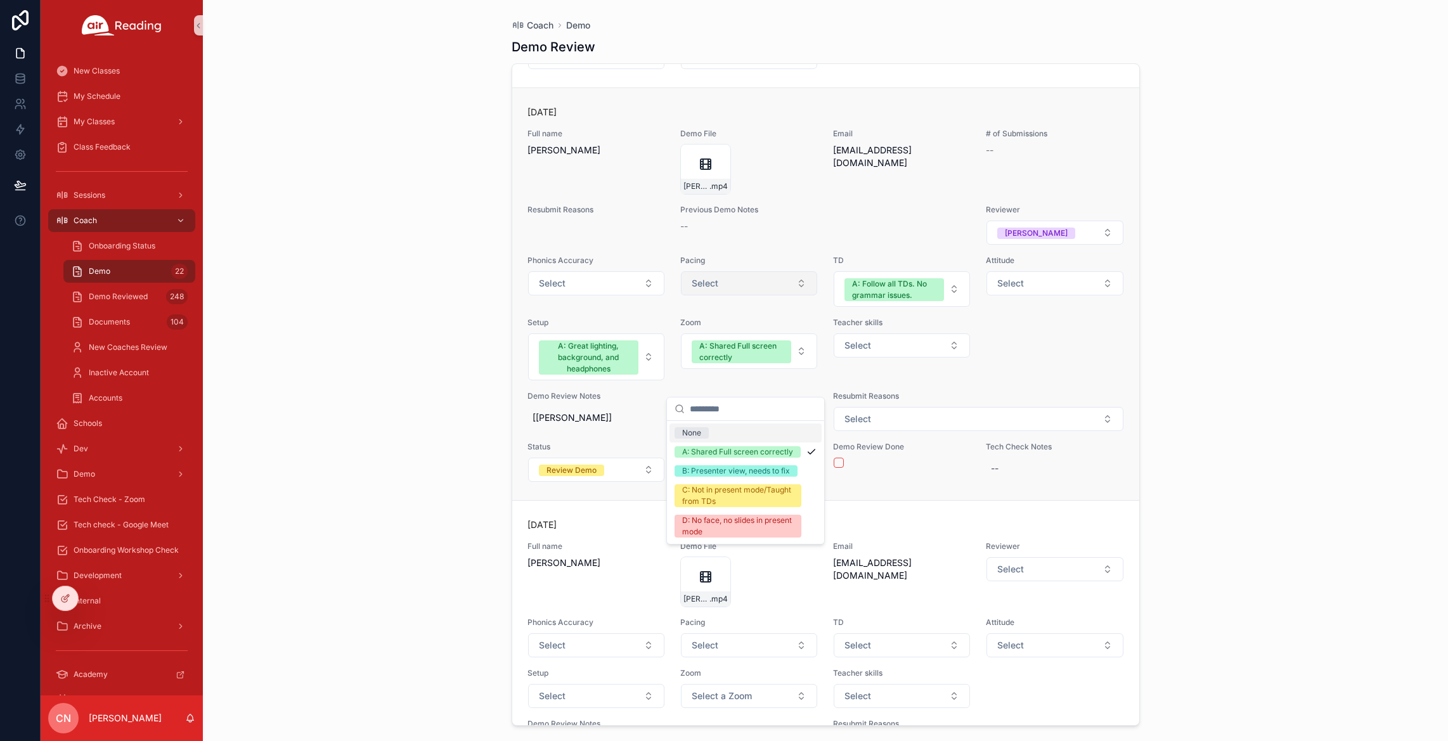
click at [726, 295] on button "Select" at bounding box center [749, 283] width 136 height 24
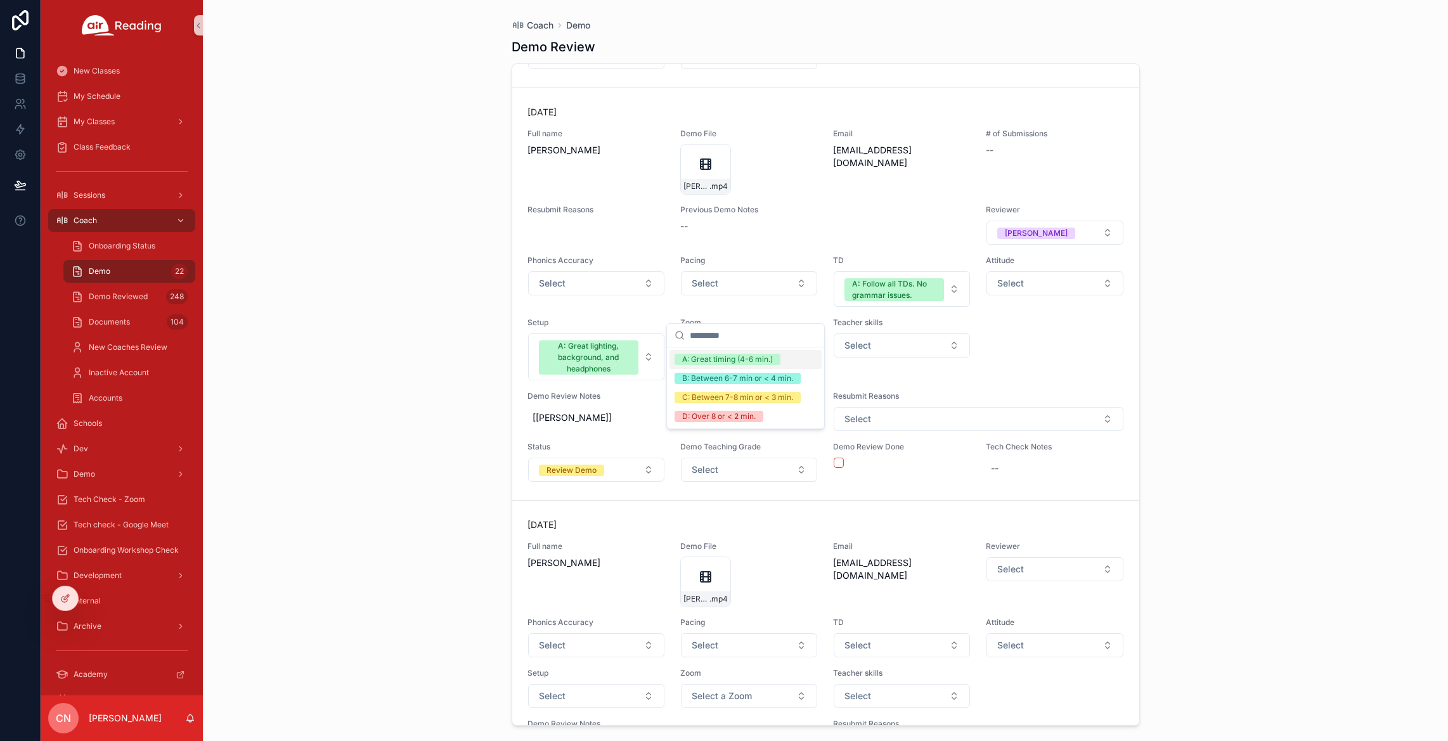
click at [719, 358] on div "A: Great timing (4-6 min.)" at bounding box center [727, 359] width 91 height 11
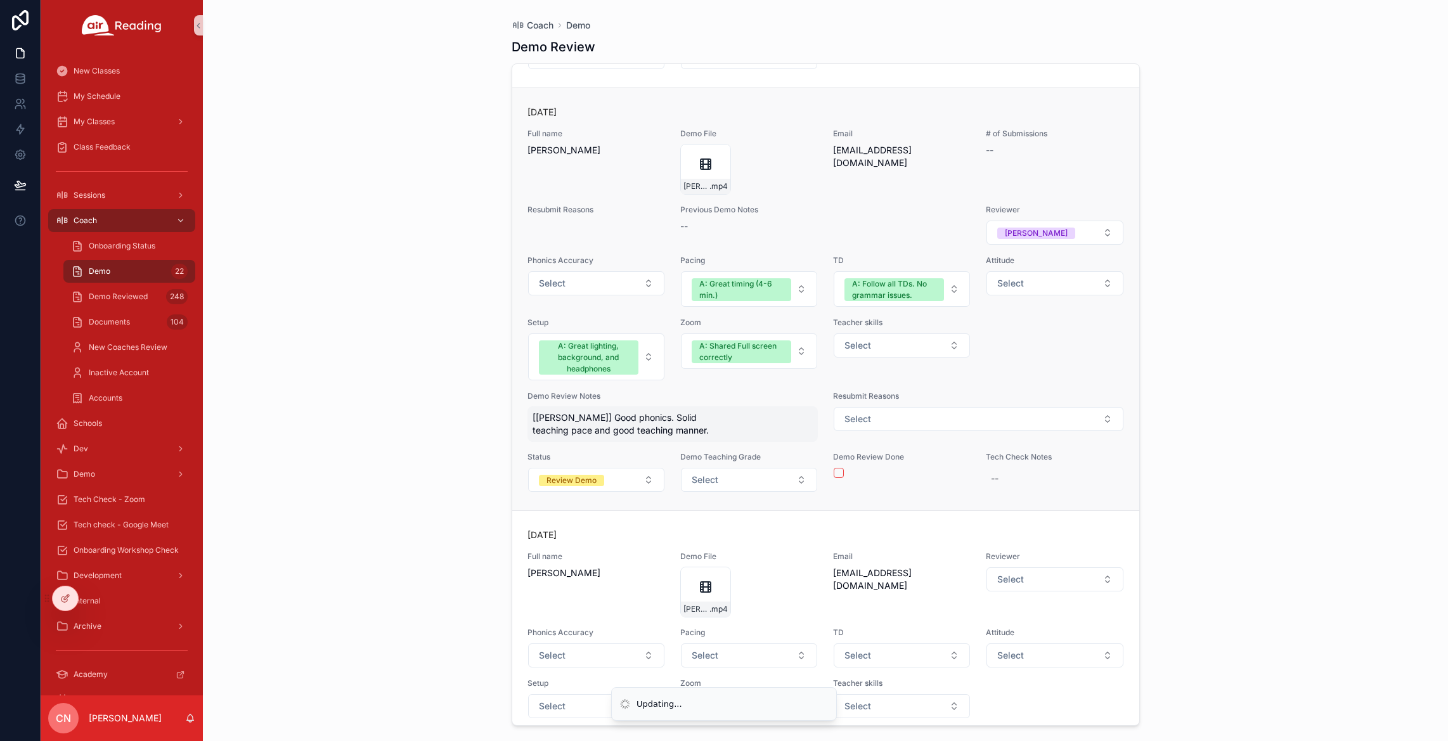
scroll to position [5643, 0]
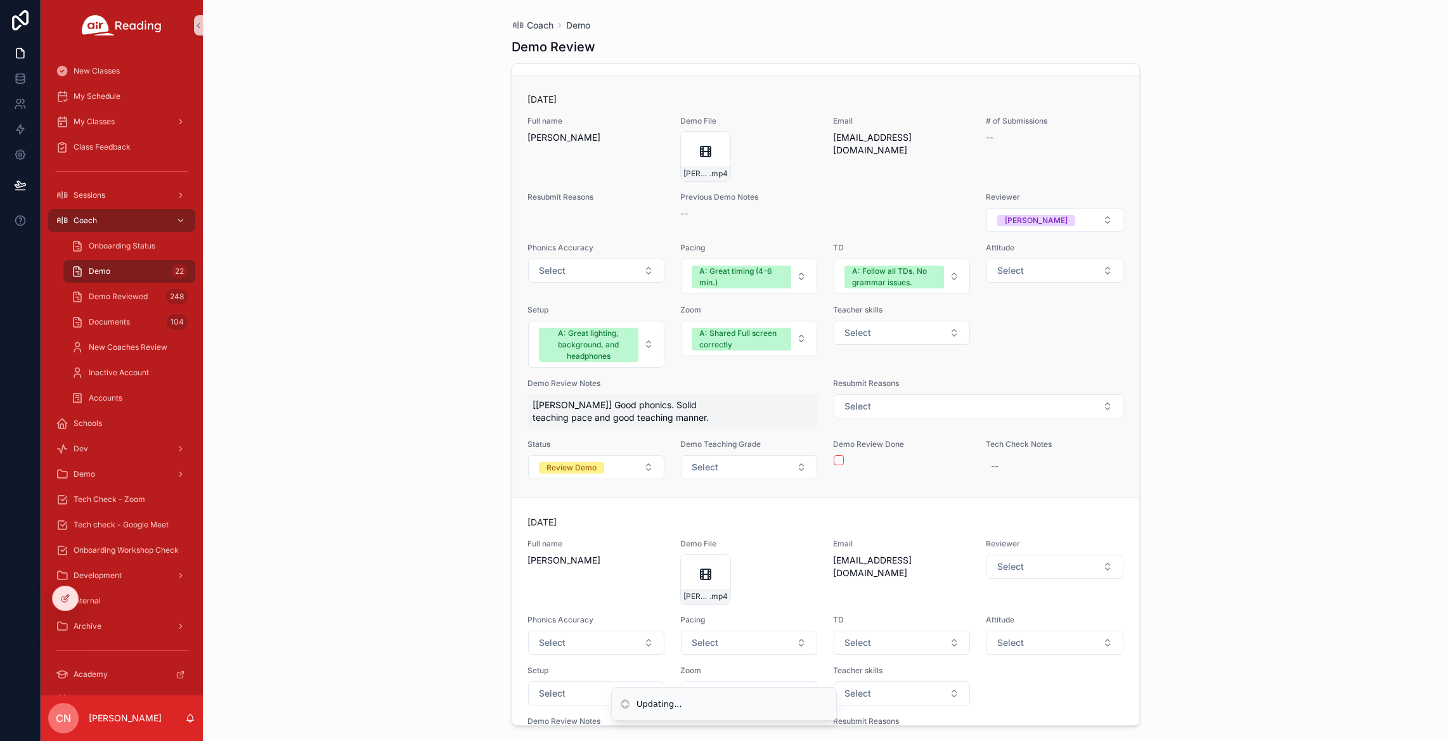
click at [636, 424] on span "[[PERSON_NAME]] Good phonics. Solid teaching pace and good teaching manner." at bounding box center [673, 411] width 281 height 25
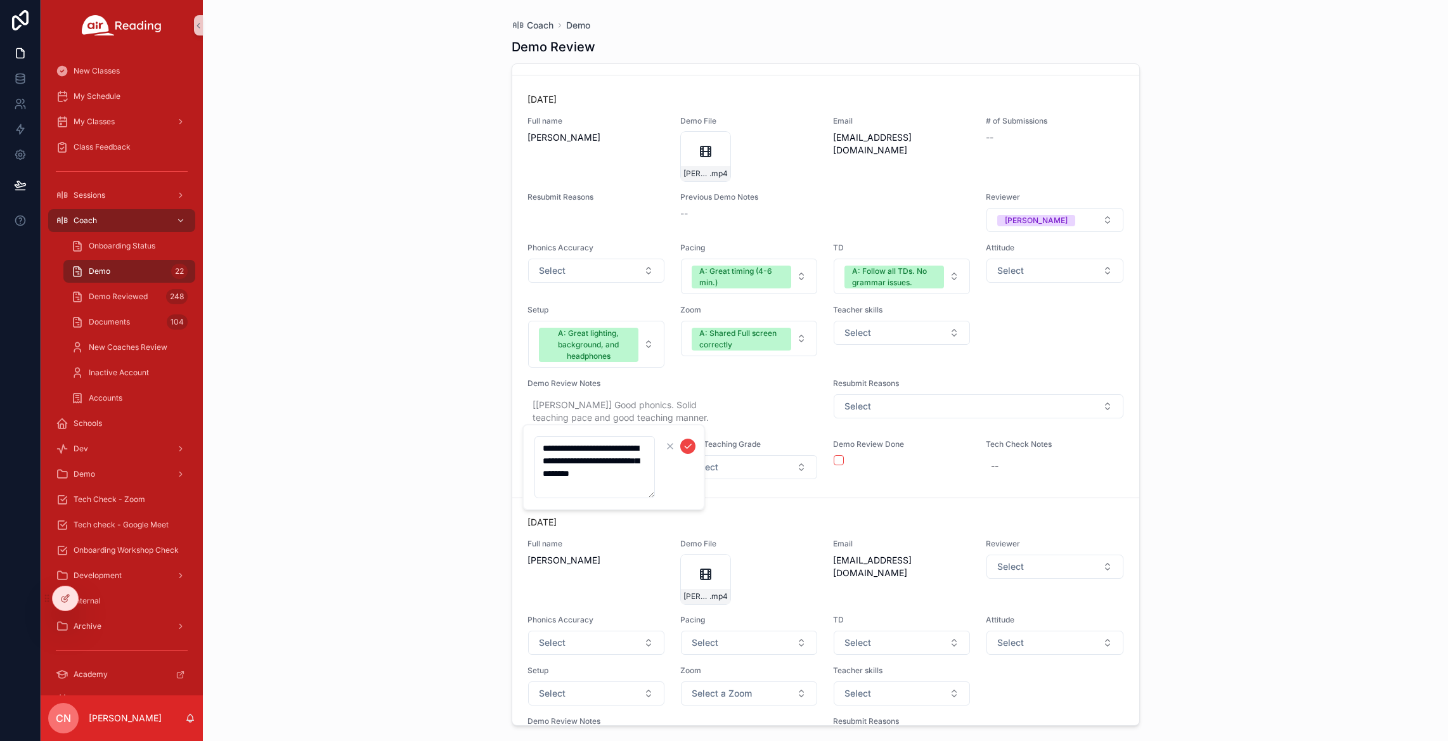
click at [640, 448] on textarea "**********" at bounding box center [595, 467] width 120 height 62
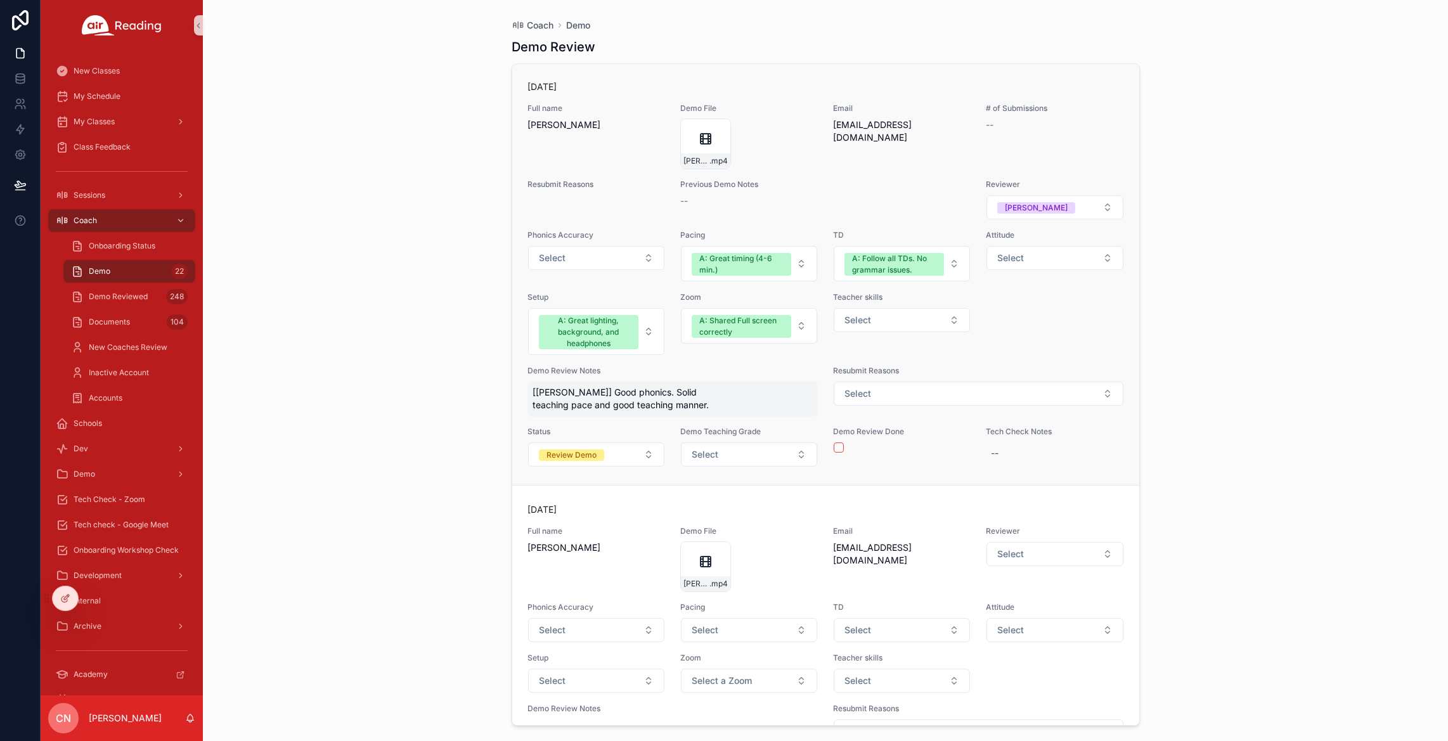
click at [633, 412] on span "[[PERSON_NAME]] Good phonics. Solid teaching pace and good teaching manner." at bounding box center [673, 398] width 281 height 25
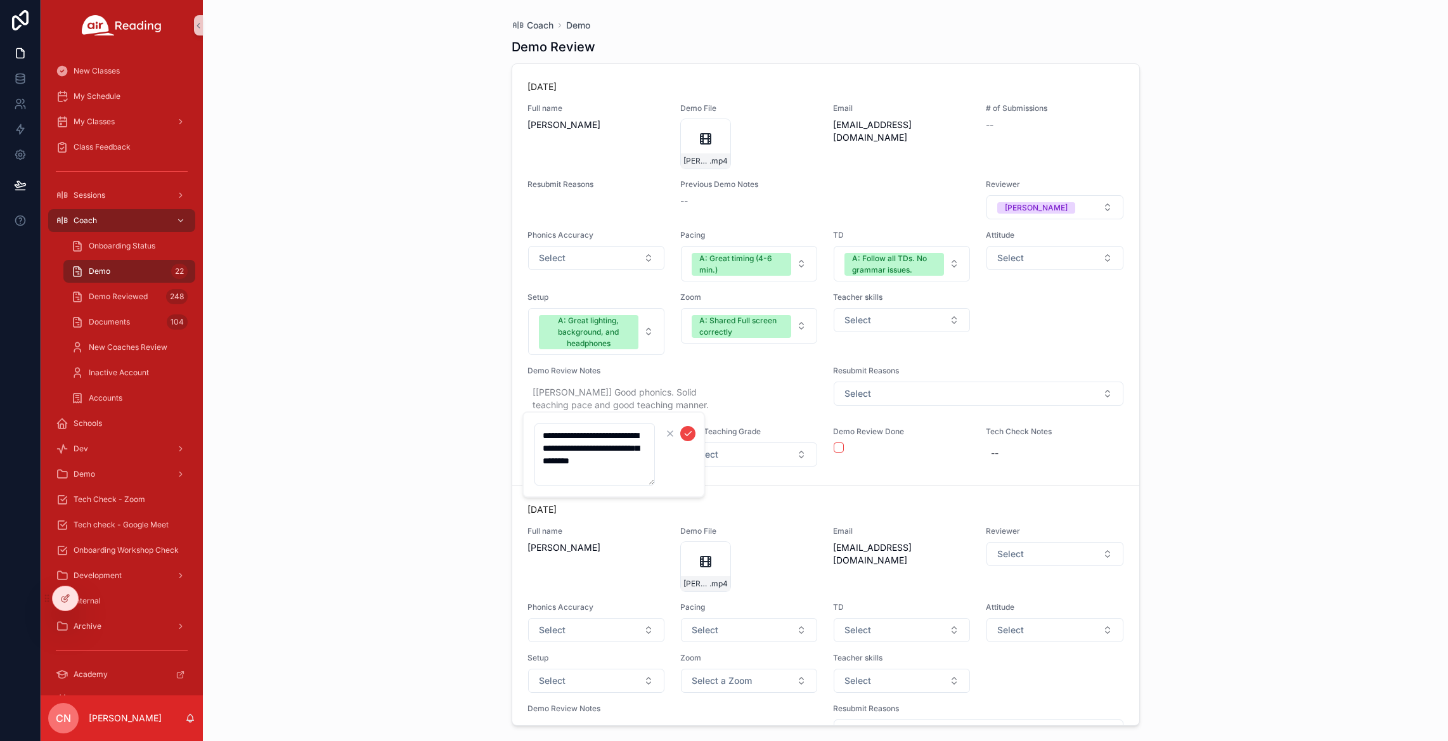
click at [644, 441] on textarea "**********" at bounding box center [595, 455] width 120 height 62
type textarea "**********"
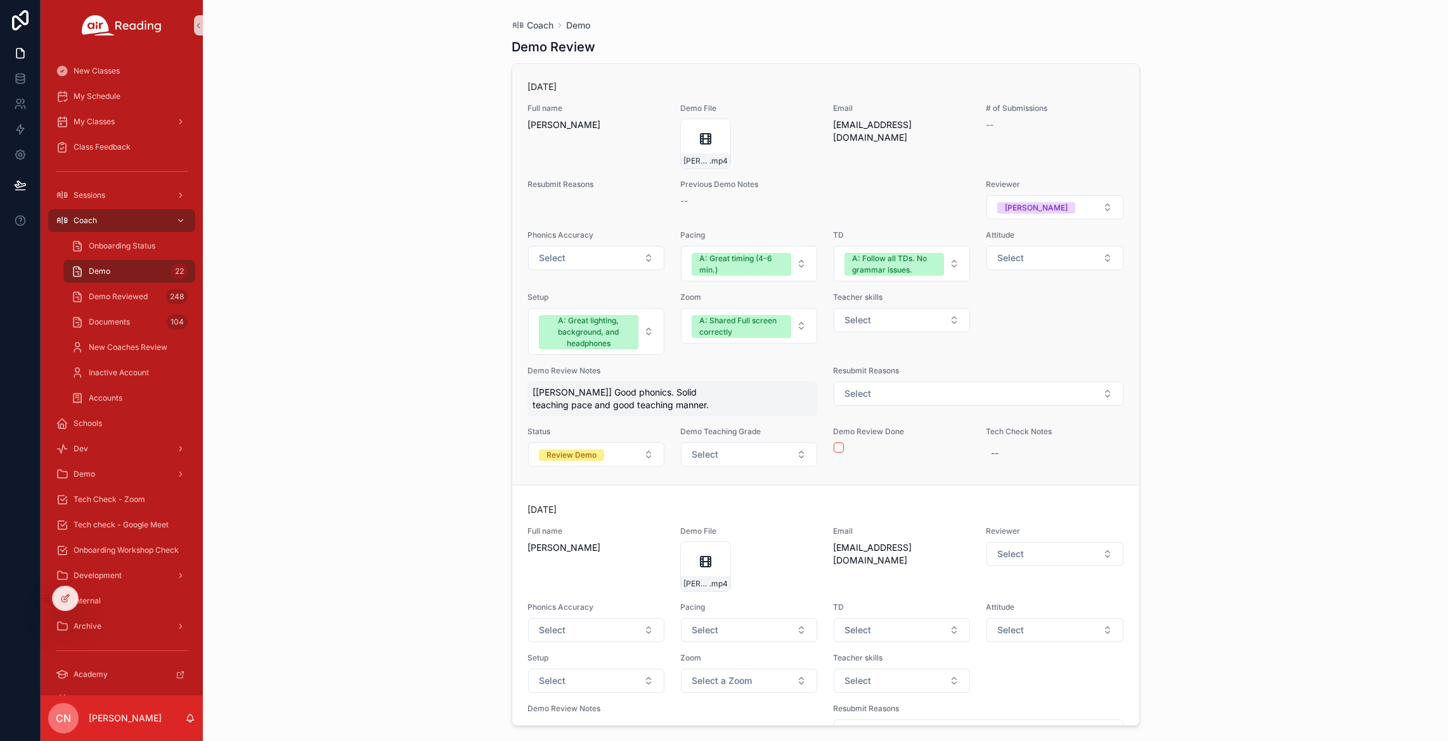
scroll to position [5668, 0]
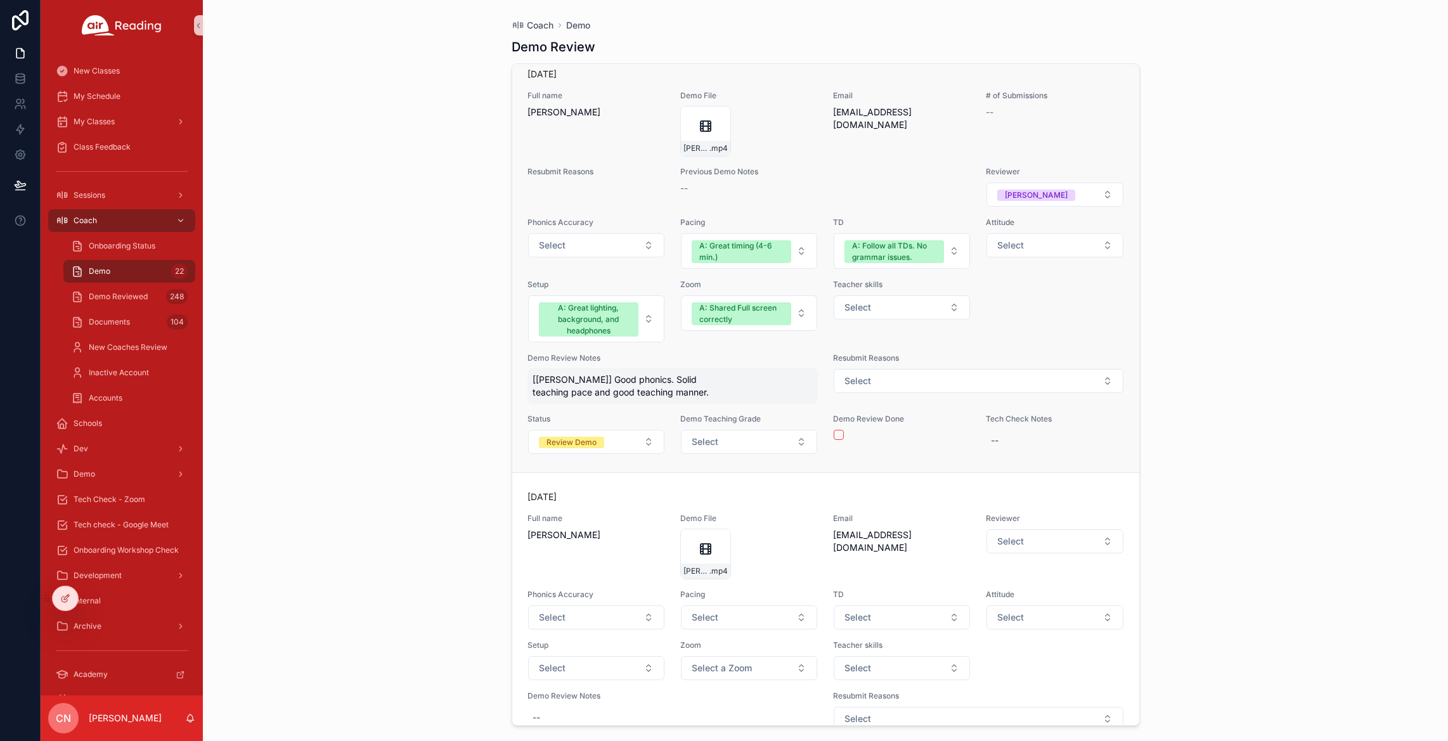
click at [676, 399] on span "[[PERSON_NAME]] Good phonics. Solid teaching pace and good teaching manner." at bounding box center [673, 385] width 281 height 25
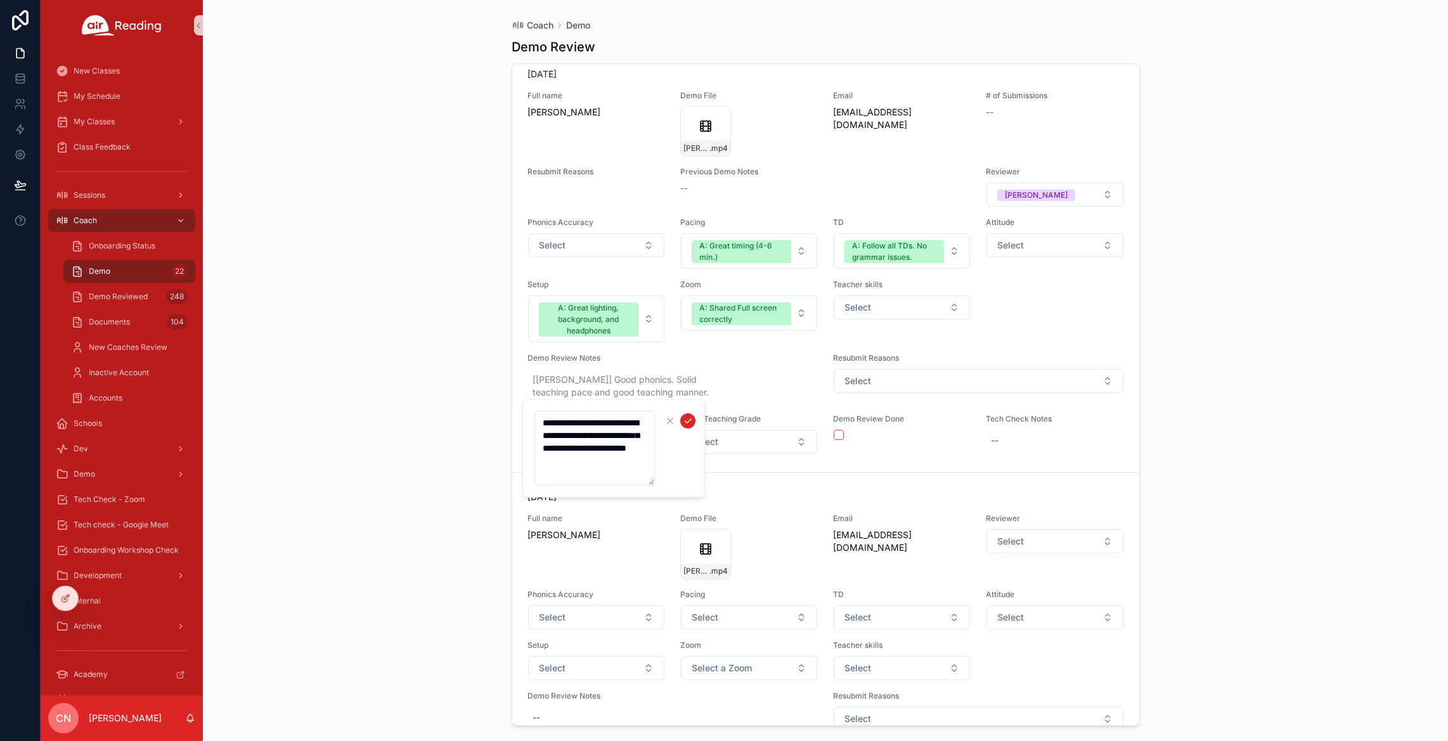
click at [684, 418] on icon "scrollable content" at bounding box center [688, 421] width 10 height 10
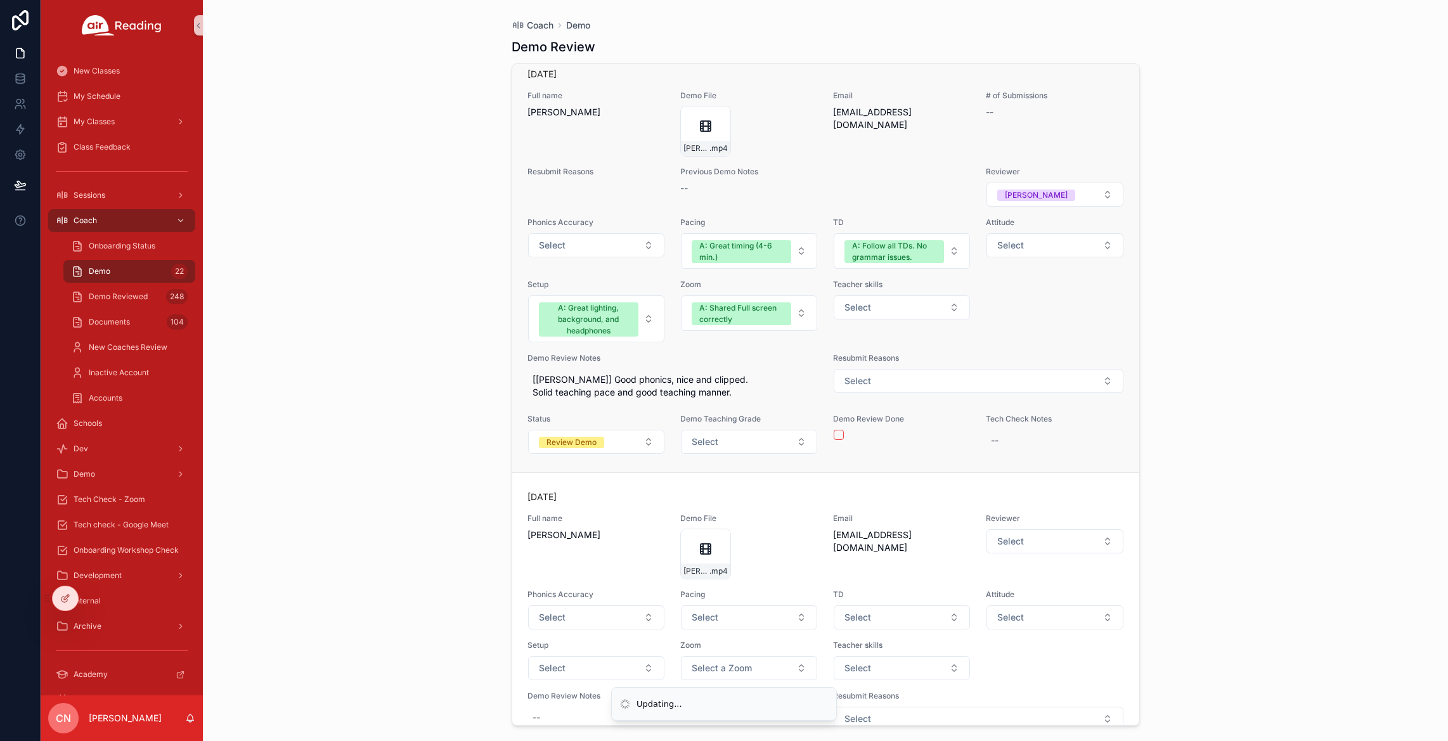
scroll to position [5681, 0]
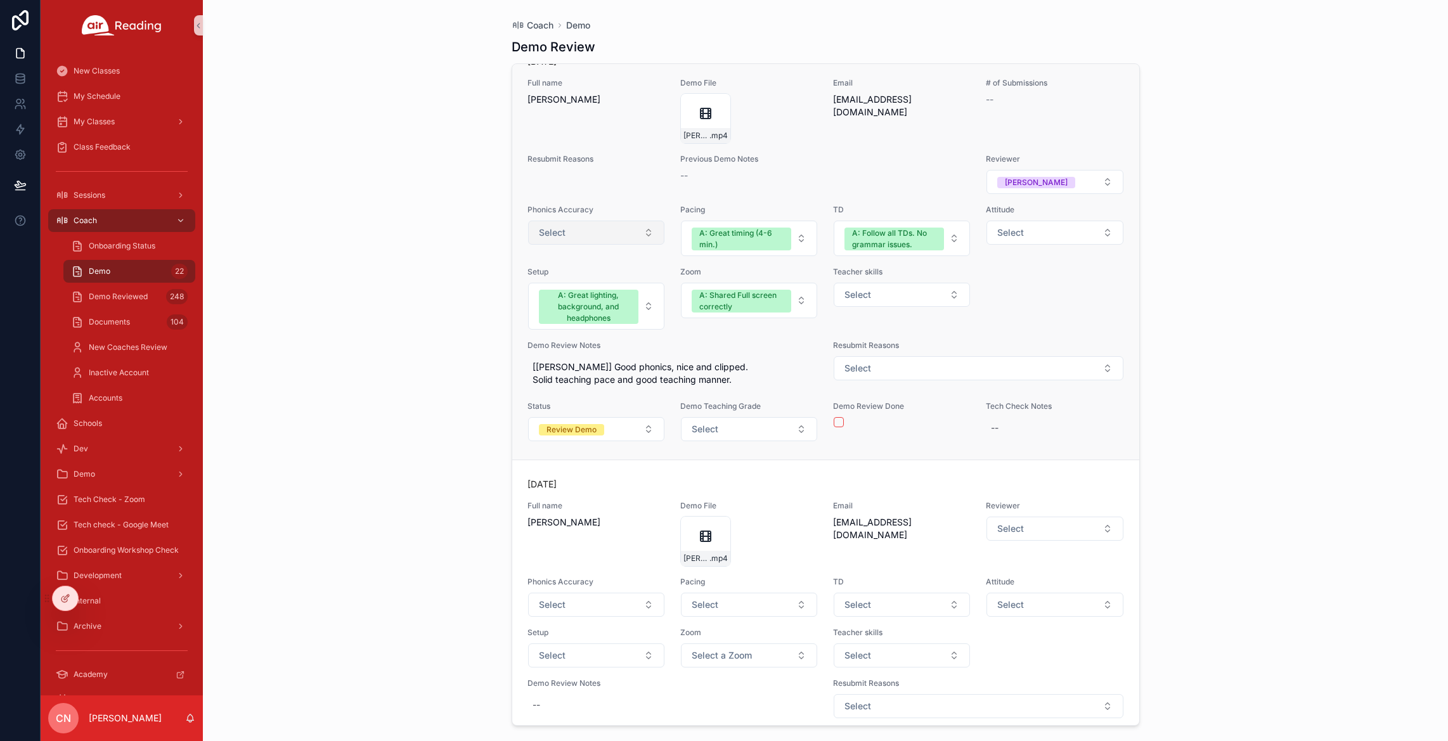
click at [564, 239] on span "Select" at bounding box center [552, 232] width 27 height 13
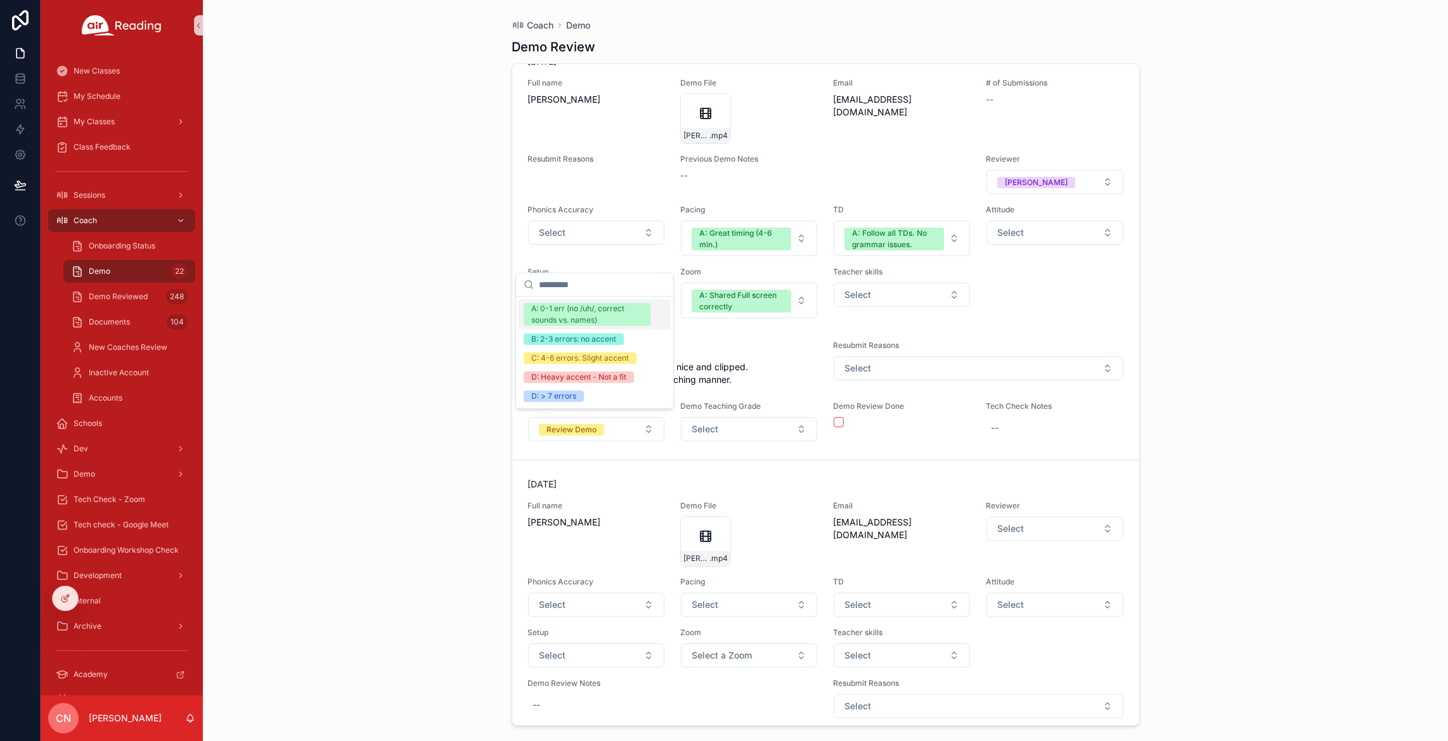
click at [567, 313] on div "A: 0-1 err (no /uh/, correct sounds vs. names)" at bounding box center [587, 314] width 112 height 23
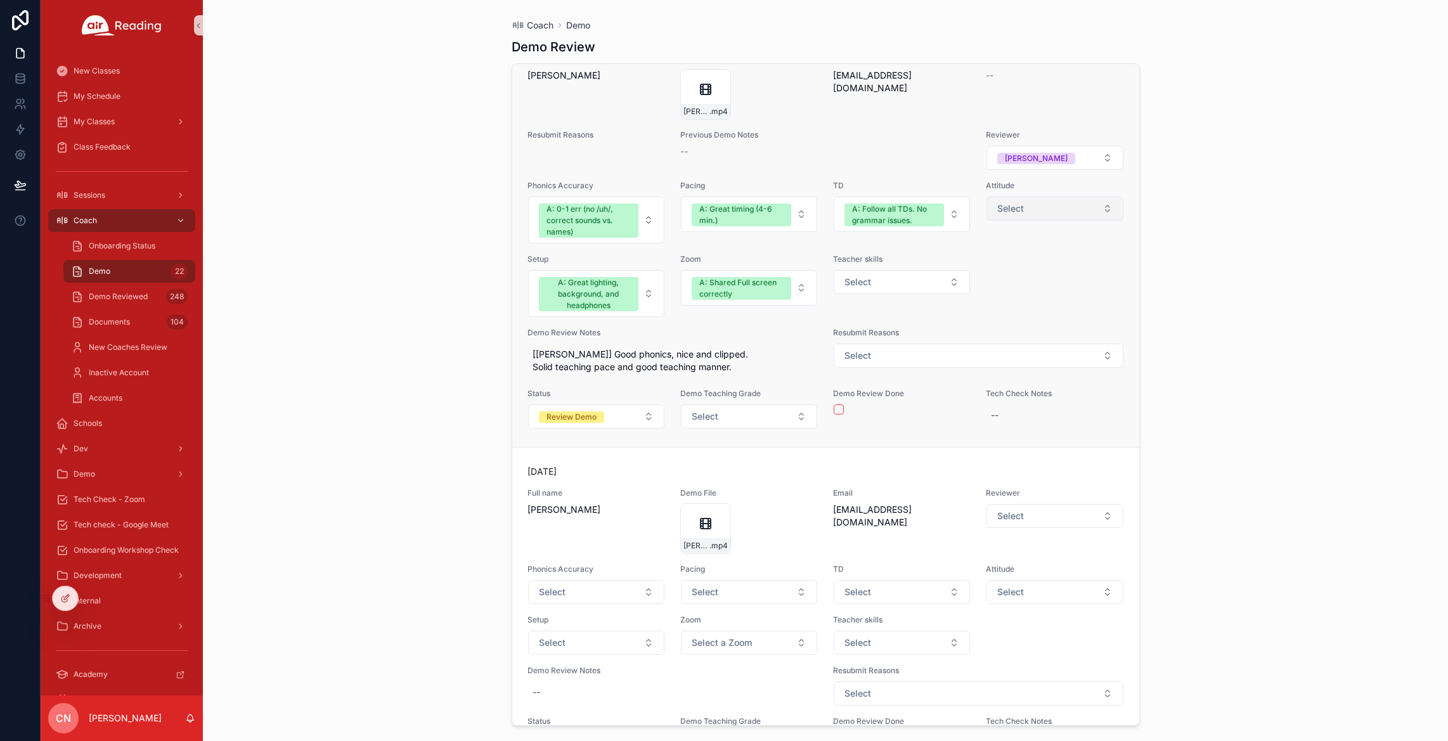
scroll to position [5718, 0]
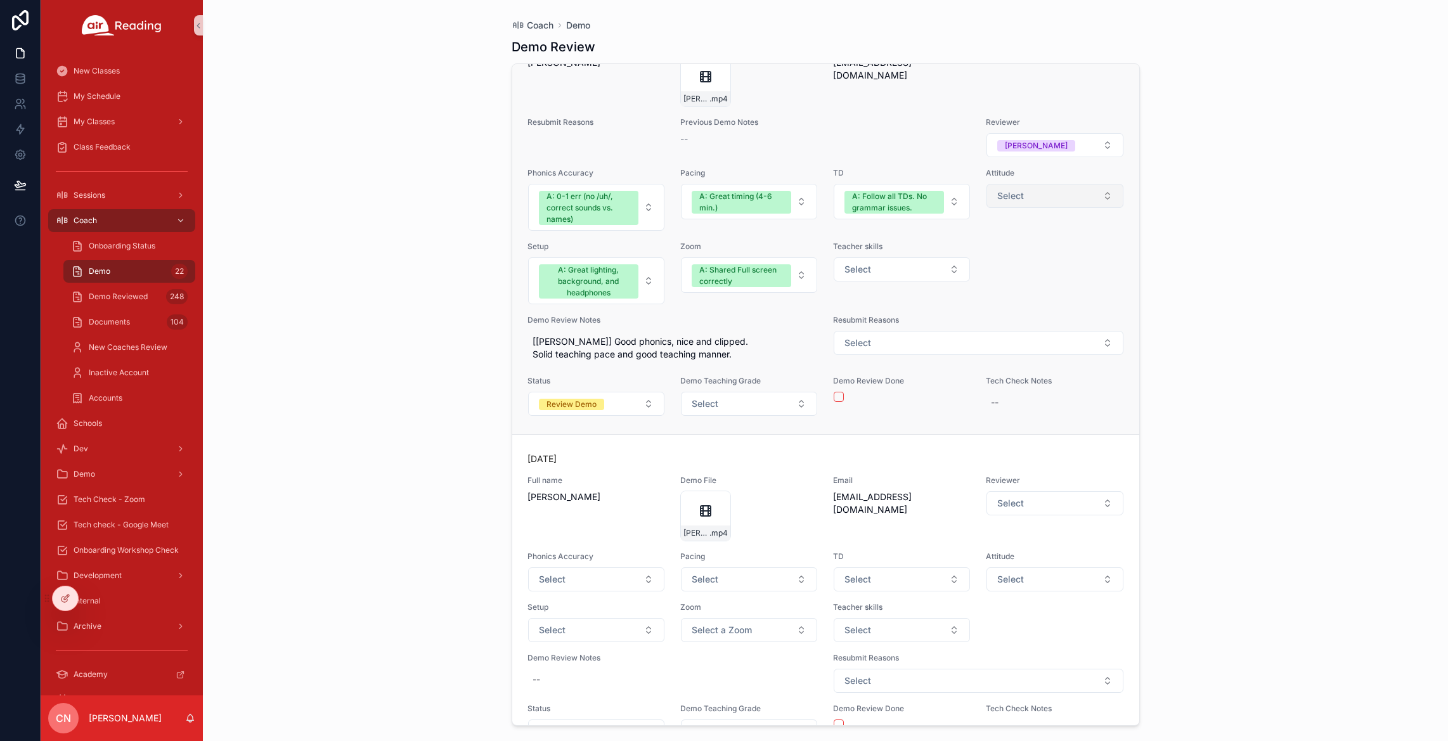
click at [1005, 202] on span "Select" at bounding box center [1010, 196] width 27 height 13
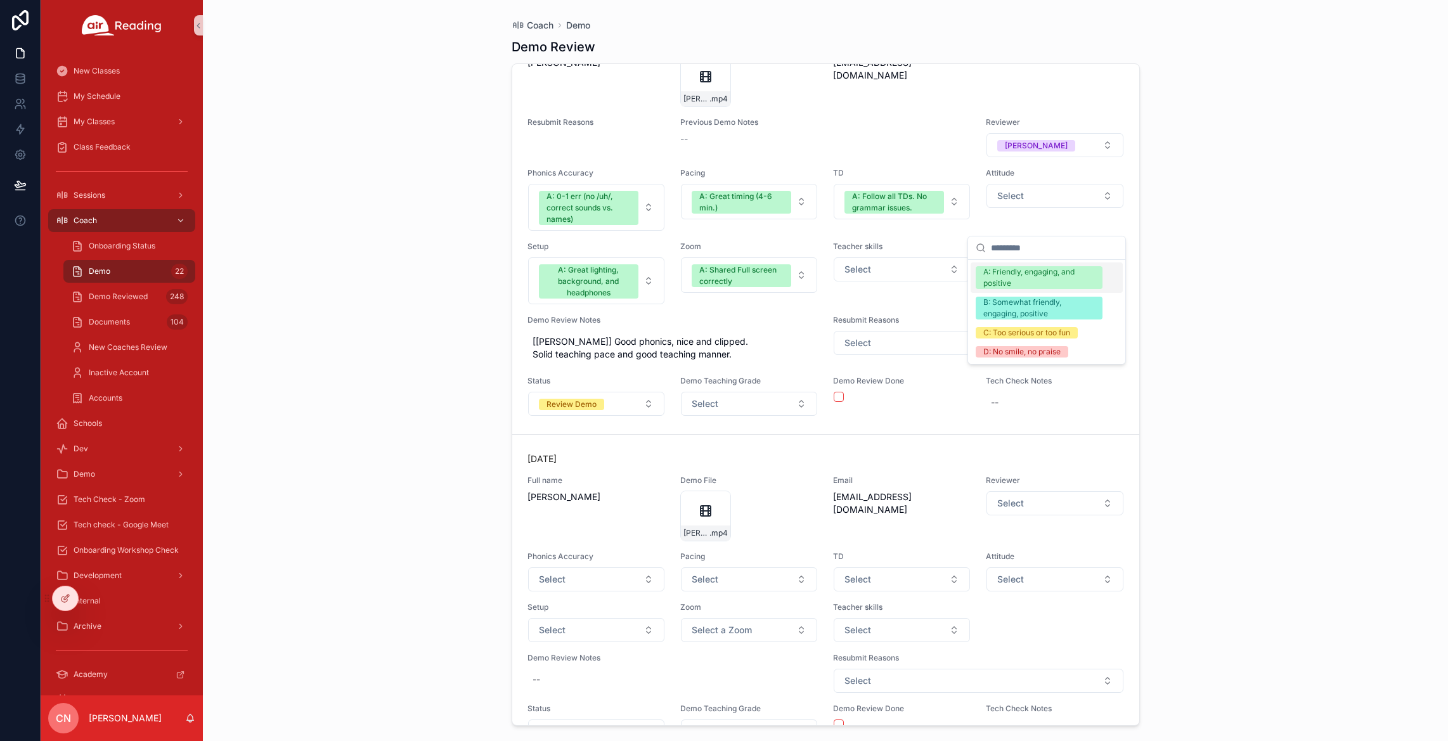
click at [1009, 275] on div "A: Friendly, engaging, and positive" at bounding box center [1039, 277] width 112 height 23
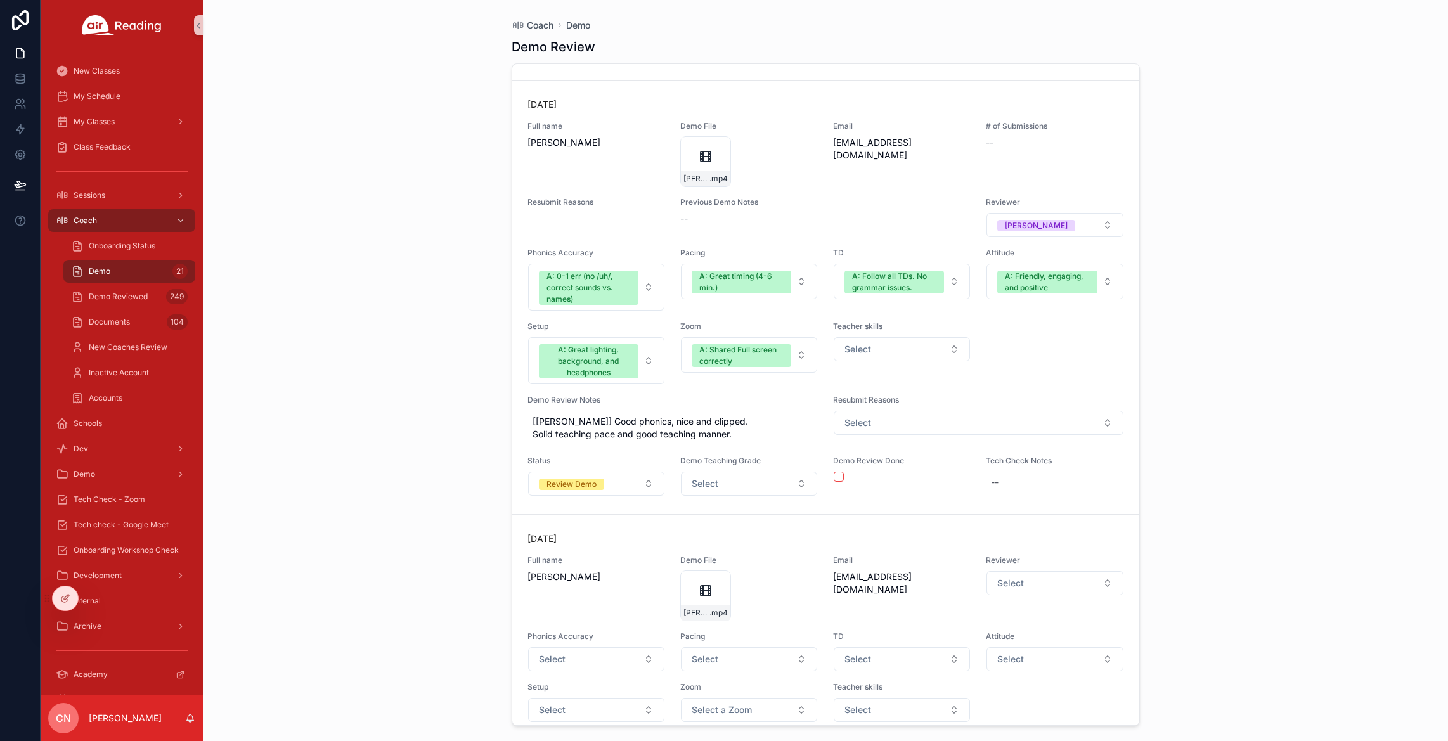
scroll to position [5651, 0]
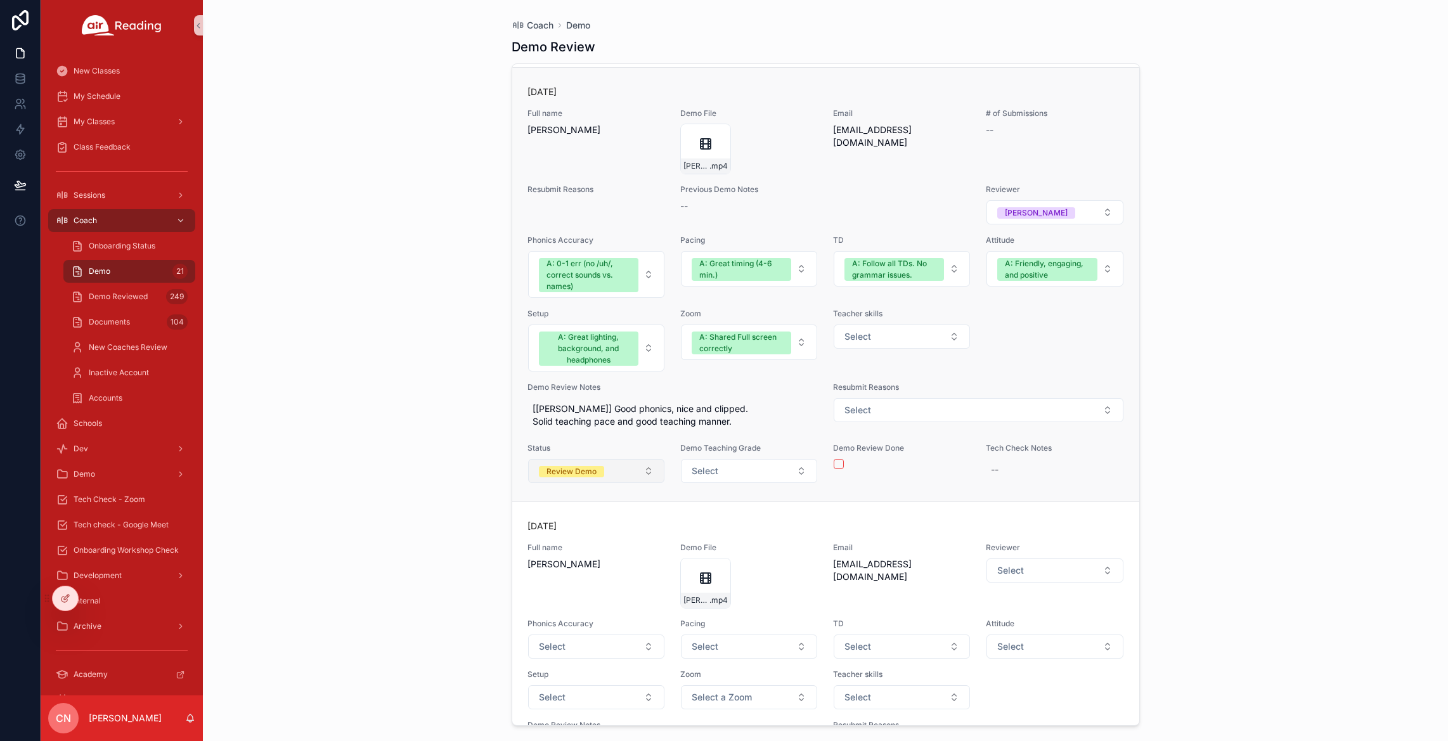
click at [632, 483] on button "Review Demo" at bounding box center [596, 471] width 136 height 24
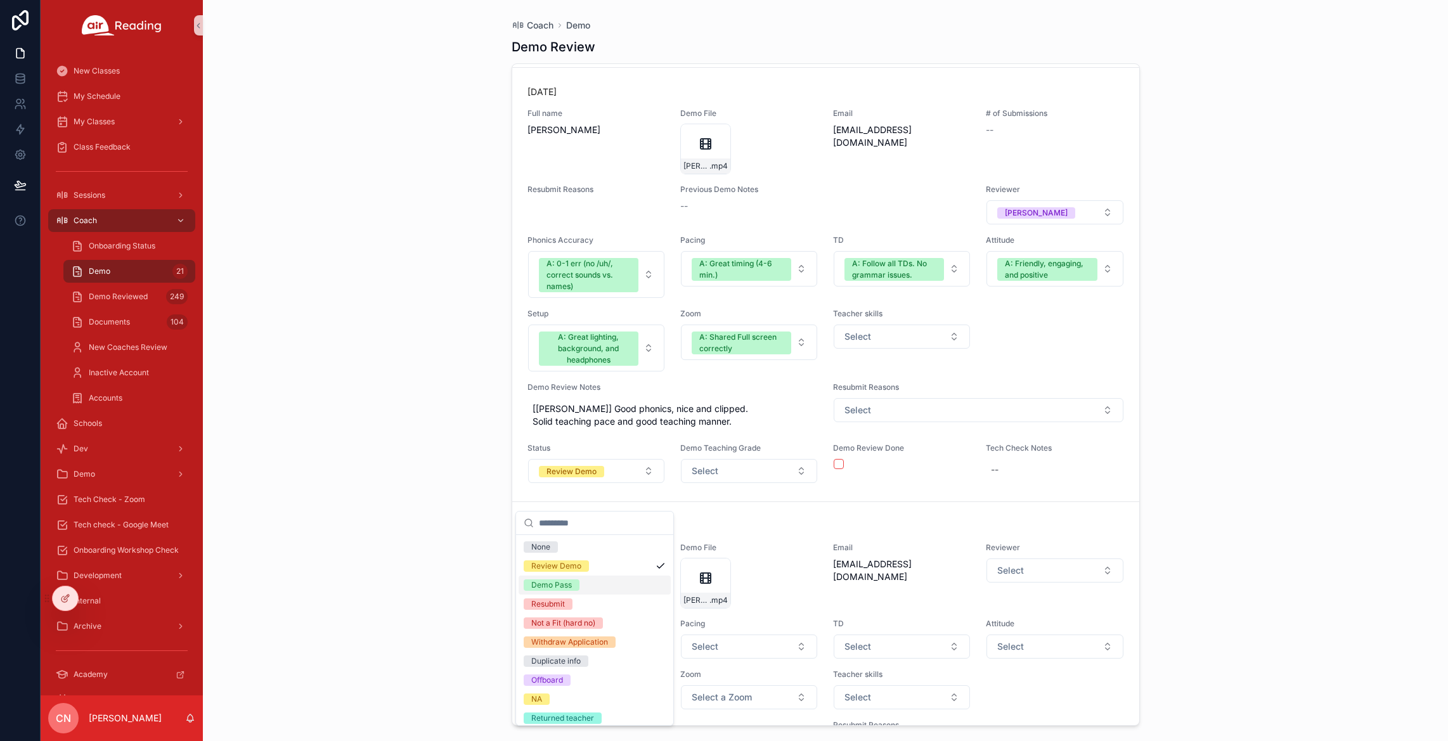
click at [592, 584] on div "Demo Pass" at bounding box center [595, 585] width 152 height 19
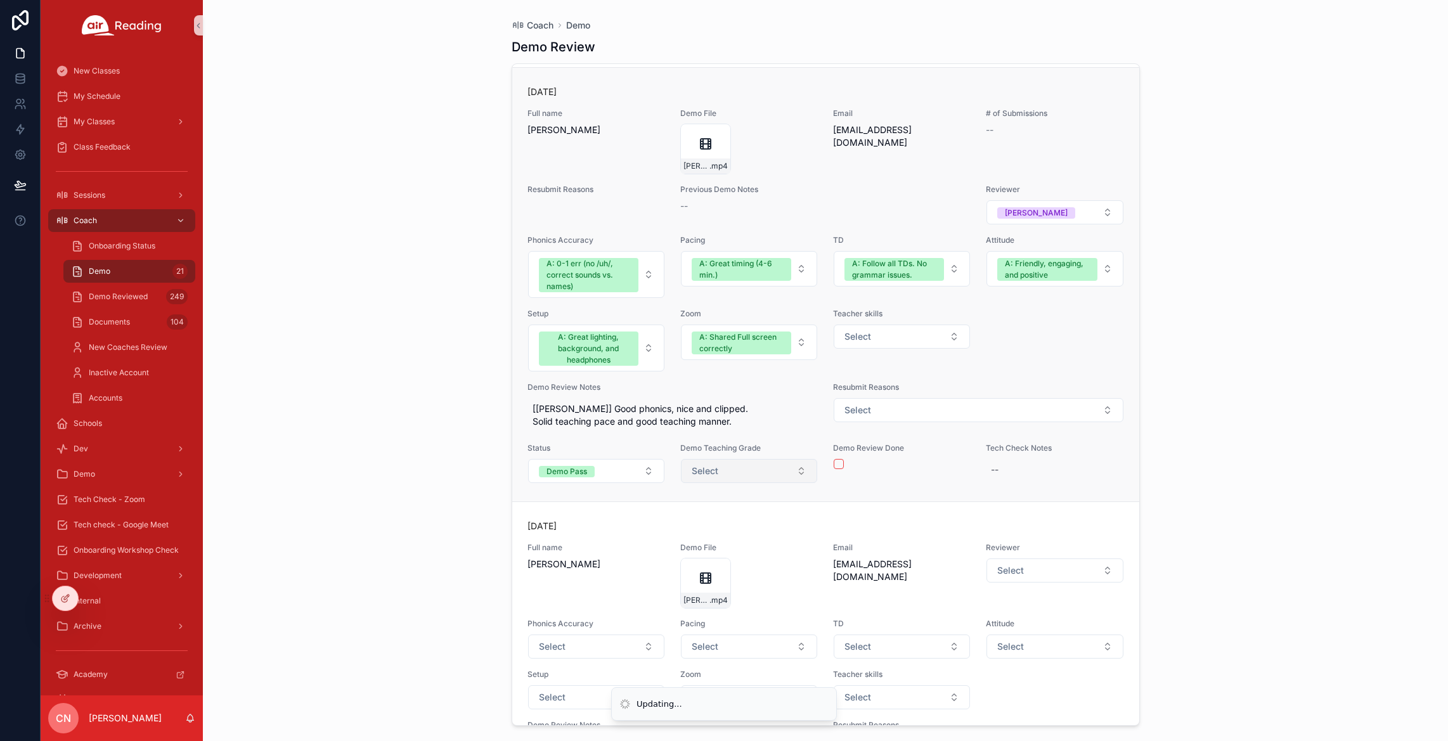
scroll to position [5663, 0]
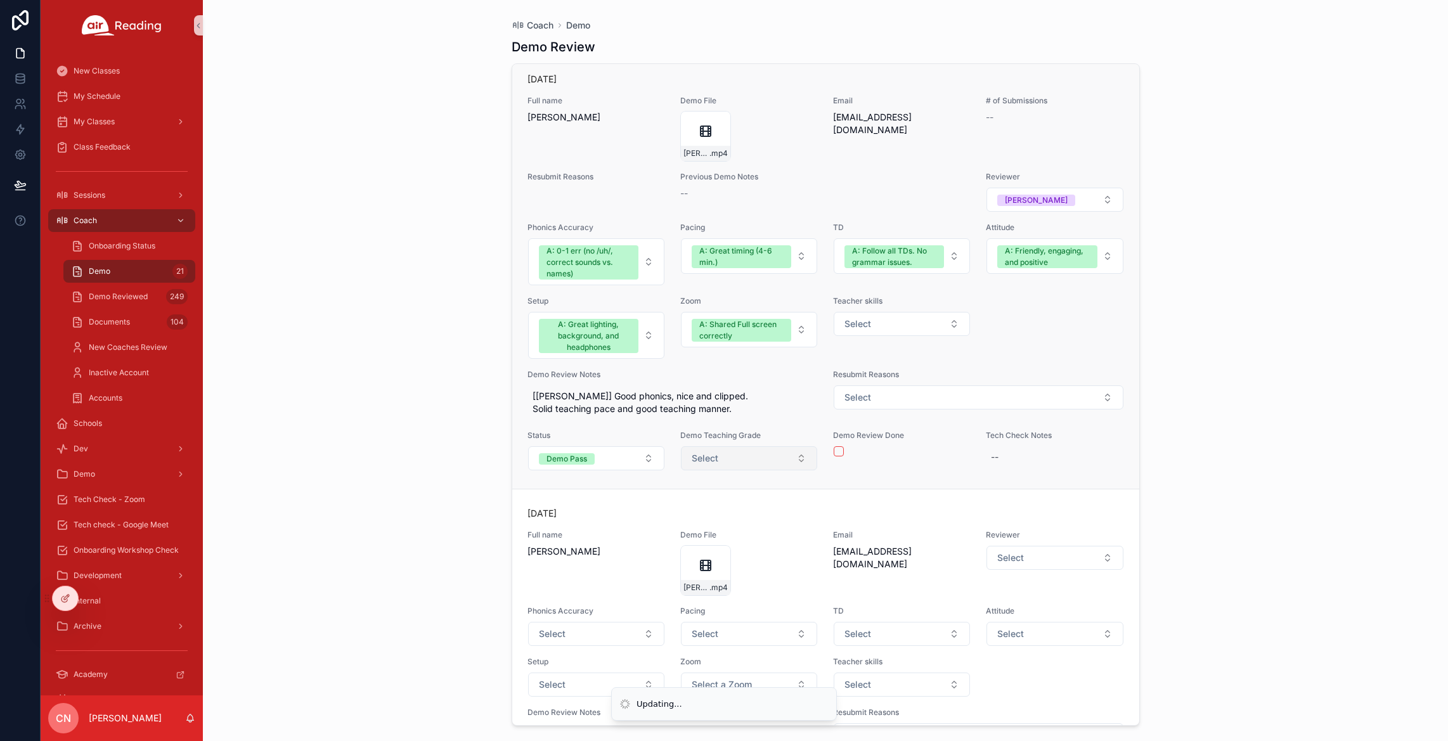
click at [722, 470] on button "Select" at bounding box center [749, 458] width 136 height 24
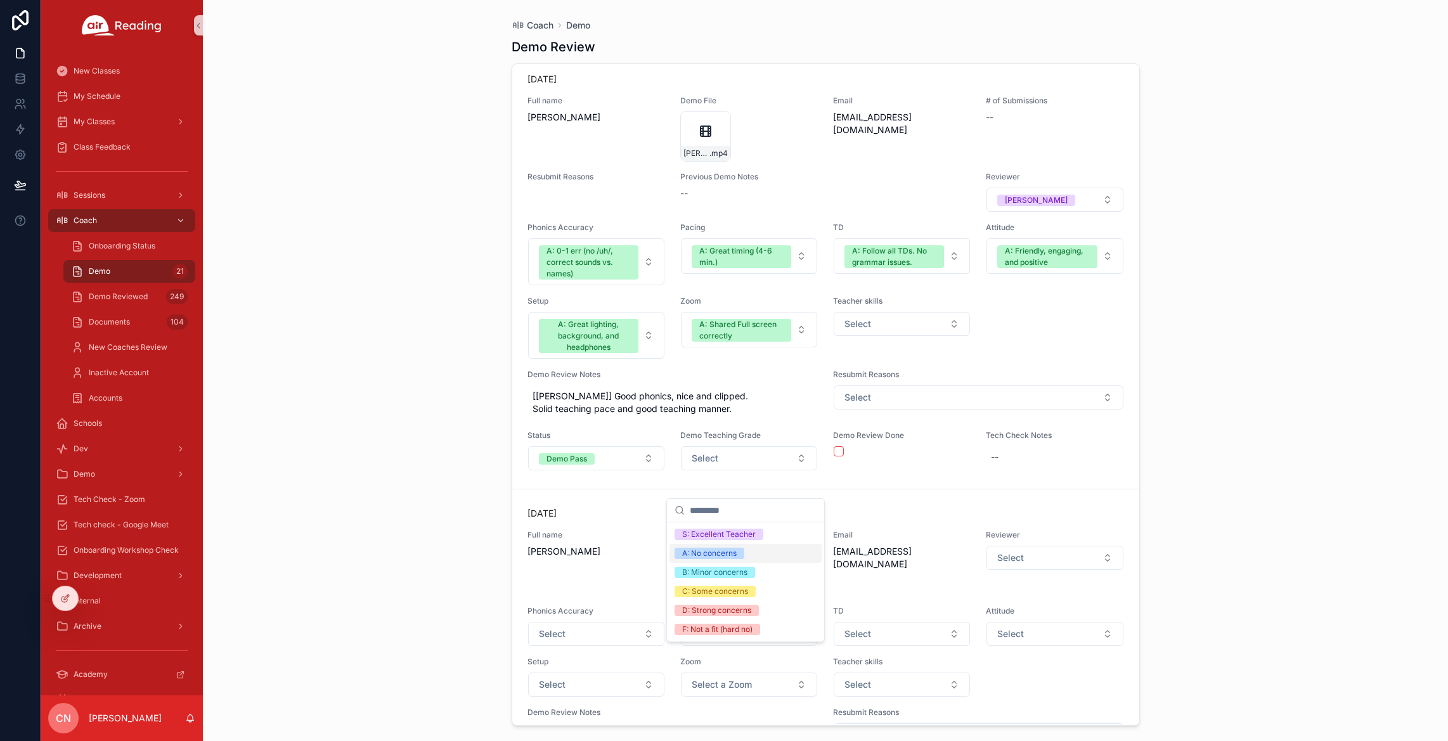
click at [720, 552] on div "A: No concerns" at bounding box center [709, 553] width 55 height 11
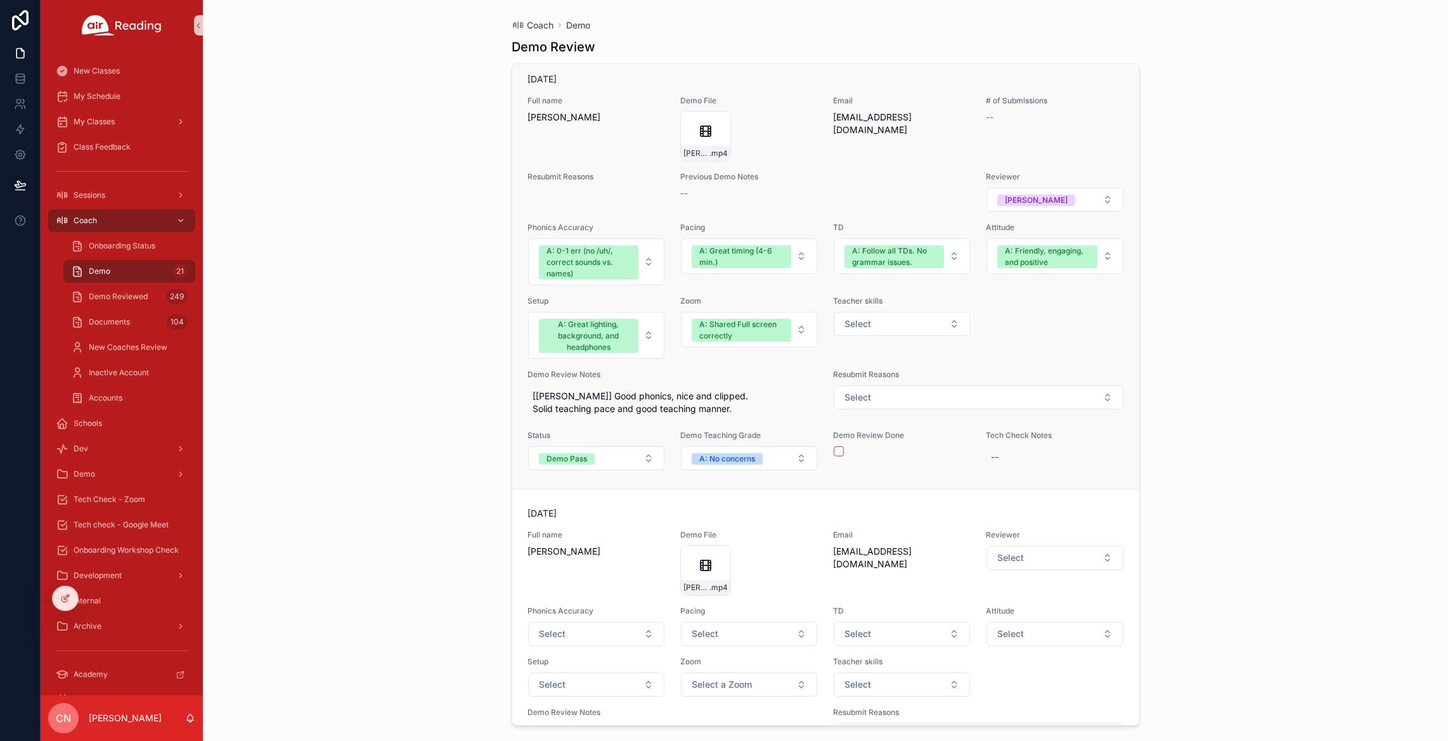
scroll to position [5676, 0]
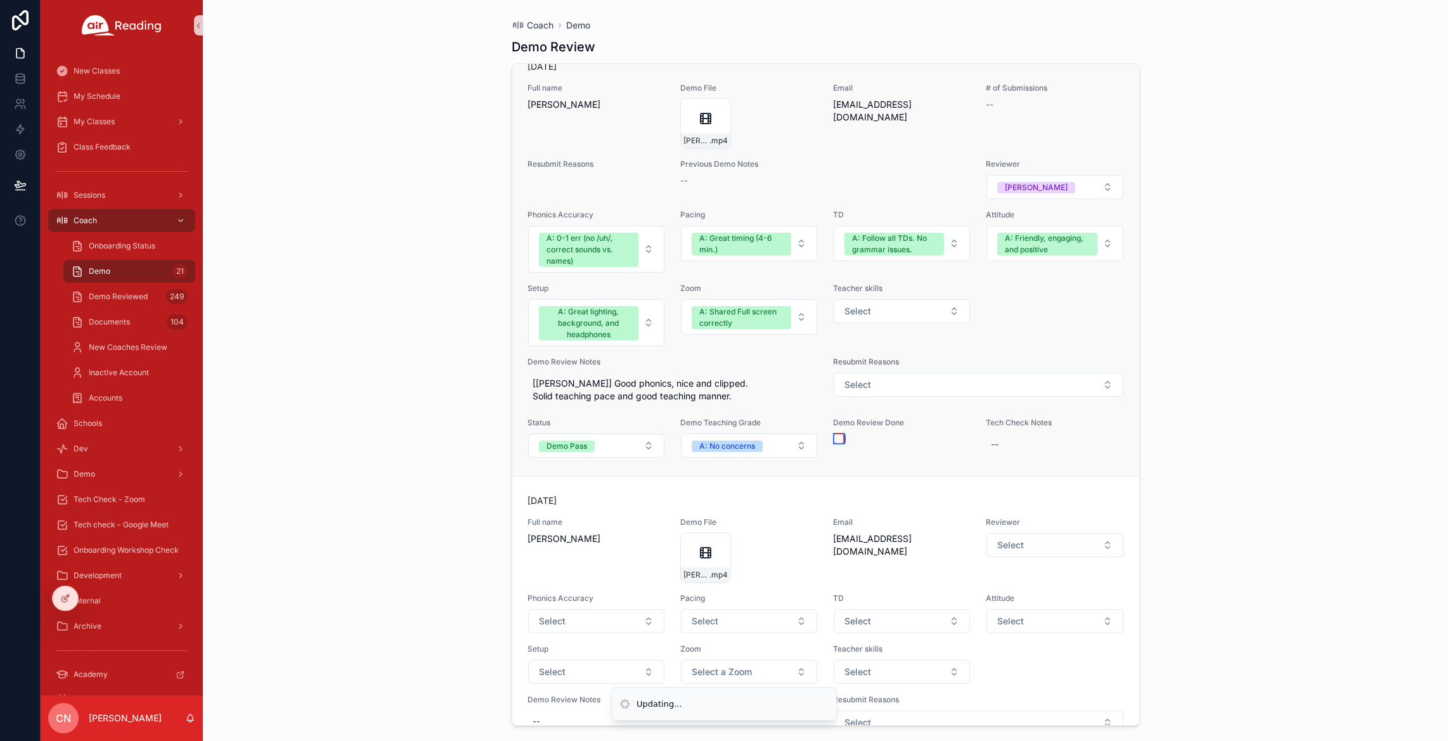
click at [834, 444] on button "scrollable content" at bounding box center [839, 439] width 10 height 10
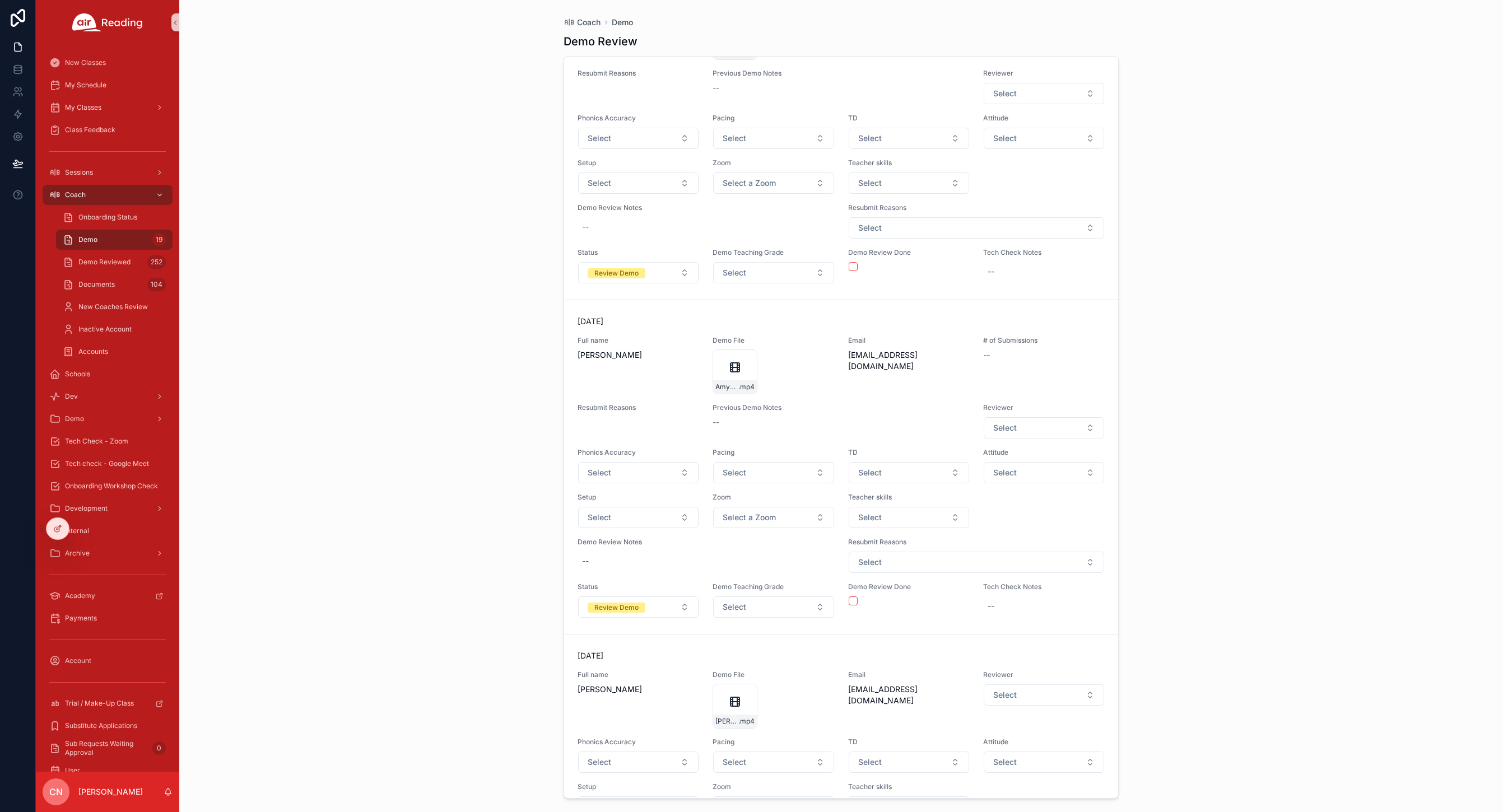
scroll to position [3003, 0]
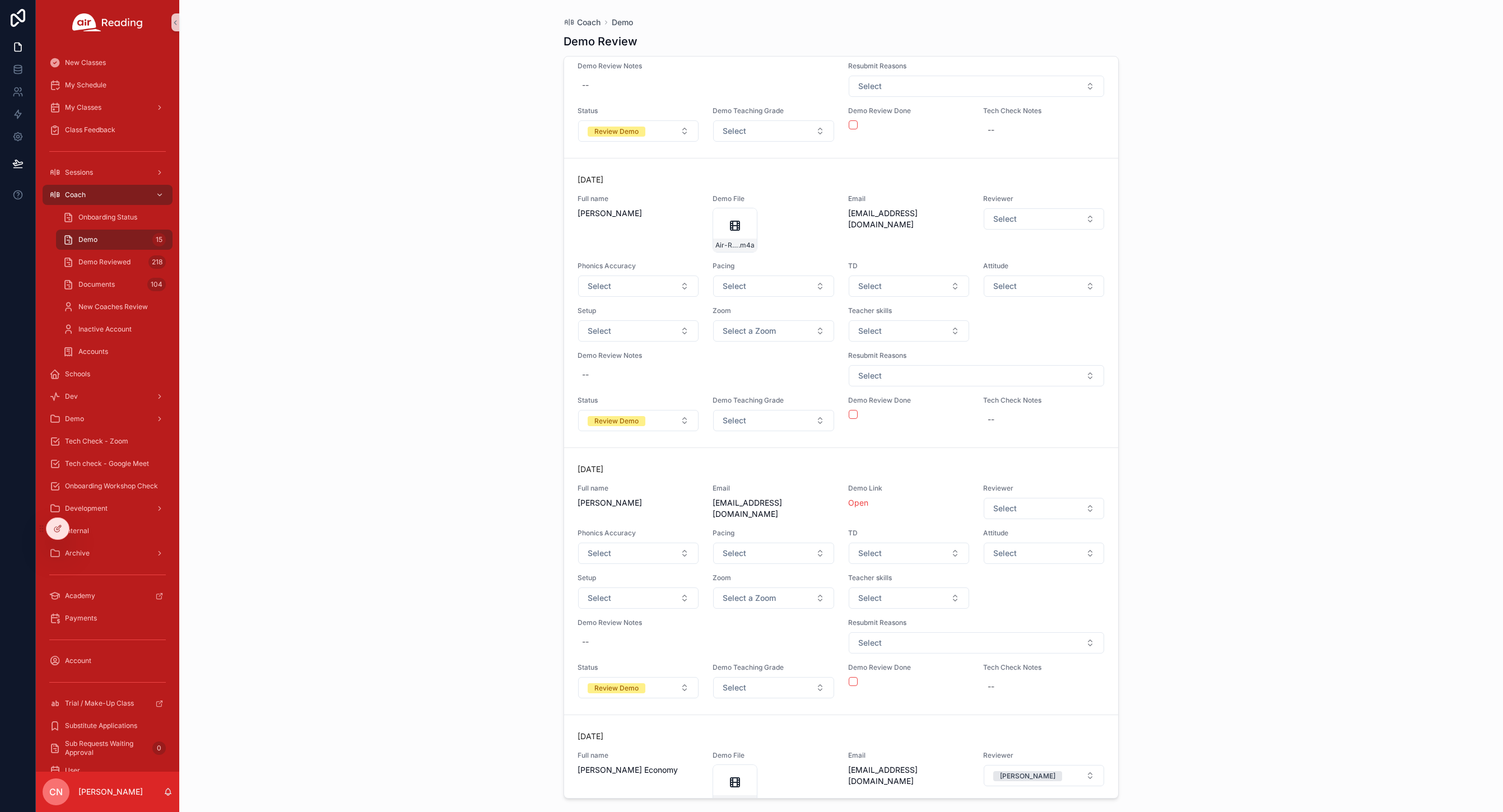
scroll to position [1876, 0]
